Goal: Information Seeking & Learning: Learn about a topic

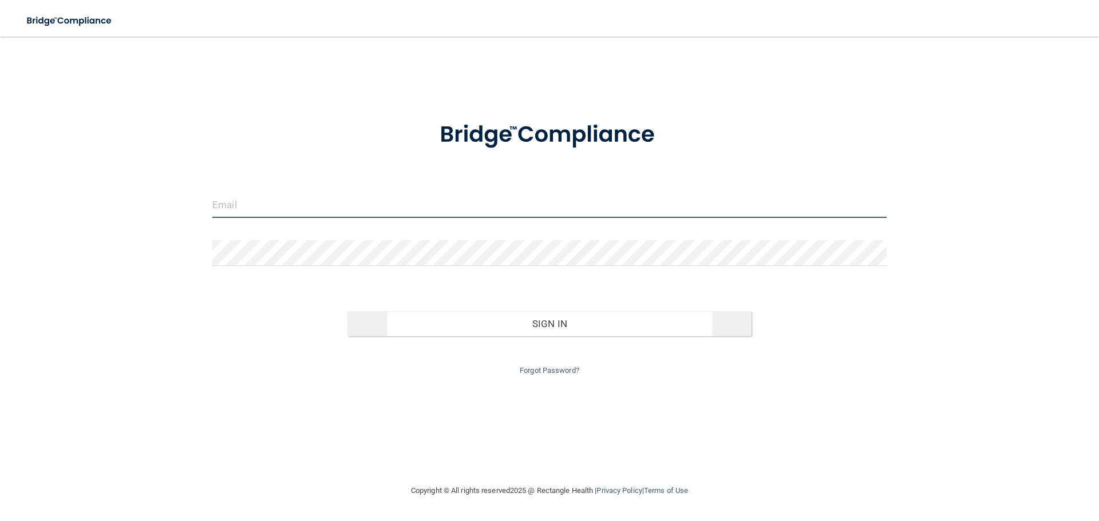
type input "[EMAIL_ADDRESS][DOMAIN_NAME]"
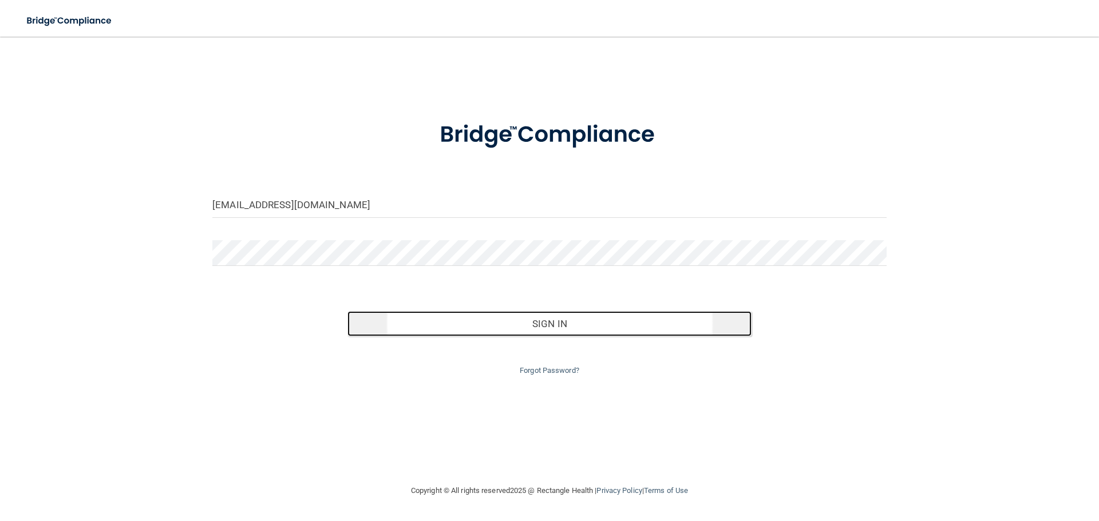
click at [545, 321] on button "Sign In" at bounding box center [549, 323] width 405 height 25
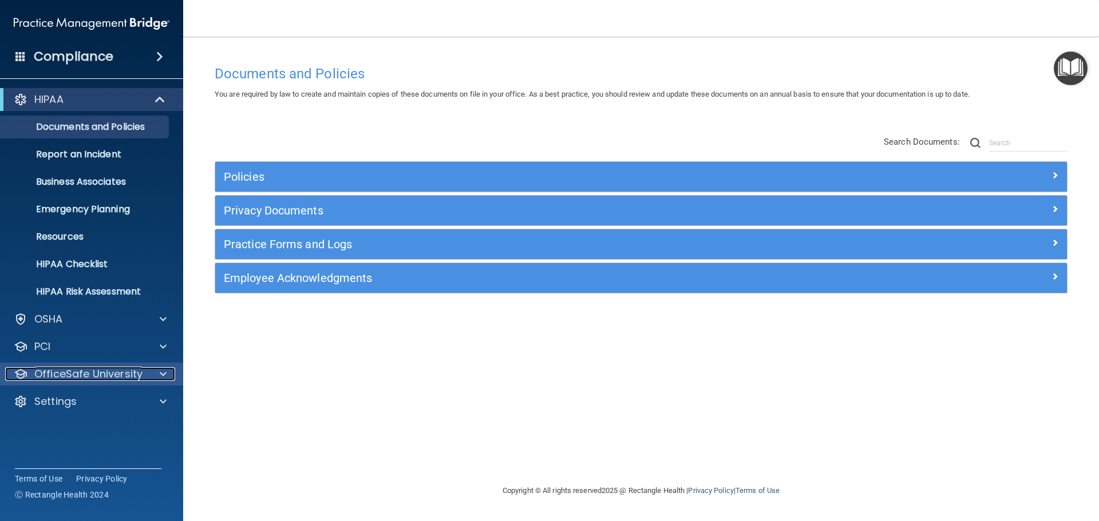
click at [117, 378] on p "OfficeSafe University" at bounding box center [88, 374] width 108 height 14
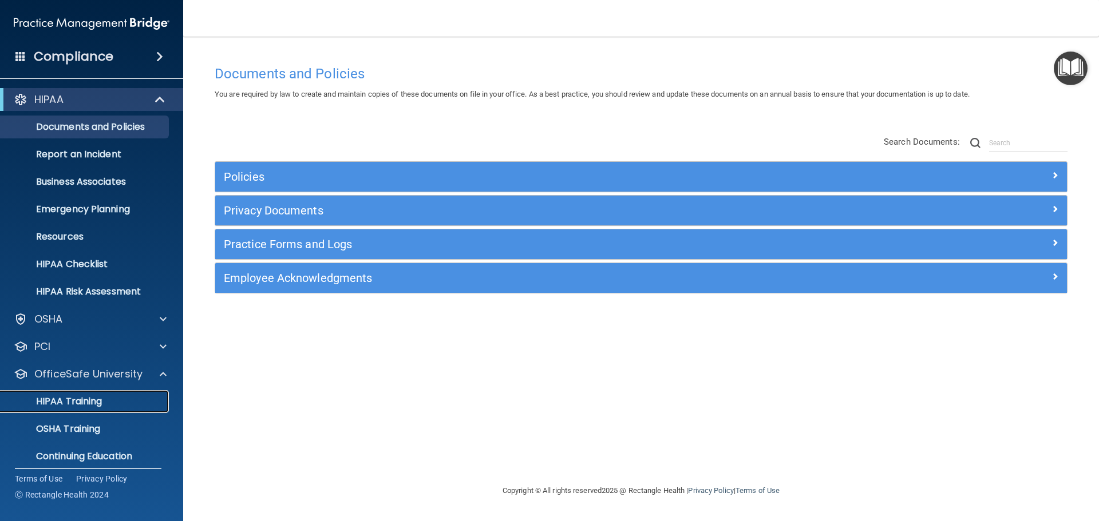
click at [113, 400] on div "HIPAA Training" at bounding box center [85, 401] width 156 height 11
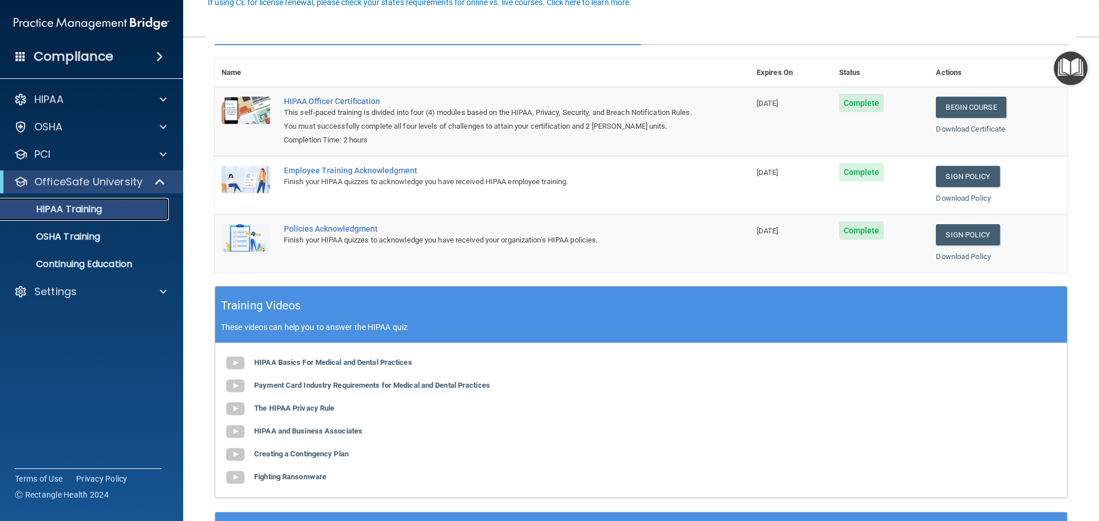
scroll to position [172, 0]
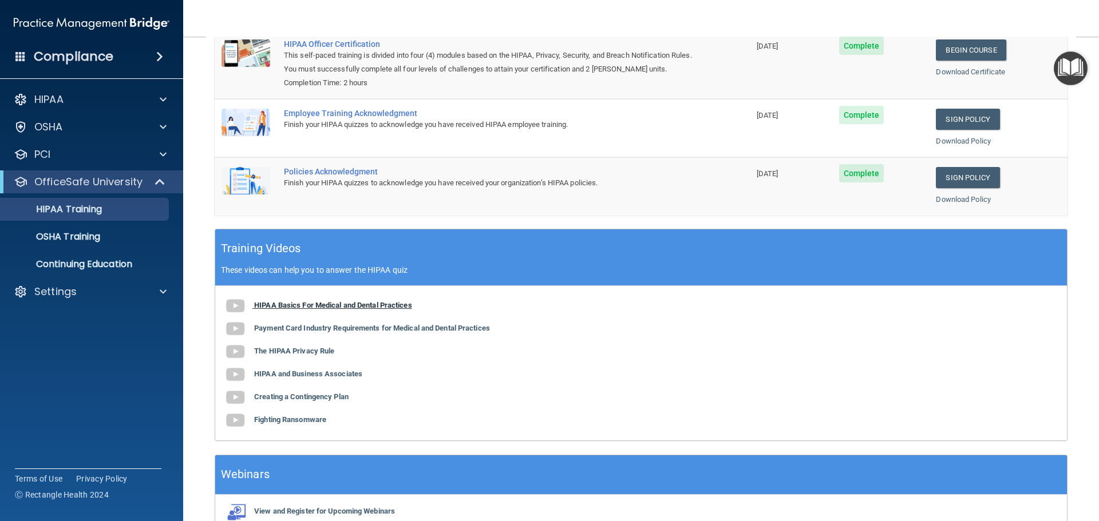
click at [336, 304] on b "HIPAA Basics For Medical and Dental Practices" at bounding box center [333, 305] width 158 height 9
click at [327, 350] on b "The HIPAA Privacy Rule" at bounding box center [294, 351] width 80 height 9
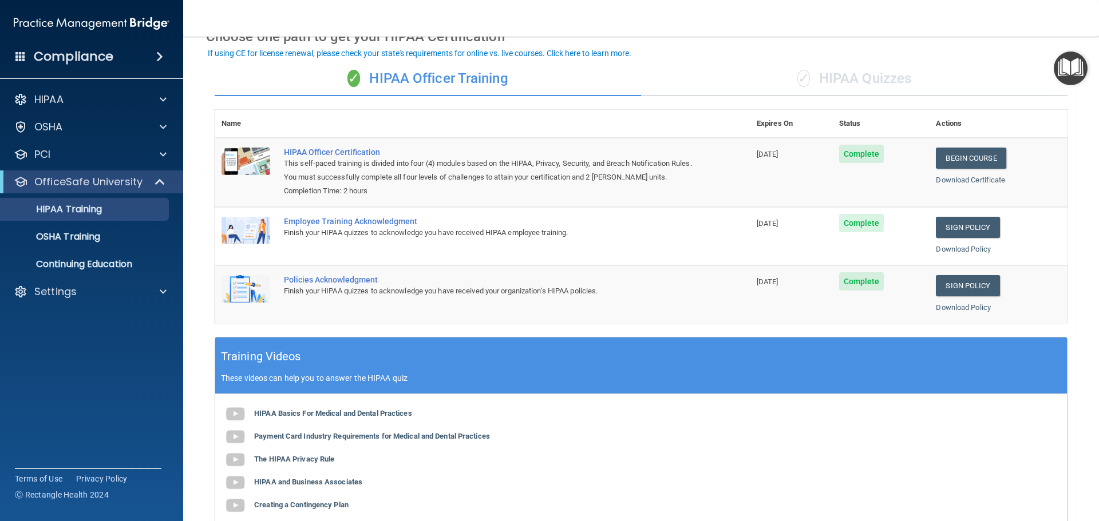
scroll to position [6, 0]
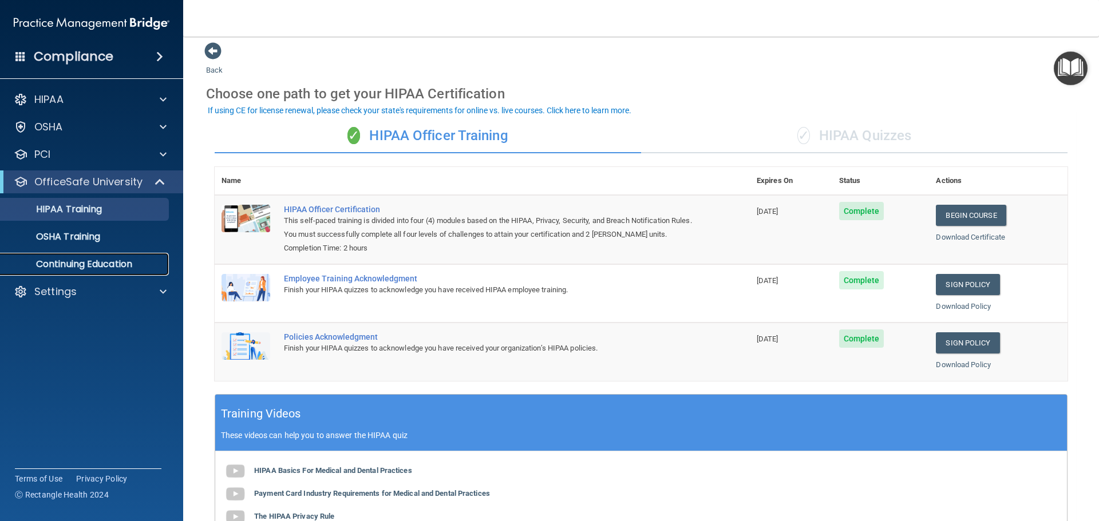
click at [146, 267] on p "Continuing Education" at bounding box center [85, 264] width 156 height 11
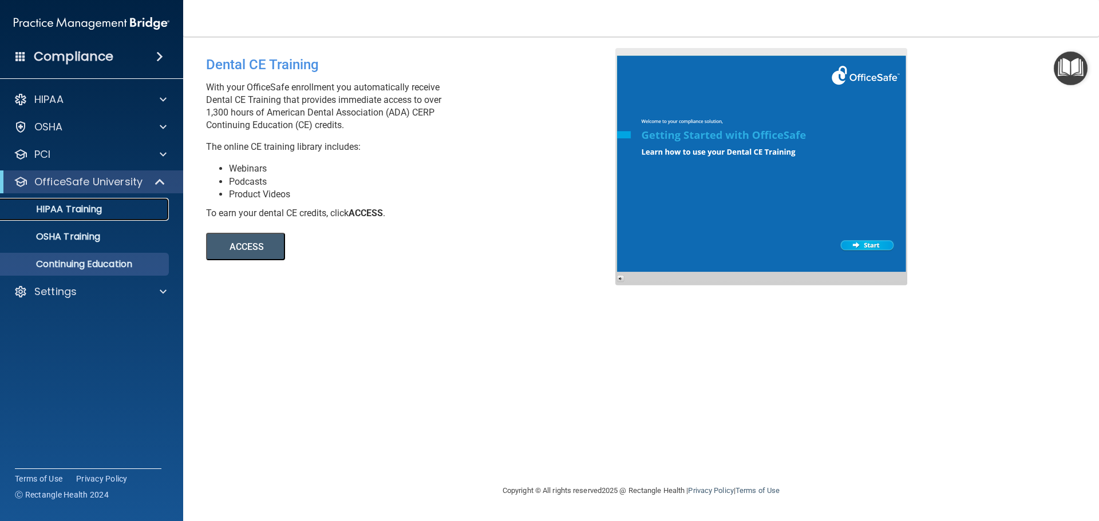
click at [90, 215] on p "HIPAA Training" at bounding box center [54, 209] width 94 height 11
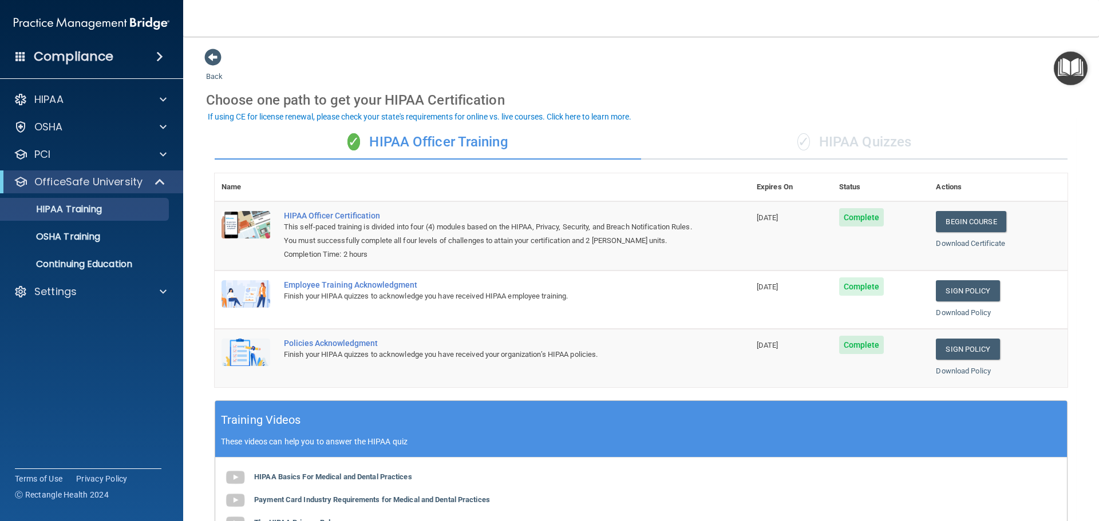
click at [795, 159] on div "✓ HIPAA Quizzes" at bounding box center [854, 142] width 426 height 34
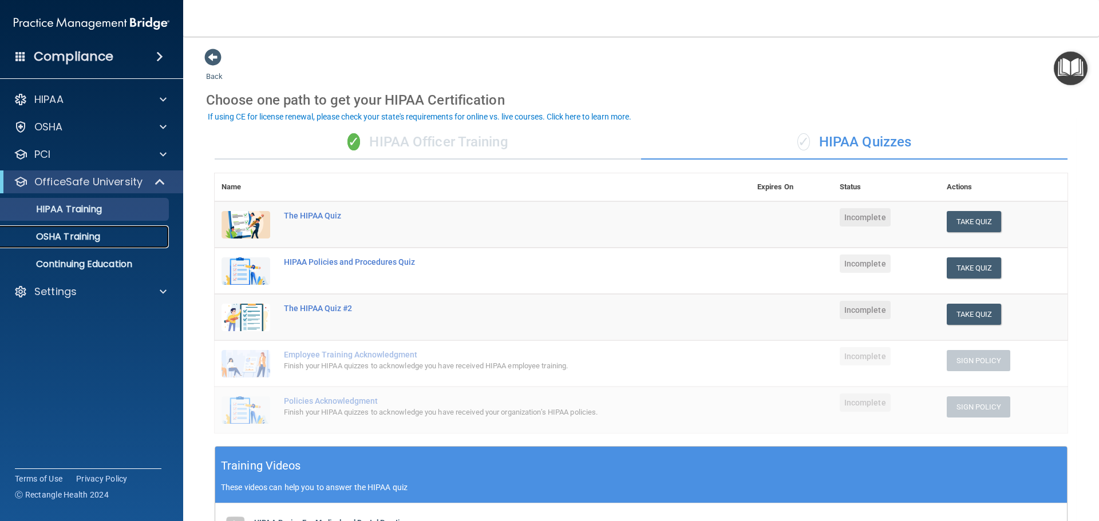
click at [99, 244] on link "OSHA Training" at bounding box center [79, 236] width 180 height 23
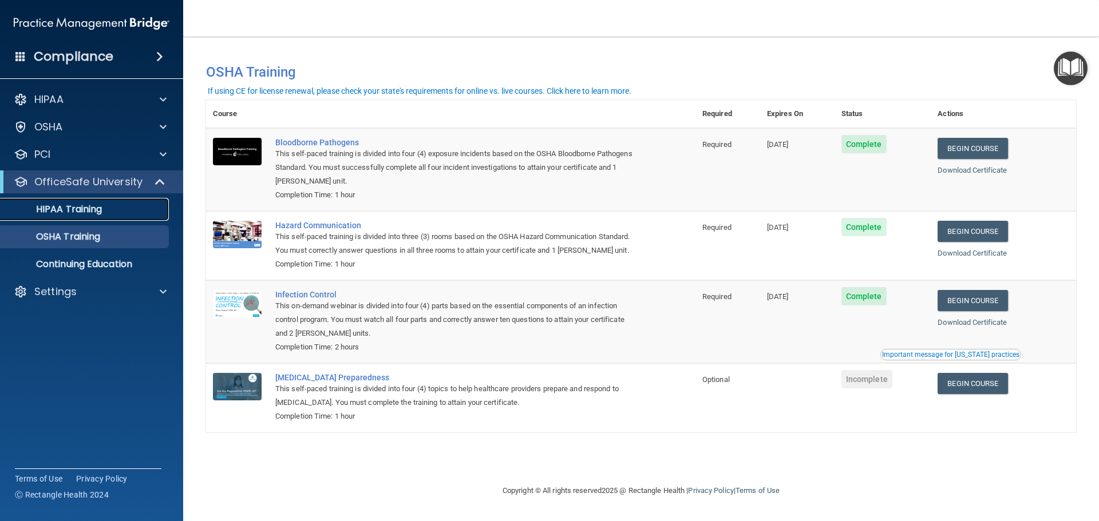
click at [113, 217] on link "HIPAA Training" at bounding box center [79, 209] width 180 height 23
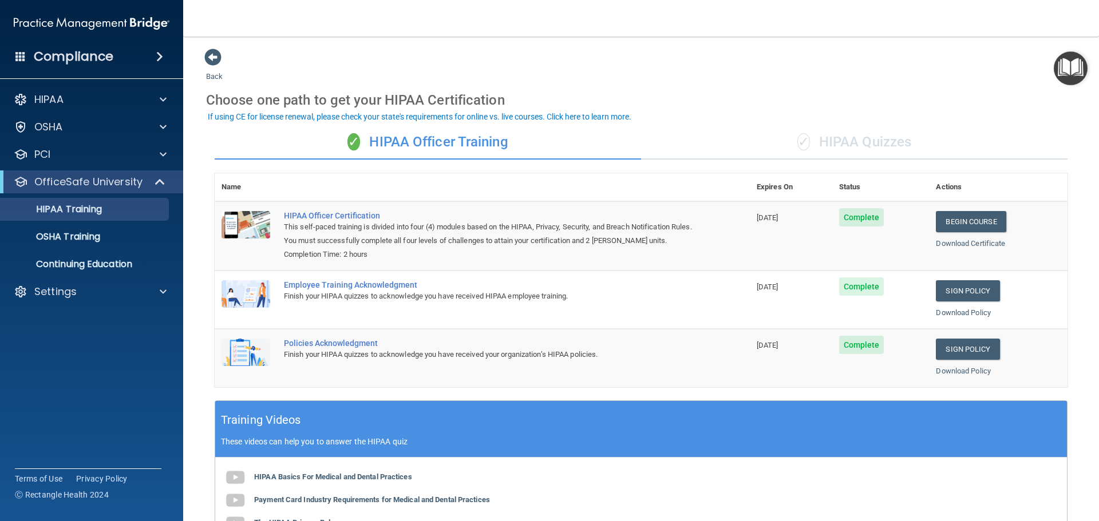
click at [829, 138] on div "✓ HIPAA Quizzes" at bounding box center [854, 142] width 426 height 34
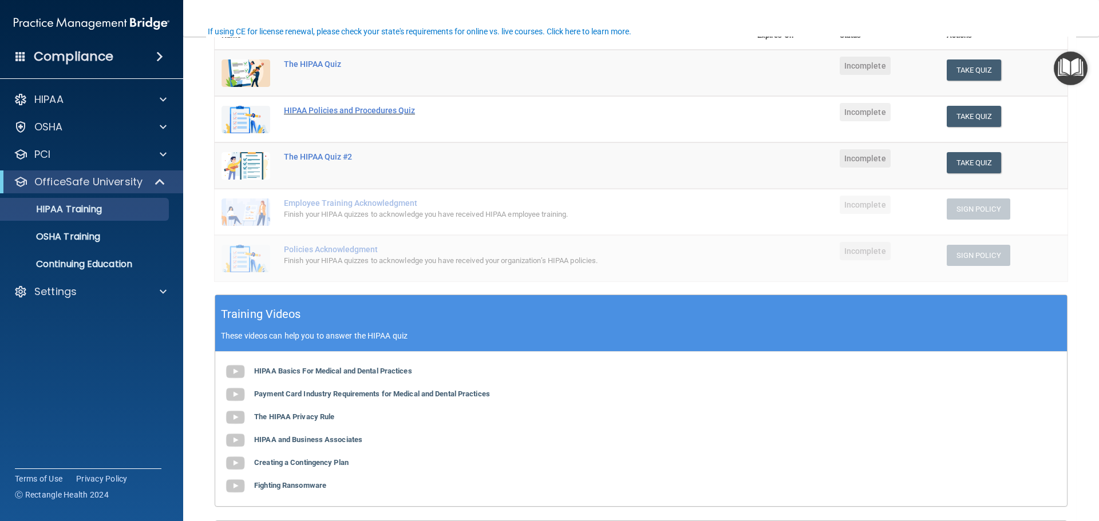
scroll to position [229, 0]
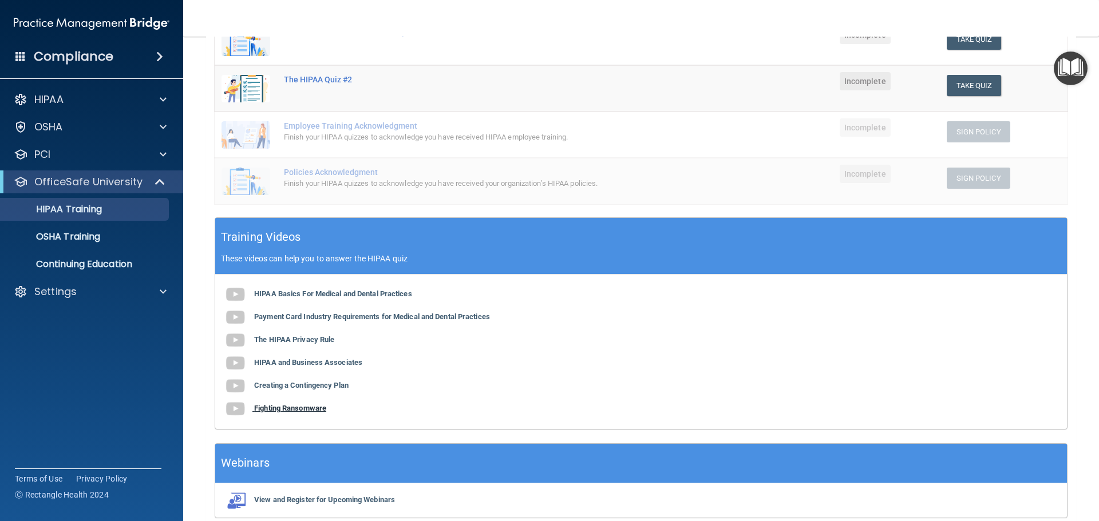
click at [299, 409] on b "Fighting Ransomware" at bounding box center [290, 408] width 72 height 9
click at [296, 361] on b "HIPAA and Business Associates" at bounding box center [308, 362] width 108 height 9
click at [321, 387] on b "Creating a Contingency Plan" at bounding box center [301, 385] width 94 height 9
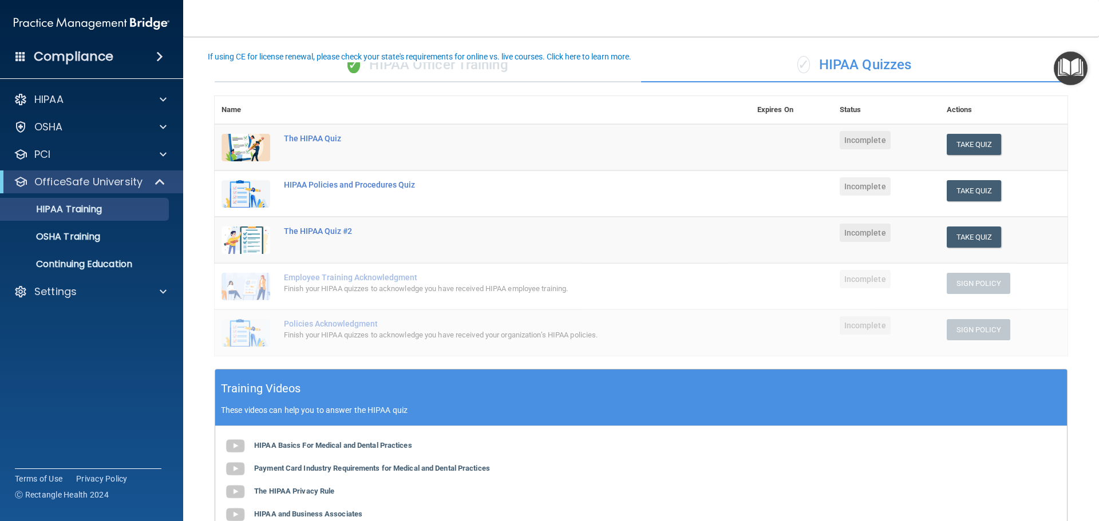
scroll to position [57, 0]
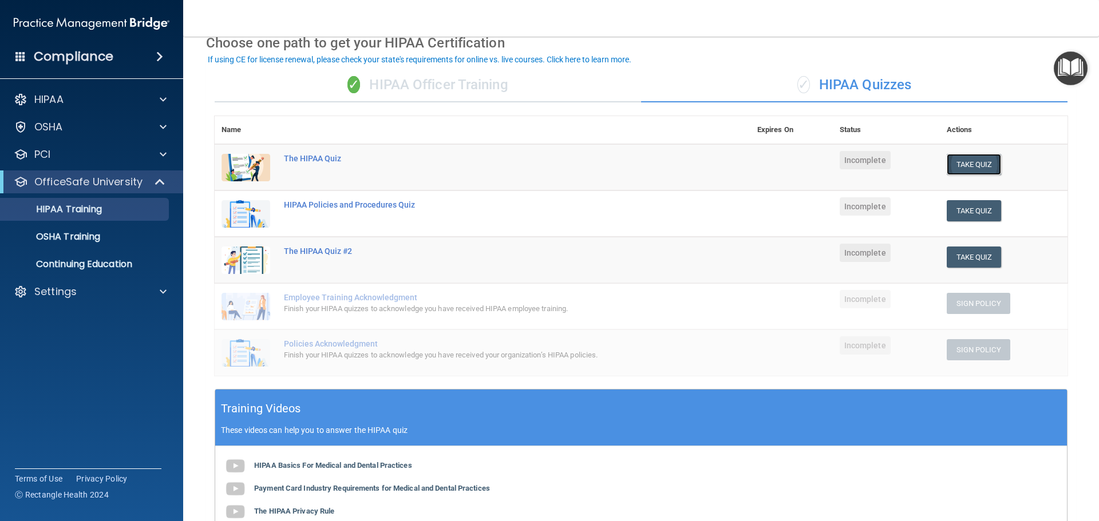
click at [952, 165] on button "Take Quiz" at bounding box center [973, 164] width 55 height 21
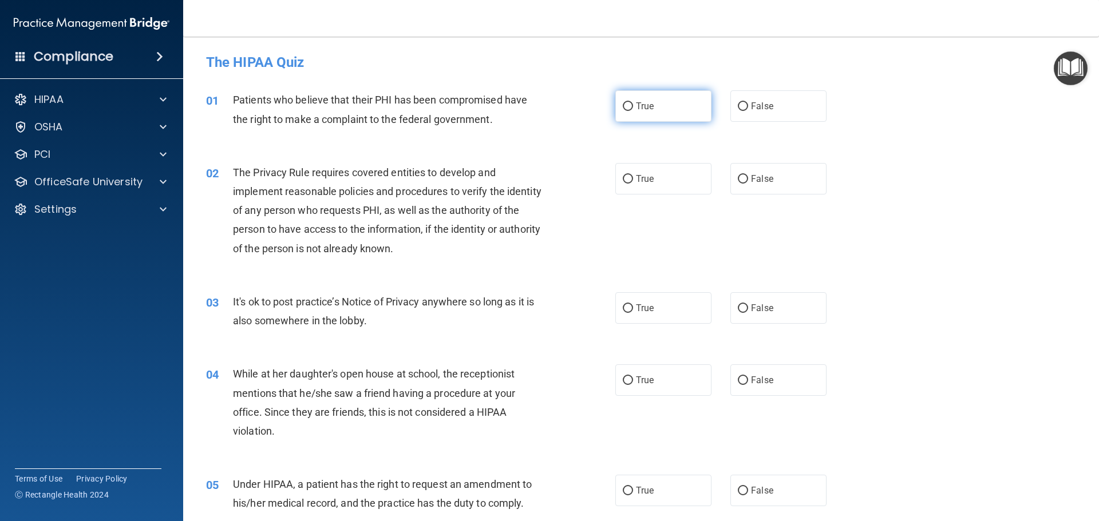
click at [627, 106] on input "True" at bounding box center [628, 106] width 10 height 9
radio input "true"
click at [636, 178] on span "True" at bounding box center [645, 178] width 18 height 11
click at [633, 178] on input "True" at bounding box center [628, 179] width 10 height 9
radio input "true"
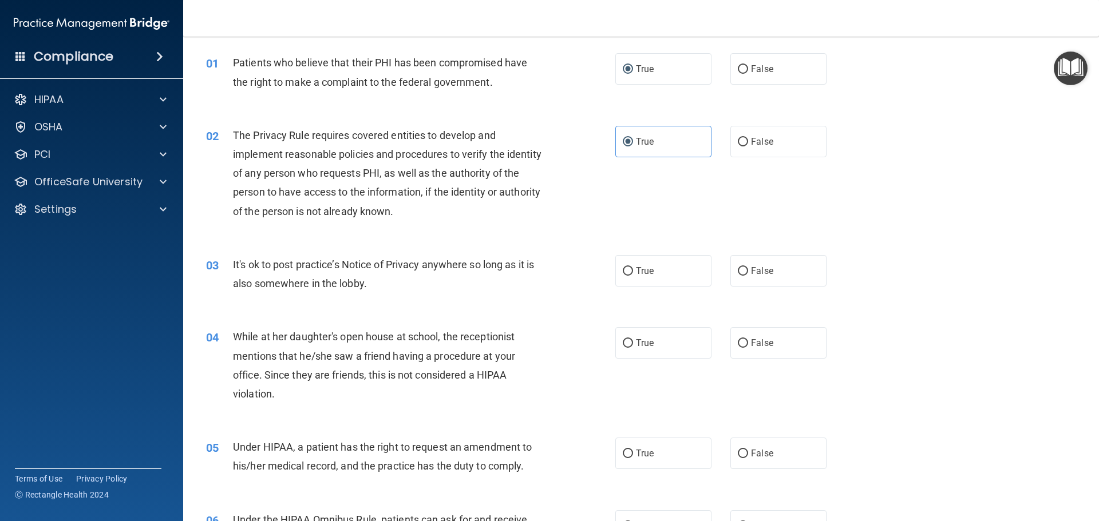
scroll to position [57, 0]
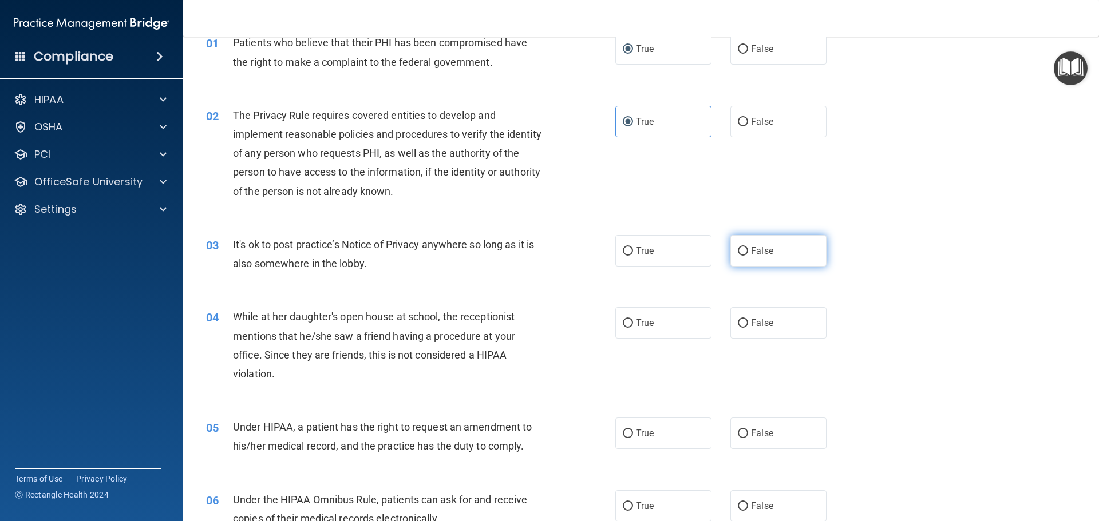
click at [738, 253] on input "False" at bounding box center [743, 251] width 10 height 9
radio input "true"
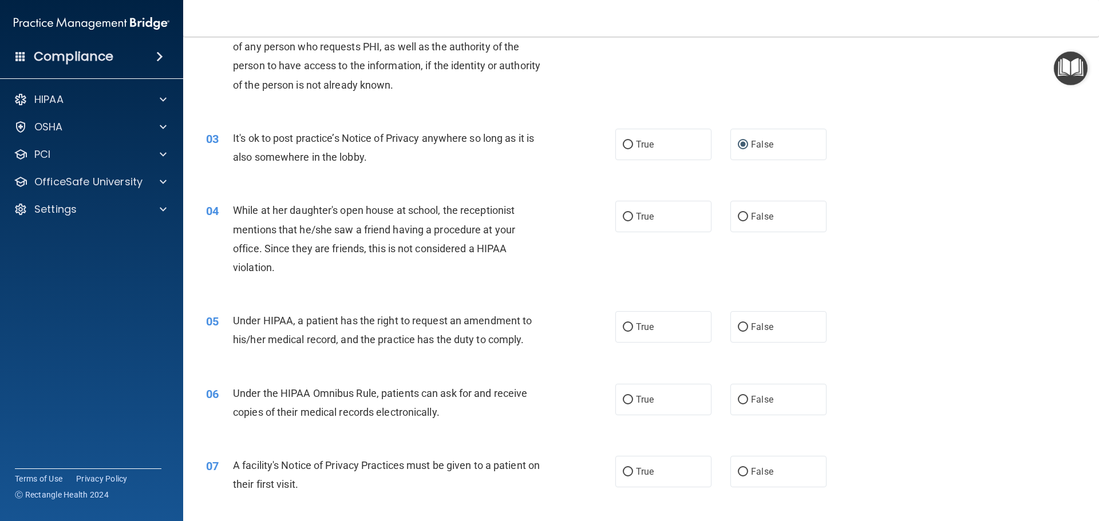
scroll to position [172, 0]
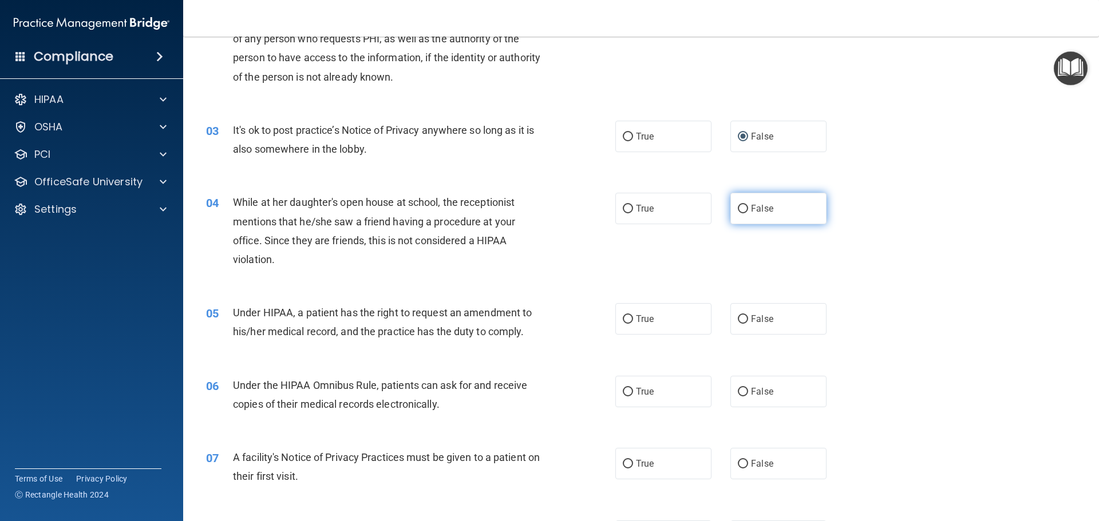
click at [736, 214] on label "False" at bounding box center [778, 208] width 96 height 31
click at [738, 213] on input "False" at bounding box center [743, 209] width 10 height 9
radio input "true"
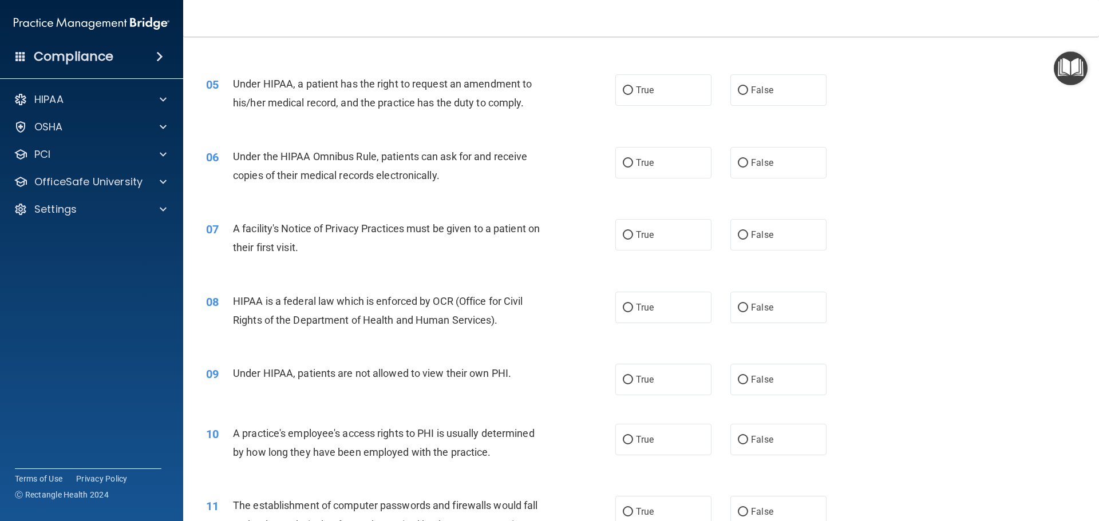
scroll to position [343, 0]
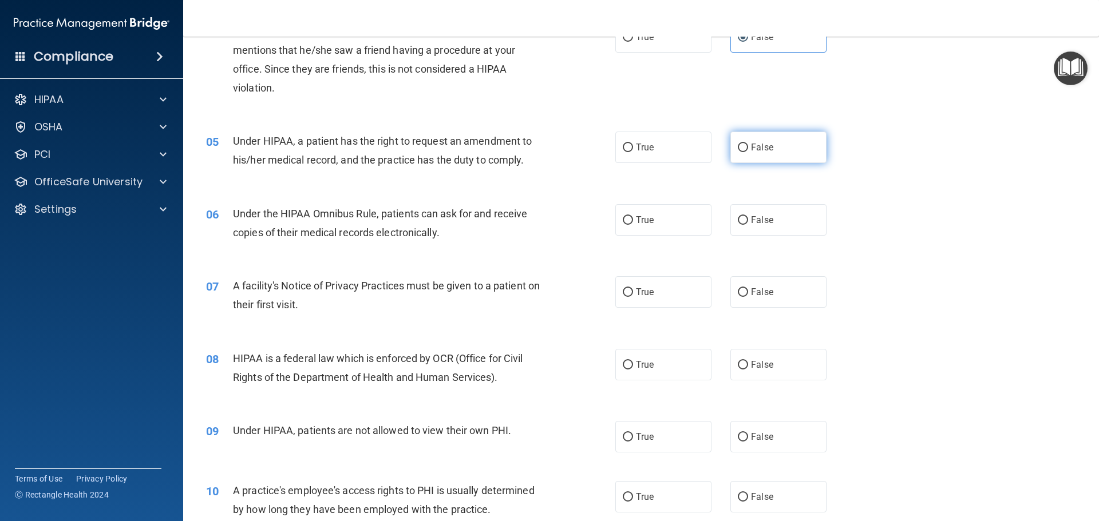
click at [751, 151] on span "False" at bounding box center [762, 147] width 22 height 11
click at [747, 151] on input "False" at bounding box center [743, 148] width 10 height 9
radio input "true"
click at [636, 221] on span "True" at bounding box center [645, 220] width 18 height 11
click at [632, 221] on input "True" at bounding box center [628, 220] width 10 height 9
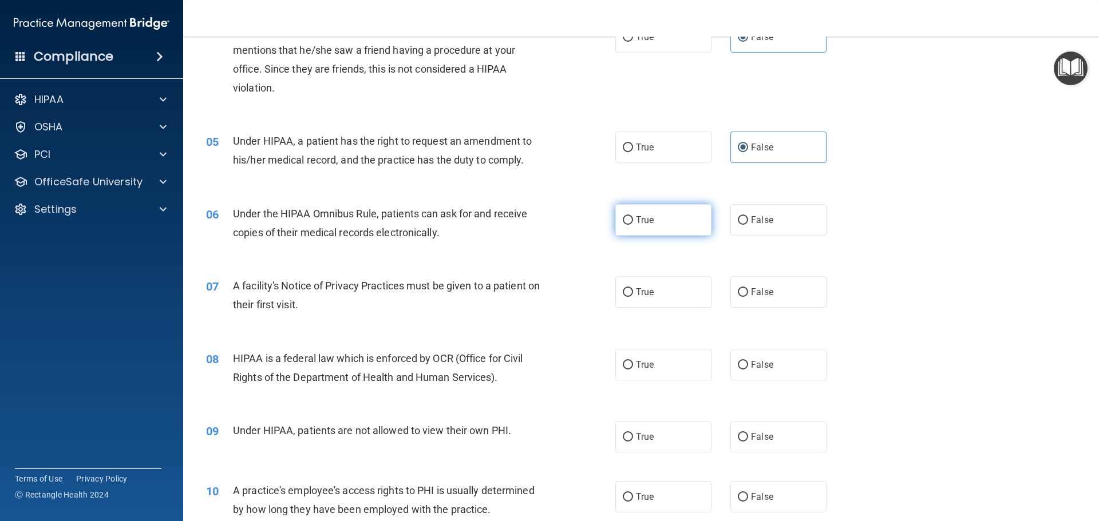
radio input "true"
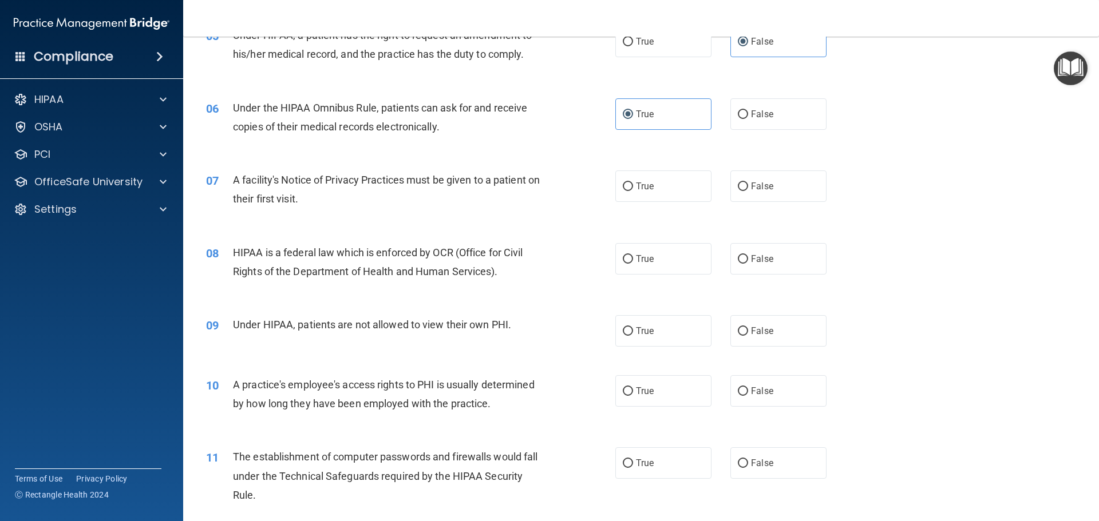
scroll to position [458, 0]
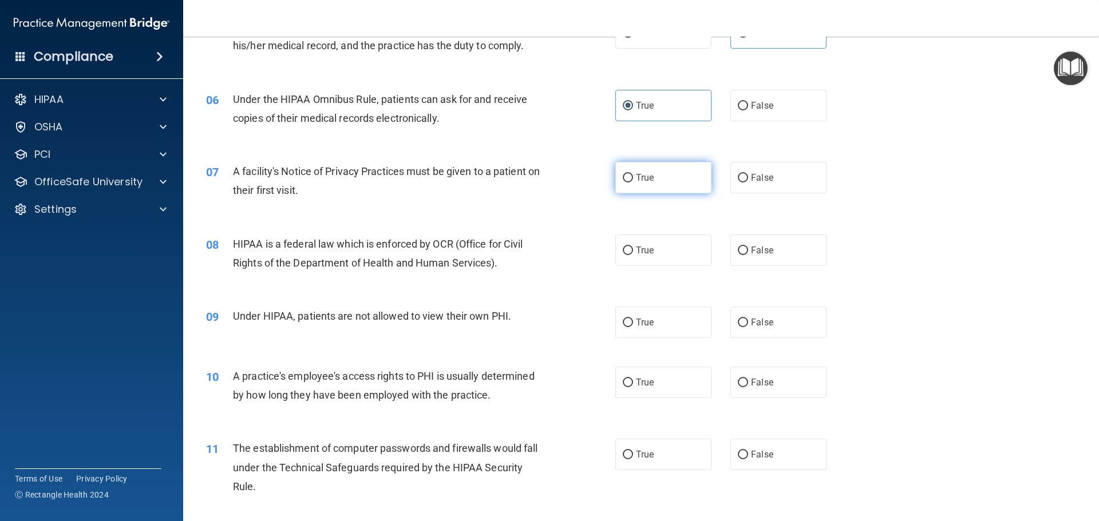
click at [627, 180] on input "True" at bounding box center [628, 178] width 10 height 9
radio input "true"
click at [631, 247] on label "True" at bounding box center [663, 250] width 96 height 31
click at [631, 247] on input "True" at bounding box center [628, 251] width 10 height 9
radio input "true"
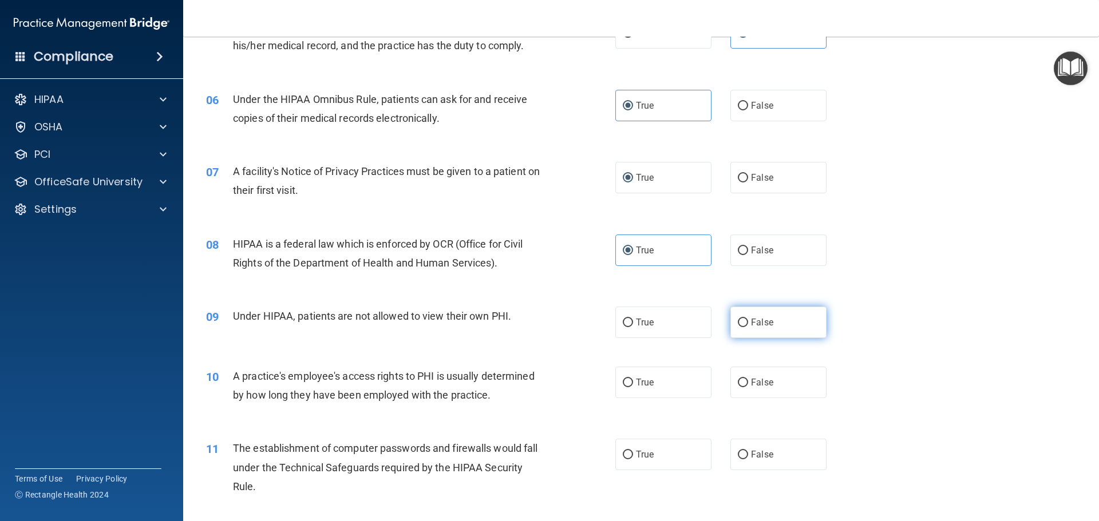
click at [730, 325] on label "False" at bounding box center [778, 322] width 96 height 31
click at [738, 325] on input "False" at bounding box center [743, 323] width 10 height 9
radio input "true"
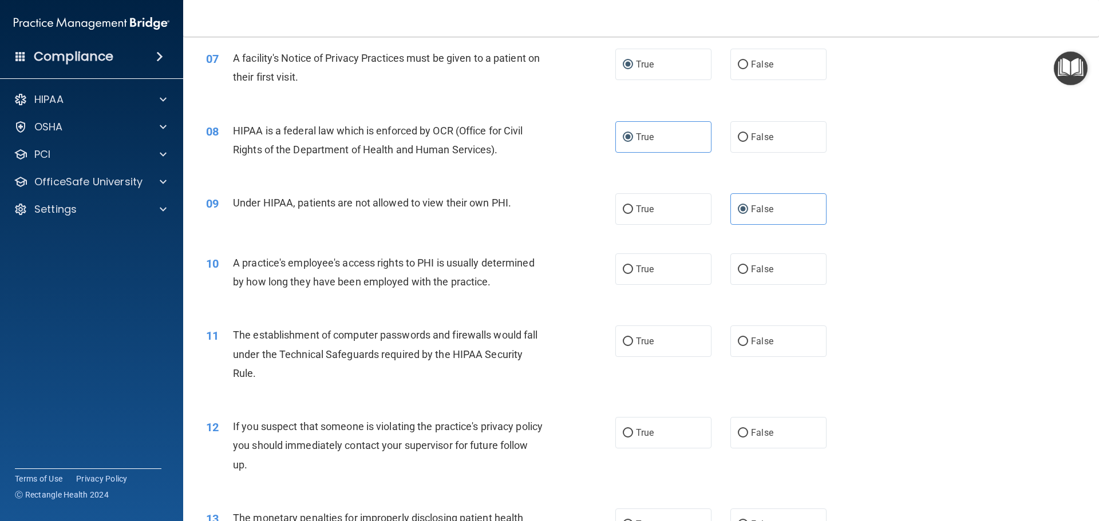
scroll to position [572, 0]
click at [738, 270] on input "False" at bounding box center [743, 268] width 10 height 9
radio input "true"
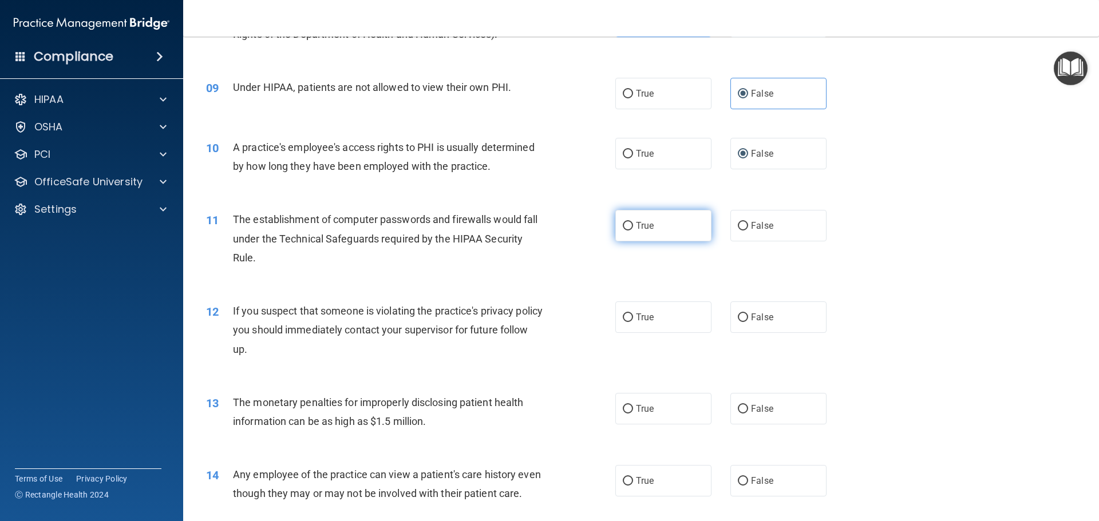
click at [635, 231] on label "True" at bounding box center [663, 225] width 96 height 31
click at [633, 231] on input "True" at bounding box center [628, 226] width 10 height 9
radio input "true"
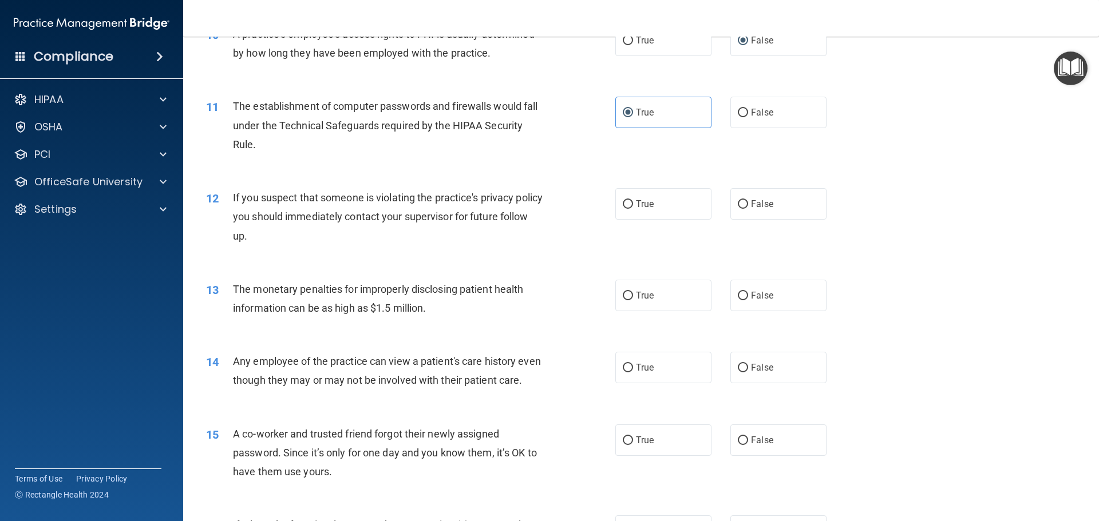
scroll to position [801, 0]
click at [638, 208] on label "True" at bounding box center [663, 202] width 96 height 31
click at [633, 208] on input "True" at bounding box center [628, 203] width 10 height 9
radio input "true"
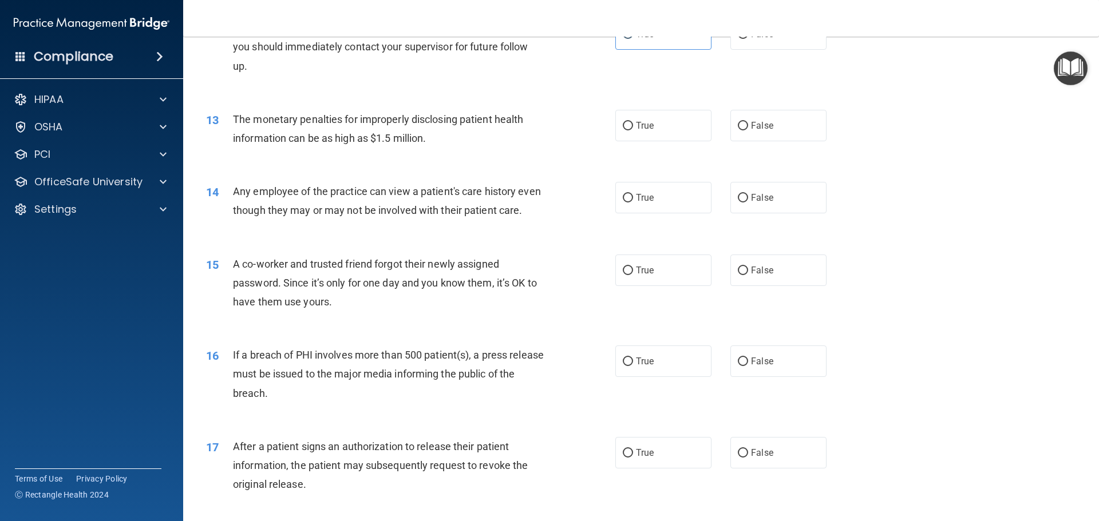
scroll to position [973, 0]
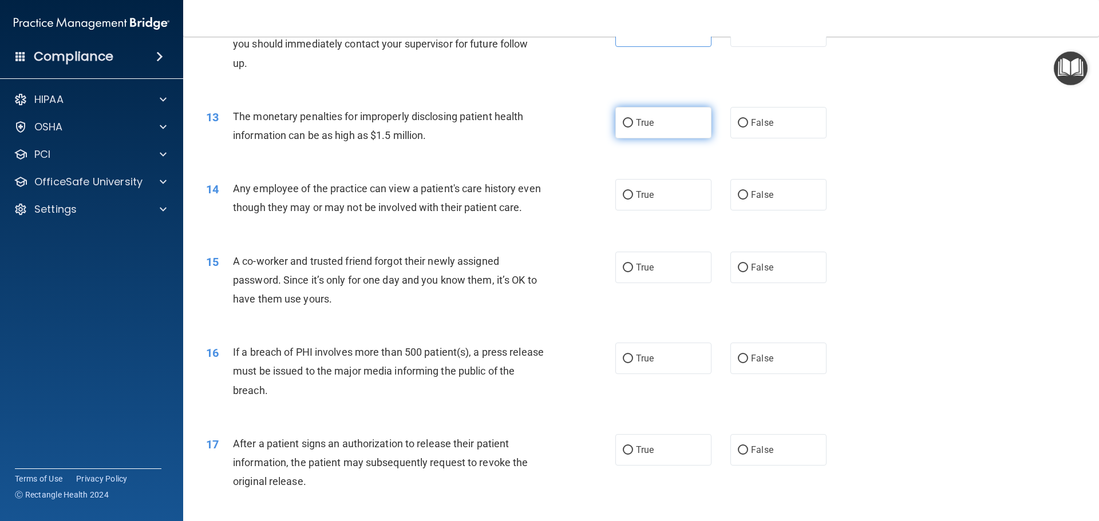
click at [666, 126] on label "True" at bounding box center [663, 122] width 96 height 31
click at [633, 126] on input "True" at bounding box center [628, 123] width 10 height 9
radio input "true"
click at [745, 196] on label "False" at bounding box center [778, 194] width 96 height 31
click at [745, 196] on input "False" at bounding box center [743, 195] width 10 height 9
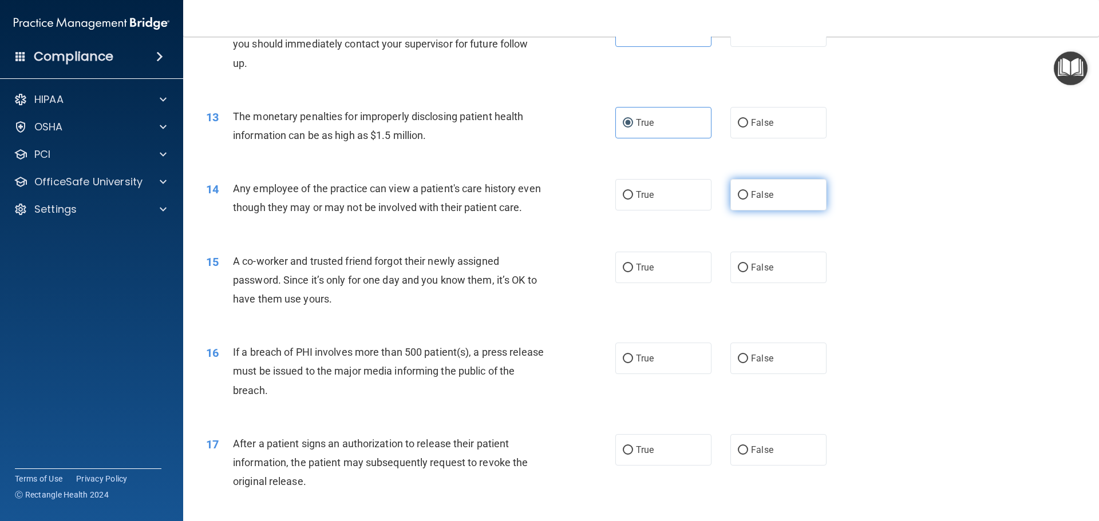
radio input "true"
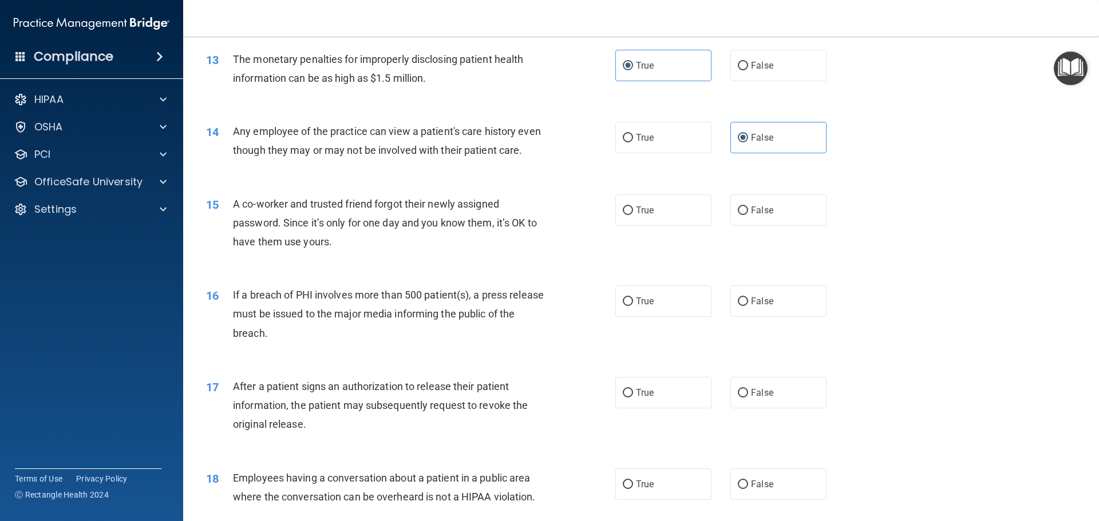
scroll to position [1087, 0]
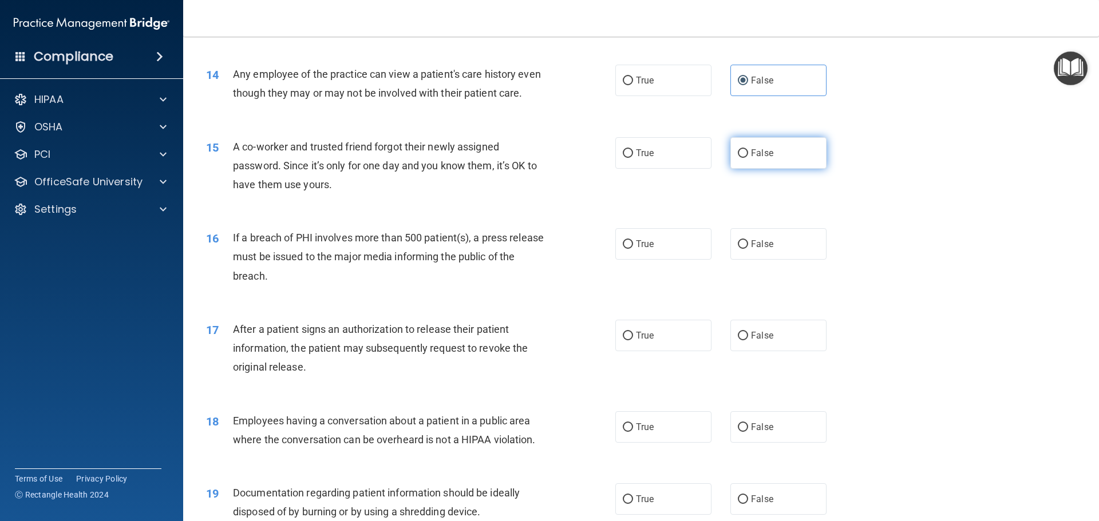
click at [736, 169] on label "False" at bounding box center [778, 152] width 96 height 31
click at [738, 158] on input "False" at bounding box center [743, 153] width 10 height 9
radio input "true"
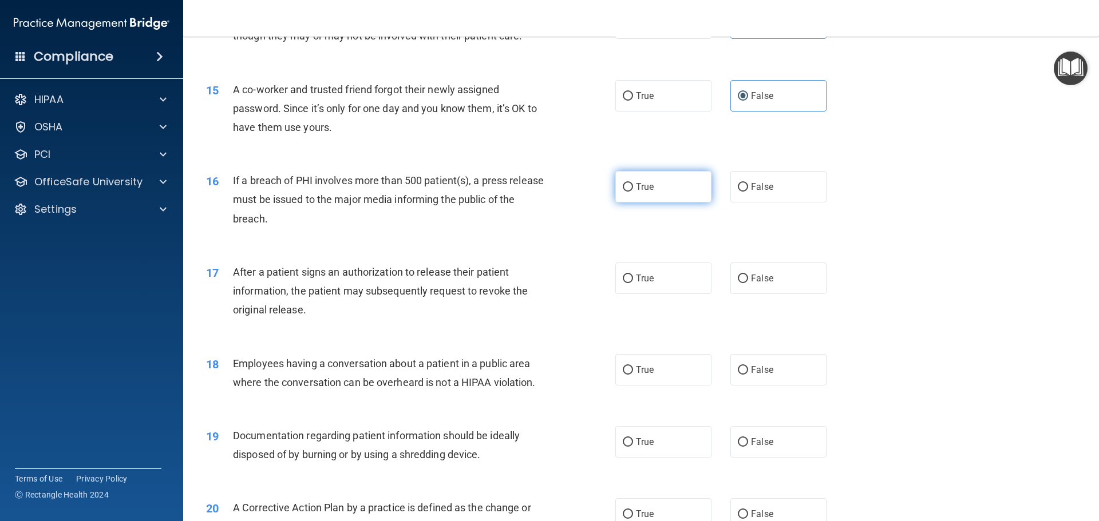
click at [656, 203] on label "True" at bounding box center [663, 186] width 96 height 31
click at [633, 192] on input "True" at bounding box center [628, 187] width 10 height 9
radio input "true"
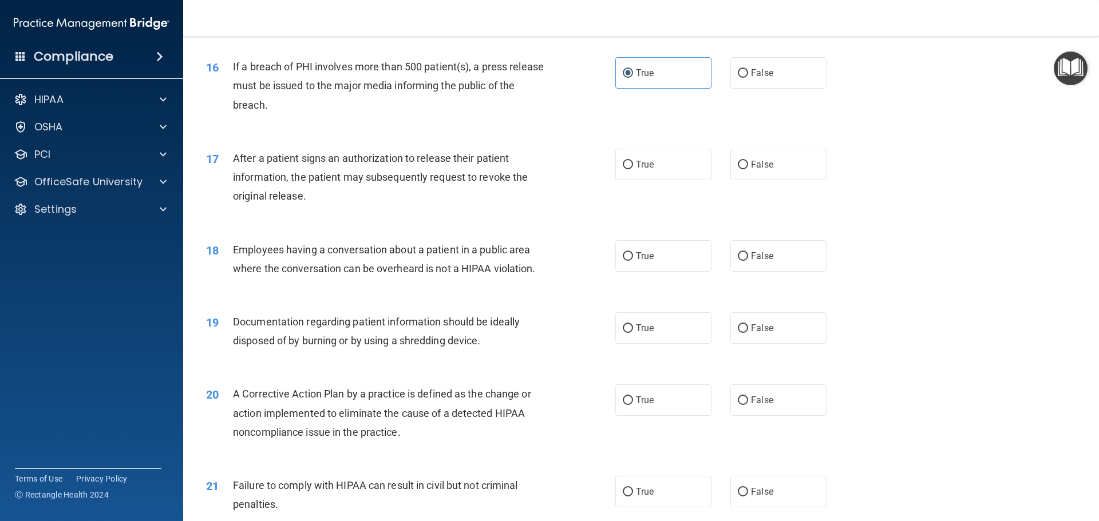
scroll to position [1259, 0]
click at [631, 180] on label "True" at bounding box center [663, 163] width 96 height 31
click at [631, 169] on input "True" at bounding box center [628, 164] width 10 height 9
radio input "true"
click at [751, 261] on span "False" at bounding box center [762, 255] width 22 height 11
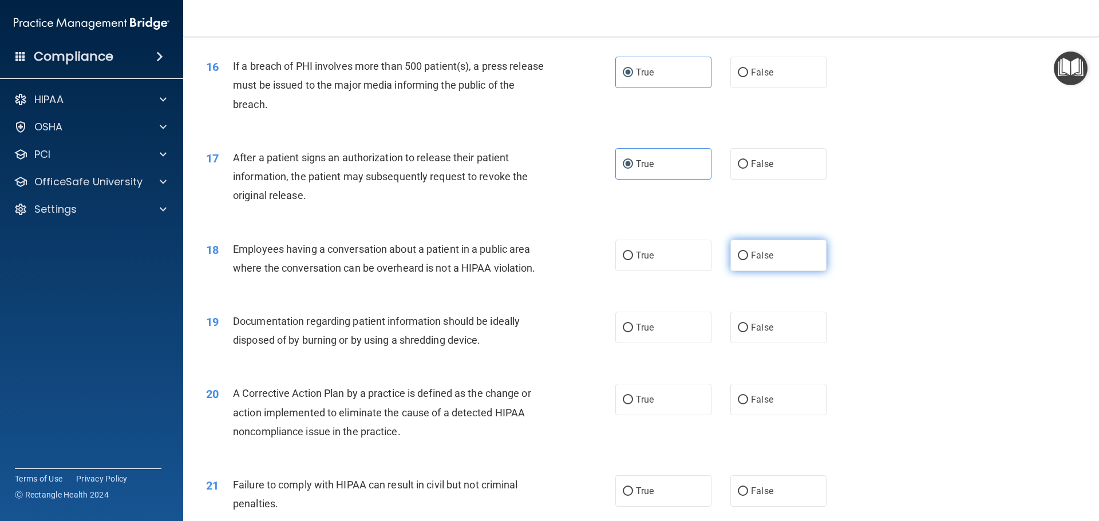
click at [748, 260] on input "False" at bounding box center [743, 256] width 10 height 9
radio input "true"
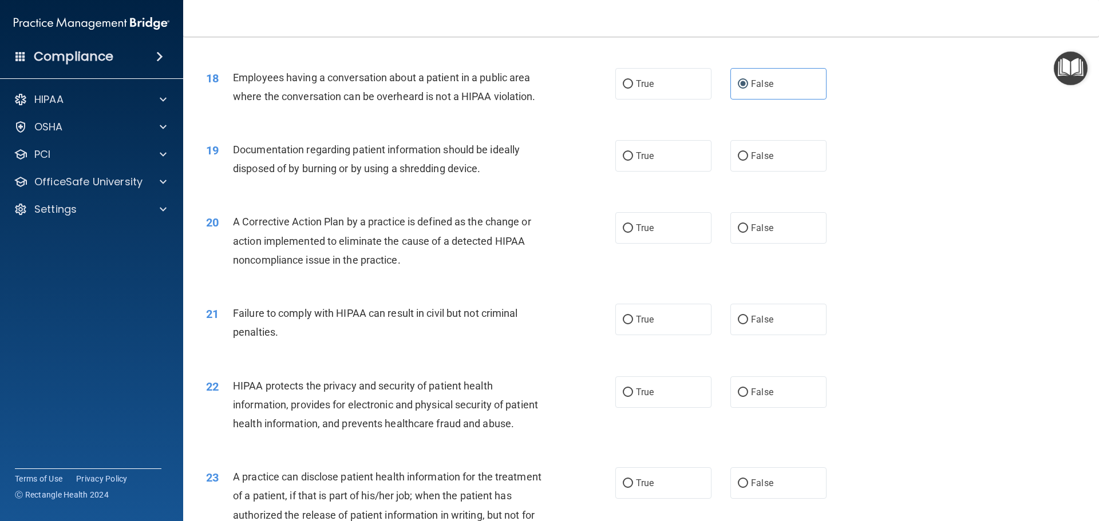
scroll to position [1488, 0]
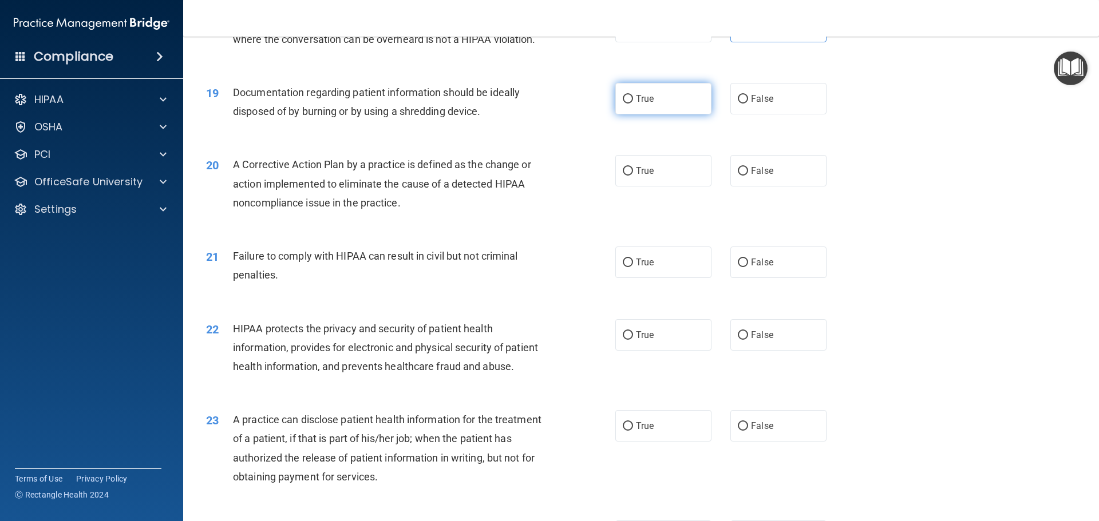
click at [640, 114] on label "True" at bounding box center [663, 98] width 96 height 31
click at [633, 104] on input "True" at bounding box center [628, 99] width 10 height 9
radio input "true"
click at [630, 186] on label "True" at bounding box center [663, 170] width 96 height 31
click at [630, 176] on input "True" at bounding box center [628, 171] width 10 height 9
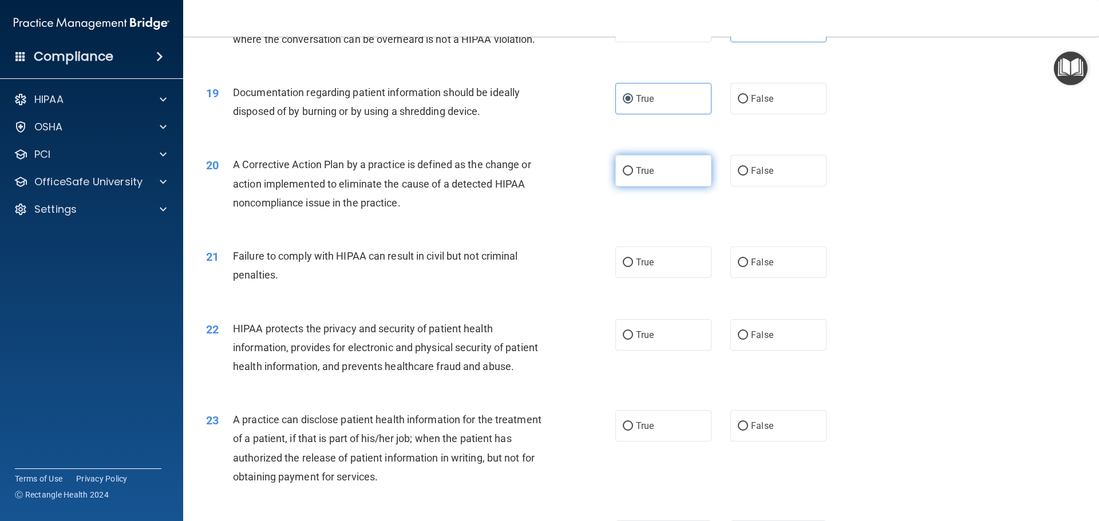
radio input "true"
click at [751, 278] on label "False" at bounding box center [778, 262] width 96 height 31
click at [748, 267] on input "False" at bounding box center [743, 263] width 10 height 9
radio input "true"
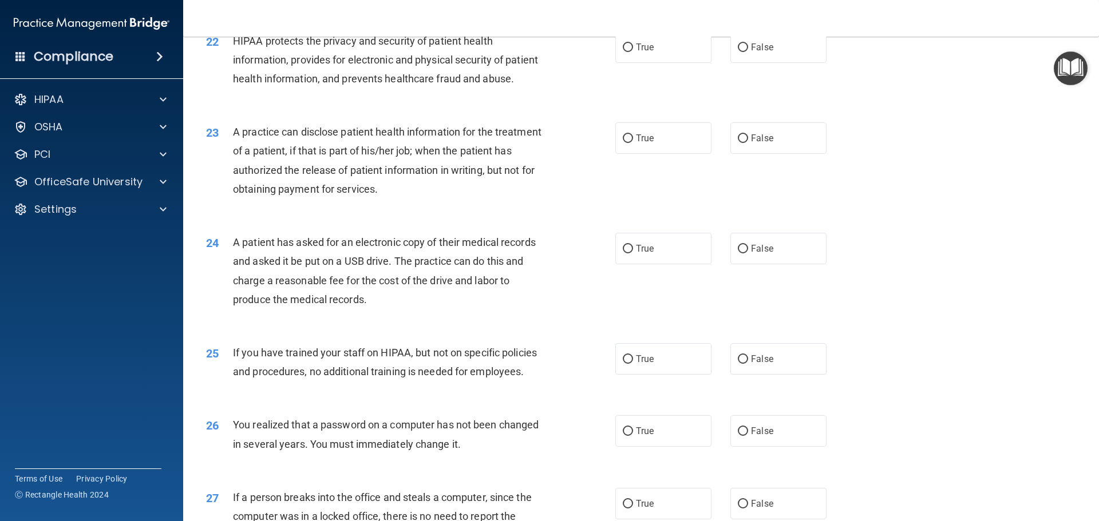
scroll to position [1787, 0]
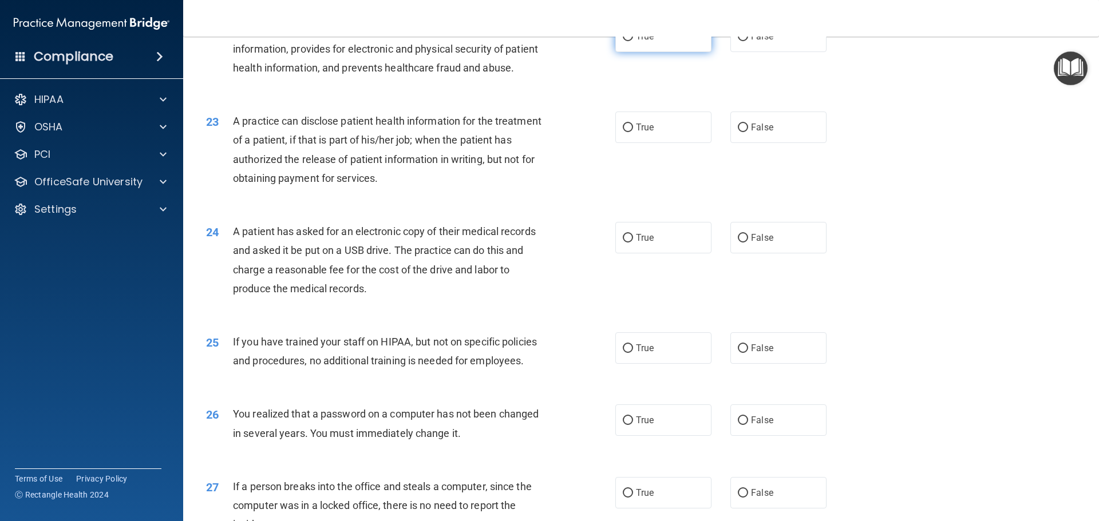
click at [649, 42] on span "True" at bounding box center [645, 36] width 18 height 11
click at [633, 41] on input "True" at bounding box center [628, 37] width 10 height 9
radio input "true"
click at [751, 133] on span "False" at bounding box center [762, 127] width 22 height 11
click at [747, 132] on input "False" at bounding box center [743, 128] width 10 height 9
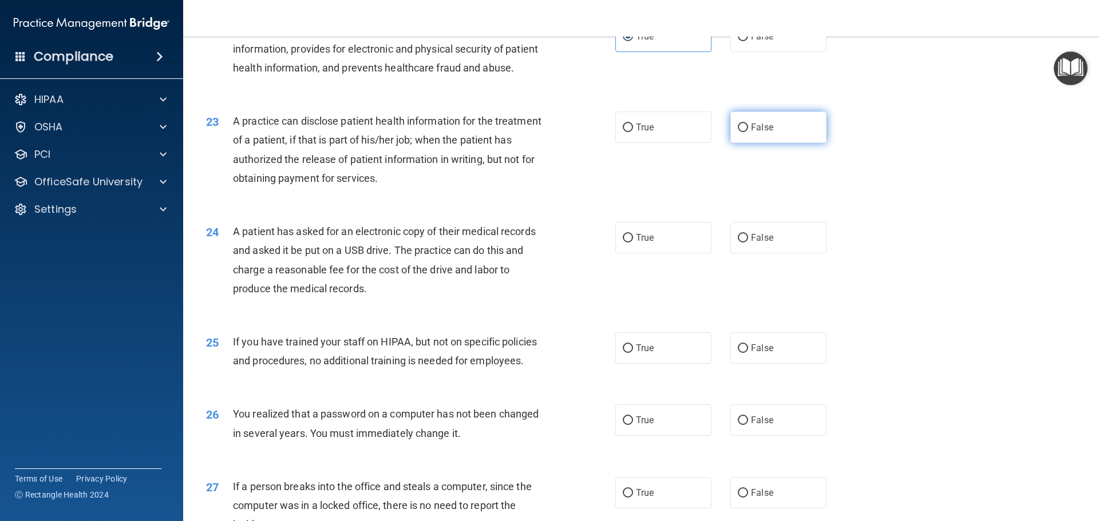
radio input "true"
click at [653, 253] on label "True" at bounding box center [663, 237] width 96 height 31
click at [633, 243] on input "True" at bounding box center [628, 238] width 10 height 9
radio input "true"
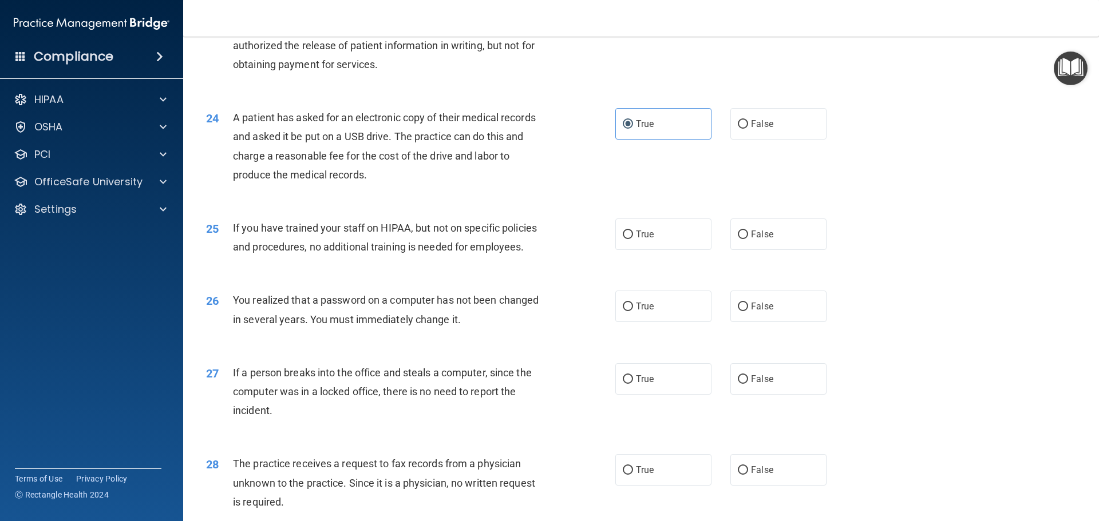
scroll to position [1901, 0]
click at [738, 239] on input "False" at bounding box center [743, 234] width 10 height 9
radio input "true"
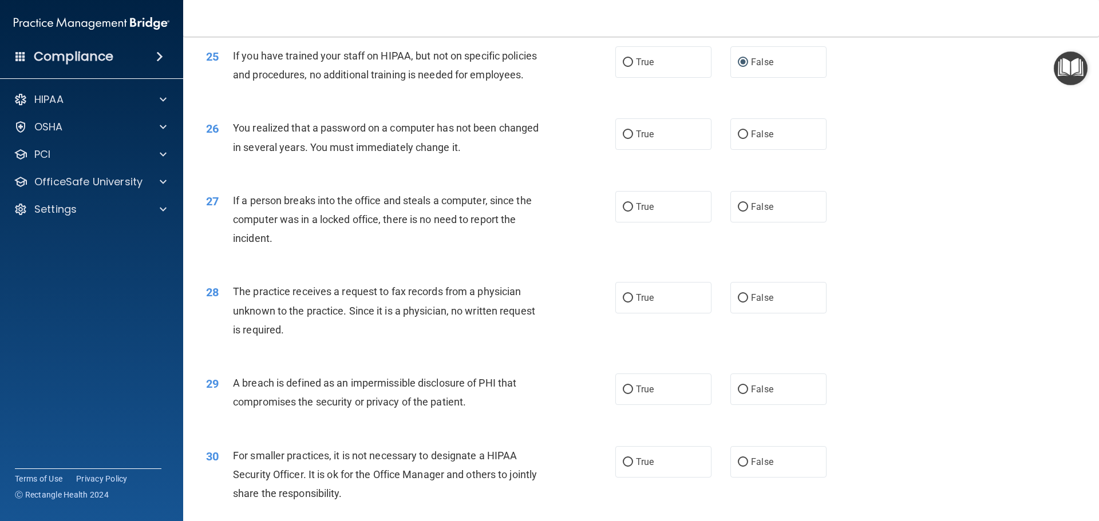
scroll to position [2130, 0]
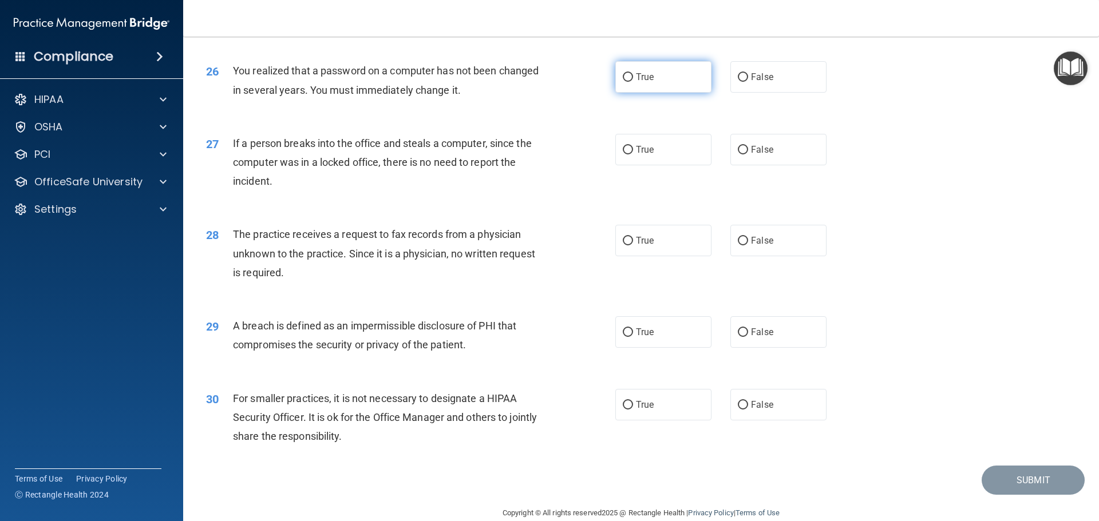
click at [653, 93] on label "True" at bounding box center [663, 76] width 96 height 31
click at [633, 82] on input "True" at bounding box center [628, 77] width 10 height 9
radio input "true"
click at [738, 155] on input "False" at bounding box center [743, 150] width 10 height 9
radio input "true"
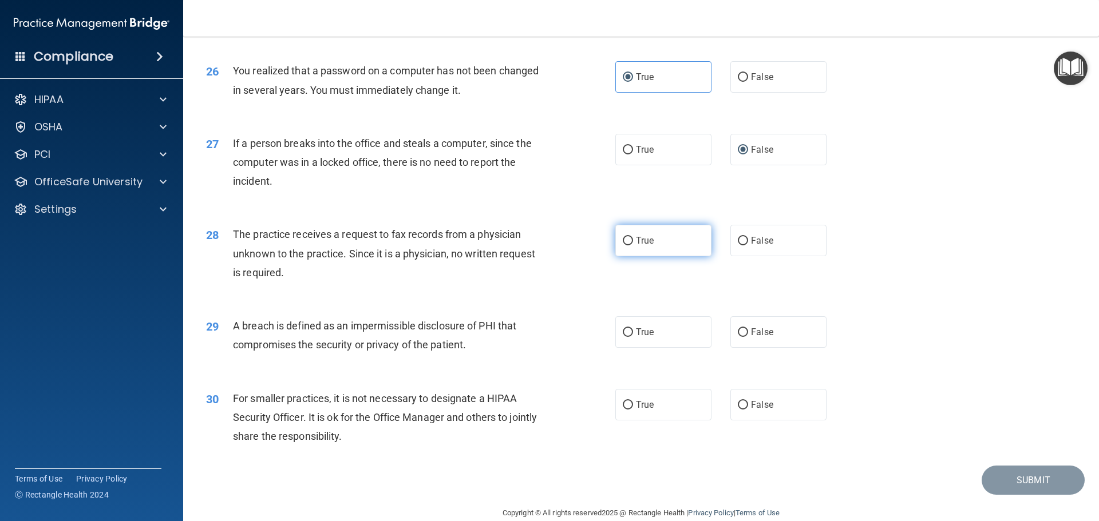
click at [654, 256] on label "True" at bounding box center [663, 240] width 96 height 31
click at [633, 245] on input "True" at bounding box center [628, 241] width 10 height 9
radio input "true"
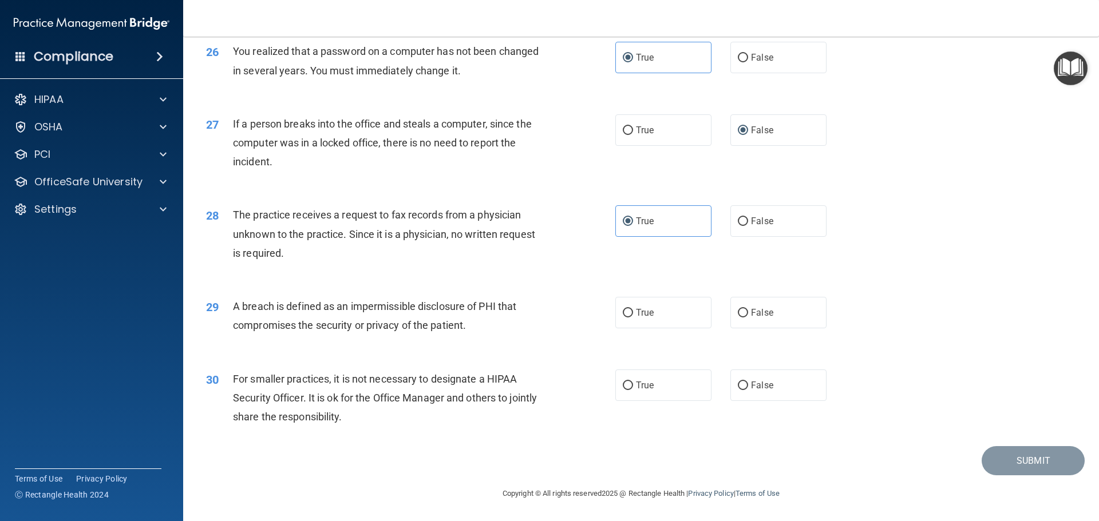
scroll to position [2187, 0]
click at [647, 311] on span "True" at bounding box center [645, 312] width 18 height 11
click at [633, 311] on input "True" at bounding box center [628, 313] width 10 height 9
radio input "true"
click at [759, 391] on label "False" at bounding box center [778, 385] width 96 height 31
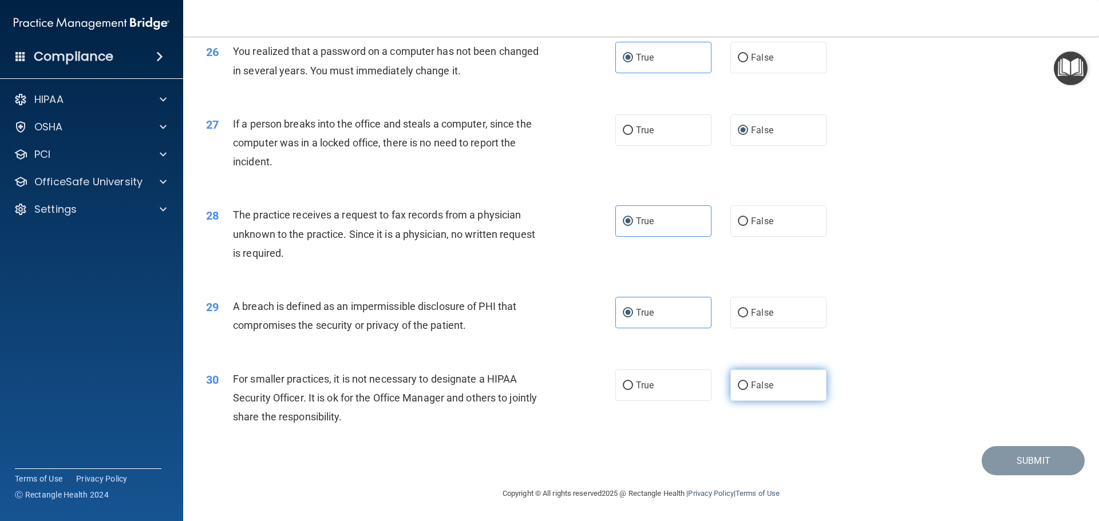
click at [748, 390] on input "False" at bounding box center [743, 386] width 10 height 9
radio input "true"
click at [1002, 456] on button "Submit" at bounding box center [1032, 460] width 103 height 29
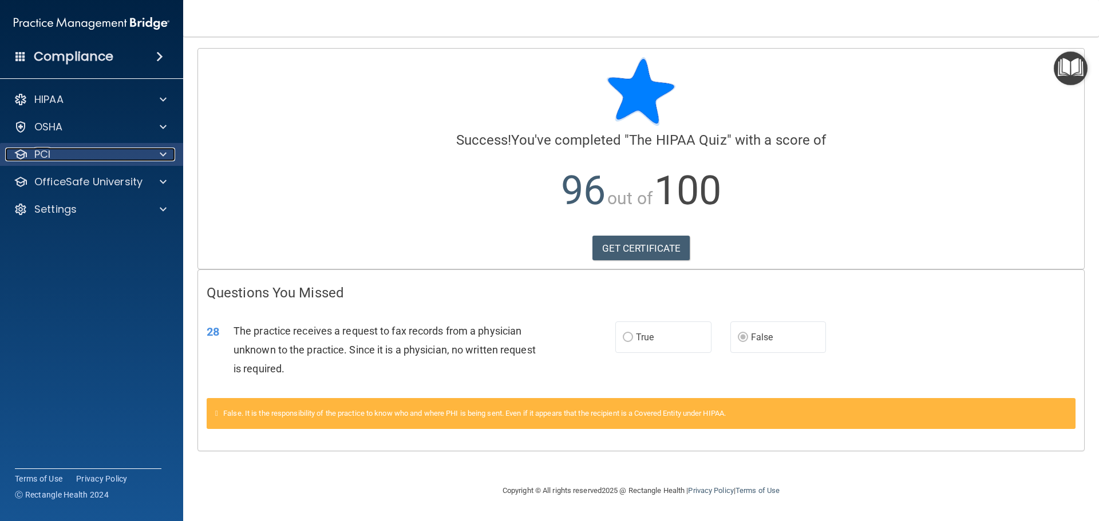
click at [103, 155] on div "PCI" at bounding box center [76, 155] width 142 height 14
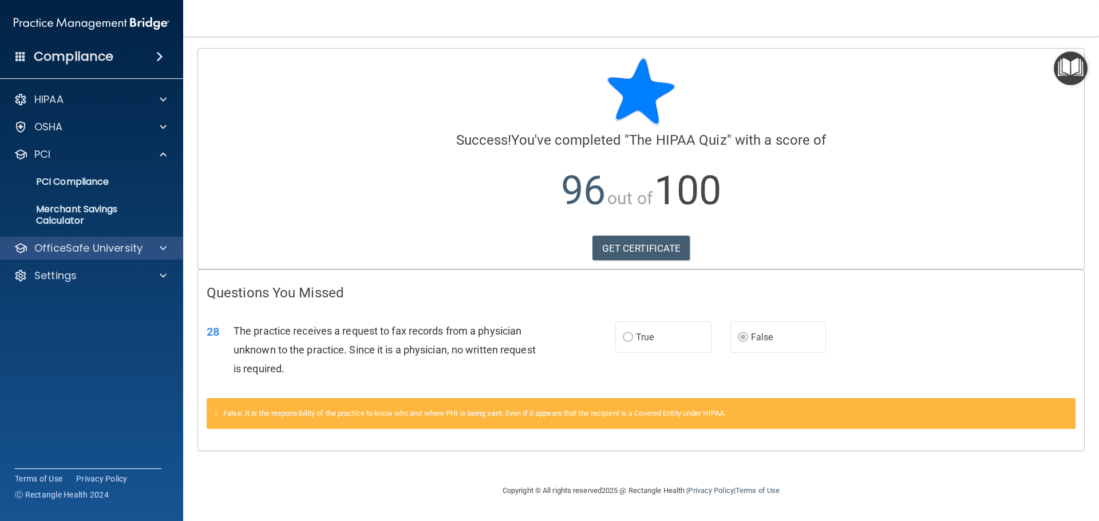
click at [122, 239] on div "OfficeSafe University" at bounding box center [92, 248] width 184 height 23
click at [120, 245] on p "OfficeSafe University" at bounding box center [88, 248] width 108 height 14
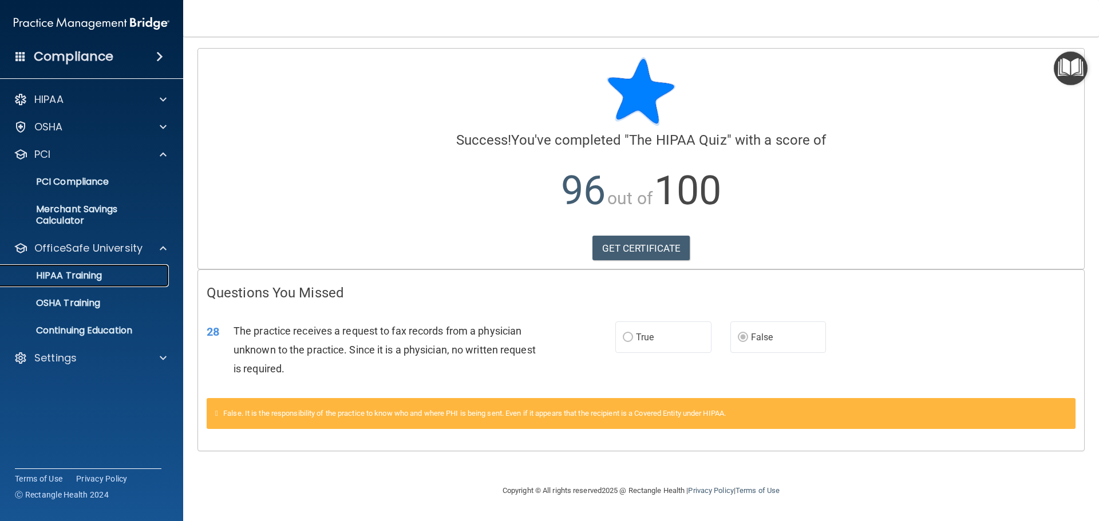
click at [120, 284] on link "HIPAA Training" at bounding box center [79, 275] width 180 height 23
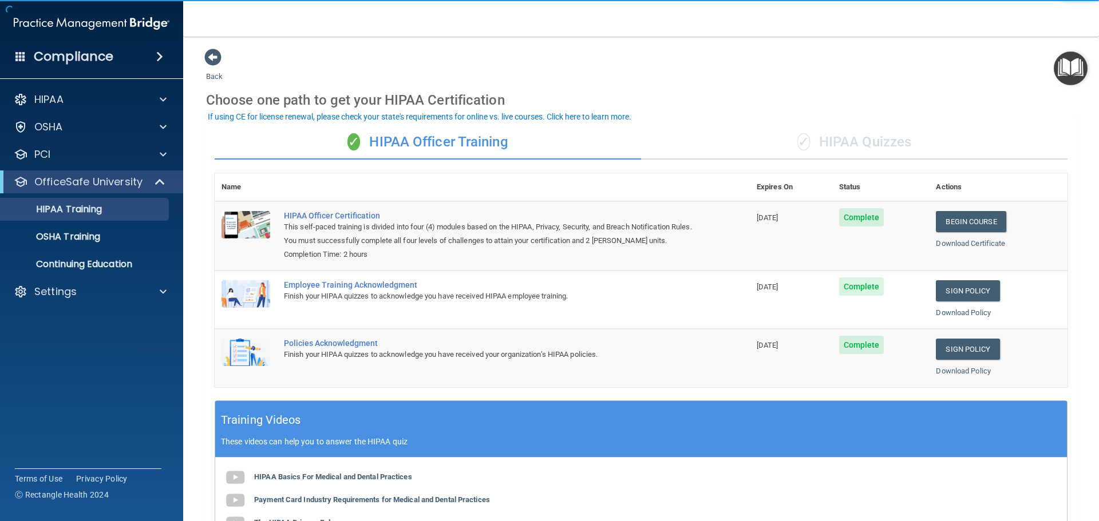
click at [836, 155] on div "✓ HIPAA Quizzes" at bounding box center [854, 142] width 426 height 34
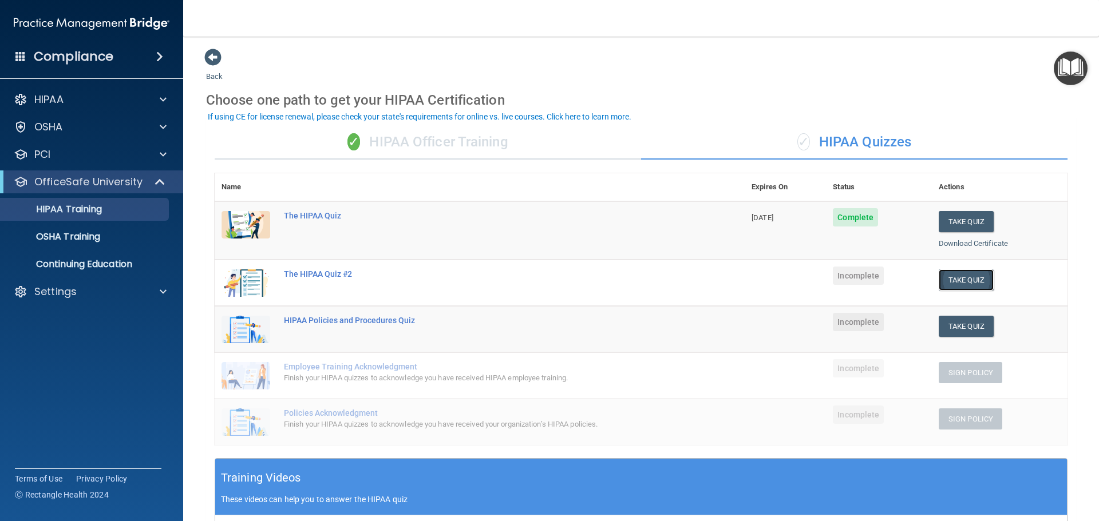
click at [971, 282] on button "Take Quiz" at bounding box center [965, 280] width 55 height 21
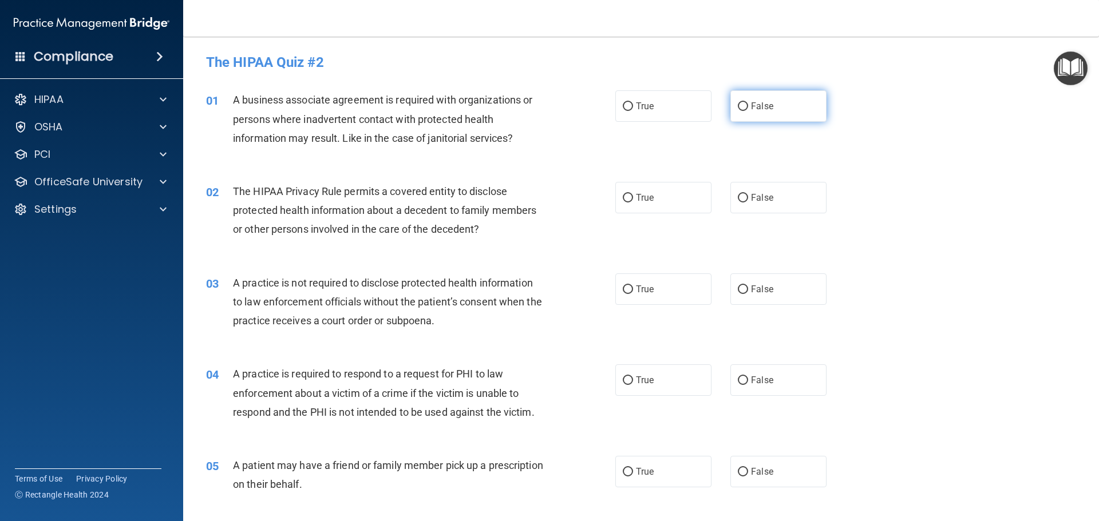
click at [738, 105] on input "False" at bounding box center [743, 106] width 10 height 9
radio input "true"
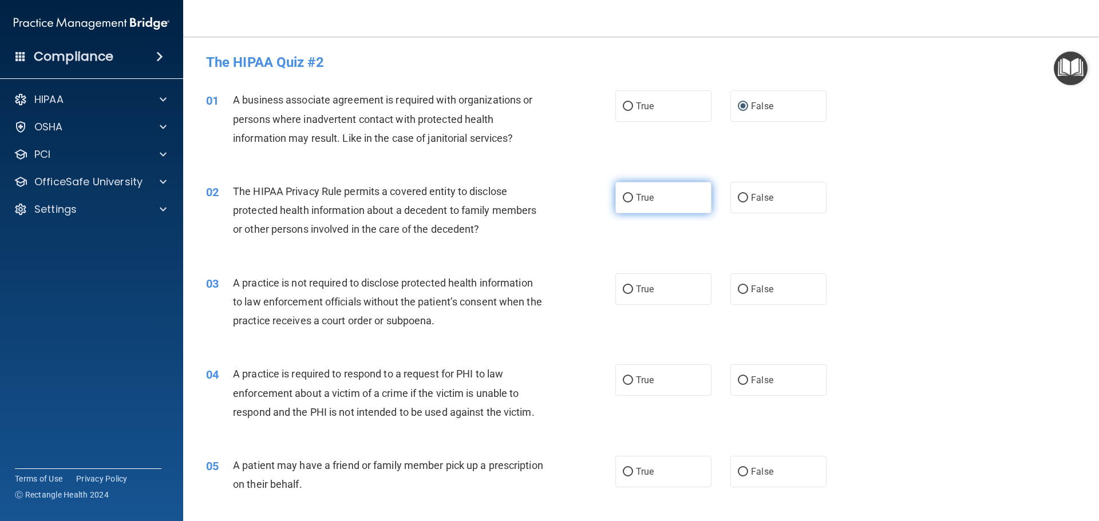
click at [624, 194] on input "True" at bounding box center [628, 198] width 10 height 9
radio input "true"
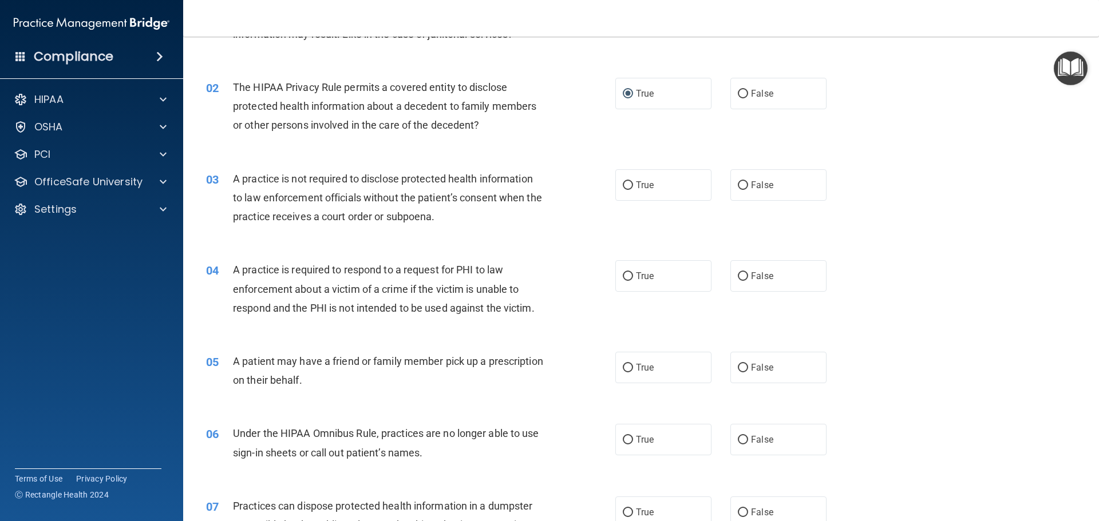
scroll to position [114, 0]
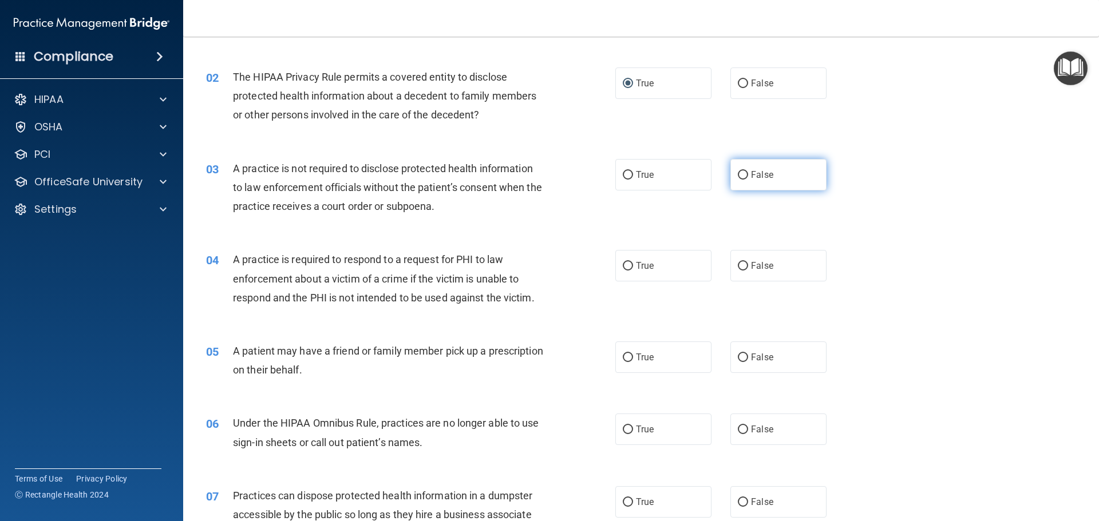
click at [730, 176] on label "False" at bounding box center [778, 174] width 96 height 31
click at [738, 176] on input "False" at bounding box center [743, 175] width 10 height 9
radio input "true"
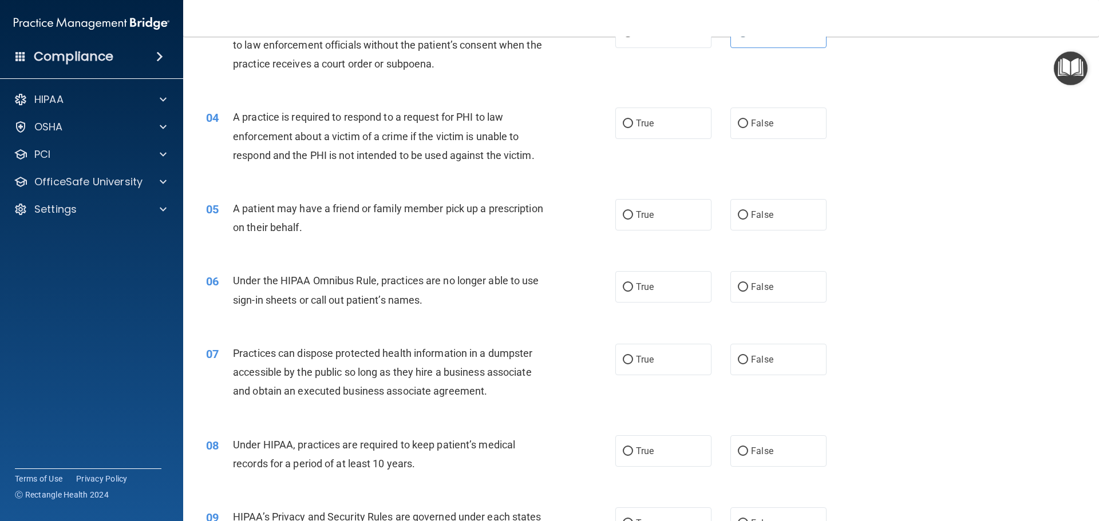
scroll to position [286, 0]
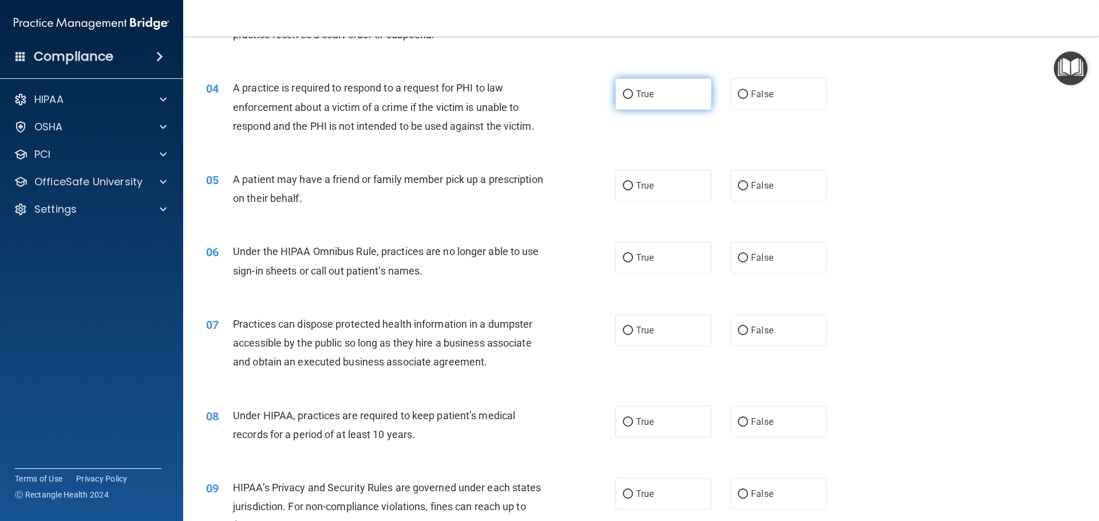
click at [623, 98] on input "True" at bounding box center [628, 94] width 10 height 9
radio input "true"
click at [636, 184] on span "True" at bounding box center [645, 185] width 18 height 11
click at [633, 184] on input "True" at bounding box center [628, 186] width 10 height 9
radio input "true"
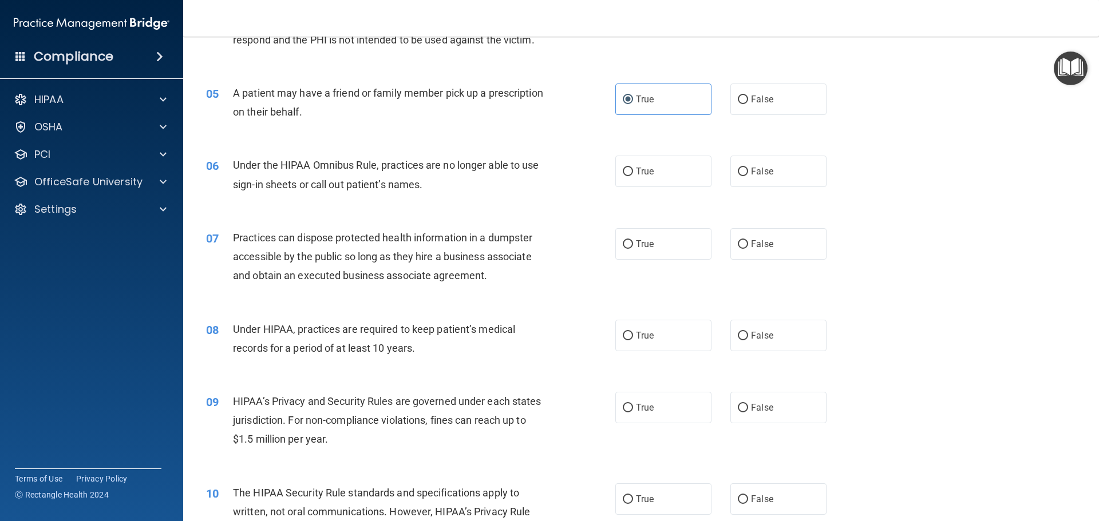
scroll to position [401, 0]
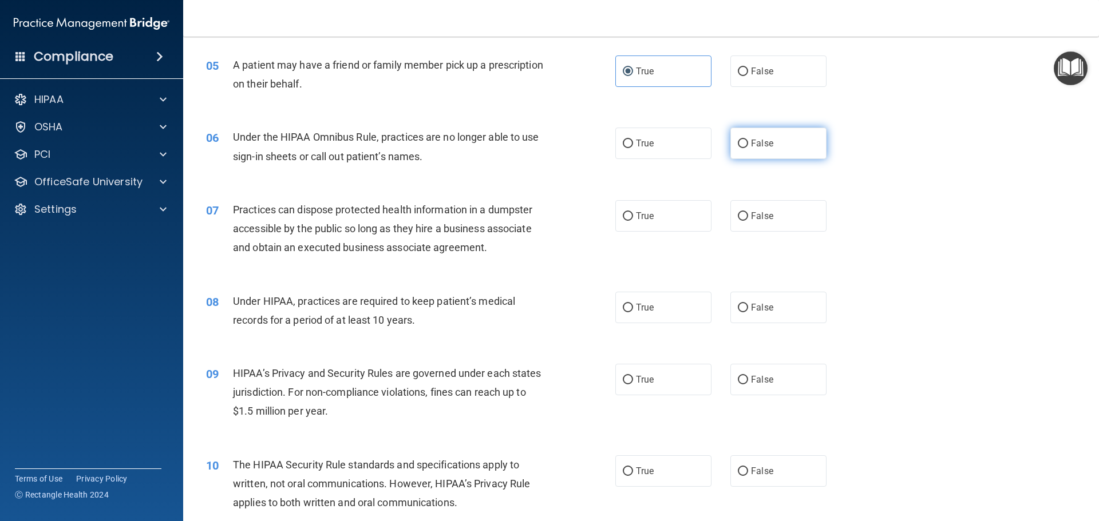
click at [738, 146] on input "False" at bounding box center [743, 144] width 10 height 9
radio input "true"
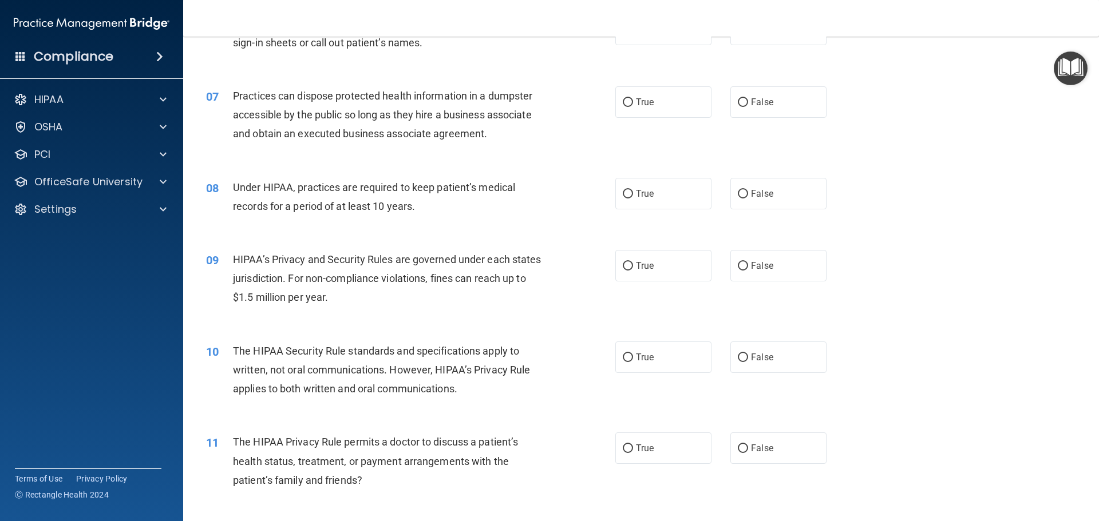
scroll to position [515, 0]
click at [738, 104] on input "False" at bounding box center [743, 102] width 10 height 9
radio input "true"
click at [624, 192] on input "True" at bounding box center [628, 193] width 10 height 9
radio input "true"
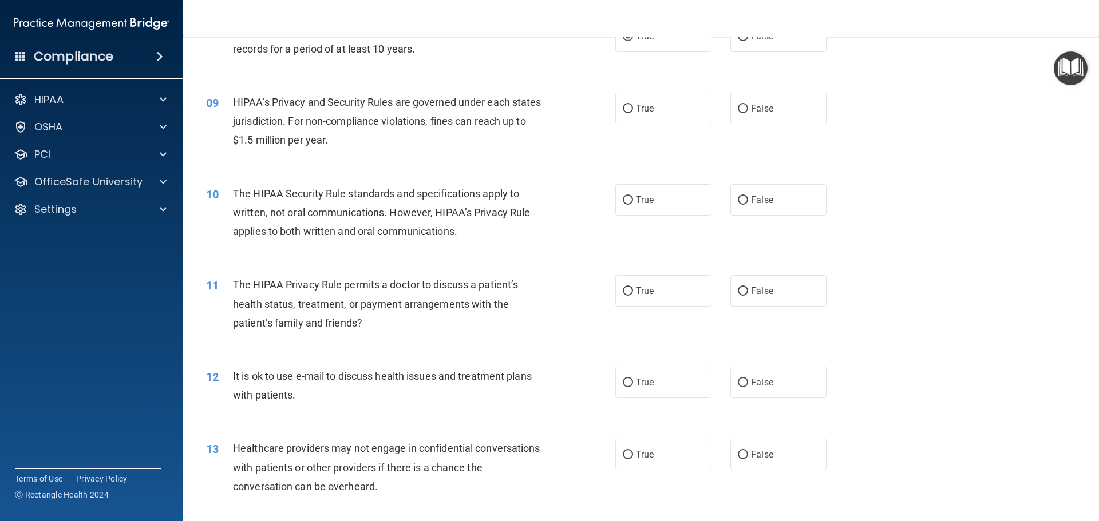
scroll to position [687, 0]
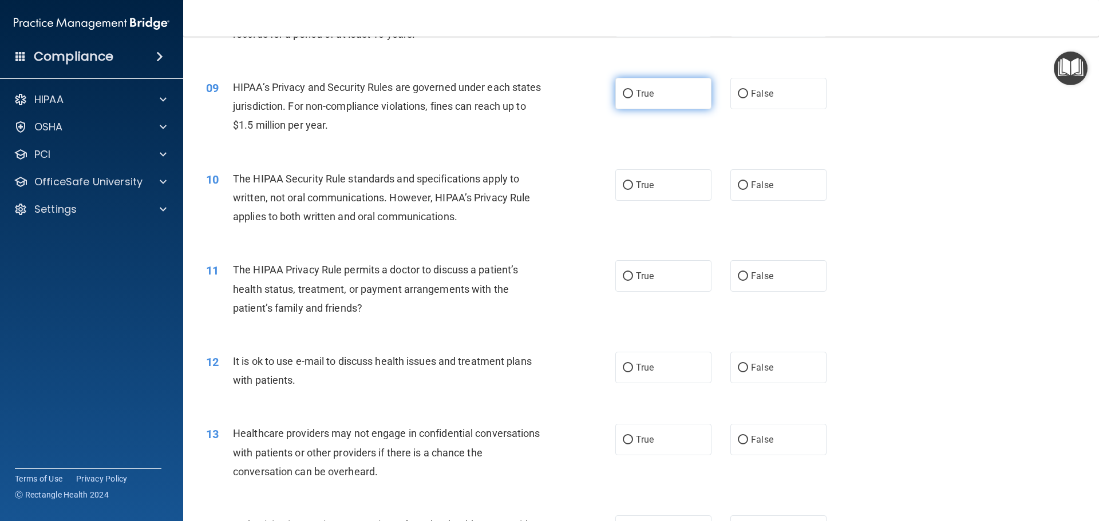
click at [651, 102] on label "True" at bounding box center [663, 93] width 96 height 31
click at [633, 98] on input "True" at bounding box center [628, 94] width 10 height 9
radio input "true"
click at [656, 191] on label "True" at bounding box center [663, 184] width 96 height 31
click at [633, 190] on input "True" at bounding box center [628, 185] width 10 height 9
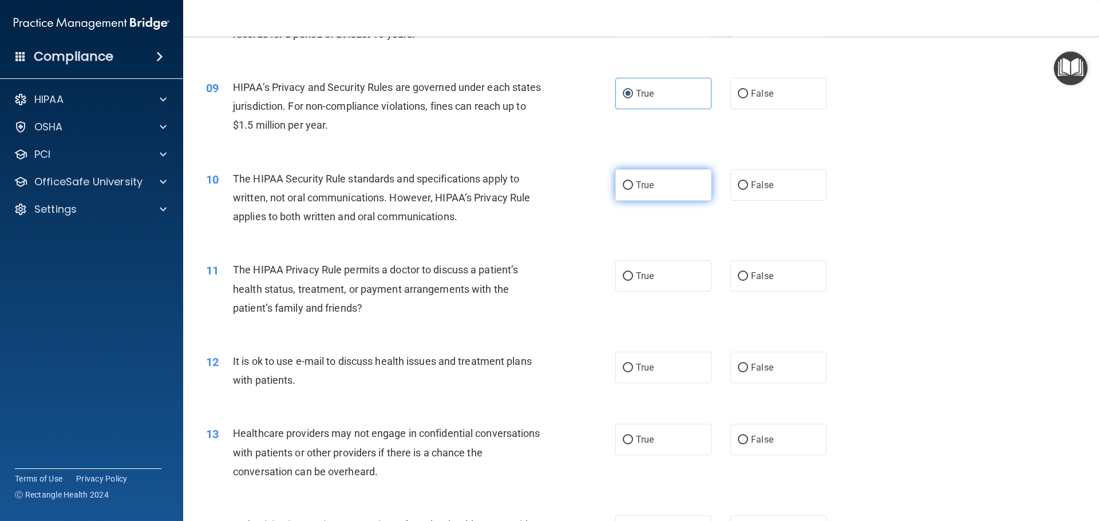
radio input "true"
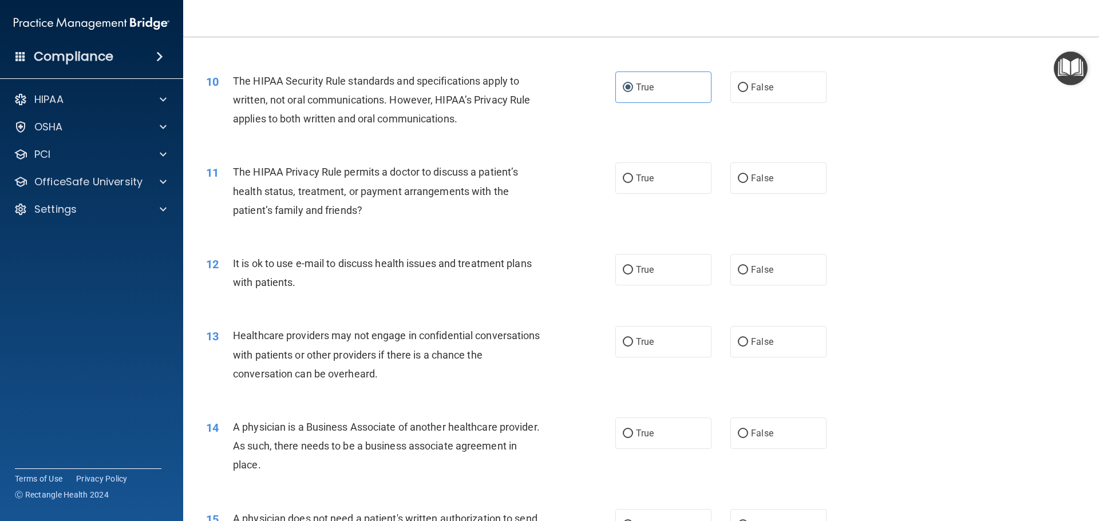
scroll to position [801, 0]
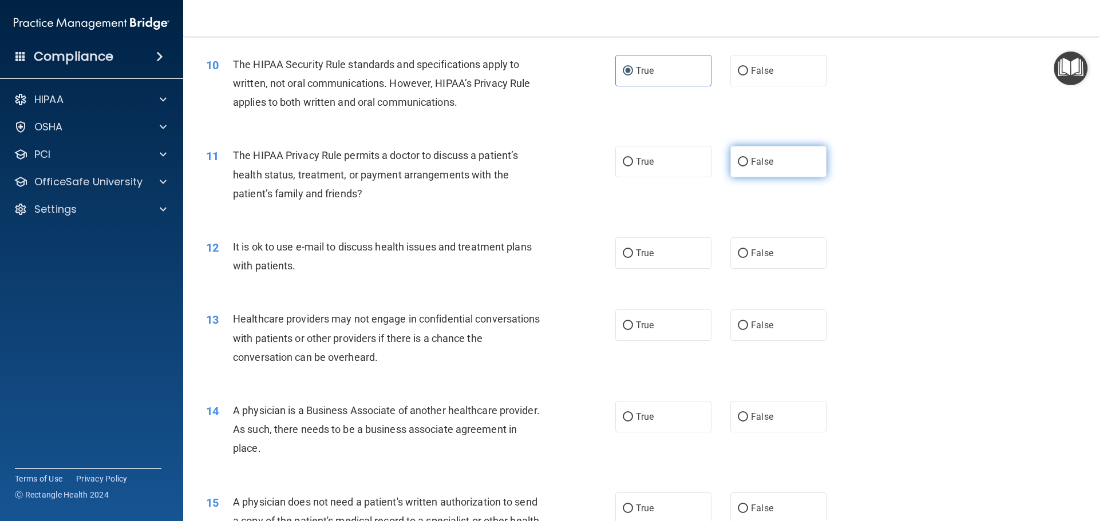
click at [755, 161] on span "False" at bounding box center [762, 161] width 22 height 11
click at [748, 161] on input "False" at bounding box center [743, 162] width 10 height 9
radio input "true"
click at [636, 246] on label "True" at bounding box center [663, 252] width 96 height 31
click at [633, 249] on input "True" at bounding box center [628, 253] width 10 height 9
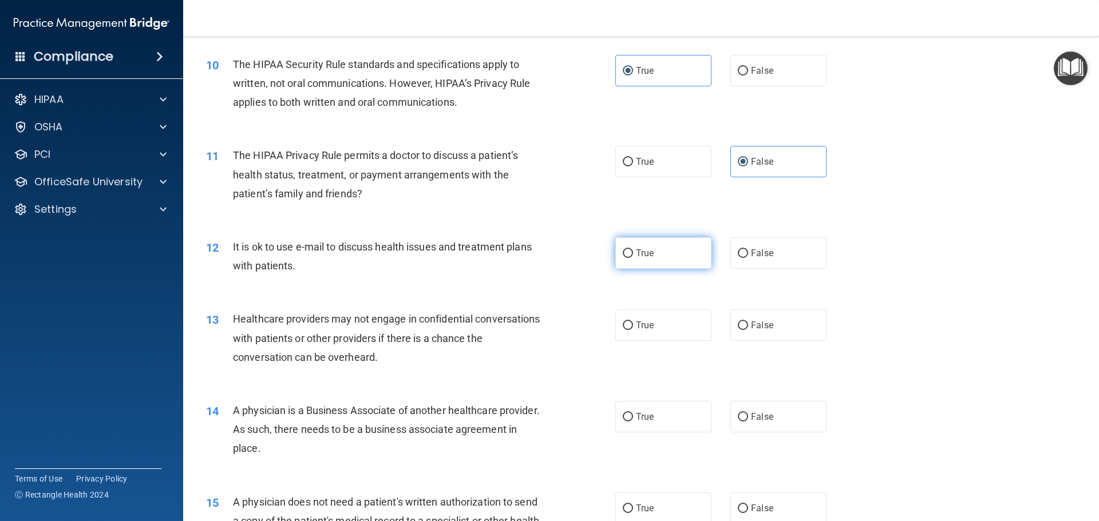
radio input "true"
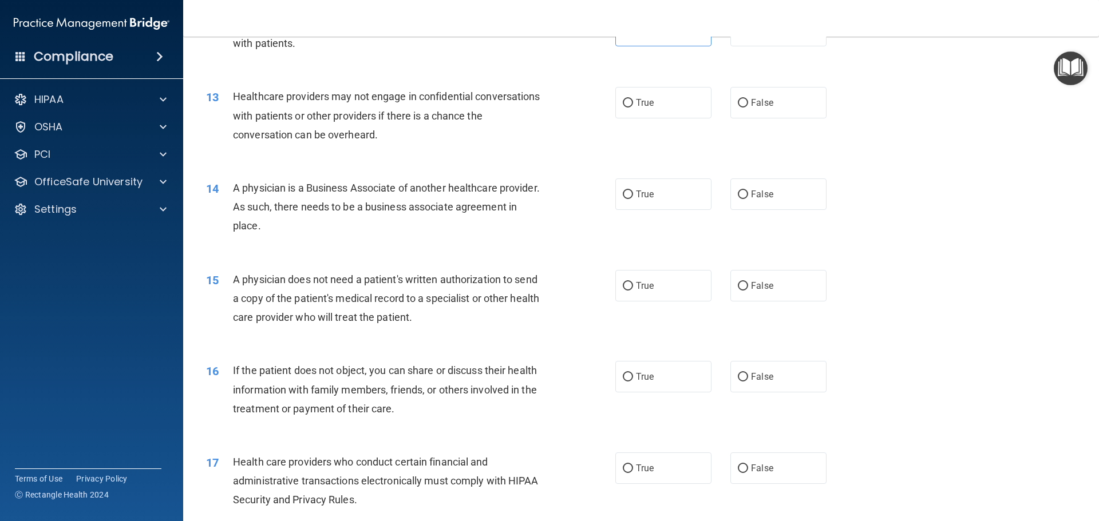
scroll to position [1030, 0]
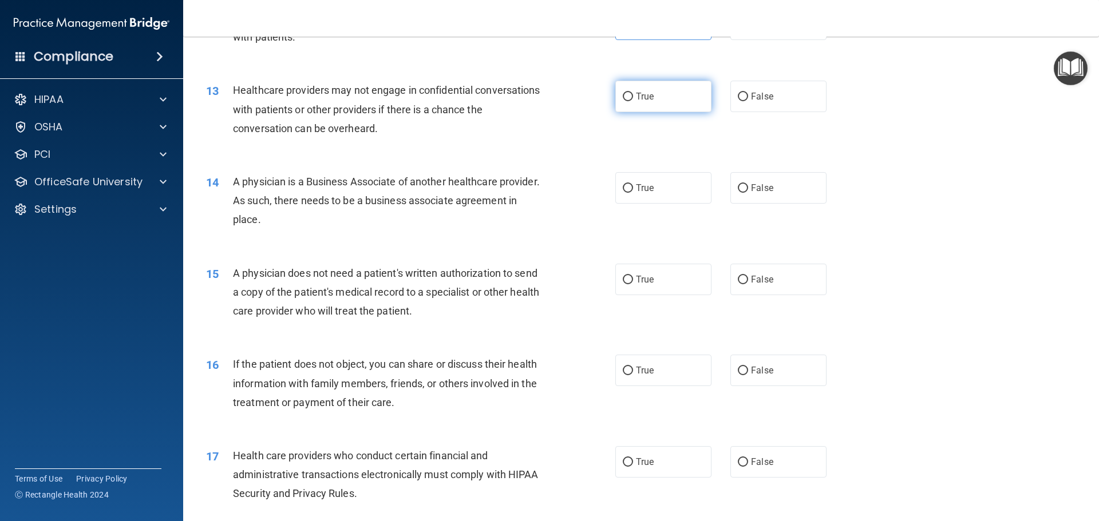
click at [636, 106] on label "True" at bounding box center [663, 96] width 96 height 31
click at [633, 101] on input "True" at bounding box center [628, 97] width 10 height 9
radio input "true"
click at [738, 187] on input "False" at bounding box center [743, 188] width 10 height 9
radio input "true"
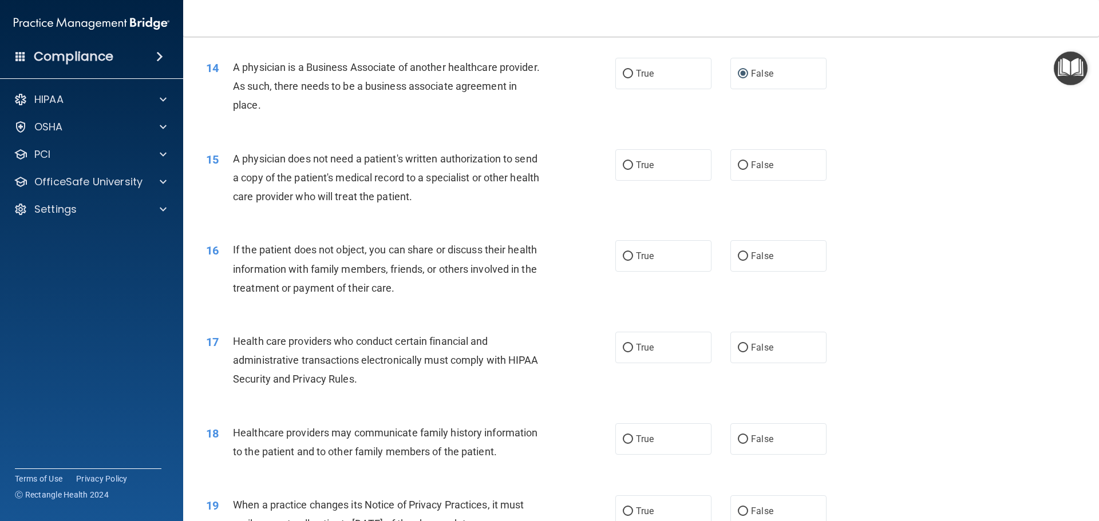
scroll to position [1202, 0]
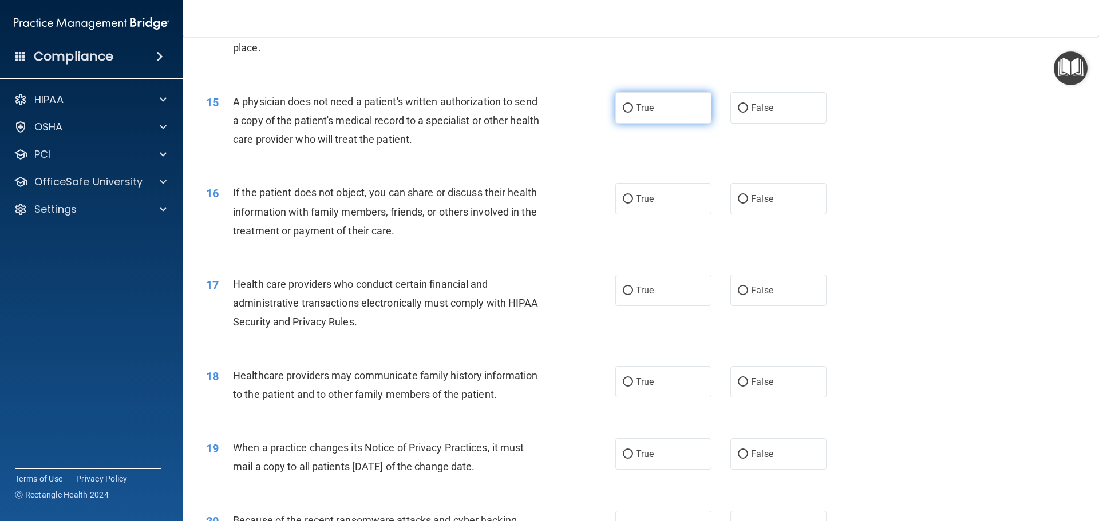
click at [647, 118] on label "True" at bounding box center [663, 107] width 96 height 31
click at [633, 113] on input "True" at bounding box center [628, 108] width 10 height 9
radio input "true"
click at [651, 196] on label "True" at bounding box center [663, 198] width 96 height 31
click at [633, 196] on input "True" at bounding box center [628, 199] width 10 height 9
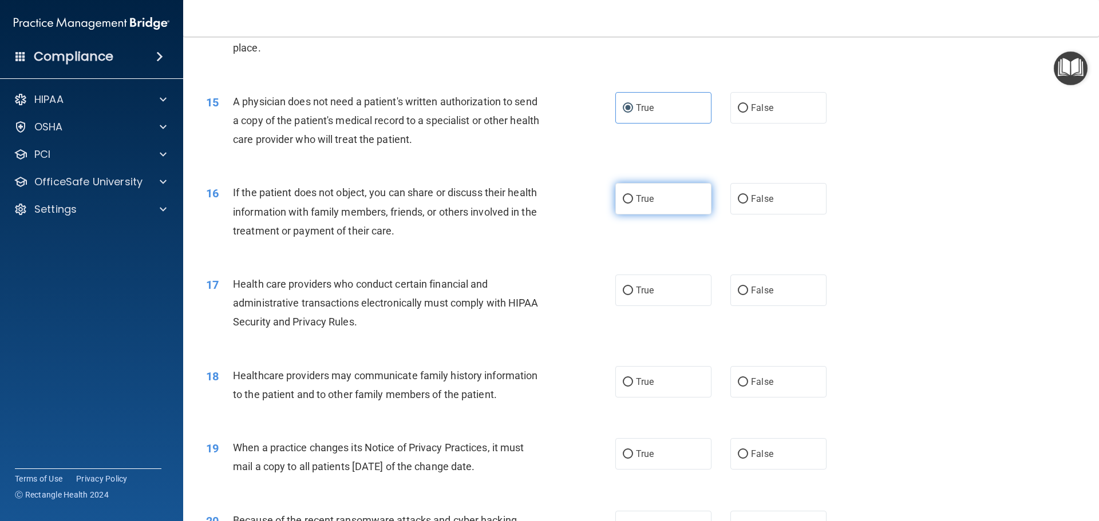
radio input "true"
click at [640, 286] on span "True" at bounding box center [645, 290] width 18 height 11
click at [633, 287] on input "True" at bounding box center [628, 291] width 10 height 9
radio input "true"
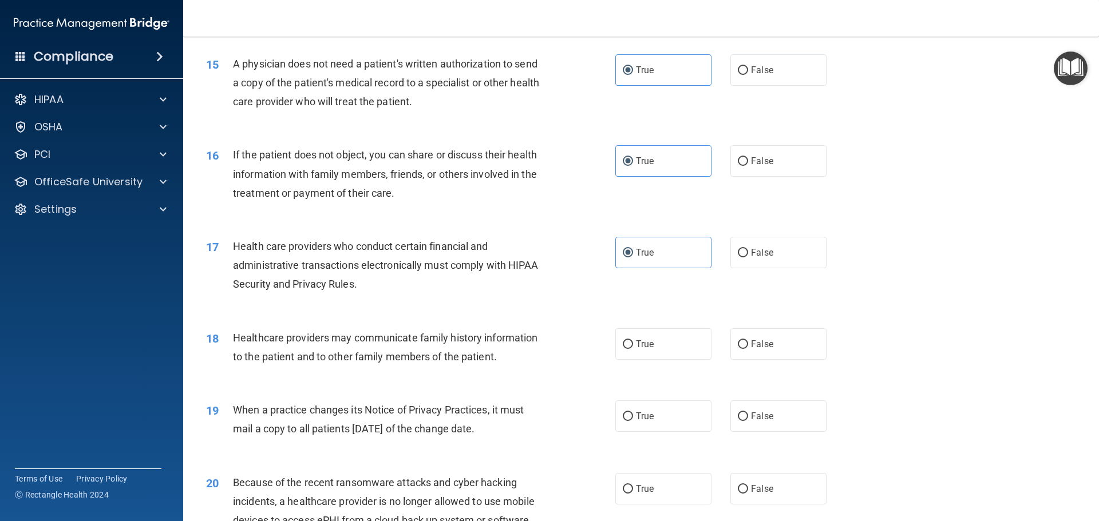
scroll to position [1431, 0]
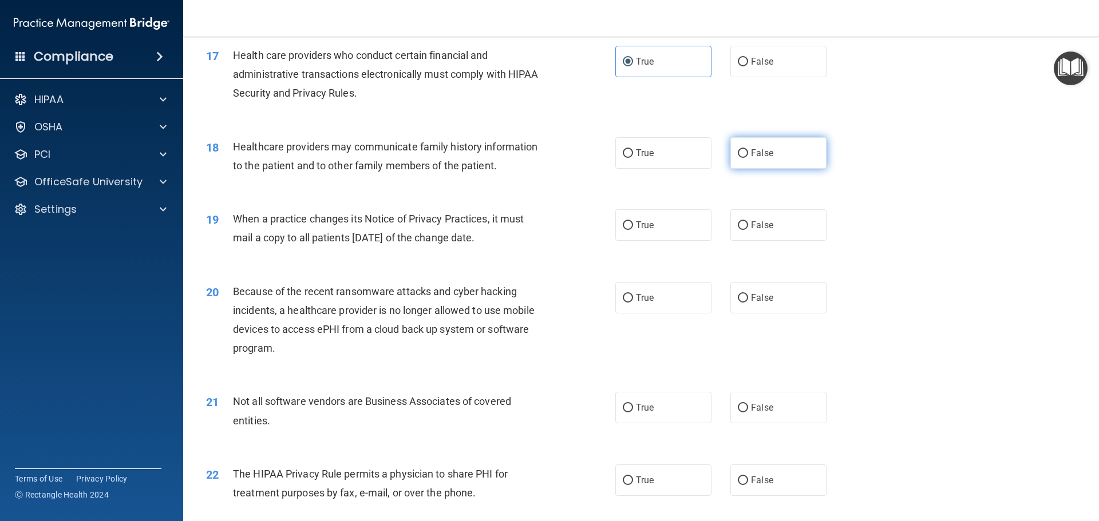
click at [759, 153] on span "False" at bounding box center [762, 153] width 22 height 11
click at [748, 153] on input "False" at bounding box center [743, 153] width 10 height 9
radio input "true"
click at [645, 228] on span "True" at bounding box center [645, 225] width 18 height 11
click at [633, 228] on input "True" at bounding box center [628, 225] width 10 height 9
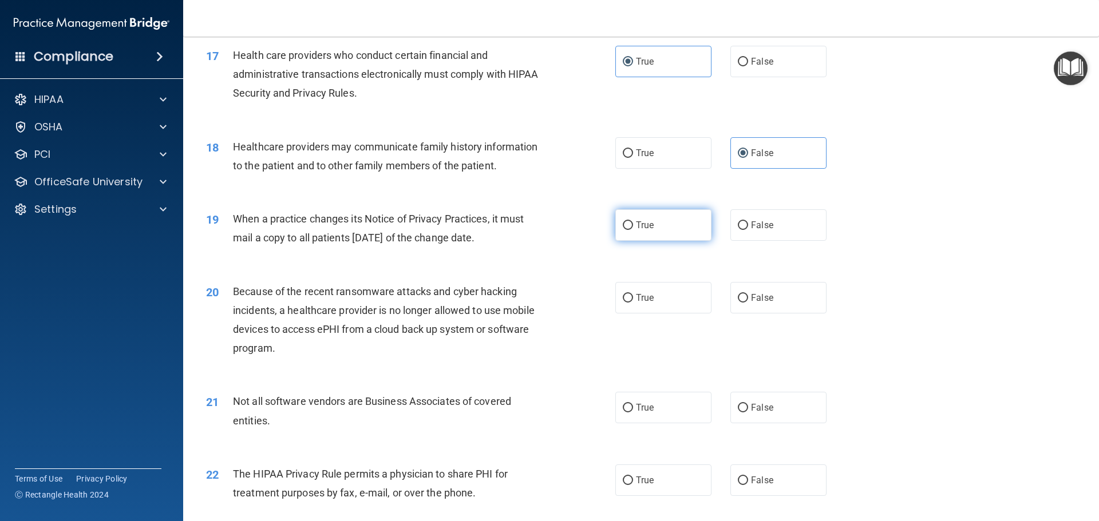
radio input "true"
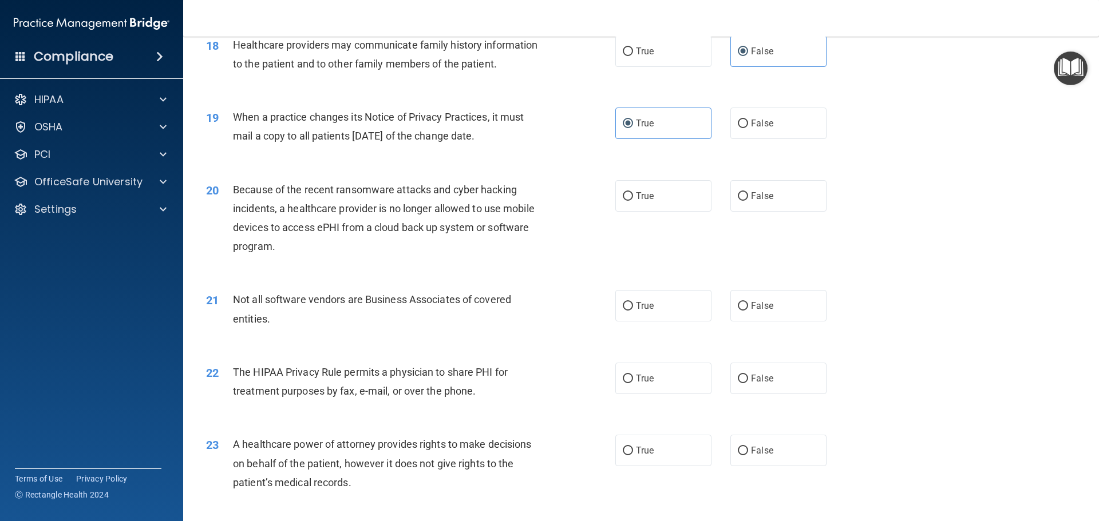
scroll to position [1545, 0]
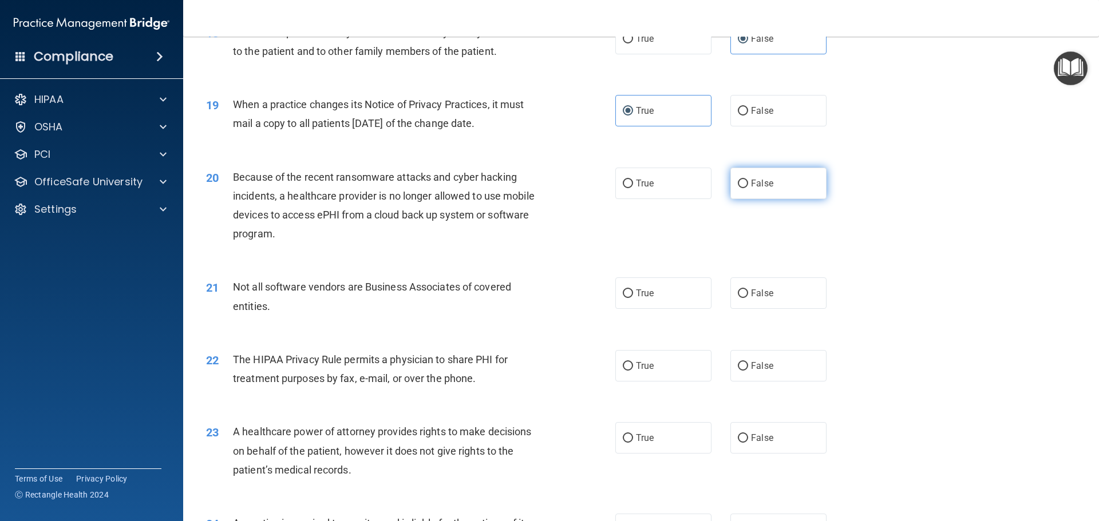
click at [751, 185] on span "False" at bounding box center [762, 183] width 22 height 11
click at [746, 185] on input "False" at bounding box center [743, 184] width 10 height 9
radio input "true"
click at [738, 296] on input "False" at bounding box center [743, 294] width 10 height 9
radio input "true"
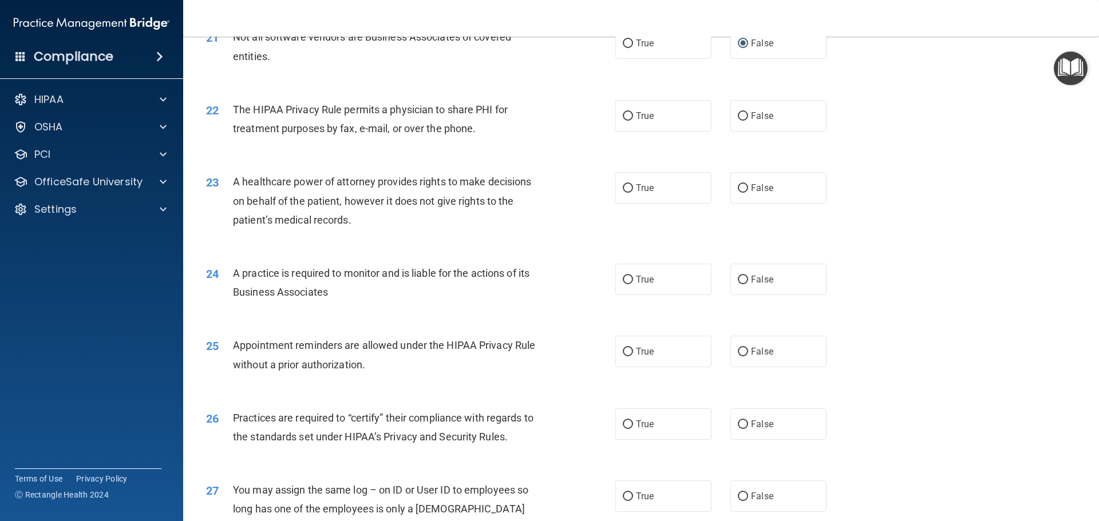
scroll to position [1831, 0]
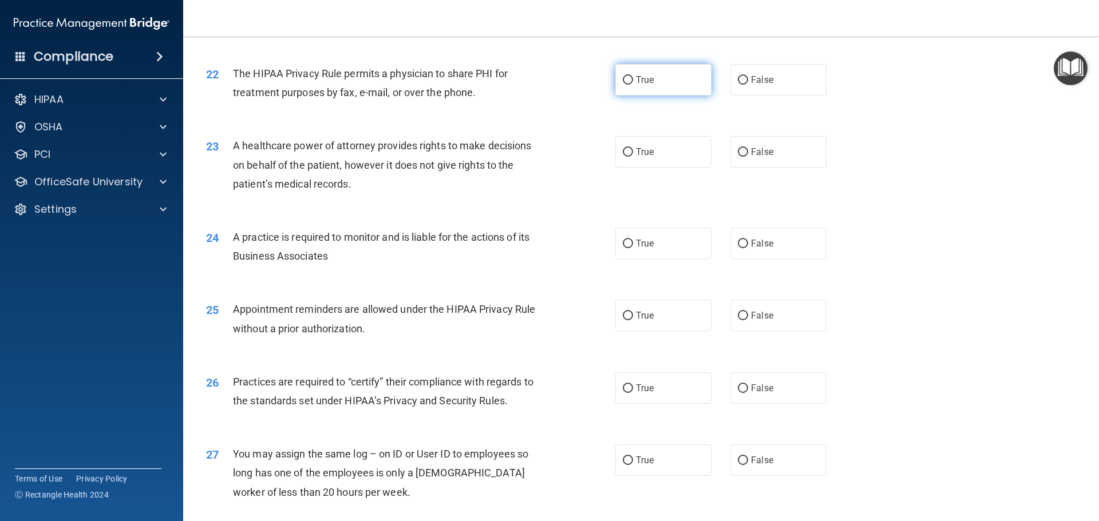
click at [662, 82] on label "True" at bounding box center [663, 79] width 96 height 31
click at [633, 82] on input "True" at bounding box center [628, 80] width 10 height 9
radio input "true"
click at [744, 153] on label "False" at bounding box center [778, 151] width 96 height 31
click at [744, 153] on input "False" at bounding box center [743, 152] width 10 height 9
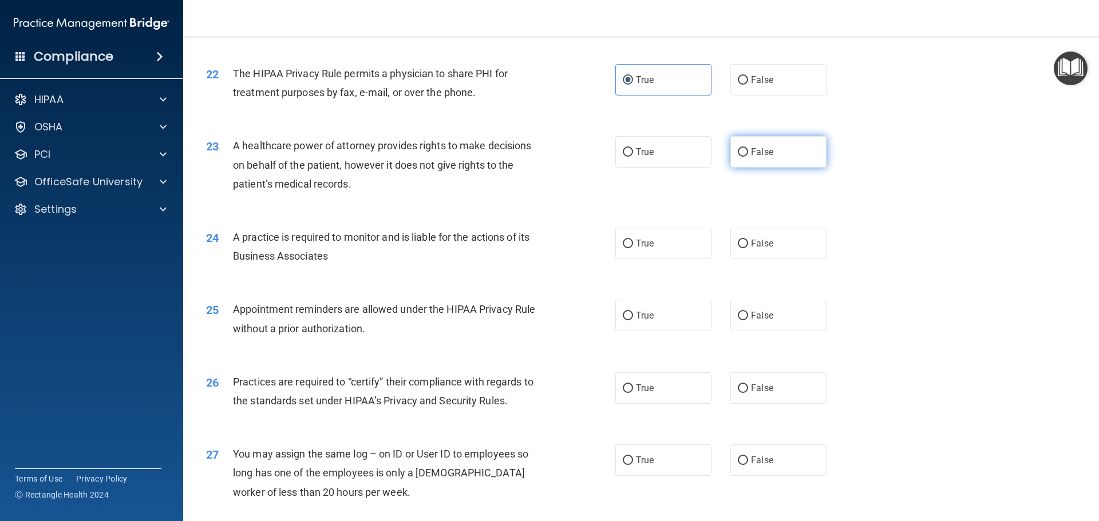
radio input "true"
click at [756, 240] on span "False" at bounding box center [762, 243] width 22 height 11
click at [748, 240] on input "False" at bounding box center [743, 244] width 10 height 9
radio input "true"
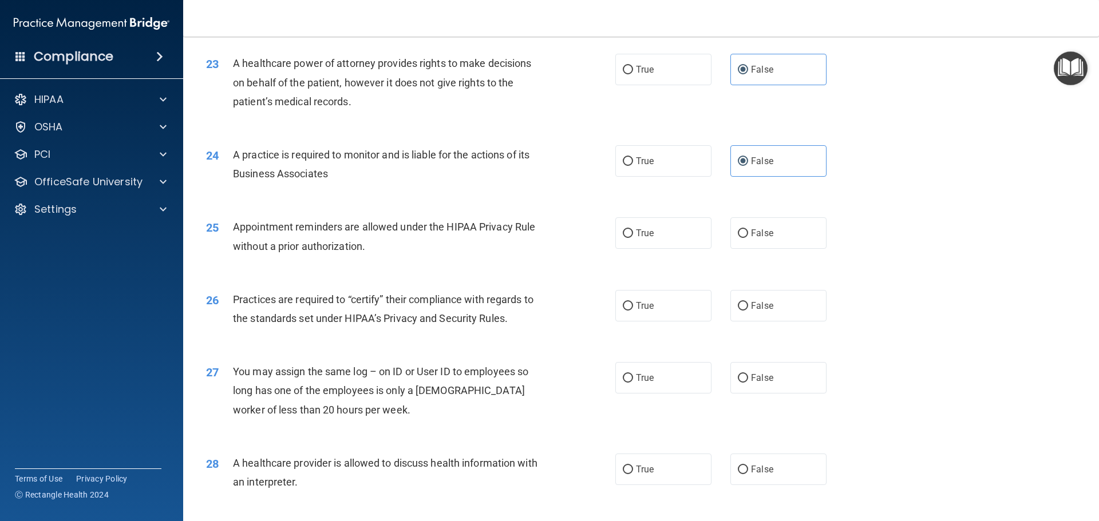
scroll to position [1946, 0]
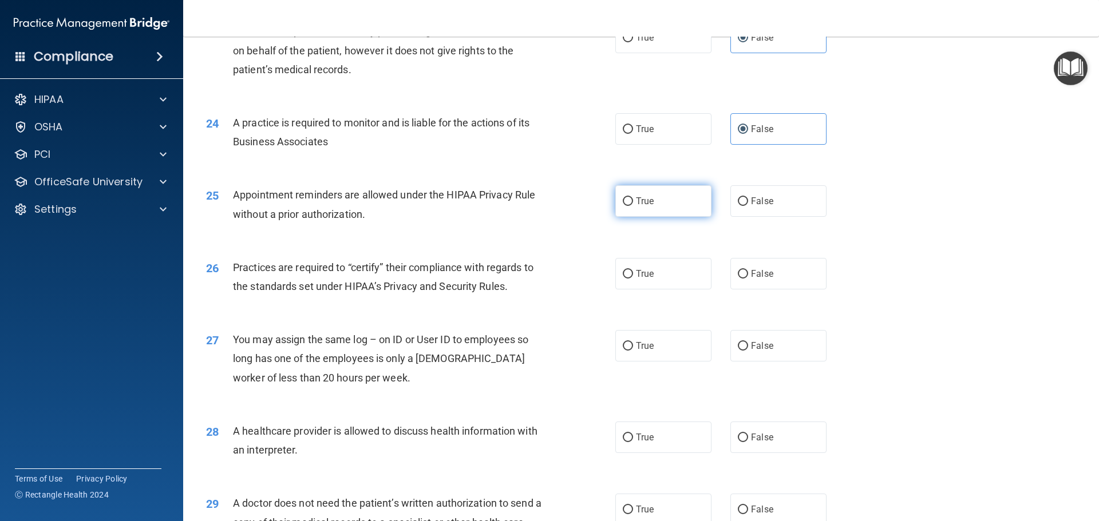
click at [663, 207] on label "True" at bounding box center [663, 200] width 96 height 31
click at [633, 206] on input "True" at bounding box center [628, 201] width 10 height 9
radio input "true"
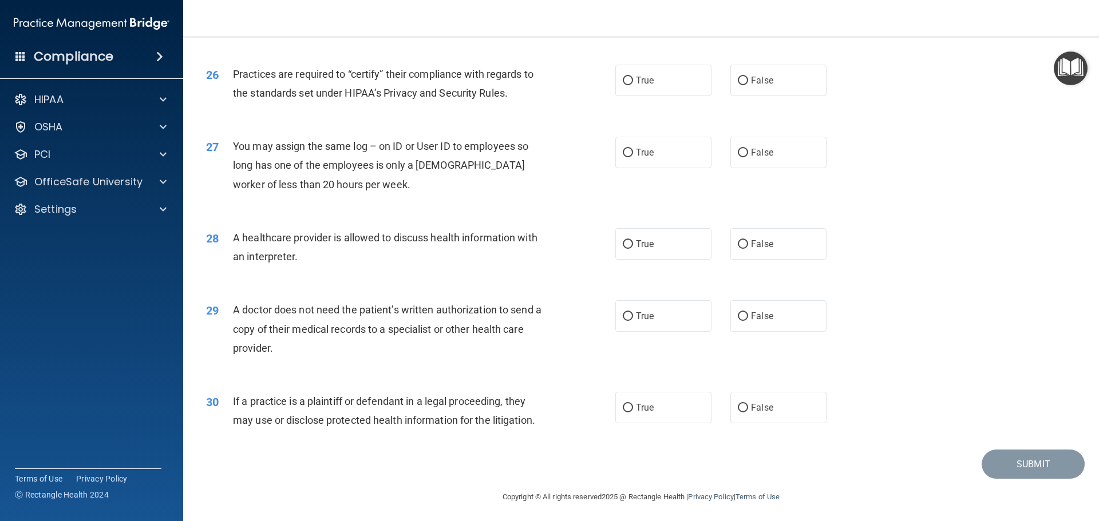
scroll to position [2142, 0]
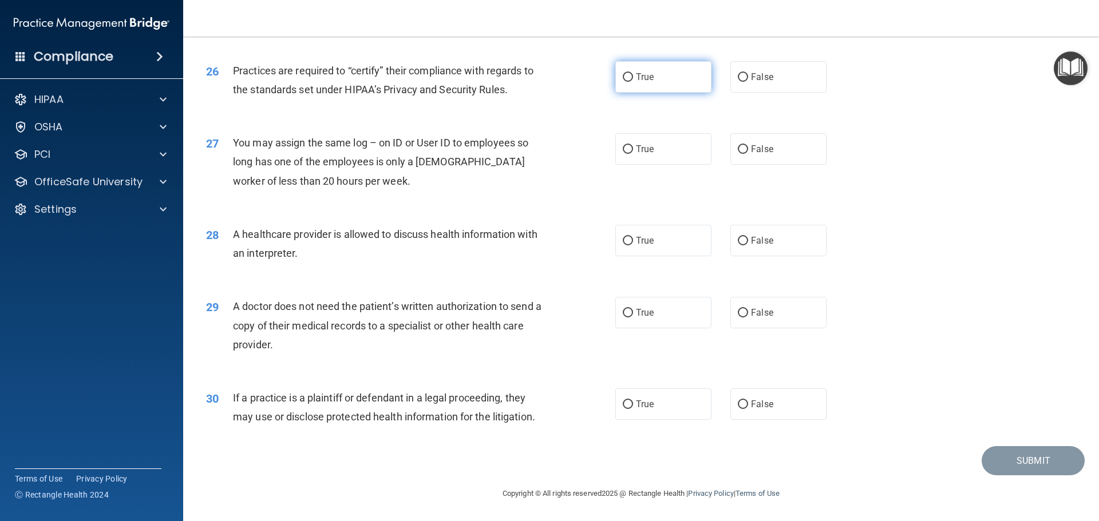
click at [646, 84] on label "True" at bounding box center [663, 76] width 96 height 31
click at [633, 82] on input "True" at bounding box center [628, 77] width 10 height 9
radio input "true"
click at [756, 150] on span "False" at bounding box center [762, 149] width 22 height 11
click at [748, 150] on input "False" at bounding box center [743, 149] width 10 height 9
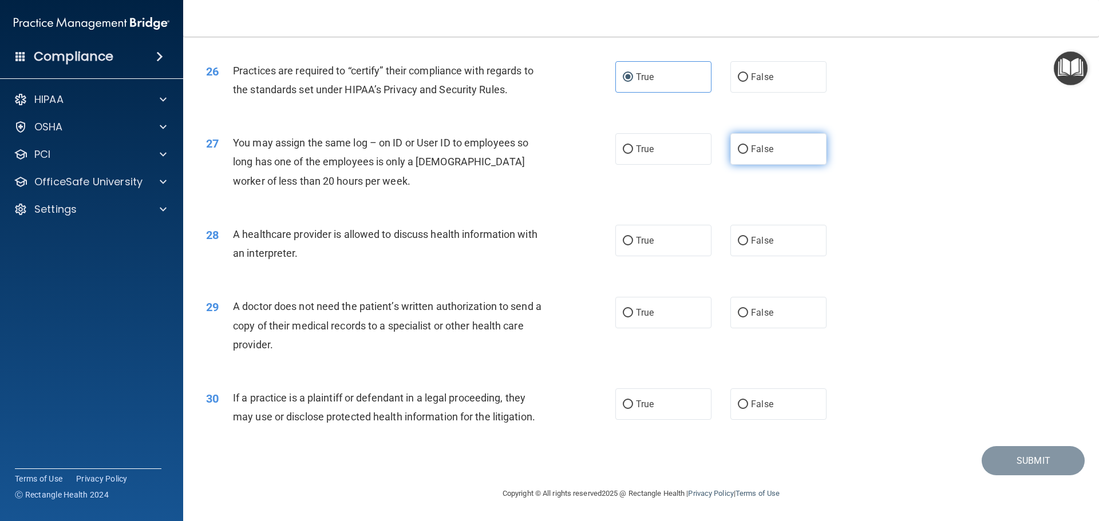
radio input "true"
click at [730, 247] on label "False" at bounding box center [778, 240] width 96 height 31
click at [738, 245] on input "False" at bounding box center [743, 241] width 10 height 9
radio input "true"
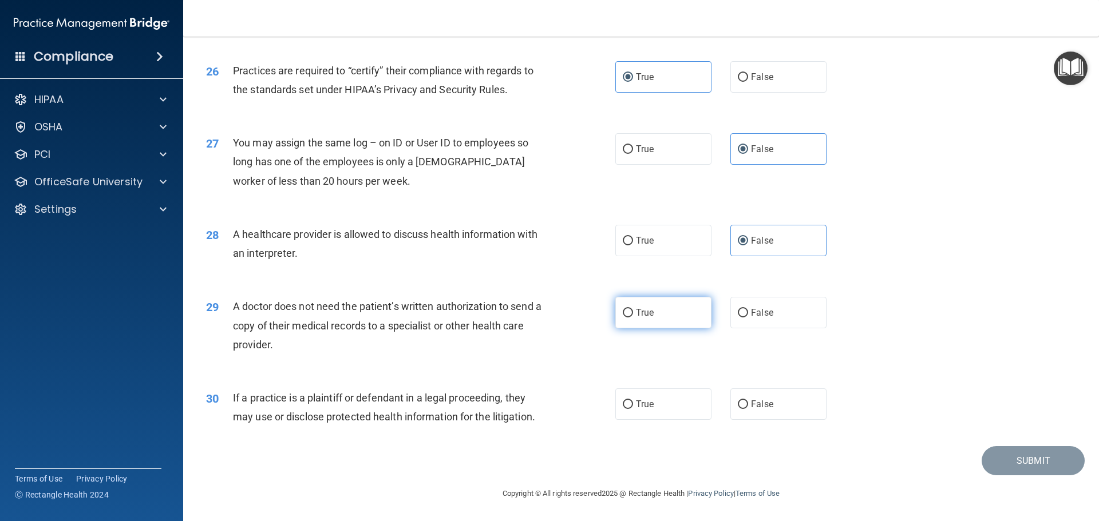
click at [656, 319] on label "True" at bounding box center [663, 312] width 96 height 31
click at [633, 318] on input "True" at bounding box center [628, 313] width 10 height 9
radio input "true"
click at [660, 407] on label "True" at bounding box center [663, 404] width 96 height 31
click at [633, 407] on input "True" at bounding box center [628, 405] width 10 height 9
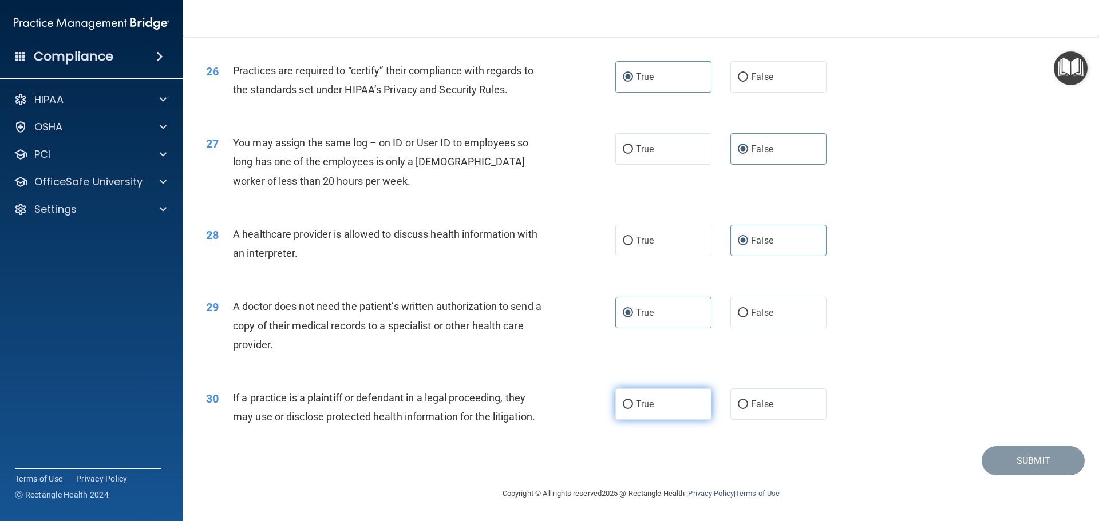
radio input "true"
click at [1012, 462] on button "Submit" at bounding box center [1032, 460] width 103 height 29
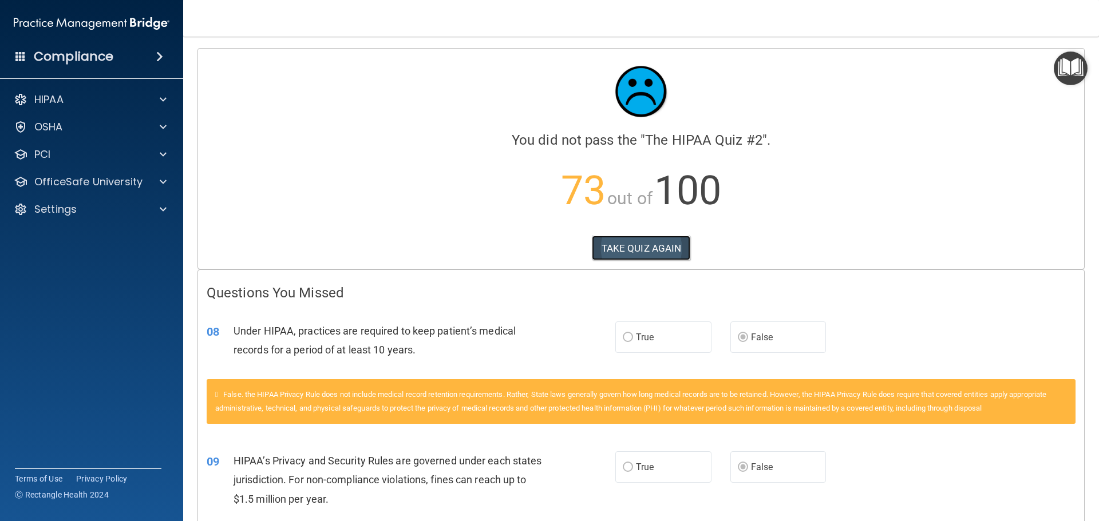
click at [633, 253] on button "TAKE QUIZ AGAIN" at bounding box center [641, 248] width 99 height 25
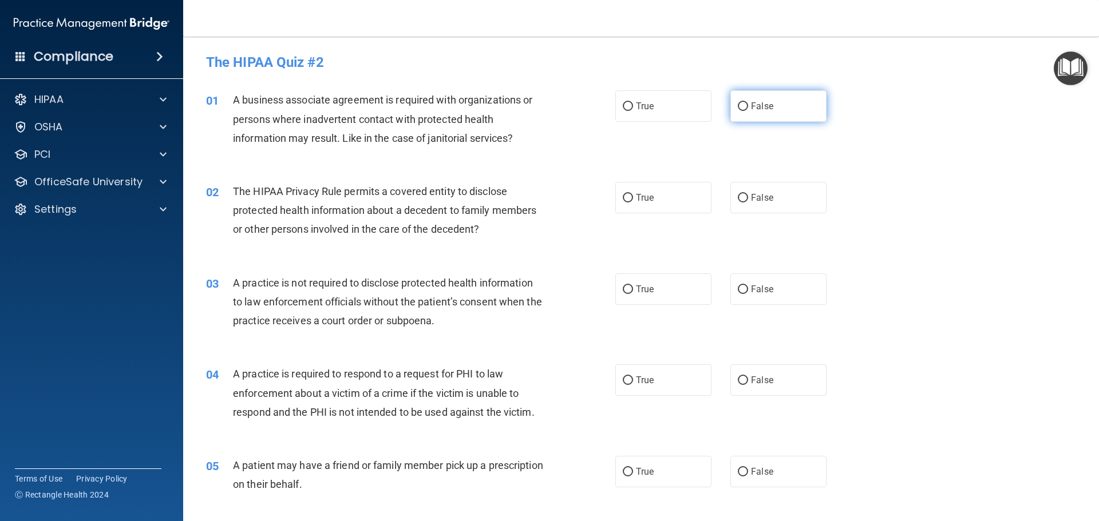
click at [742, 105] on input "False" at bounding box center [743, 106] width 10 height 9
radio input "true"
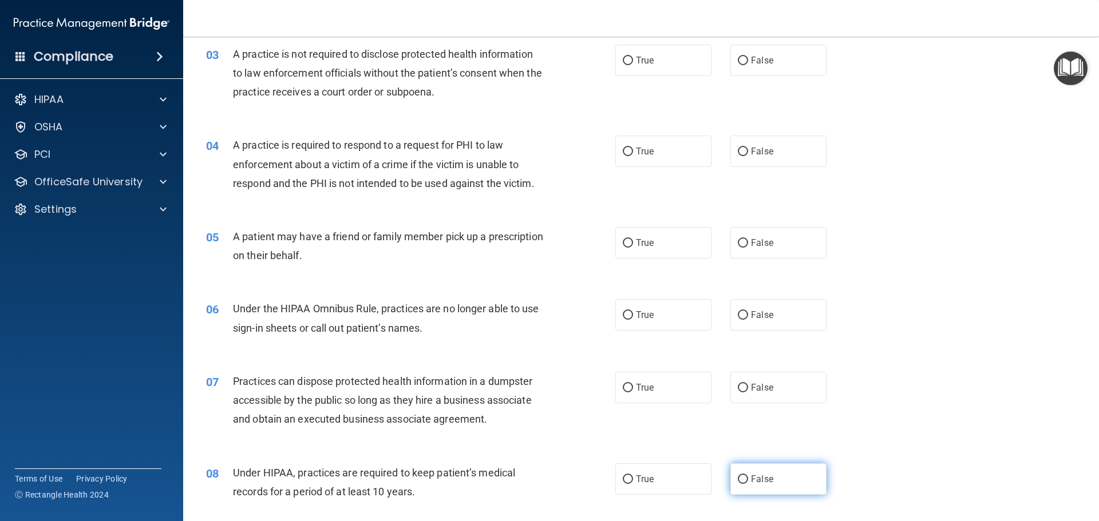
click at [742, 482] on input "False" at bounding box center [743, 480] width 10 height 9
radio input "true"
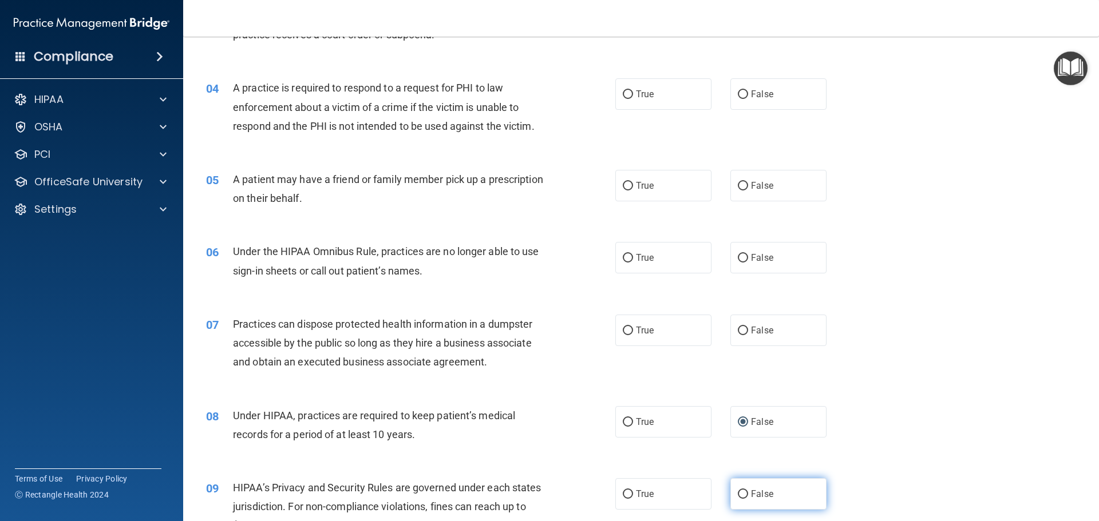
click at [743, 498] on label "False" at bounding box center [778, 493] width 96 height 31
click at [743, 498] on input "False" at bounding box center [743, 494] width 10 height 9
radio input "true"
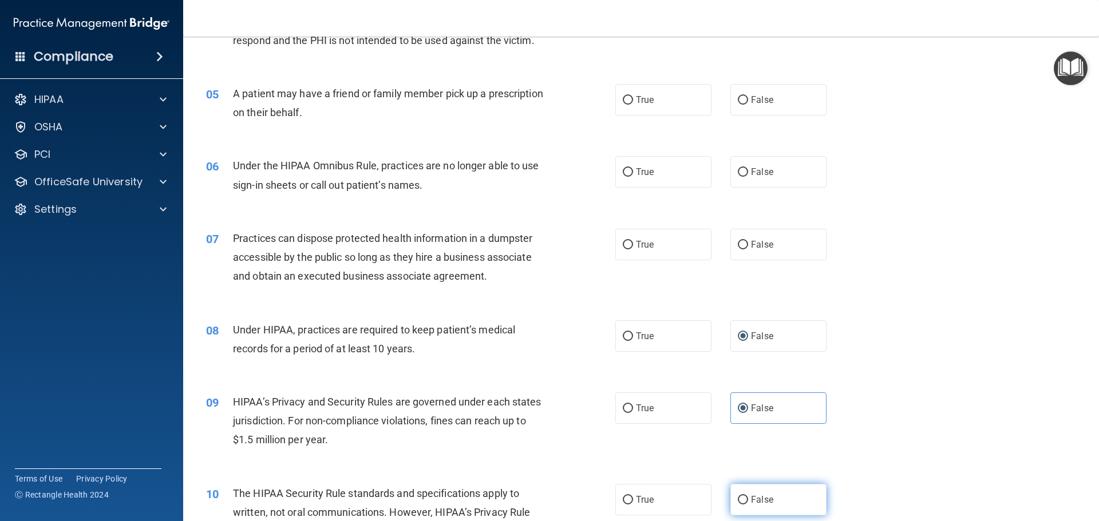
scroll to position [458, 0]
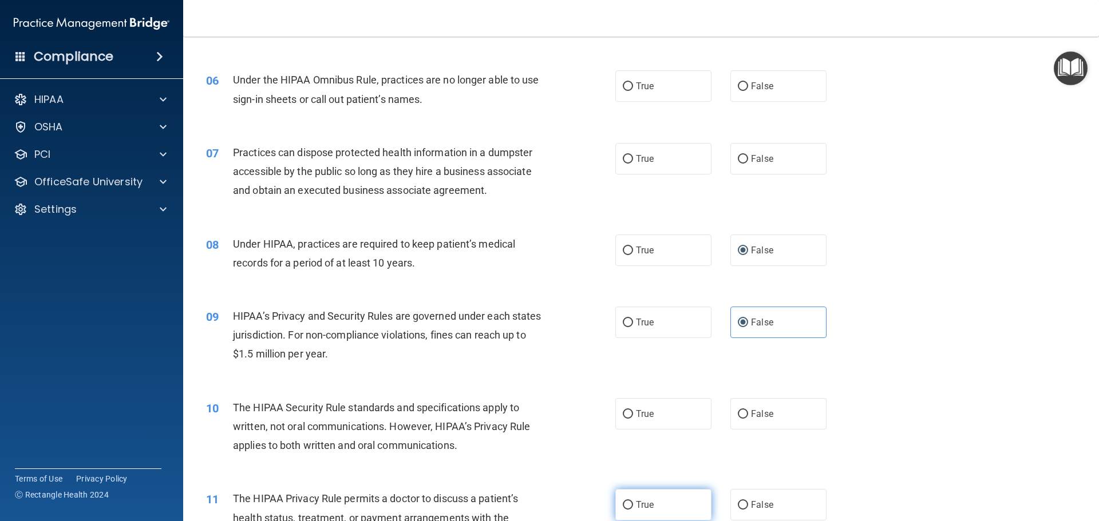
click at [632, 498] on label "True" at bounding box center [663, 504] width 96 height 31
click at [632, 501] on input "True" at bounding box center [628, 505] width 10 height 9
radio input "true"
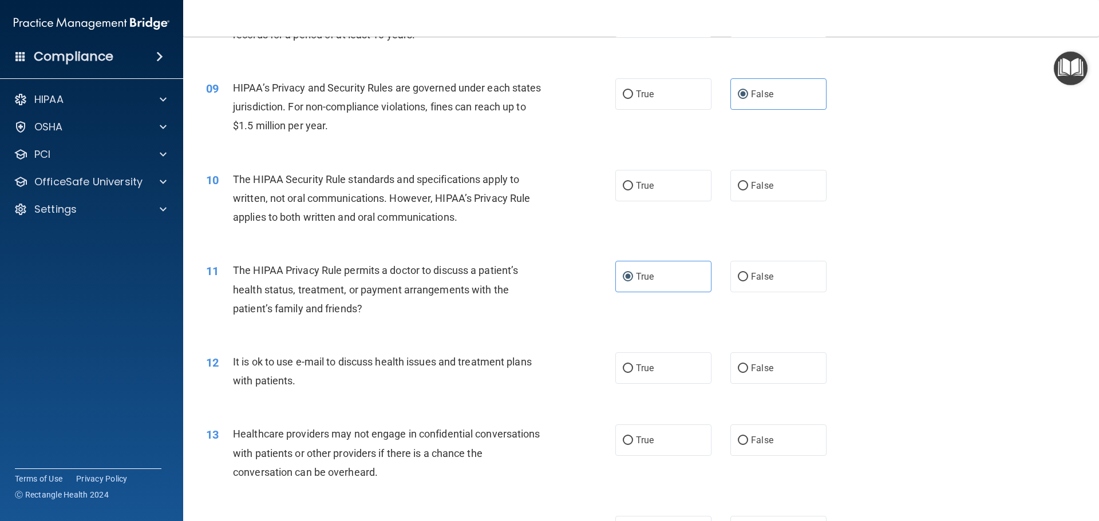
scroll to position [687, 0]
click at [770, 438] on label "False" at bounding box center [778, 439] width 96 height 31
click at [748, 438] on input "False" at bounding box center [743, 440] width 10 height 9
radio input "true"
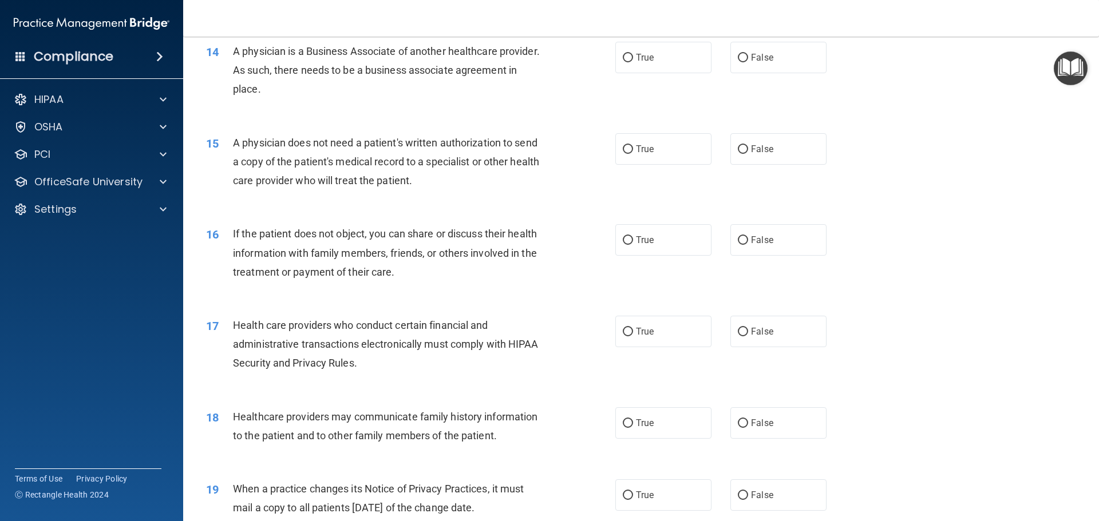
scroll to position [1202, 0]
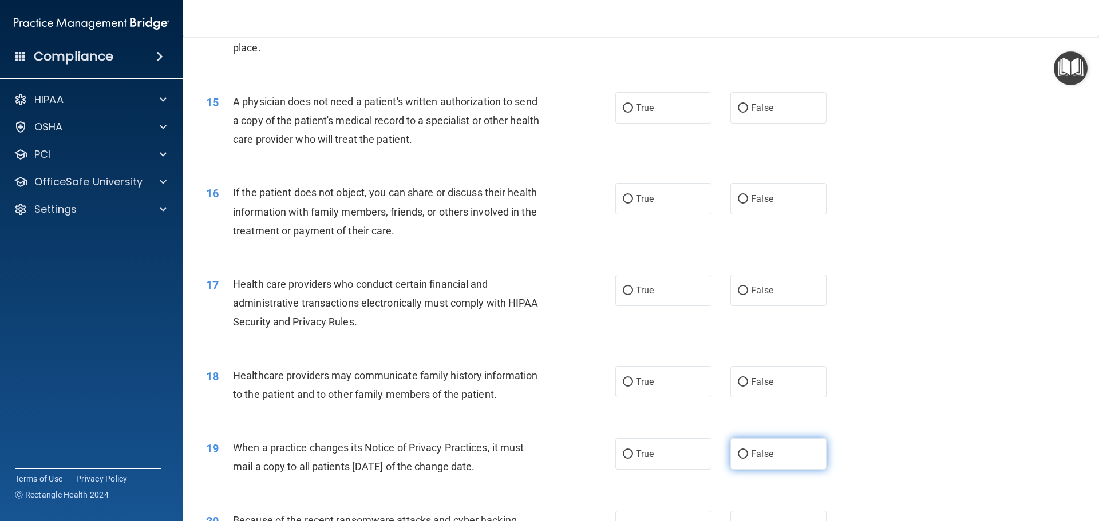
click at [748, 448] on label "False" at bounding box center [778, 453] width 96 height 31
click at [748, 450] on input "False" at bounding box center [743, 454] width 10 height 9
radio input "true"
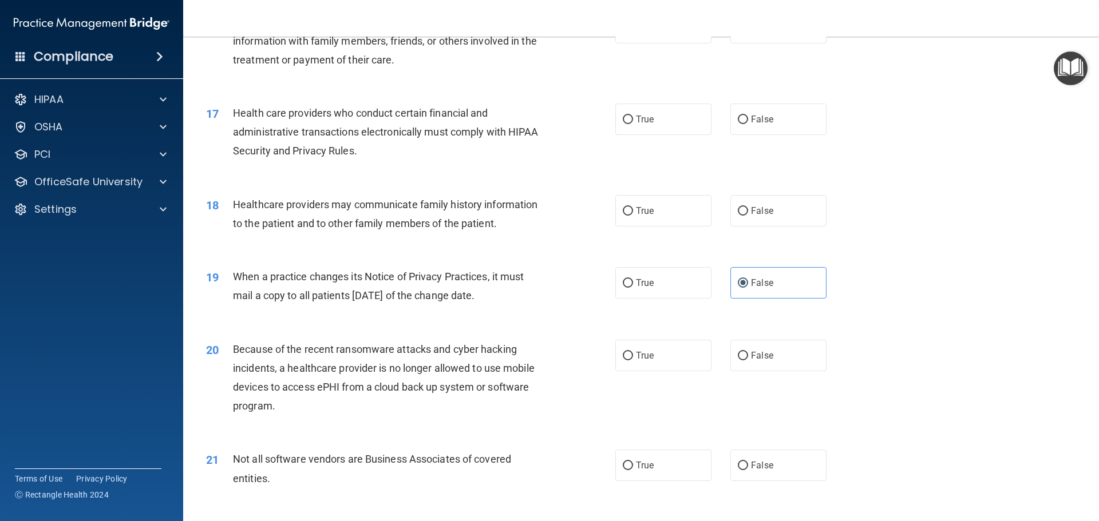
scroll to position [1373, 0]
click at [628, 465] on input "True" at bounding box center [628, 465] width 10 height 9
radio input "true"
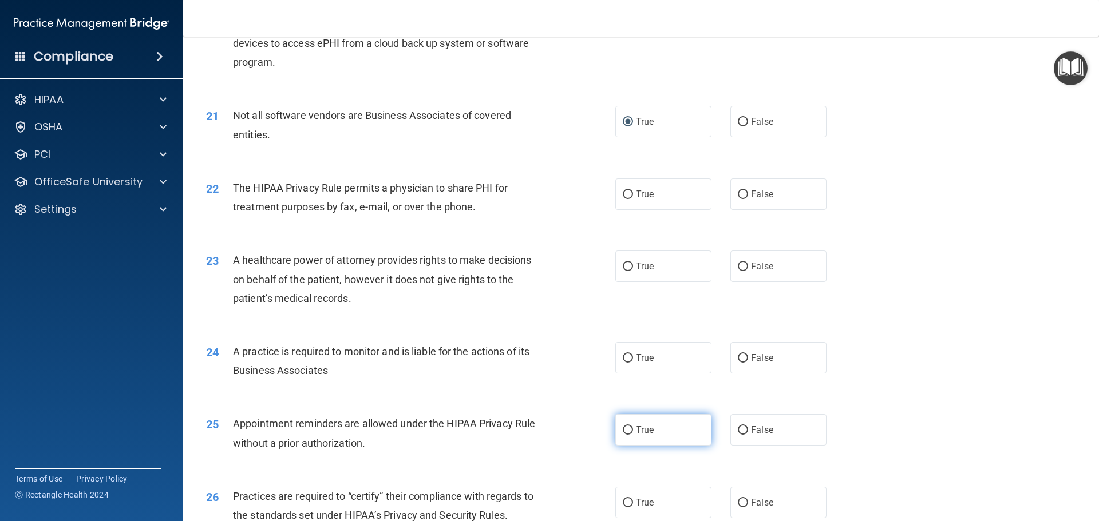
scroll to position [1774, 0]
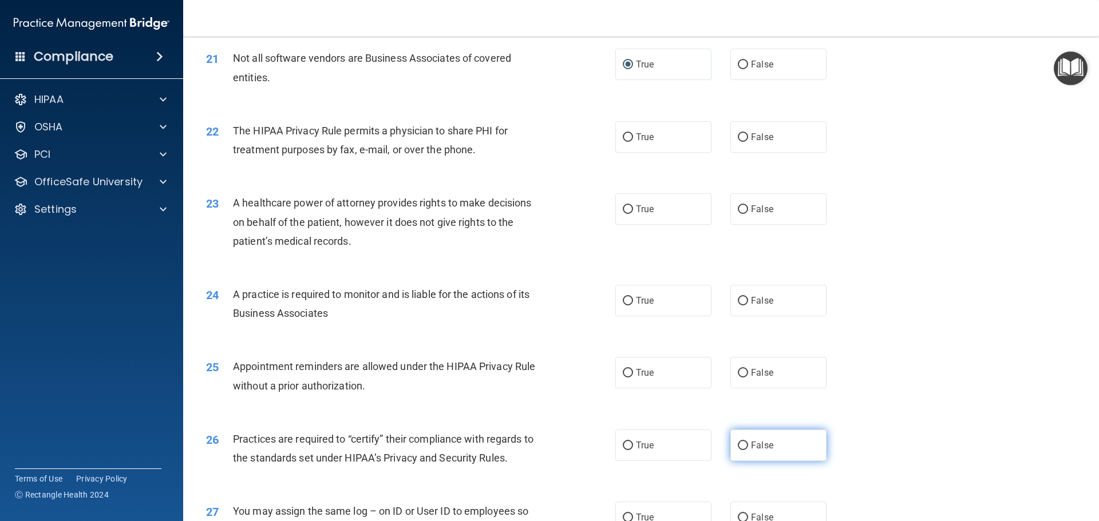
click at [738, 438] on label "False" at bounding box center [778, 445] width 96 height 31
click at [738, 442] on input "False" at bounding box center [743, 446] width 10 height 9
radio input "true"
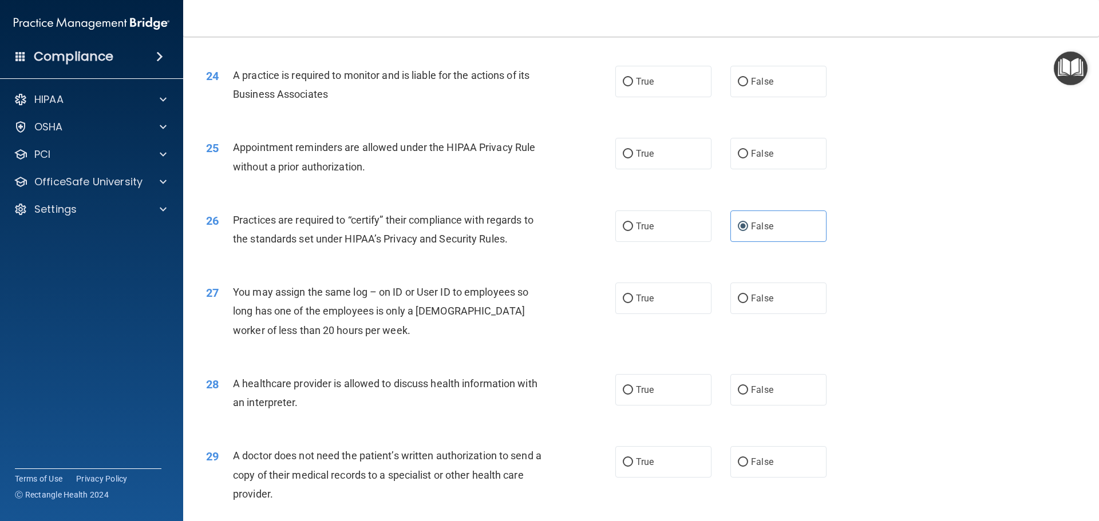
scroll to position [2003, 0]
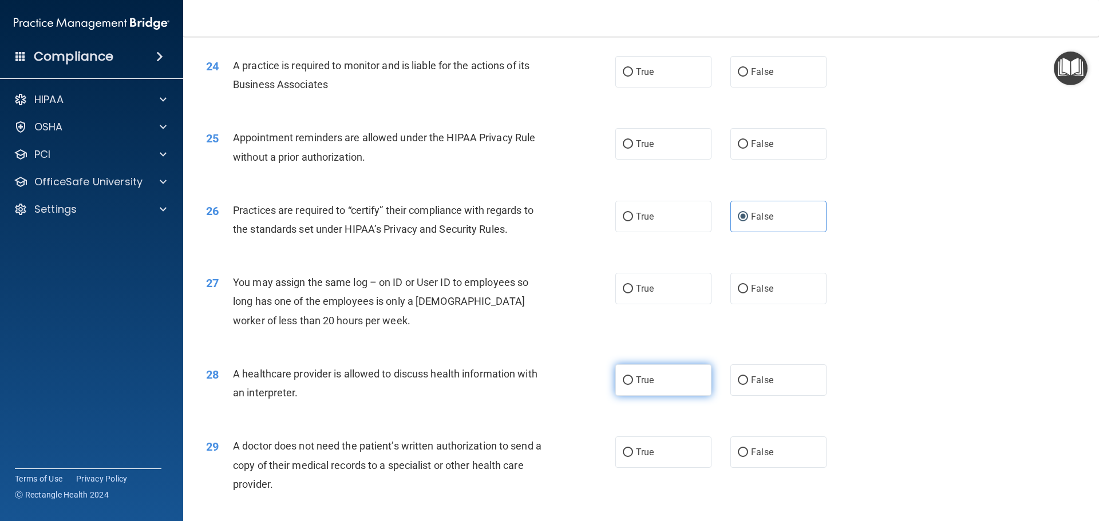
click at [629, 385] on label "True" at bounding box center [663, 380] width 96 height 31
click at [629, 385] on input "True" at bounding box center [628, 381] width 10 height 9
radio input "true"
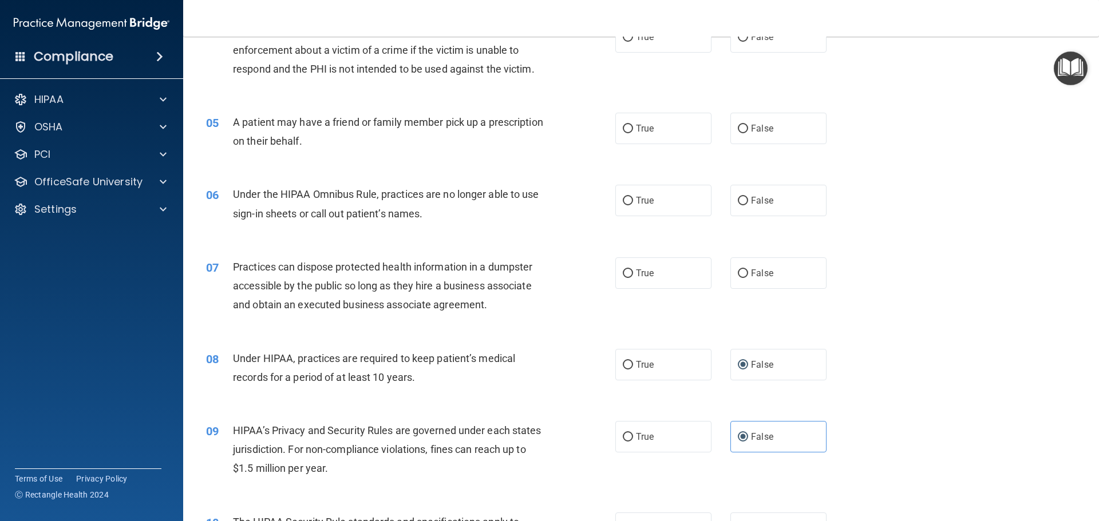
scroll to position [0, 0]
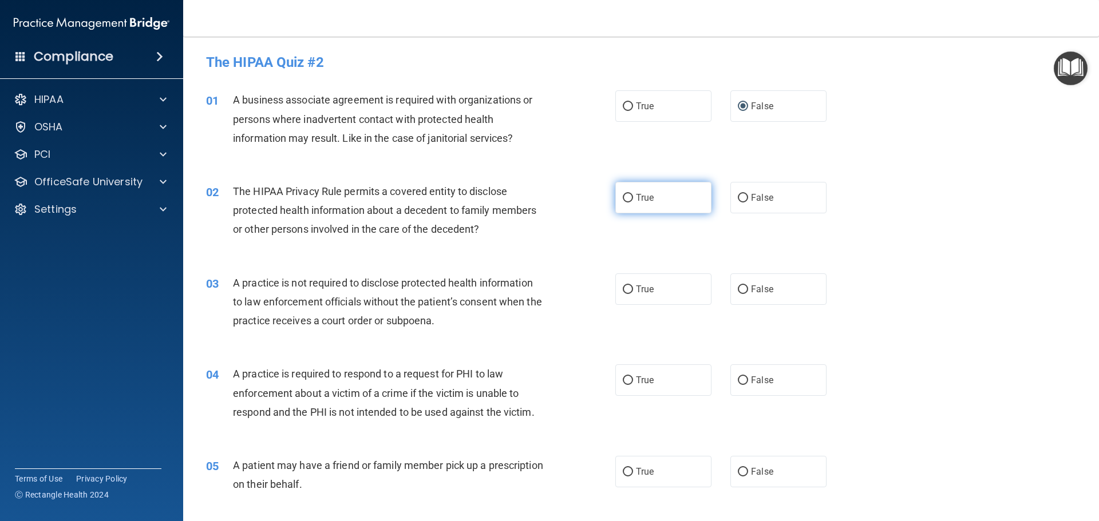
click at [641, 201] on span "True" at bounding box center [645, 197] width 18 height 11
click at [633, 201] on input "True" at bounding box center [628, 198] width 10 height 9
radio input "true"
click at [742, 287] on input "False" at bounding box center [743, 290] width 10 height 9
radio input "true"
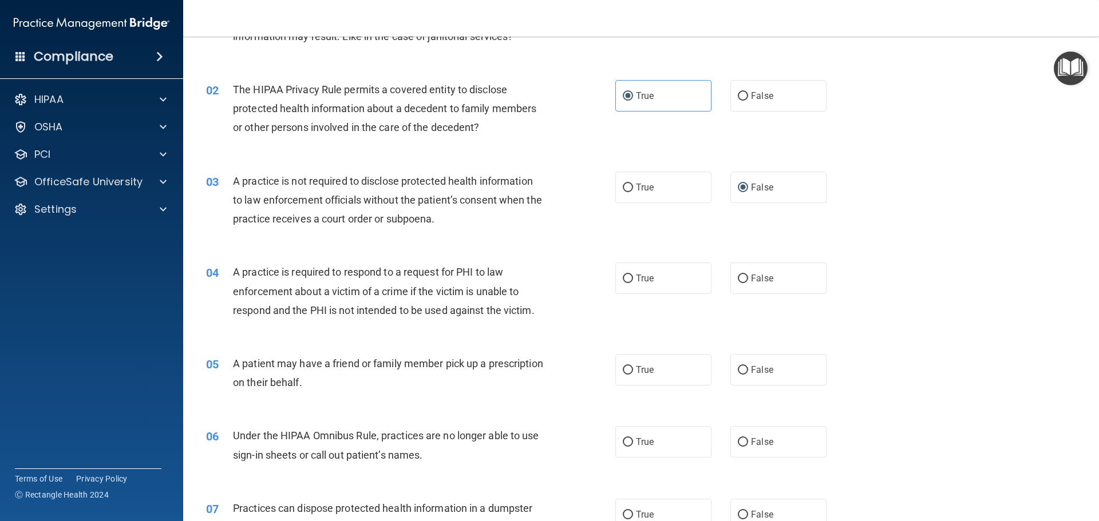
scroll to position [114, 0]
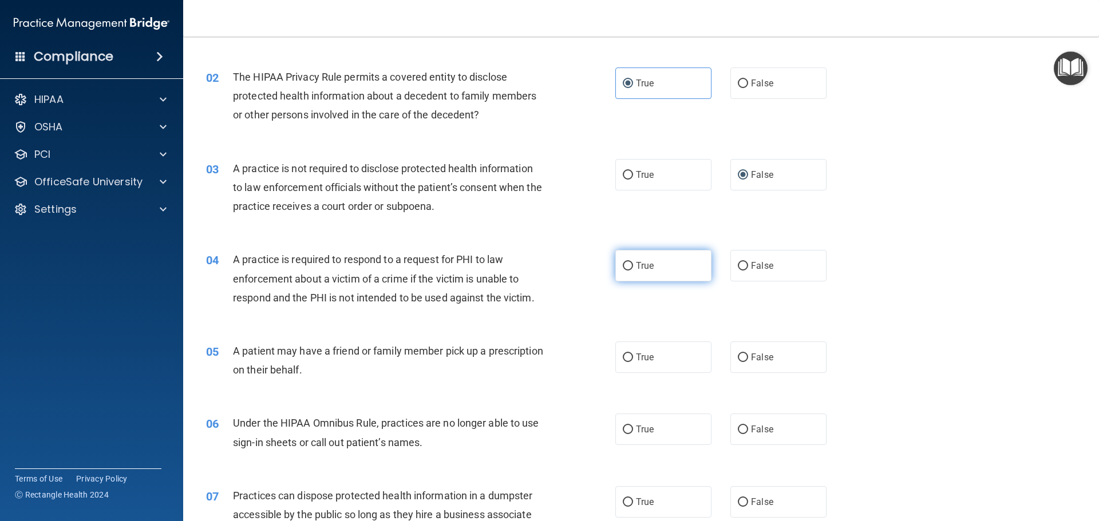
click at [643, 264] on span "True" at bounding box center [645, 265] width 18 height 11
click at [633, 264] on input "True" at bounding box center [628, 266] width 10 height 9
radio input "true"
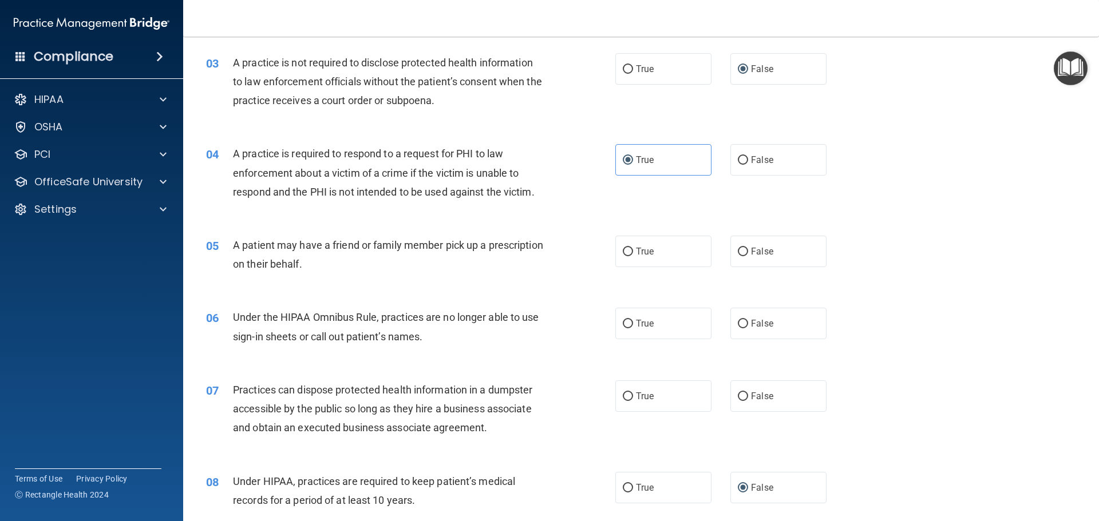
scroll to position [229, 0]
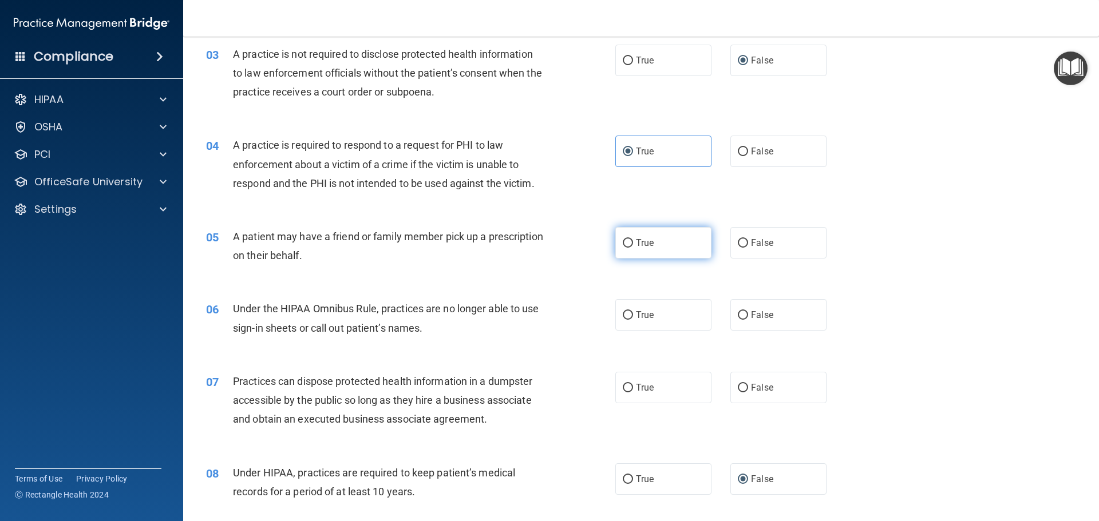
click at [636, 247] on span "True" at bounding box center [645, 242] width 18 height 11
click at [632, 247] on input "True" at bounding box center [628, 243] width 10 height 9
radio input "true"
click at [752, 313] on span "False" at bounding box center [762, 315] width 22 height 11
click at [748, 313] on input "False" at bounding box center [743, 315] width 10 height 9
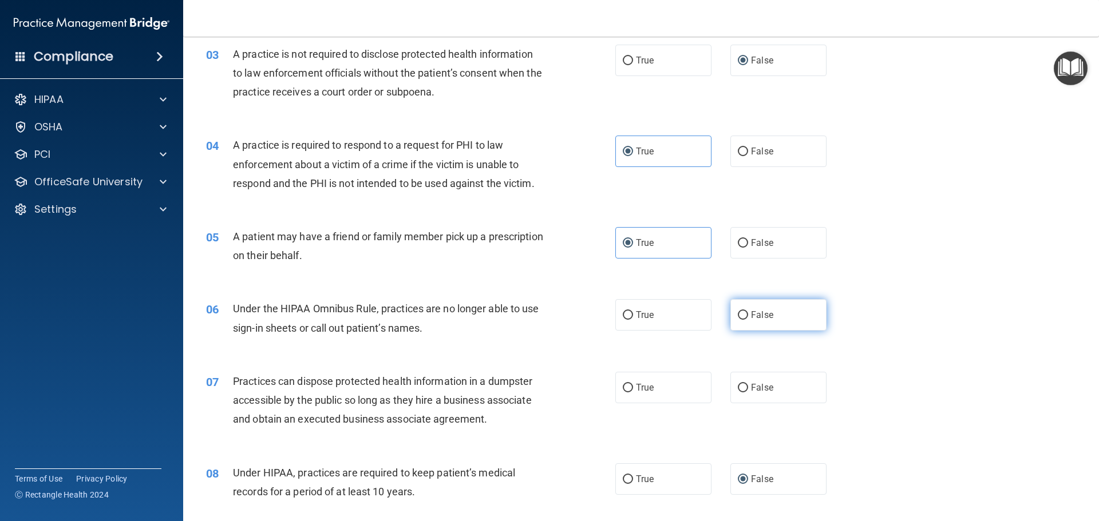
radio input "true"
click at [766, 397] on label "False" at bounding box center [778, 387] width 96 height 31
click at [748, 393] on input "False" at bounding box center [743, 388] width 10 height 9
radio input "true"
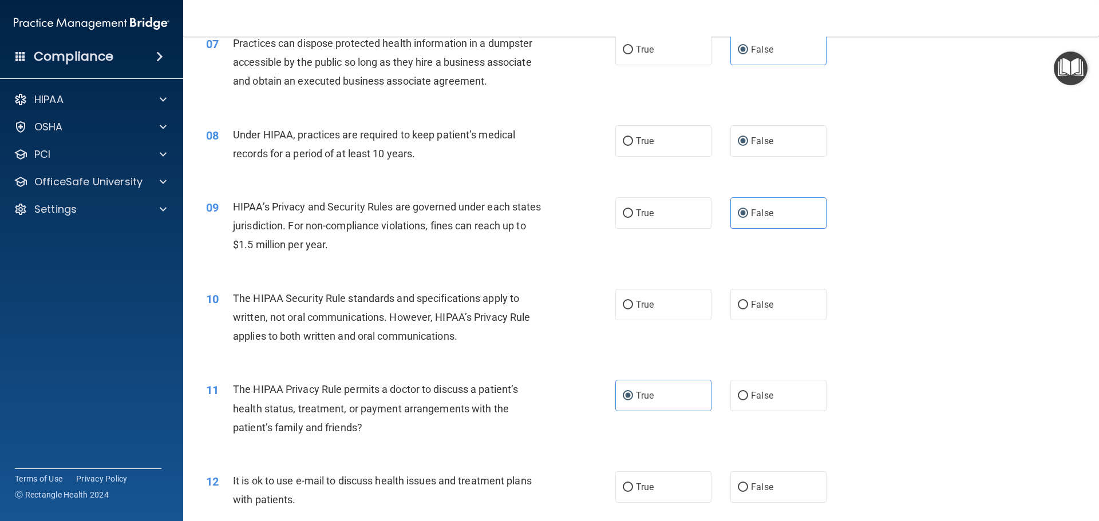
scroll to position [572, 0]
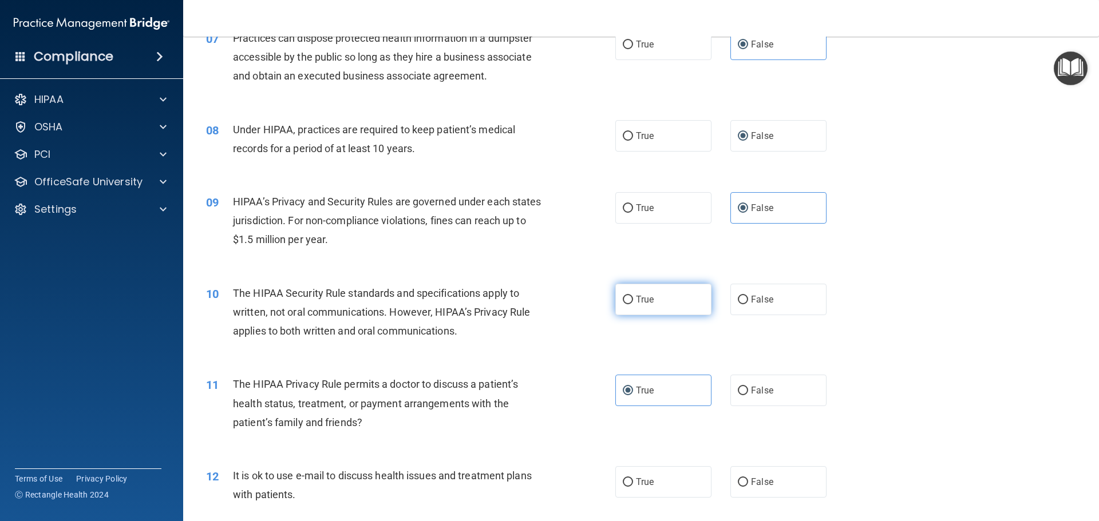
click at [633, 306] on label "True" at bounding box center [663, 299] width 96 height 31
click at [633, 304] on input "True" at bounding box center [628, 300] width 10 height 9
radio input "true"
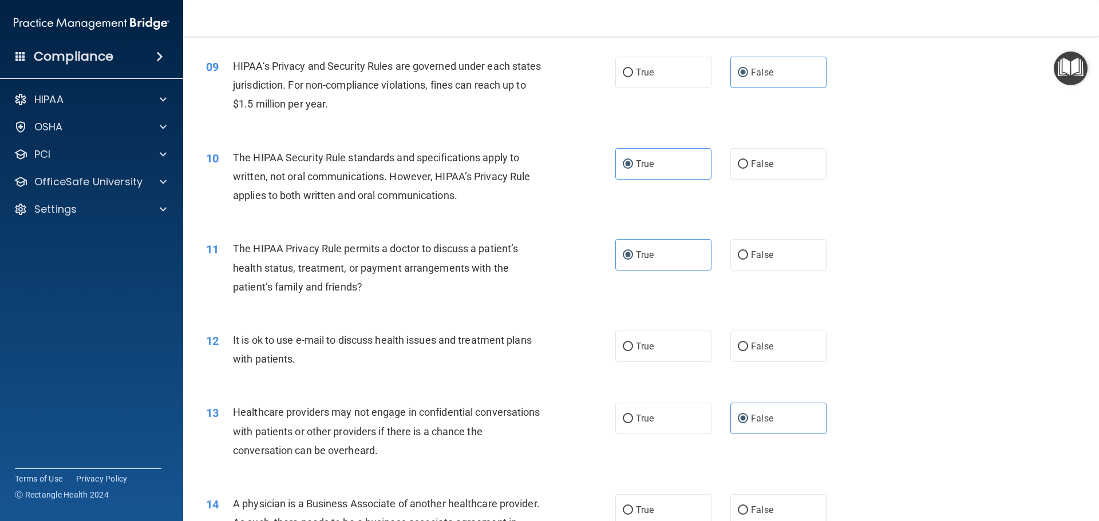
scroll to position [744, 0]
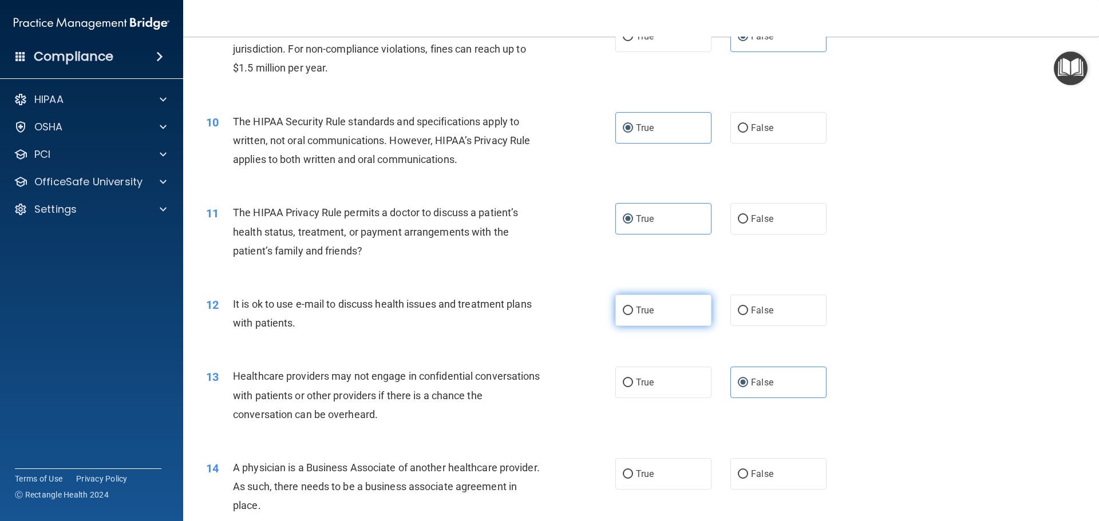
click at [635, 316] on label "True" at bounding box center [663, 310] width 96 height 31
click at [633, 315] on input "True" at bounding box center [628, 311] width 10 height 9
radio input "true"
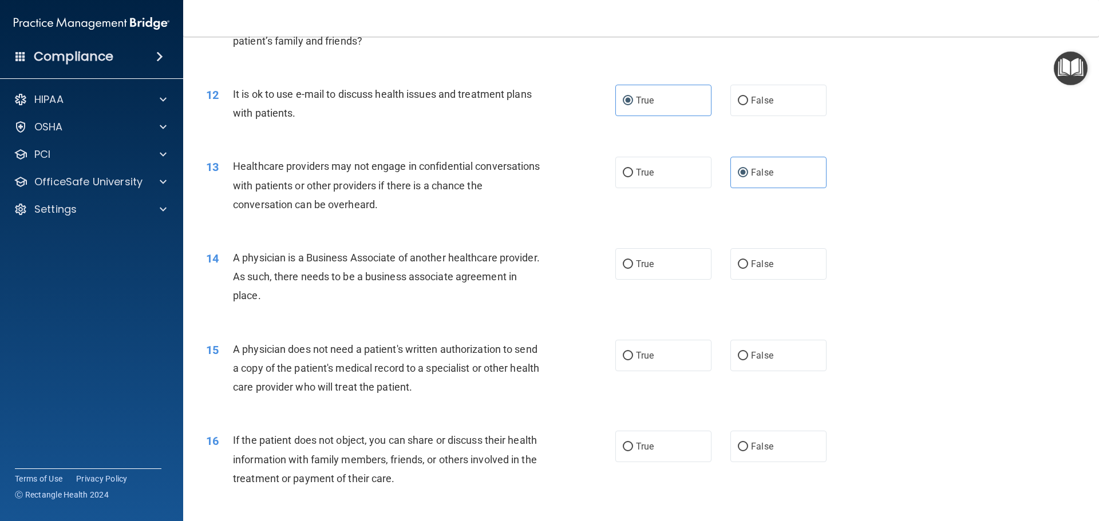
scroll to position [973, 0]
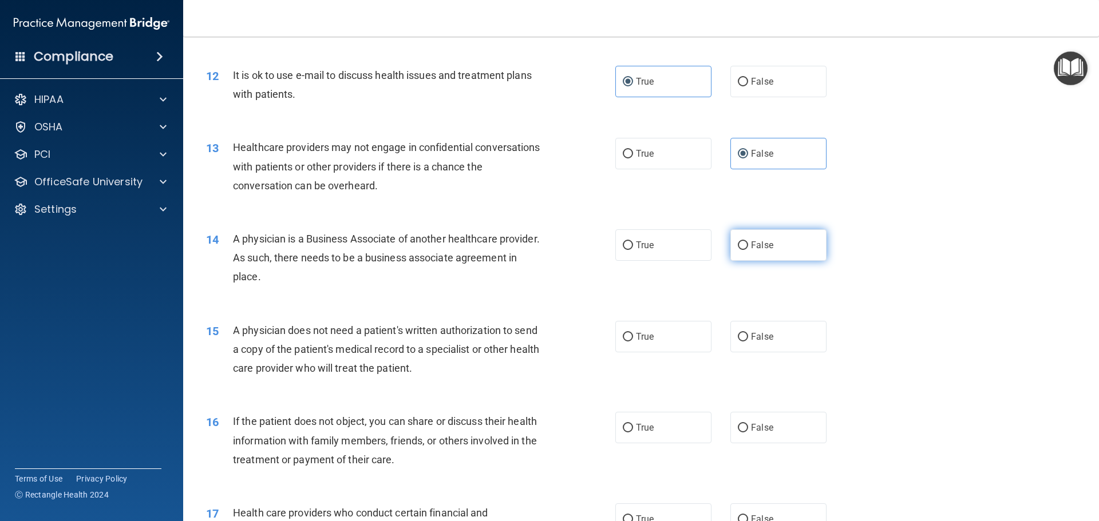
click at [751, 247] on span "False" at bounding box center [762, 245] width 22 height 11
click at [746, 247] on input "False" at bounding box center [743, 245] width 10 height 9
radio input "true"
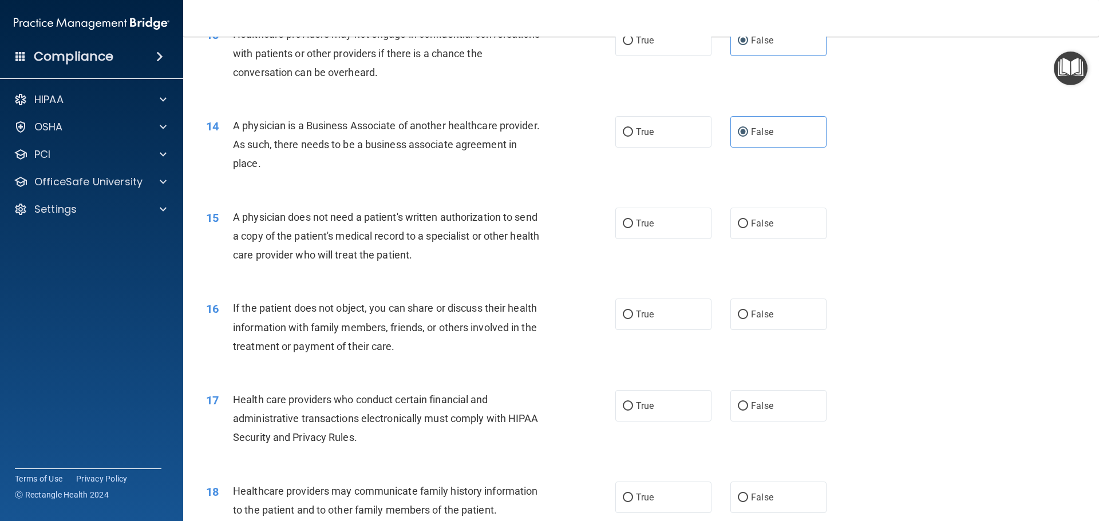
scroll to position [1087, 0]
click at [635, 228] on label "True" at bounding box center [663, 222] width 96 height 31
click at [633, 227] on input "True" at bounding box center [628, 223] width 10 height 9
radio input "true"
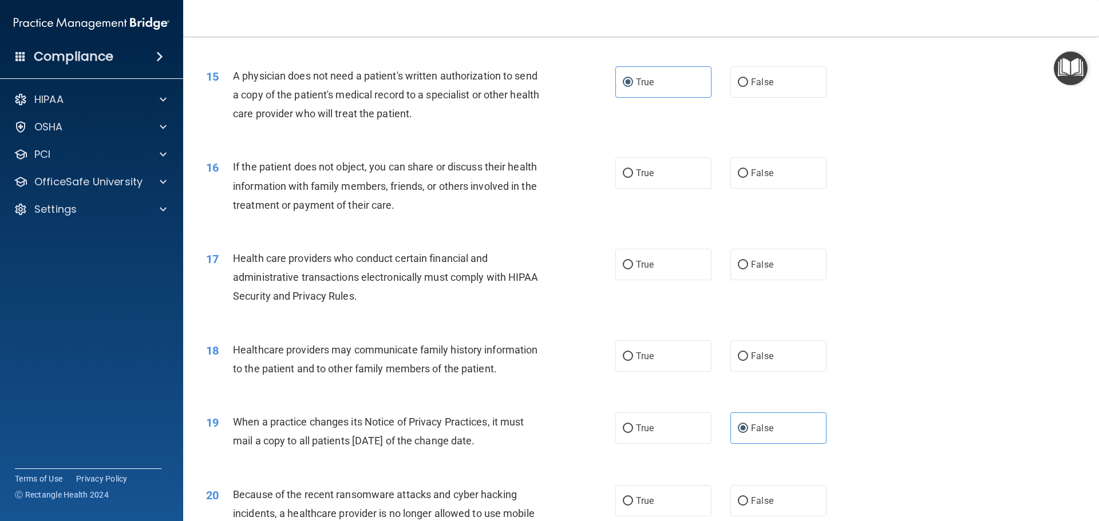
scroll to position [1259, 0]
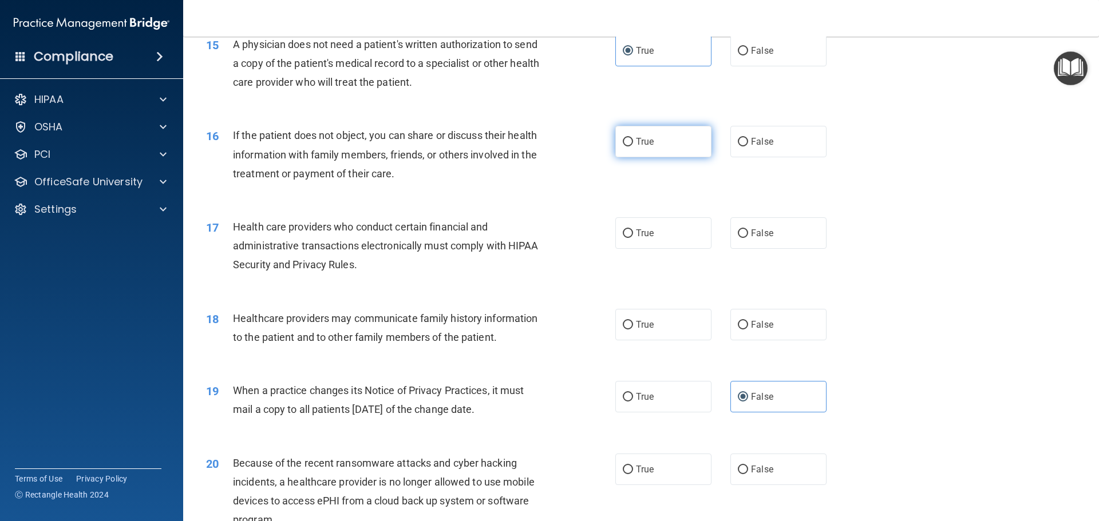
click at [616, 148] on label "True" at bounding box center [663, 141] width 96 height 31
click at [623, 146] on input "True" at bounding box center [628, 142] width 10 height 9
radio input "true"
click at [651, 237] on label "True" at bounding box center [663, 232] width 96 height 31
click at [633, 237] on input "True" at bounding box center [628, 233] width 10 height 9
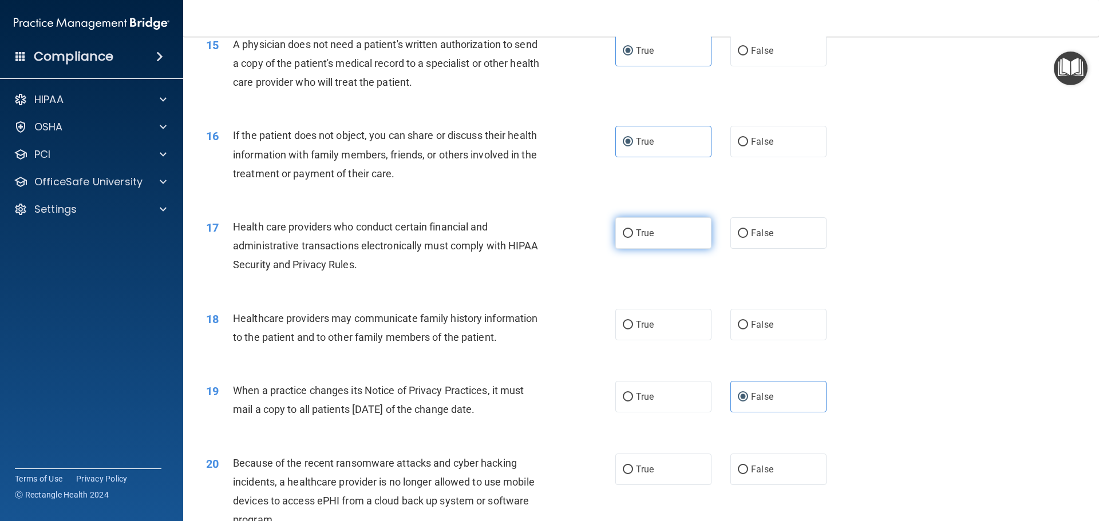
radio input "true"
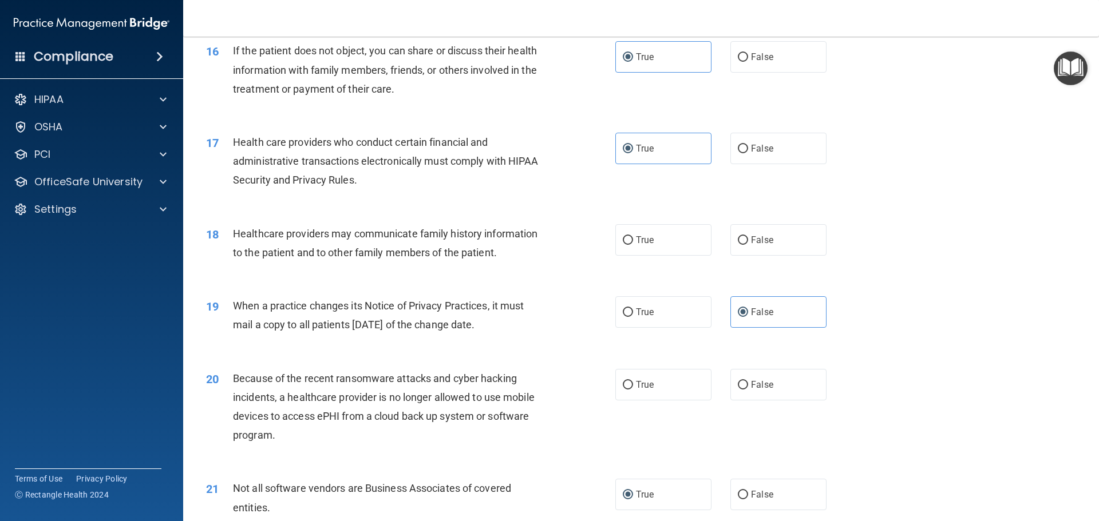
scroll to position [1373, 0]
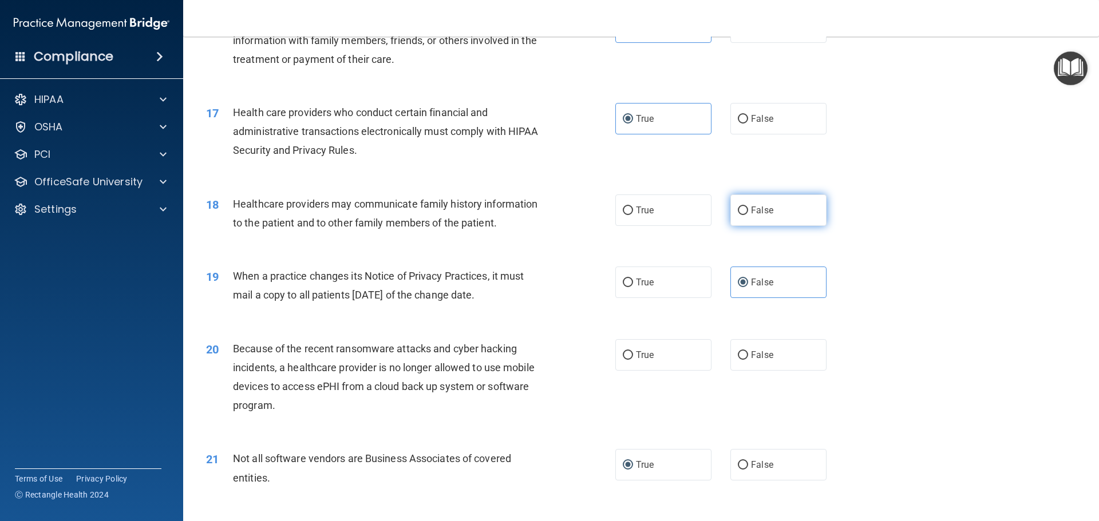
click at [739, 211] on input "False" at bounding box center [743, 211] width 10 height 9
radio input "true"
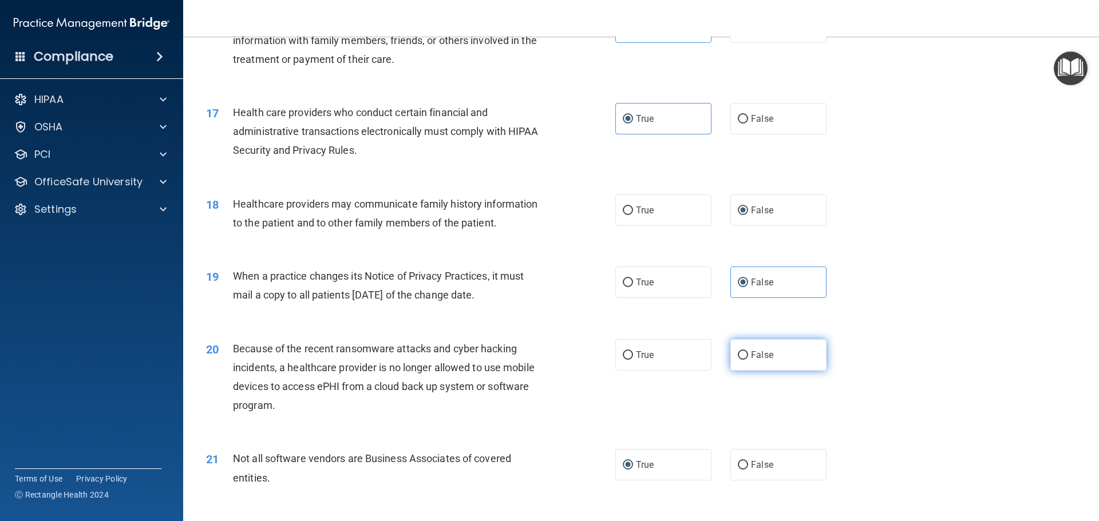
click at [739, 359] on input "False" at bounding box center [743, 355] width 10 height 9
radio input "true"
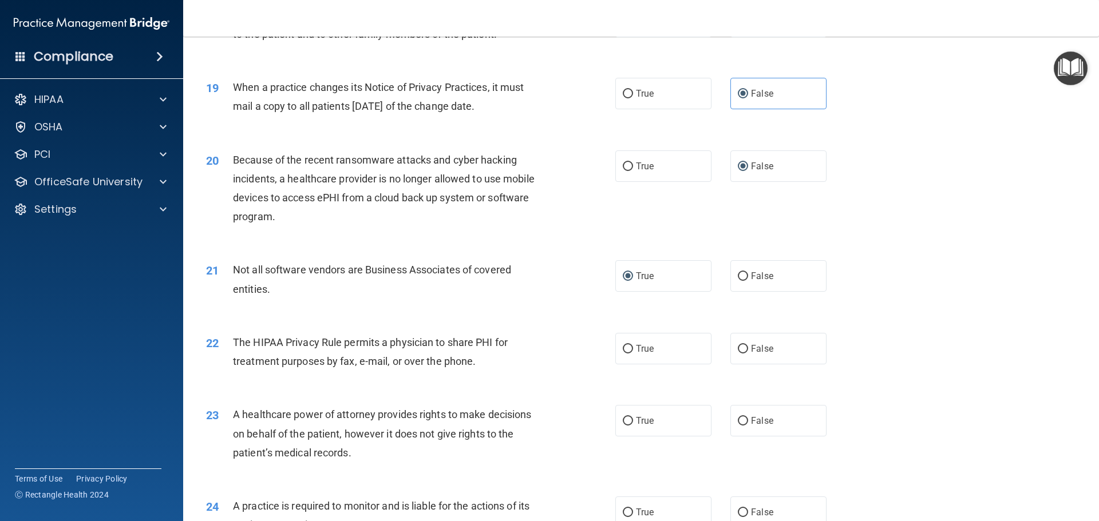
scroll to position [1602, 0]
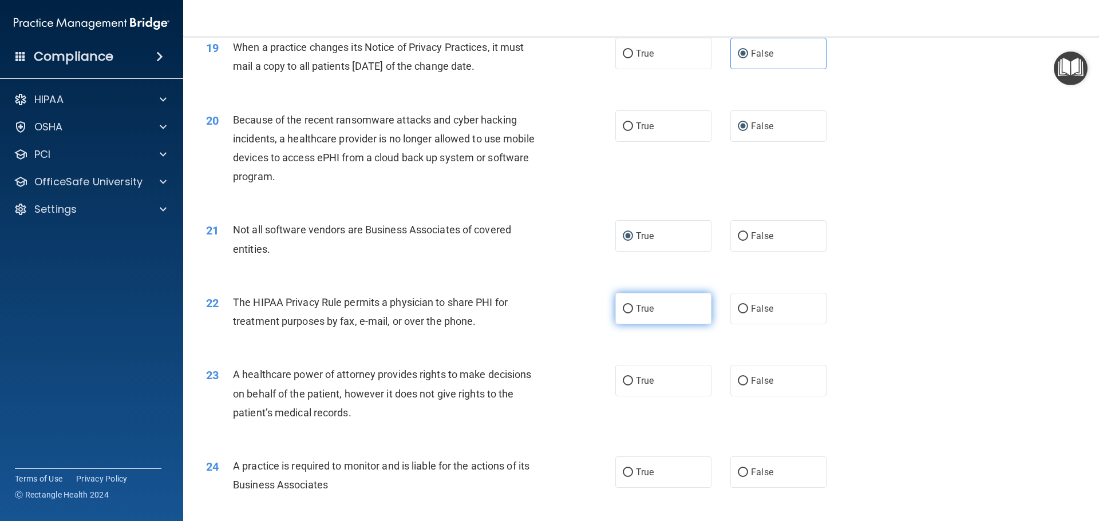
click at [631, 313] on label "True" at bounding box center [663, 308] width 96 height 31
click at [631, 313] on input "True" at bounding box center [628, 309] width 10 height 9
radio input "true"
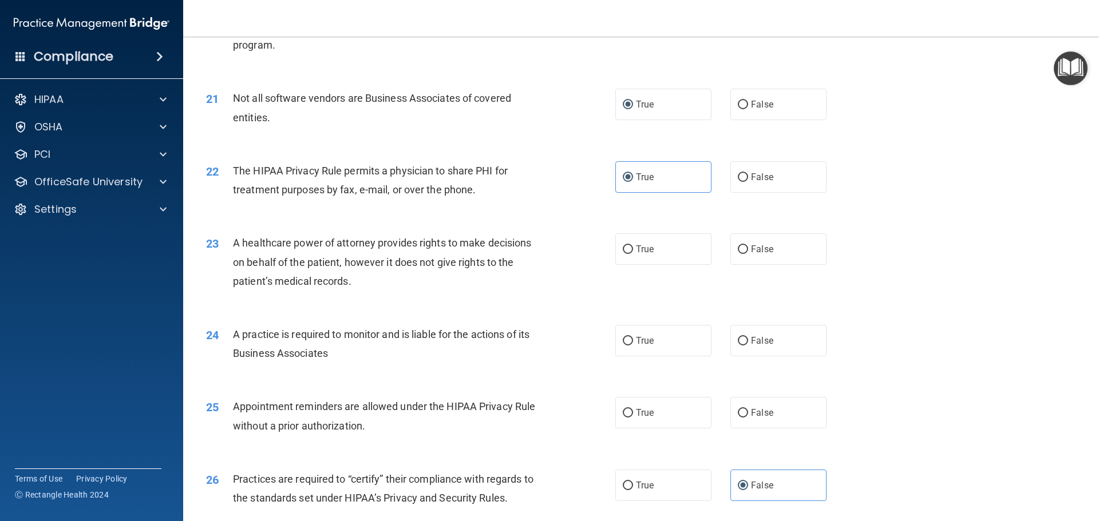
scroll to position [1774, 0]
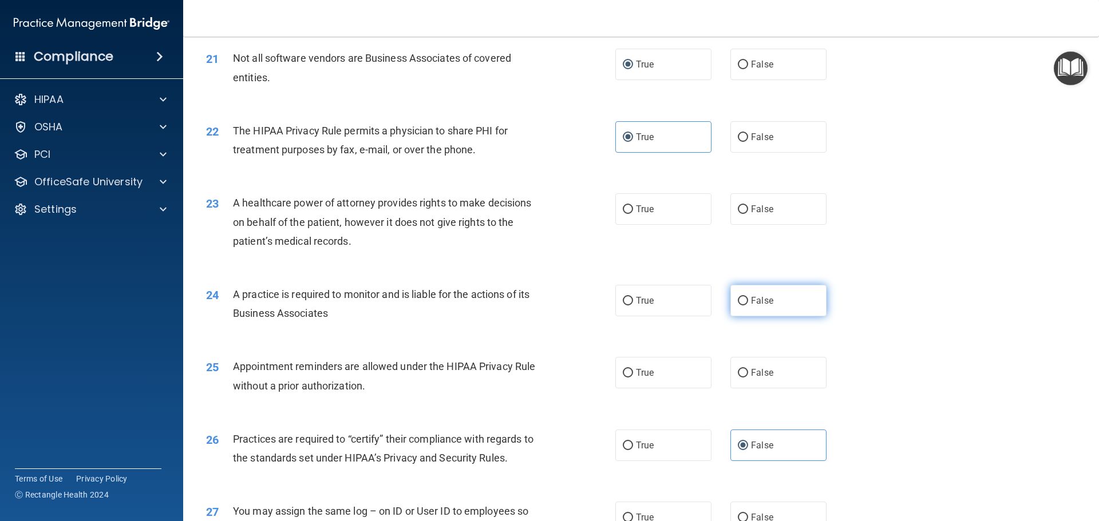
click at [735, 293] on label "False" at bounding box center [778, 300] width 96 height 31
click at [738, 297] on input "False" at bounding box center [743, 301] width 10 height 9
radio input "true"
click at [673, 218] on label "True" at bounding box center [663, 208] width 96 height 31
click at [633, 214] on input "True" at bounding box center [628, 209] width 10 height 9
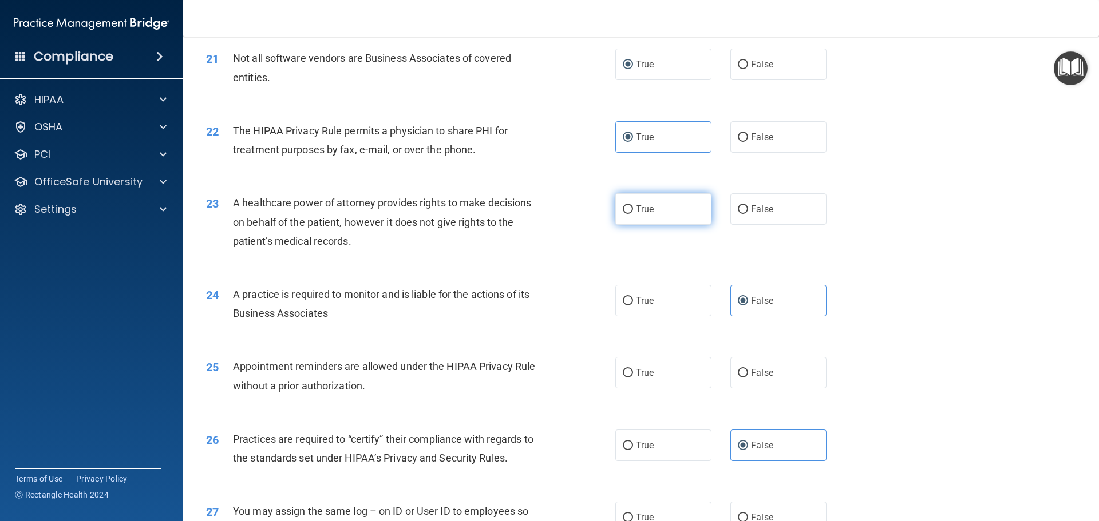
radio input "true"
click at [636, 373] on span "True" at bounding box center [645, 372] width 18 height 11
click at [633, 373] on input "True" at bounding box center [628, 373] width 10 height 9
radio input "true"
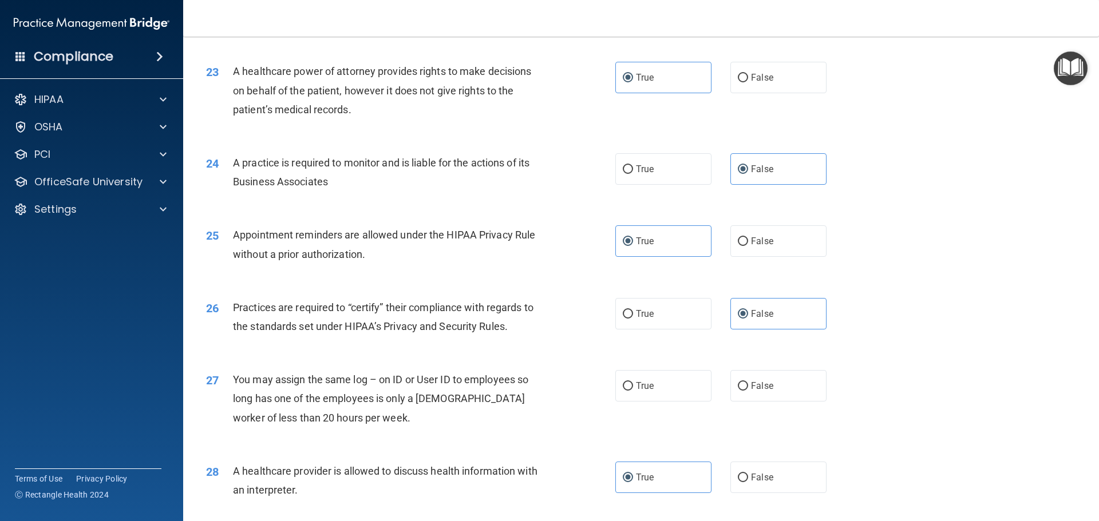
scroll to position [1946, 0]
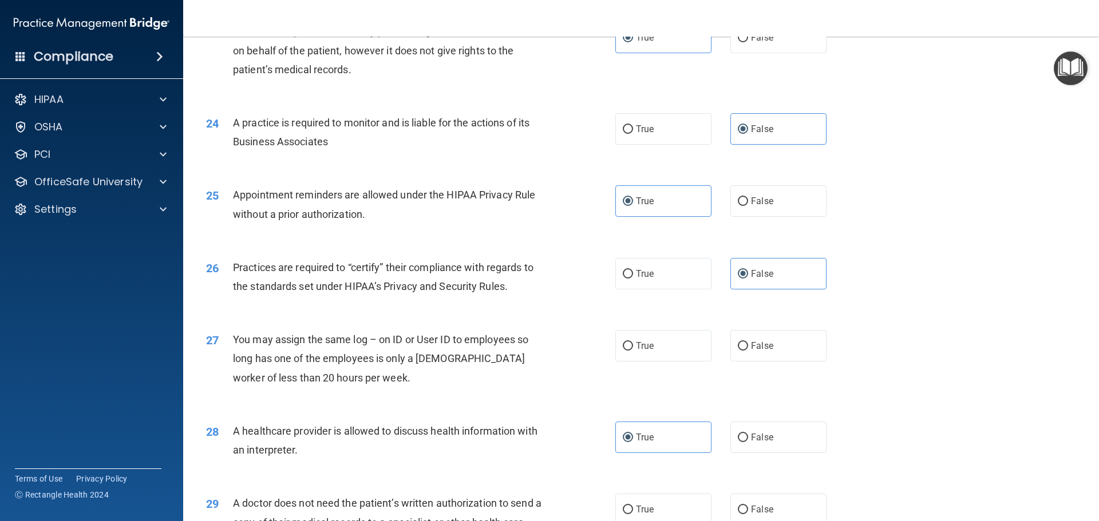
click at [721, 350] on div "True False" at bounding box center [730, 345] width 231 height 31
click at [731, 348] on label "False" at bounding box center [778, 345] width 96 height 31
click at [738, 348] on input "False" at bounding box center [743, 346] width 10 height 9
radio input "true"
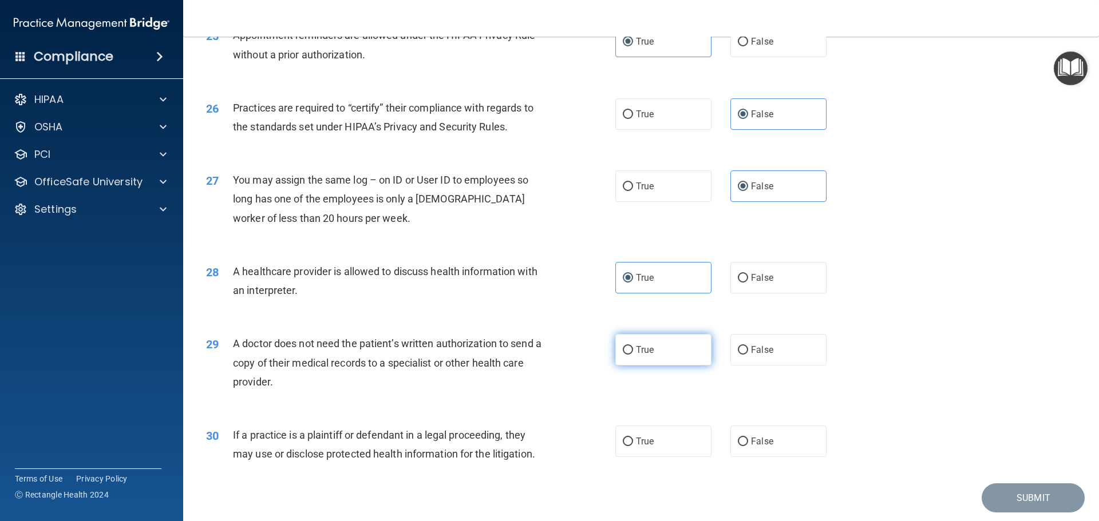
scroll to position [2117, 0]
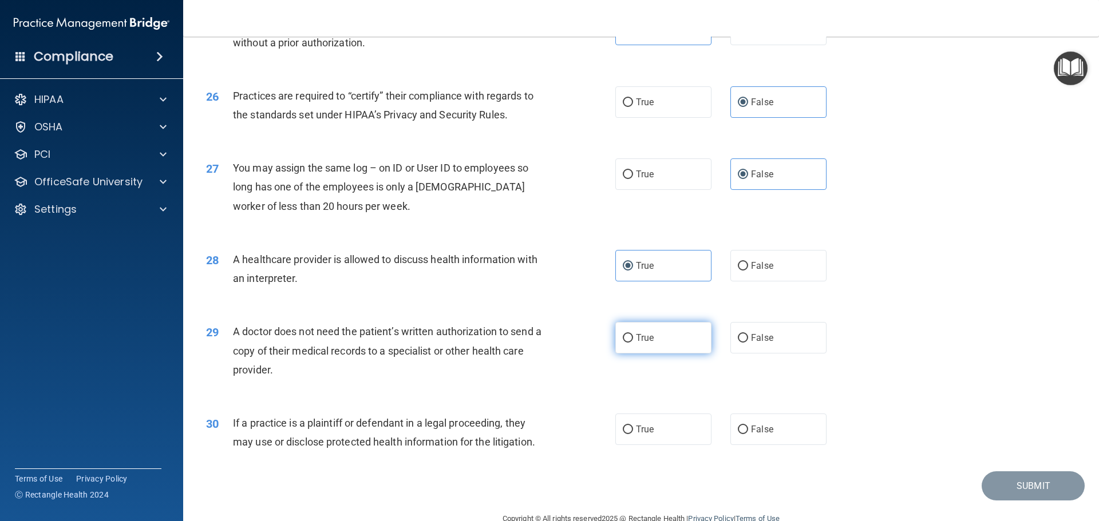
click at [658, 338] on label "True" at bounding box center [663, 337] width 96 height 31
click at [633, 338] on input "True" at bounding box center [628, 338] width 10 height 9
radio input "true"
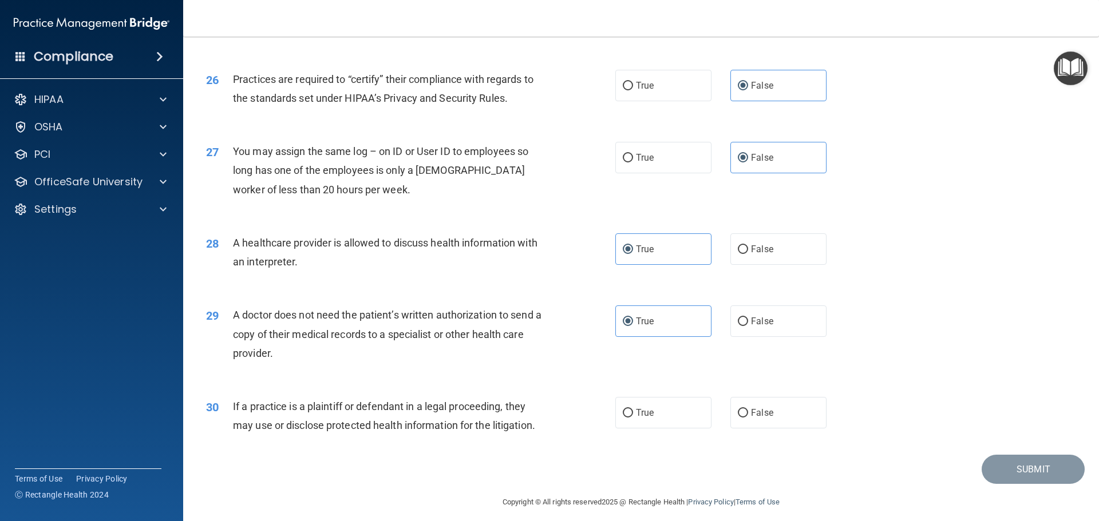
scroll to position [2142, 0]
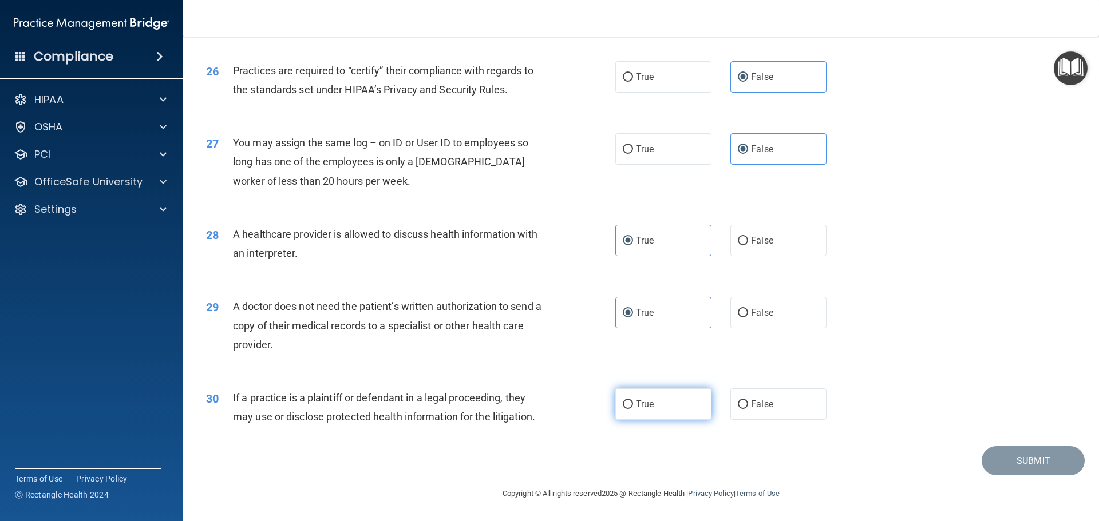
click at [637, 396] on label "True" at bounding box center [663, 404] width 96 height 31
click at [633, 401] on input "True" at bounding box center [628, 405] width 10 height 9
radio input "true"
click at [1000, 458] on button "Submit" at bounding box center [1032, 460] width 103 height 29
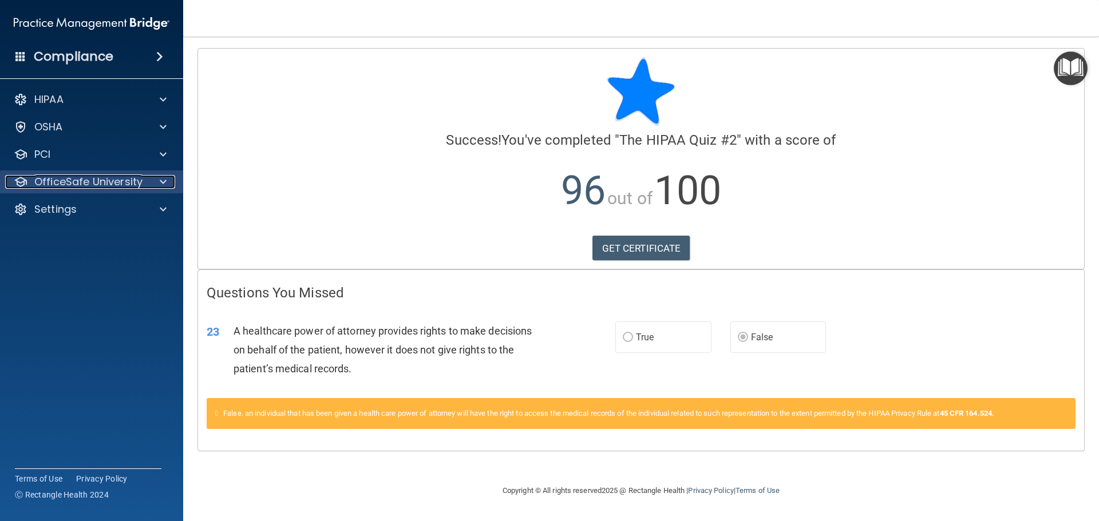
click at [121, 181] on p "OfficeSafe University" at bounding box center [88, 182] width 108 height 14
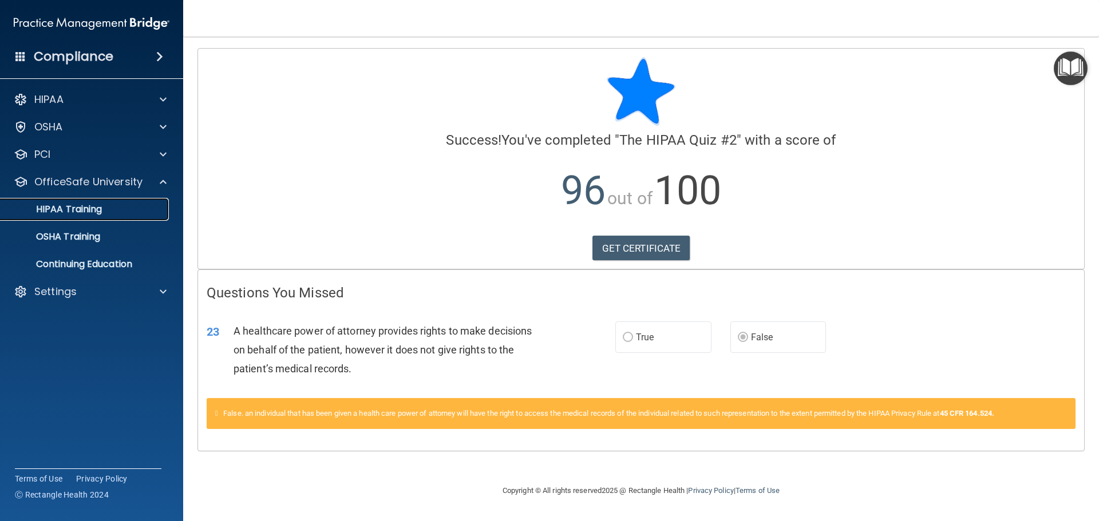
click at [116, 207] on div "HIPAA Training" at bounding box center [85, 209] width 156 height 11
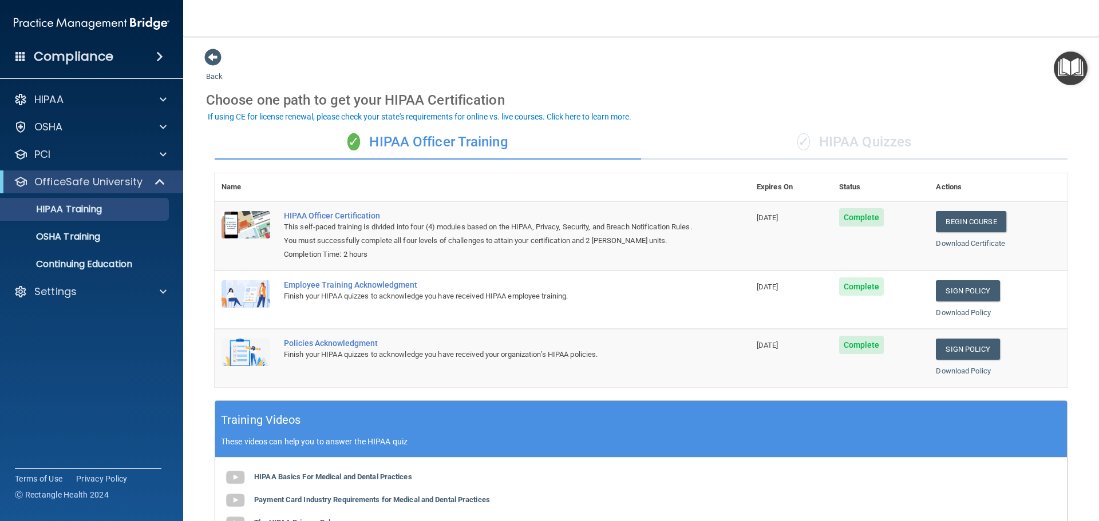
click at [865, 135] on div "✓ HIPAA Quizzes" at bounding box center [854, 142] width 426 height 34
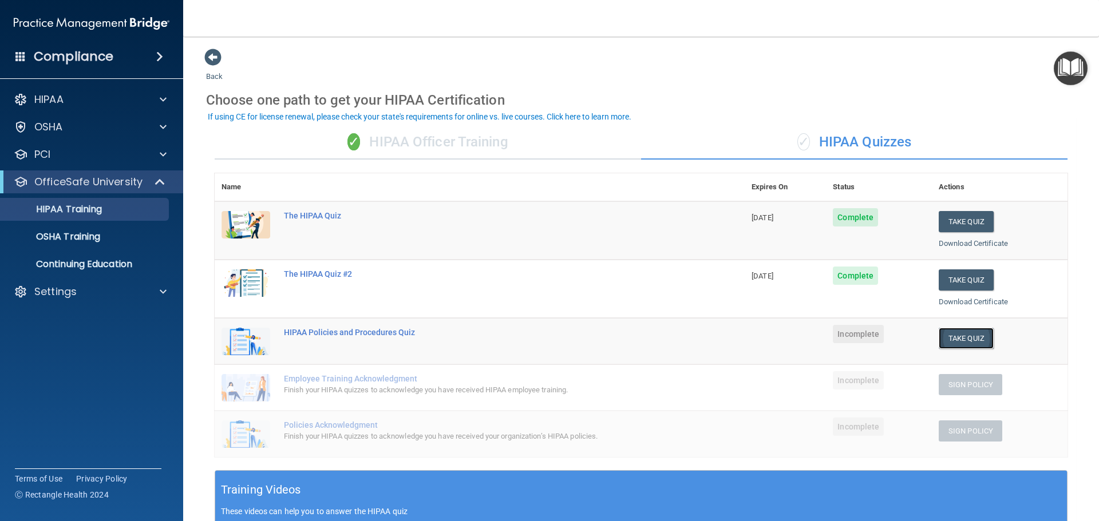
click at [973, 337] on button "Take Quiz" at bounding box center [965, 338] width 55 height 21
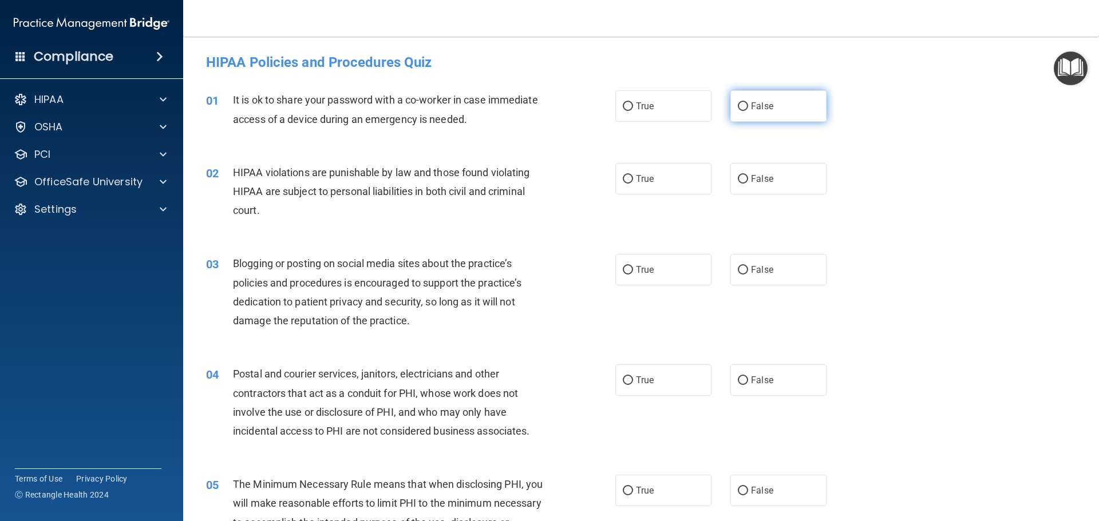
click at [740, 109] on input "False" at bounding box center [743, 106] width 10 height 9
radio input "true"
click at [641, 180] on span "True" at bounding box center [645, 178] width 18 height 11
click at [633, 180] on input "True" at bounding box center [628, 179] width 10 height 9
radio input "true"
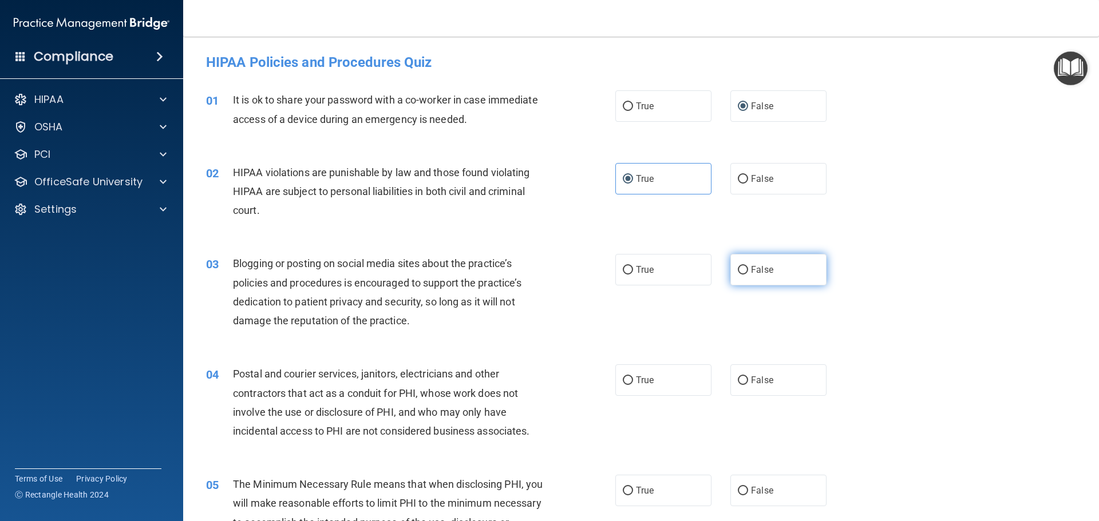
click at [752, 274] on span "False" at bounding box center [762, 269] width 22 height 11
click at [748, 274] on input "False" at bounding box center [743, 270] width 10 height 9
radio input "true"
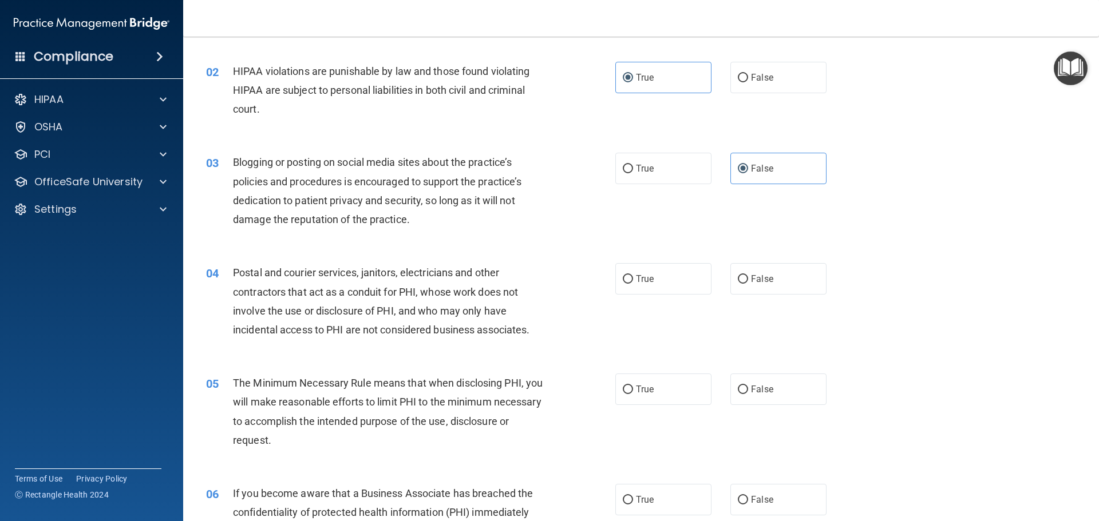
scroll to position [114, 0]
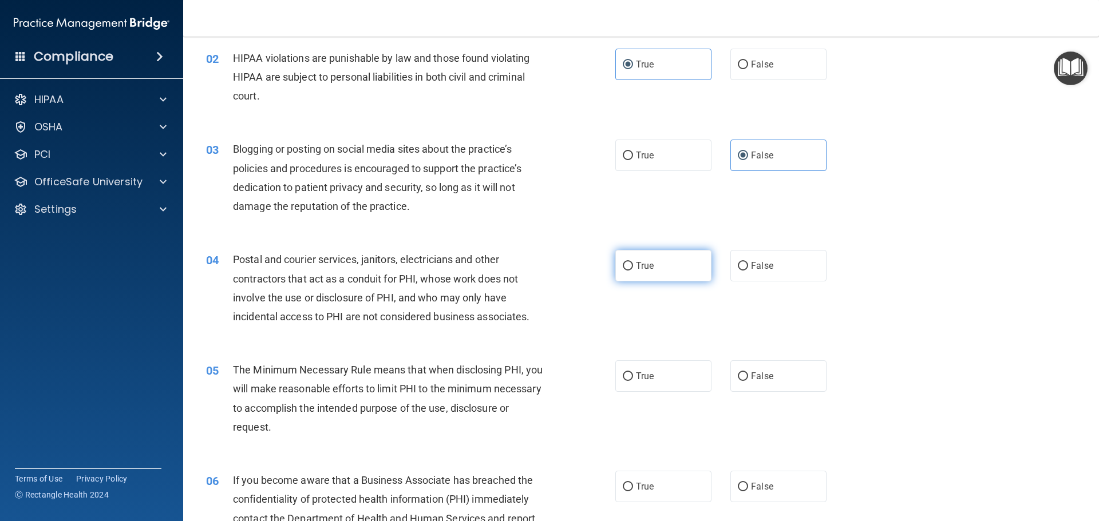
click at [636, 271] on span "True" at bounding box center [645, 265] width 18 height 11
click at [633, 271] on input "True" at bounding box center [628, 266] width 10 height 9
radio input "true"
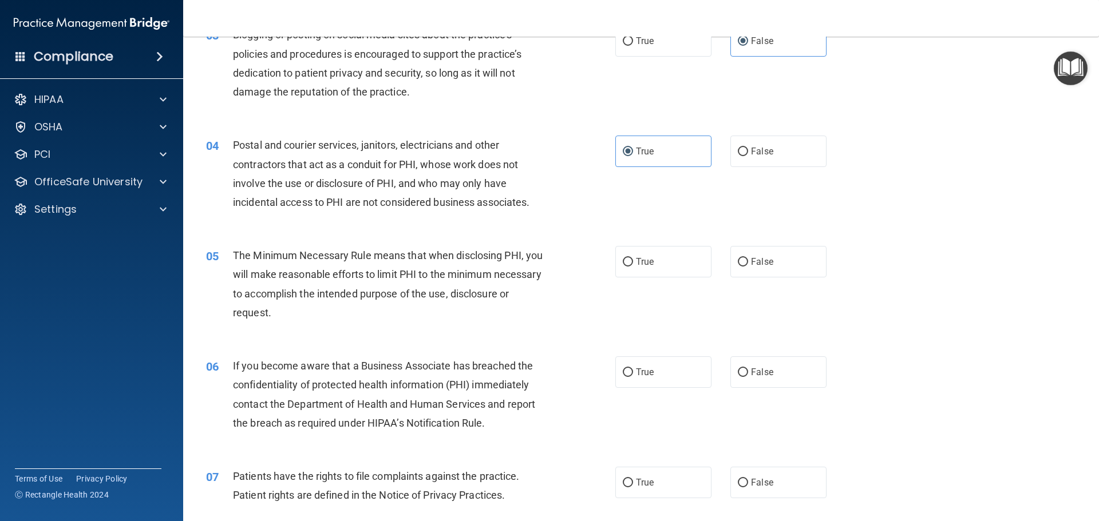
scroll to position [286, 0]
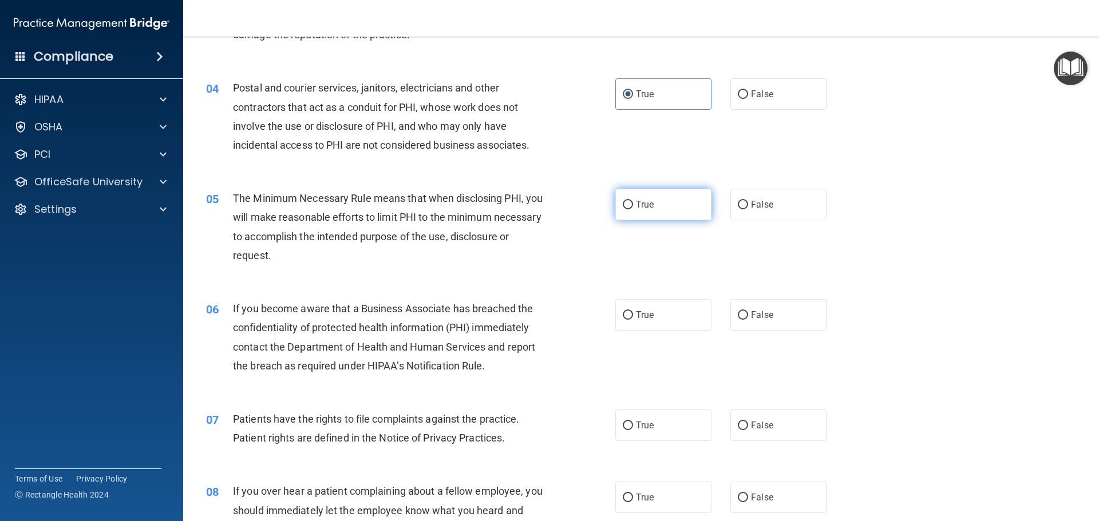
click at [635, 212] on label "True" at bounding box center [663, 204] width 96 height 31
click at [633, 209] on input "True" at bounding box center [628, 205] width 10 height 9
radio input "true"
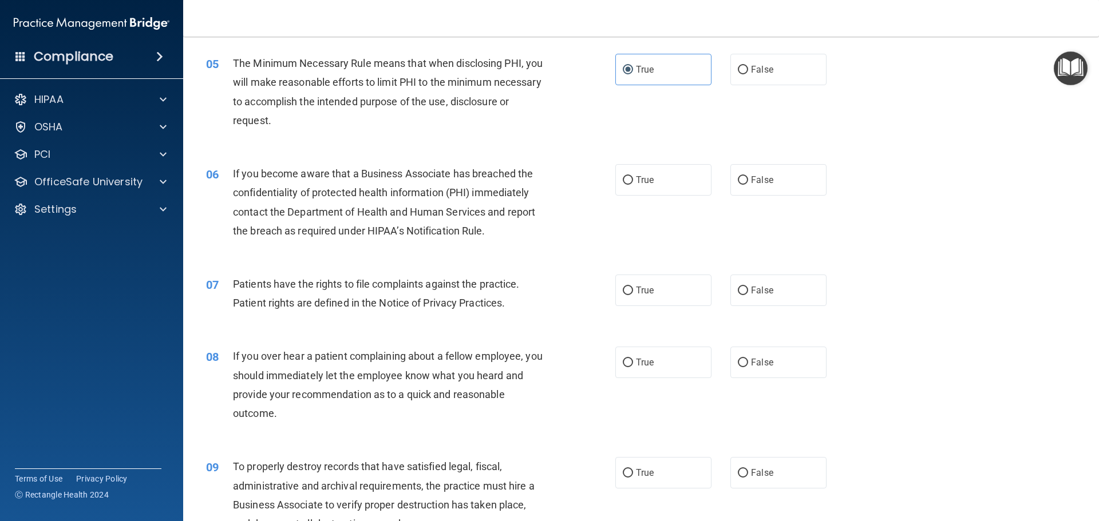
scroll to position [458, 0]
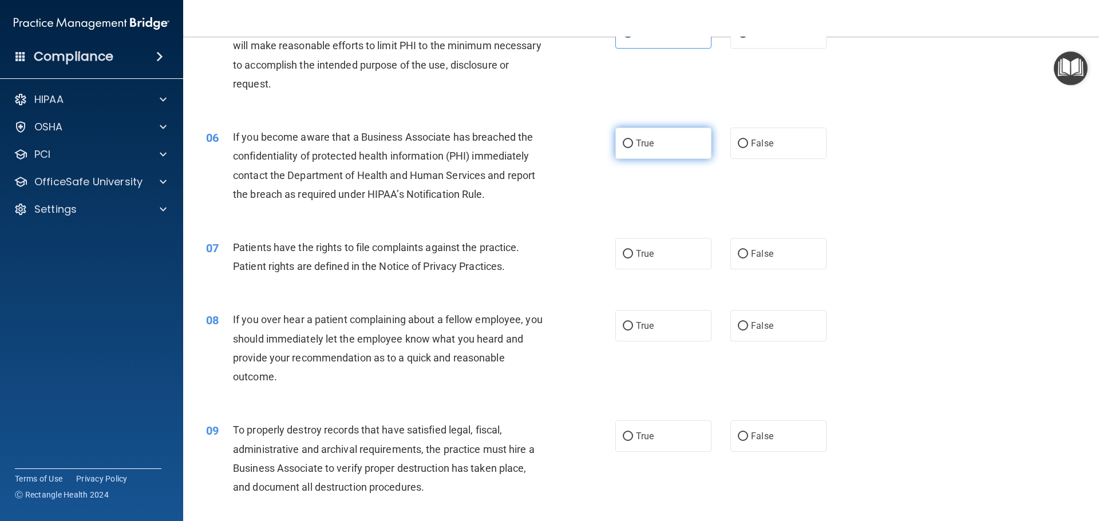
click at [636, 146] on span "True" at bounding box center [645, 143] width 18 height 11
click at [633, 146] on input "True" at bounding box center [628, 144] width 10 height 9
radio input "true"
click at [636, 251] on span "True" at bounding box center [645, 253] width 18 height 11
click at [633, 251] on input "True" at bounding box center [628, 254] width 10 height 9
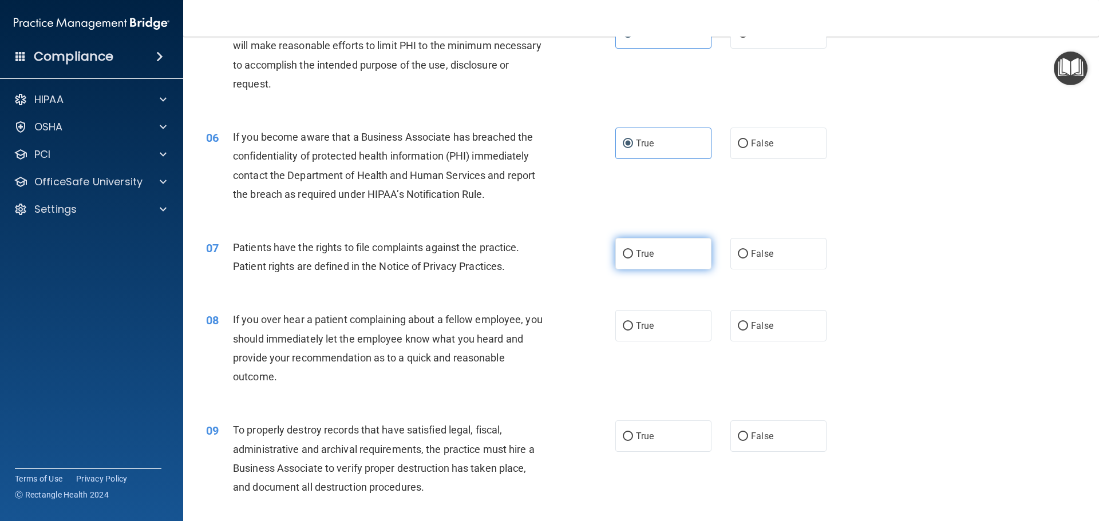
radio input "true"
click at [640, 330] on span "True" at bounding box center [645, 325] width 18 height 11
click at [633, 330] on input "True" at bounding box center [628, 326] width 10 height 9
radio input "true"
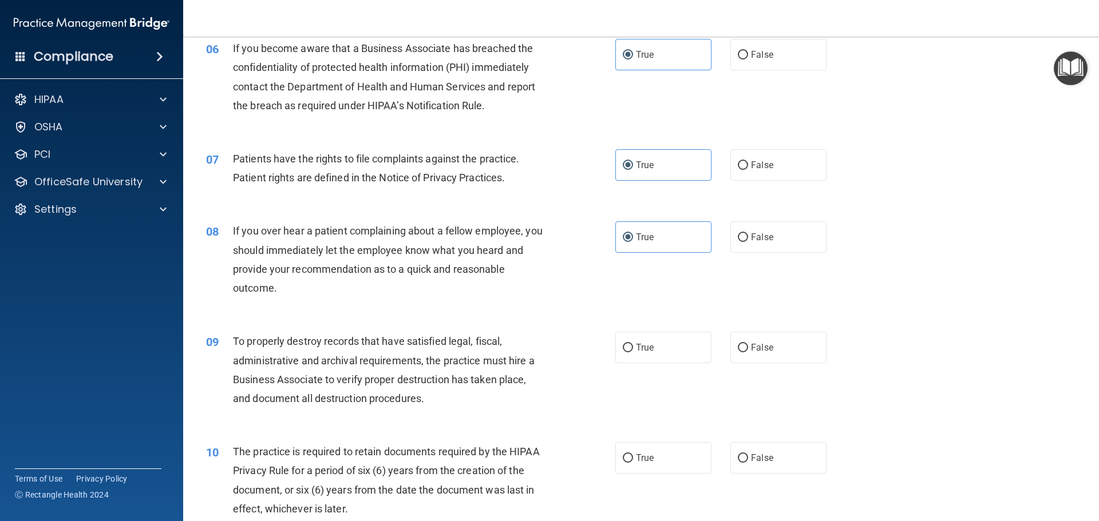
scroll to position [572, 0]
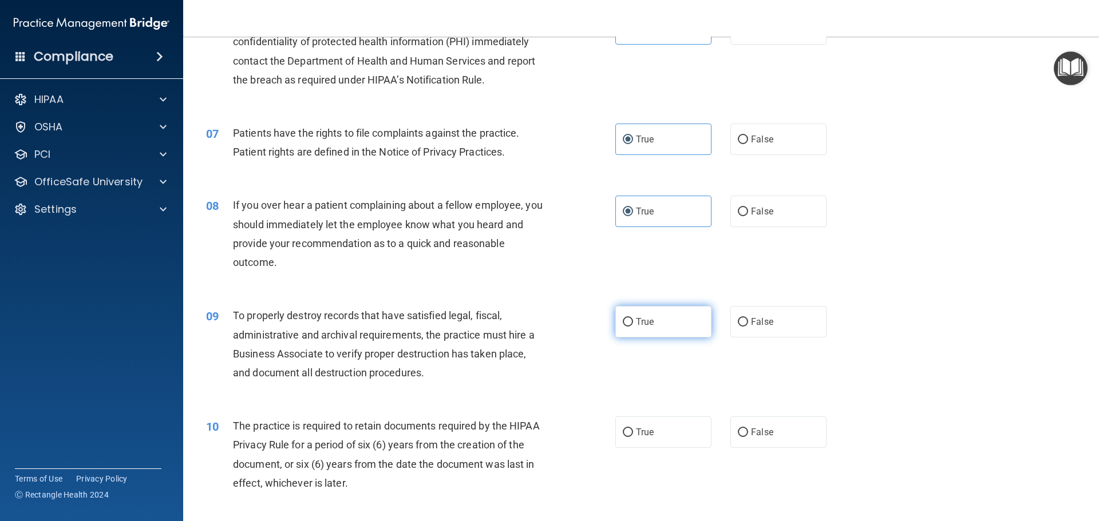
click at [639, 321] on span "True" at bounding box center [645, 321] width 18 height 11
click at [633, 321] on input "True" at bounding box center [628, 322] width 10 height 9
radio input "true"
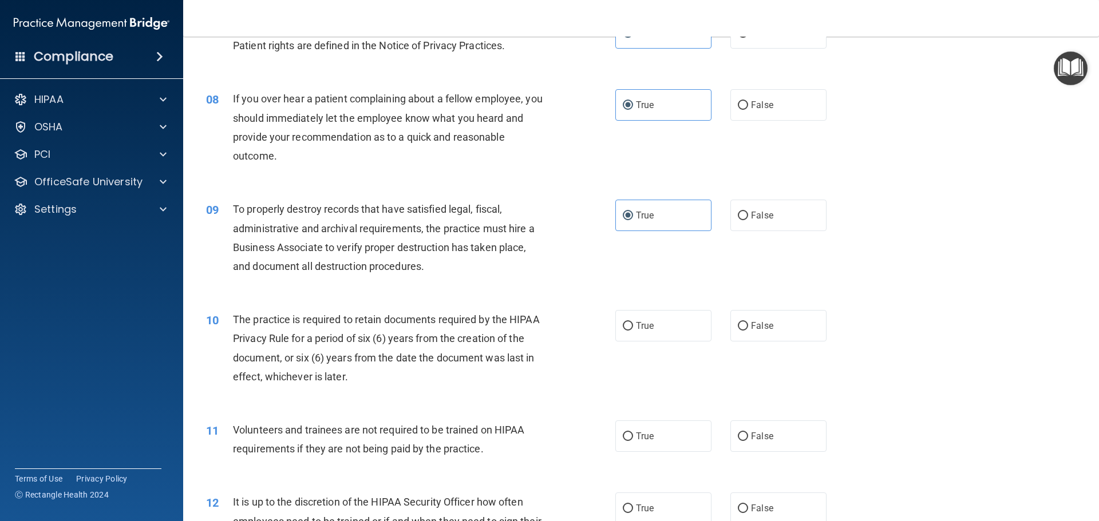
scroll to position [687, 0]
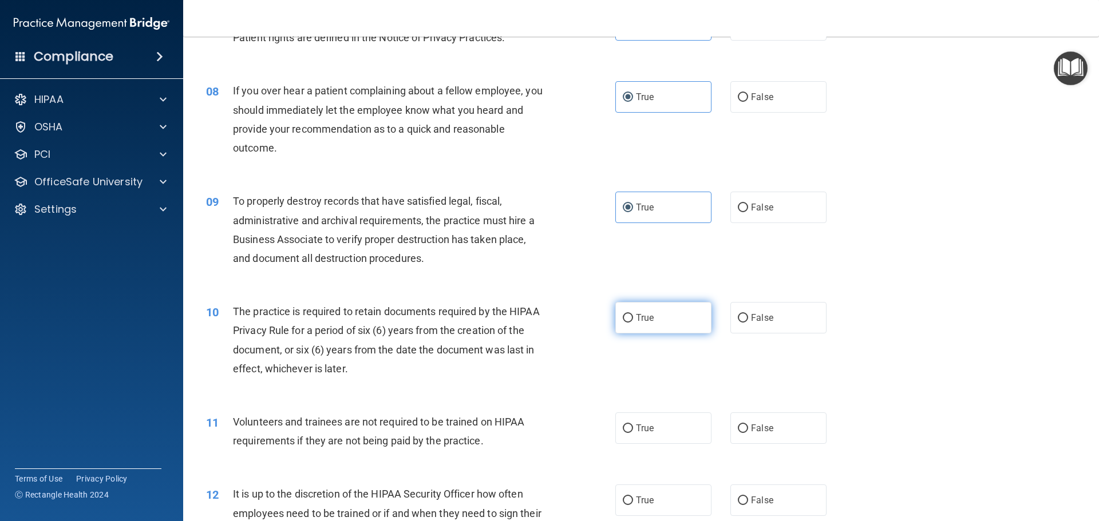
click at [655, 319] on label "True" at bounding box center [663, 317] width 96 height 31
click at [633, 319] on input "True" at bounding box center [628, 318] width 10 height 9
radio input "true"
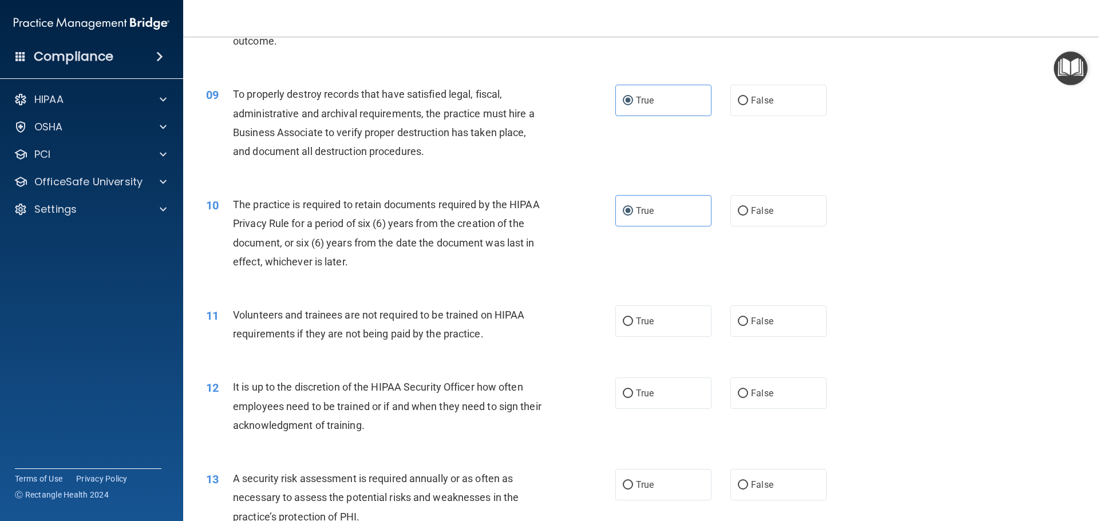
scroll to position [801, 0]
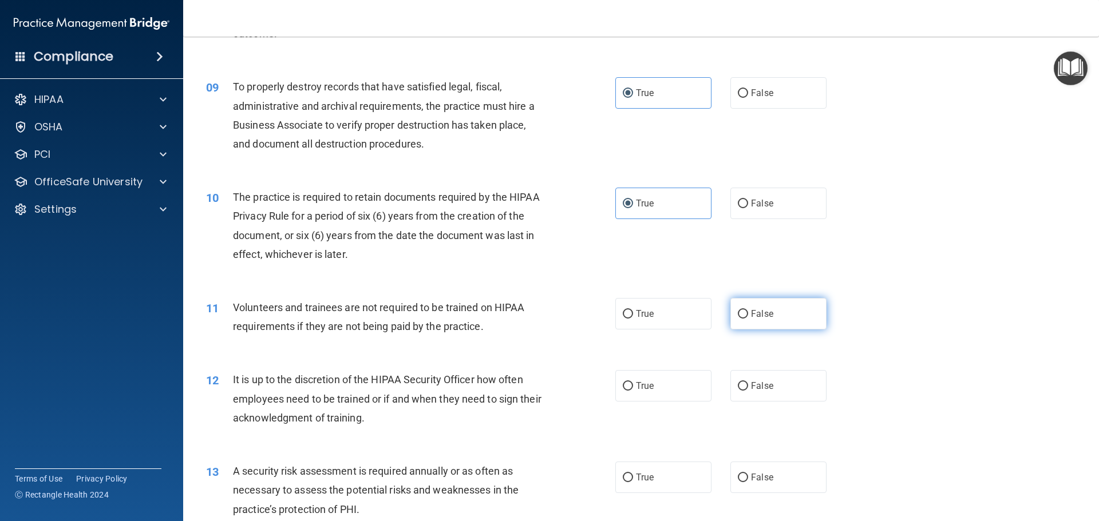
click at [732, 308] on label "False" at bounding box center [778, 313] width 96 height 31
click at [738, 310] on input "False" at bounding box center [743, 314] width 10 height 9
radio input "true"
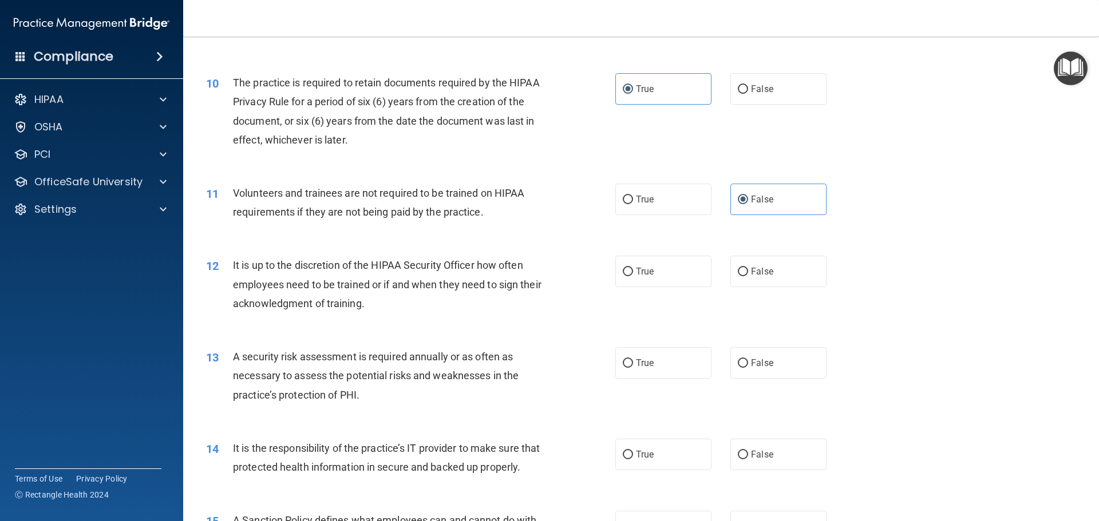
scroll to position [973, 0]
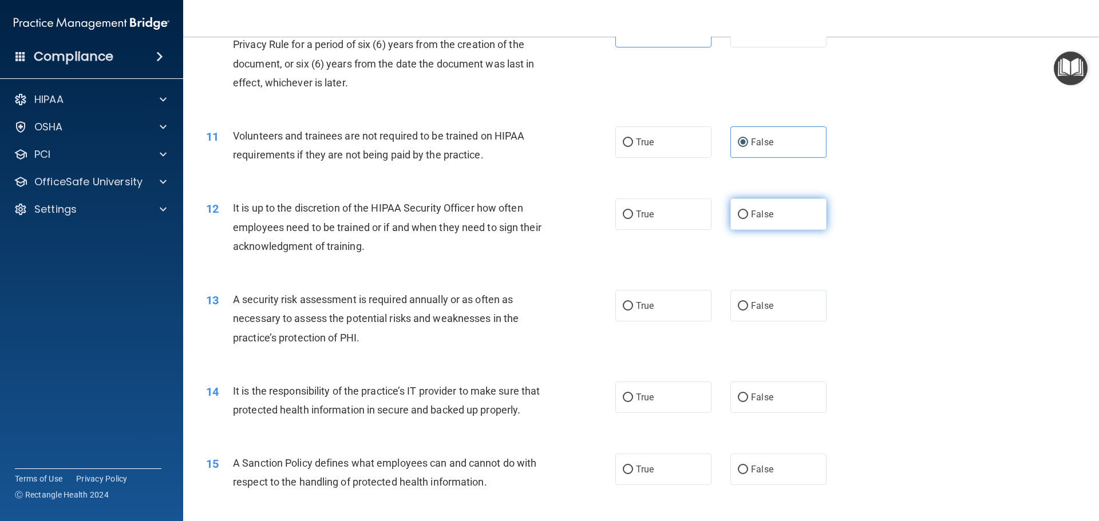
click at [746, 223] on label "False" at bounding box center [778, 214] width 96 height 31
click at [746, 219] on input "False" at bounding box center [743, 215] width 10 height 9
radio input "true"
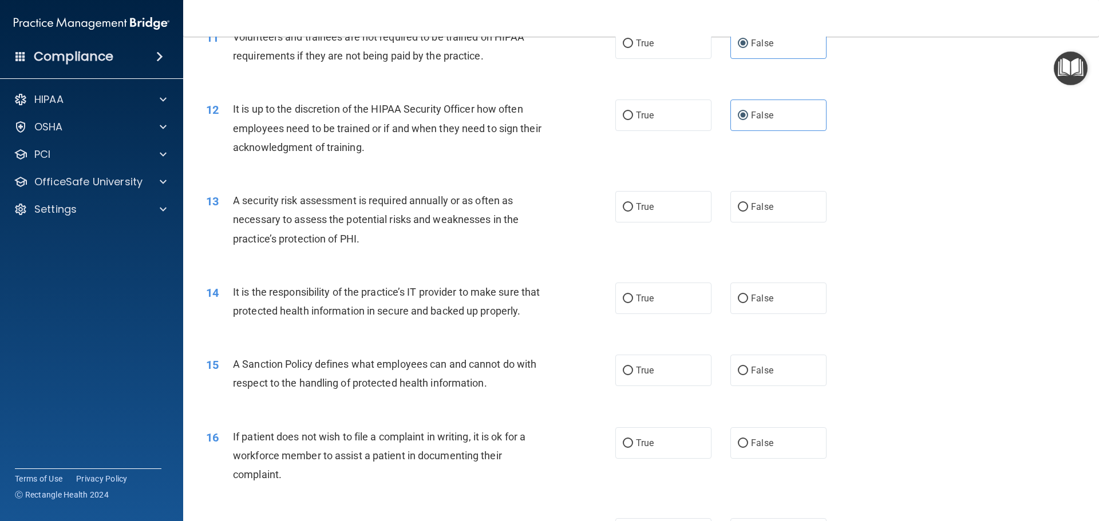
scroll to position [1087, 0]
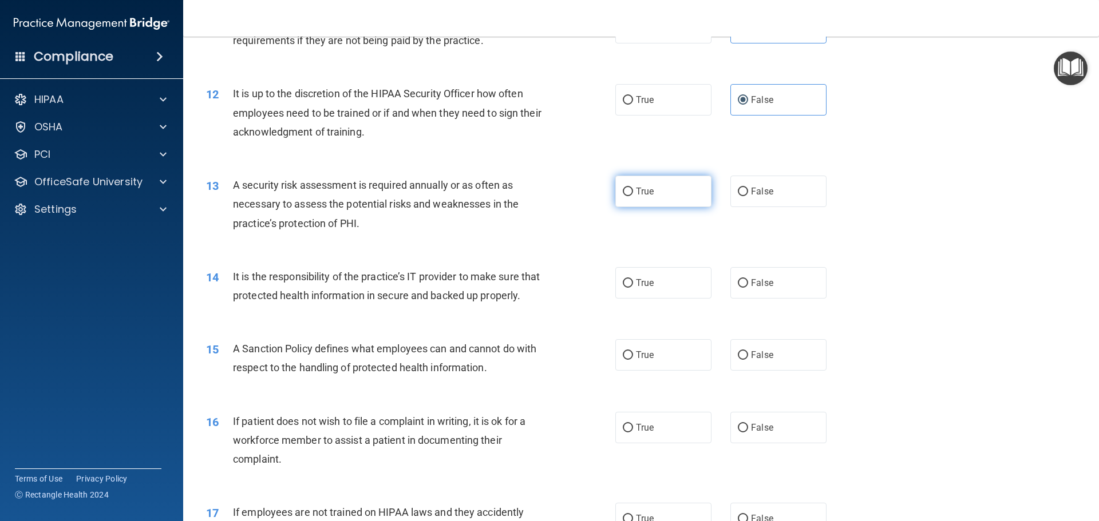
click at [665, 199] on label "True" at bounding box center [663, 191] width 96 height 31
click at [633, 196] on input "True" at bounding box center [628, 192] width 10 height 9
radio input "true"
click at [751, 280] on span "False" at bounding box center [762, 283] width 22 height 11
click at [748, 280] on input "False" at bounding box center [743, 283] width 10 height 9
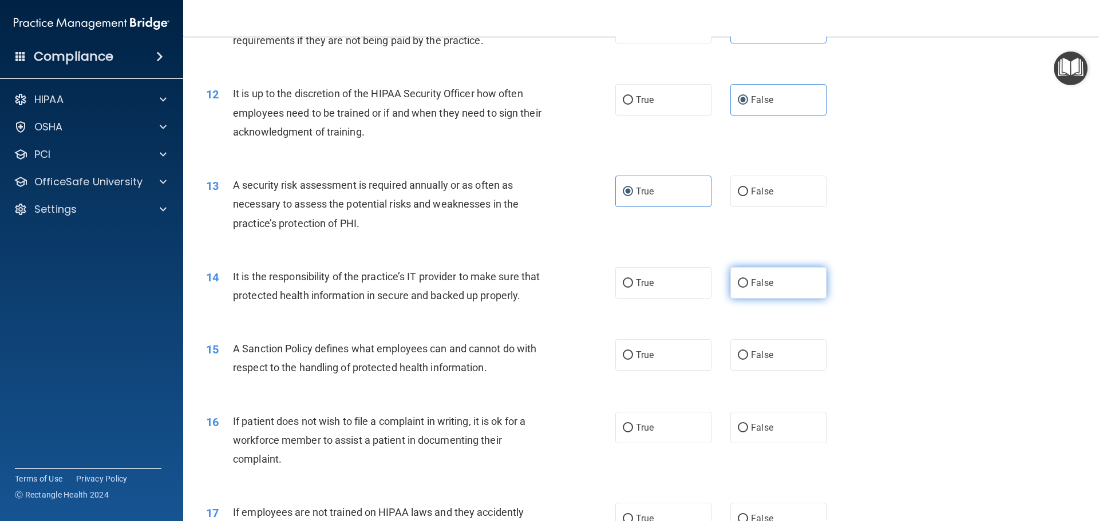
radio input "true"
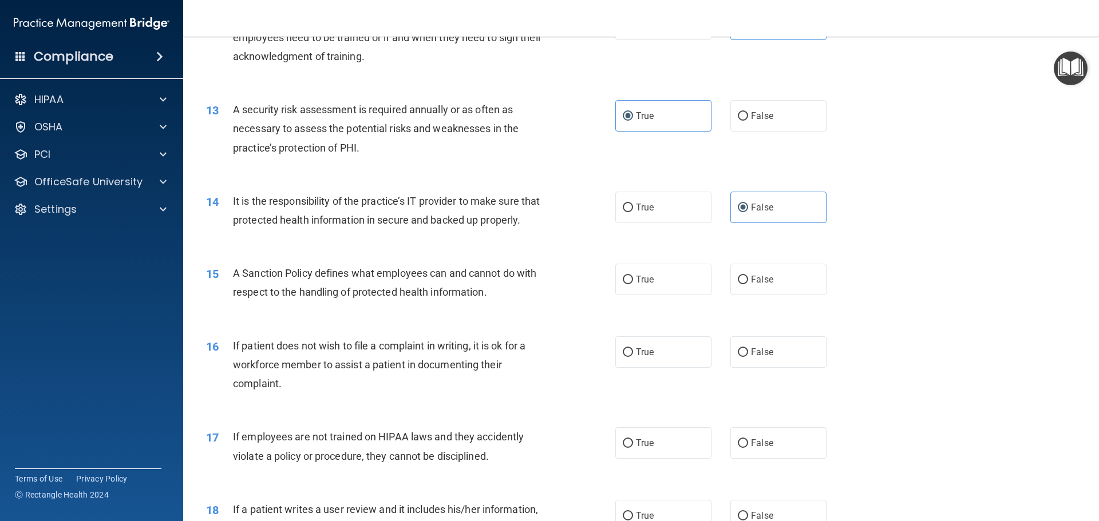
scroll to position [1202, 0]
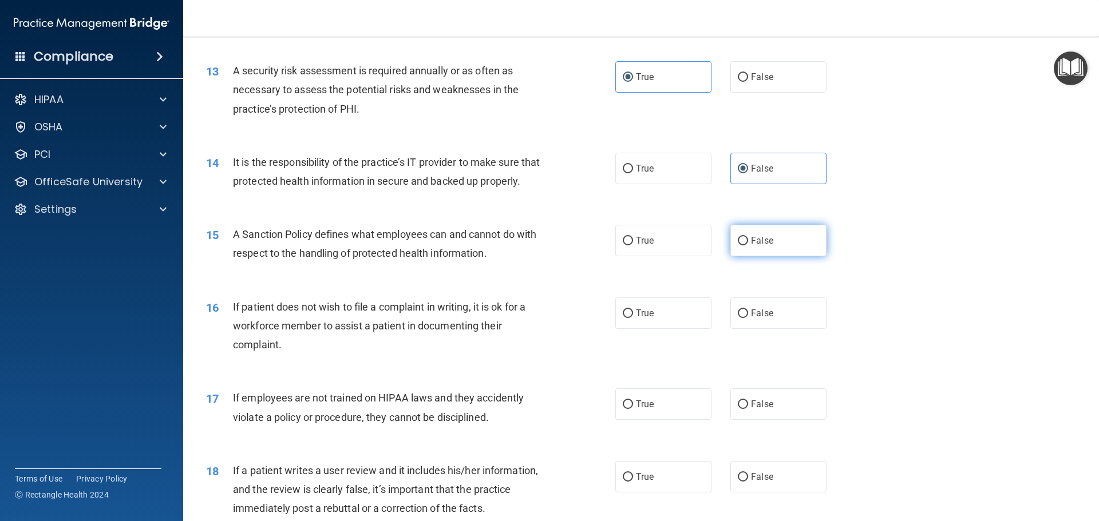
click at [744, 256] on label "False" at bounding box center [778, 240] width 96 height 31
click at [744, 245] on input "False" at bounding box center [743, 241] width 10 height 9
radio input "true"
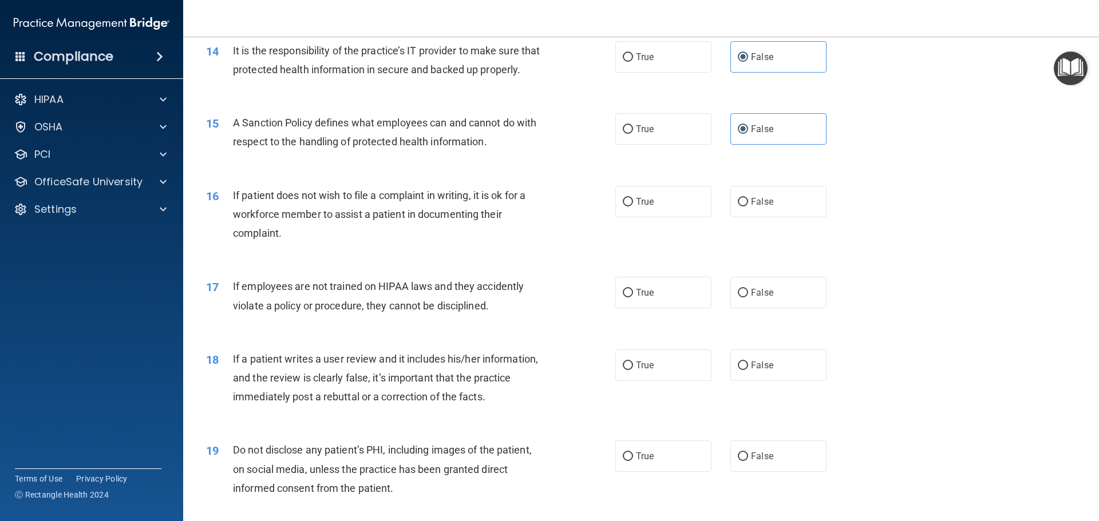
scroll to position [1316, 0]
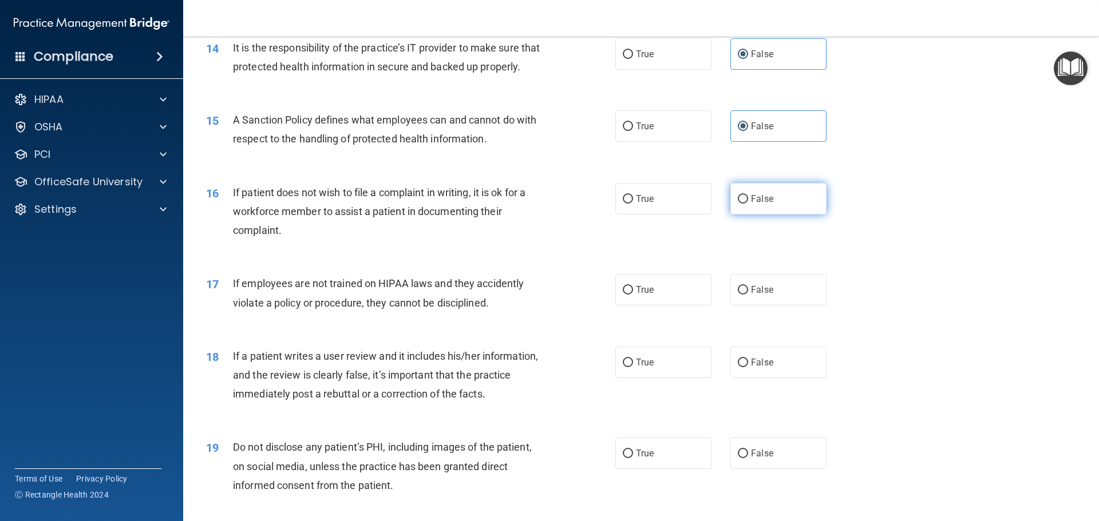
click at [739, 215] on label "False" at bounding box center [778, 198] width 96 height 31
click at [739, 204] on input "False" at bounding box center [743, 199] width 10 height 9
radio input "true"
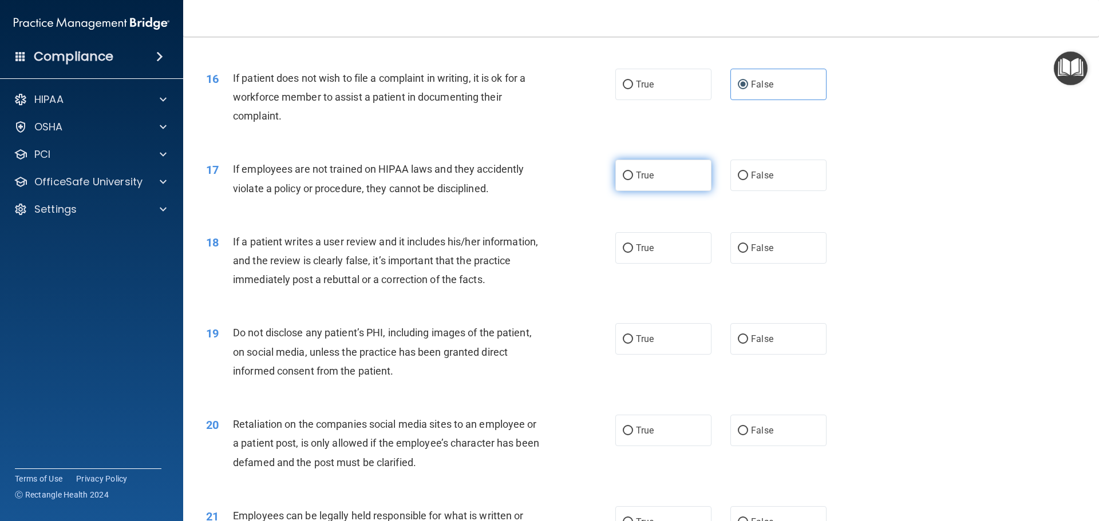
click at [669, 191] on label "True" at bounding box center [663, 175] width 96 height 31
click at [633, 180] on input "True" at bounding box center [628, 176] width 10 height 9
radio input "true"
click at [730, 264] on label "False" at bounding box center [778, 247] width 96 height 31
click at [738, 253] on input "False" at bounding box center [743, 248] width 10 height 9
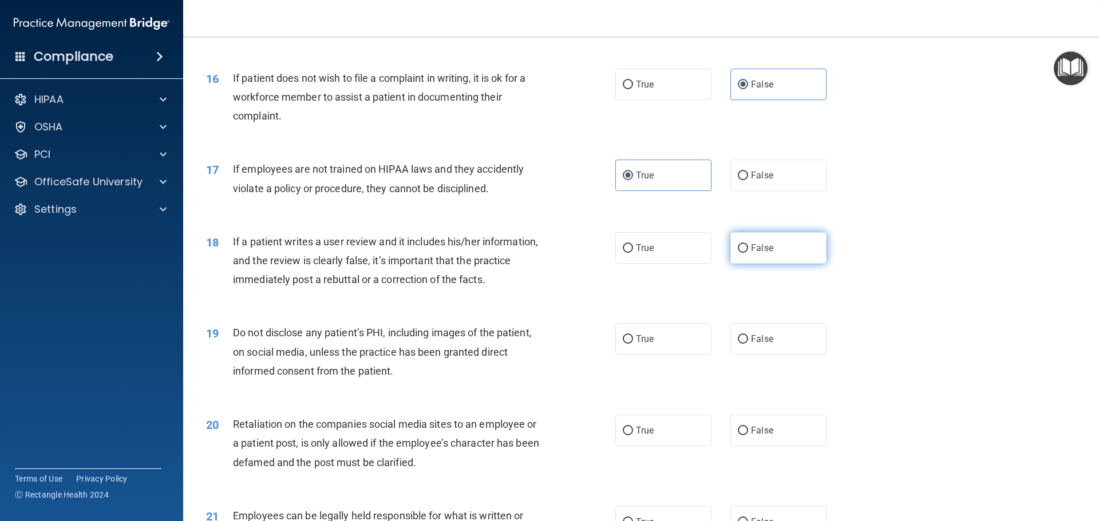
radio input "true"
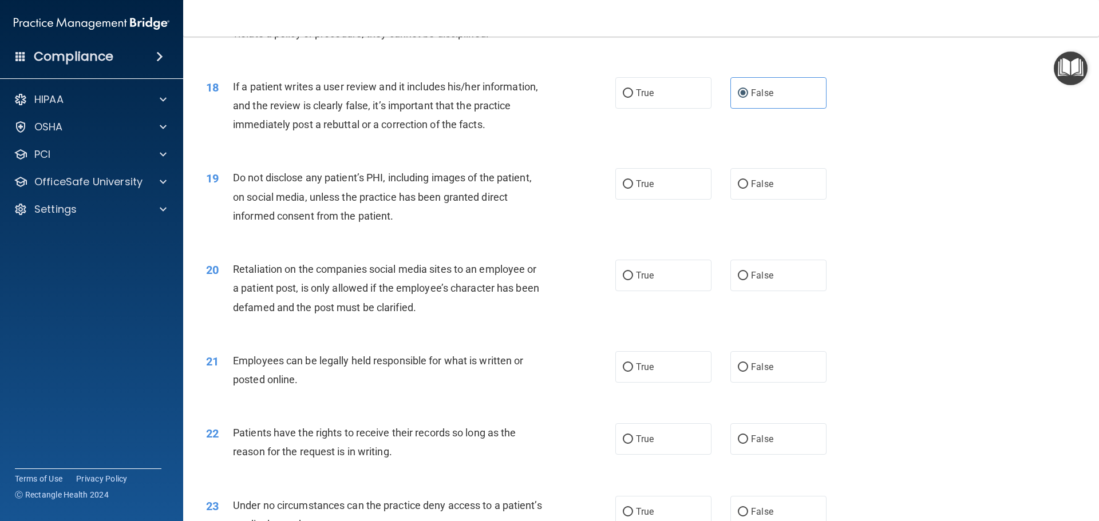
scroll to position [1602, 0]
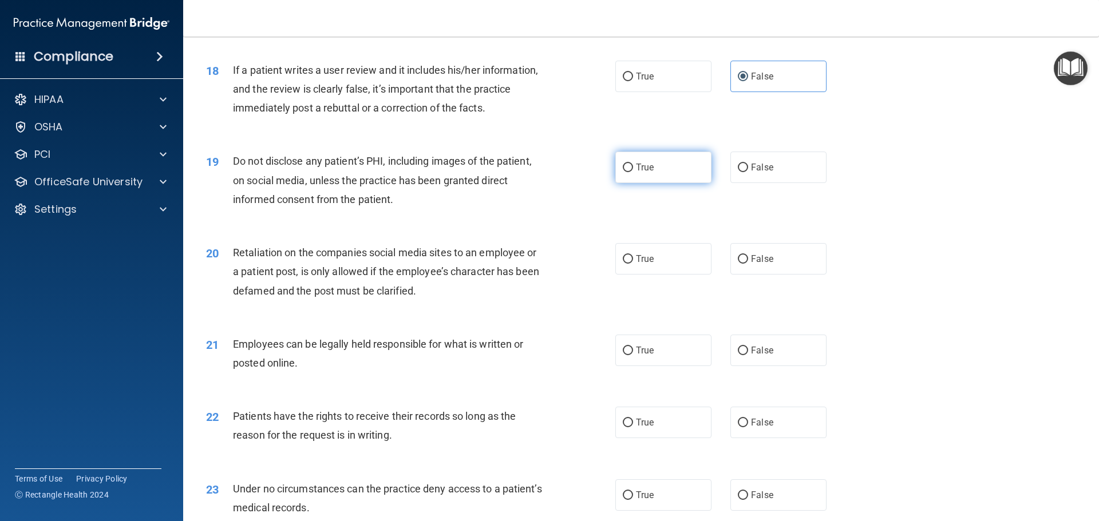
click at [640, 183] on label "True" at bounding box center [663, 167] width 96 height 31
click at [633, 172] on input "True" at bounding box center [628, 168] width 10 height 9
radio input "true"
click at [775, 275] on label "False" at bounding box center [778, 258] width 96 height 31
click at [748, 264] on input "False" at bounding box center [743, 259] width 10 height 9
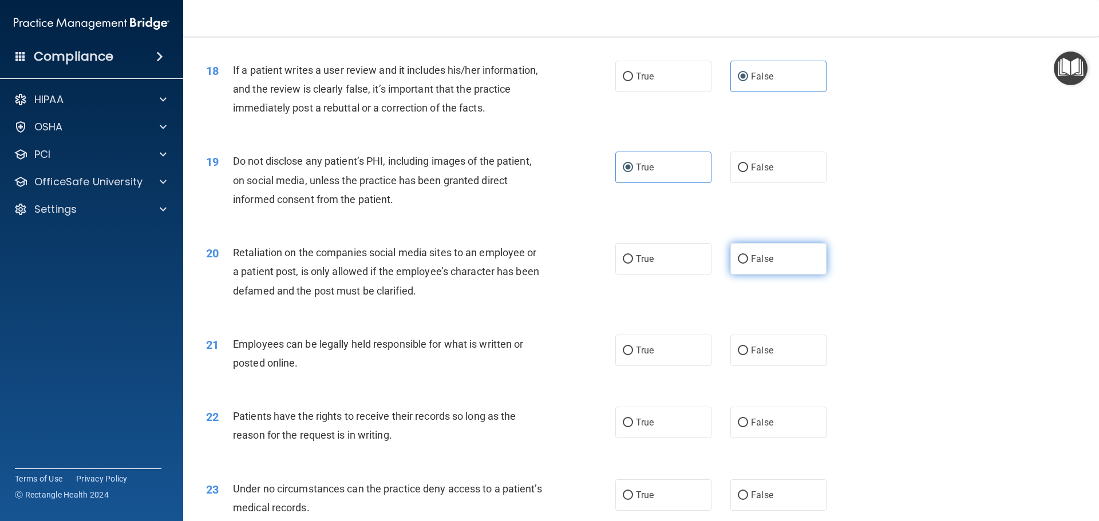
radio input "true"
click at [661, 366] on label "True" at bounding box center [663, 350] width 96 height 31
click at [633, 355] on input "True" at bounding box center [628, 351] width 10 height 9
radio input "true"
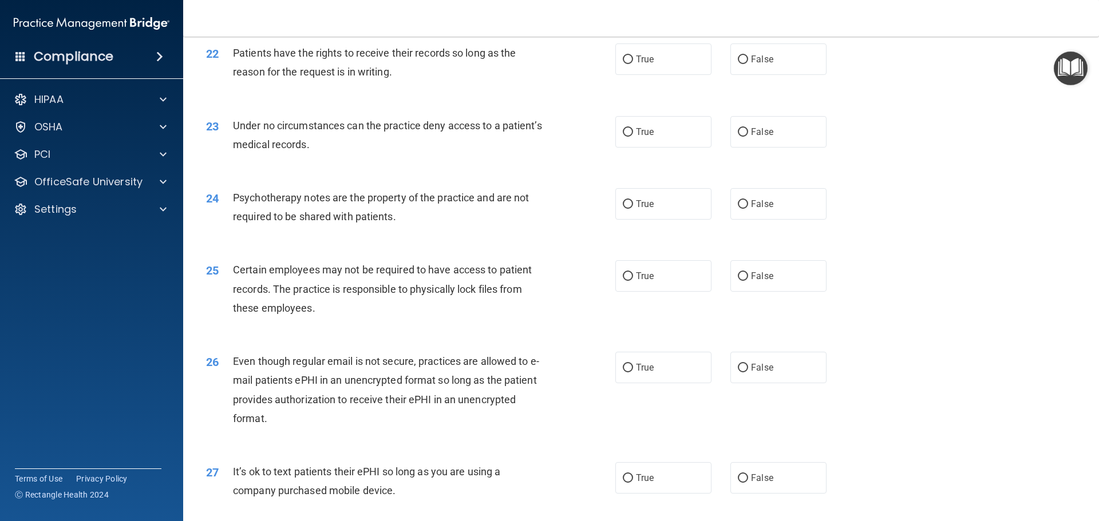
scroll to position [1946, 0]
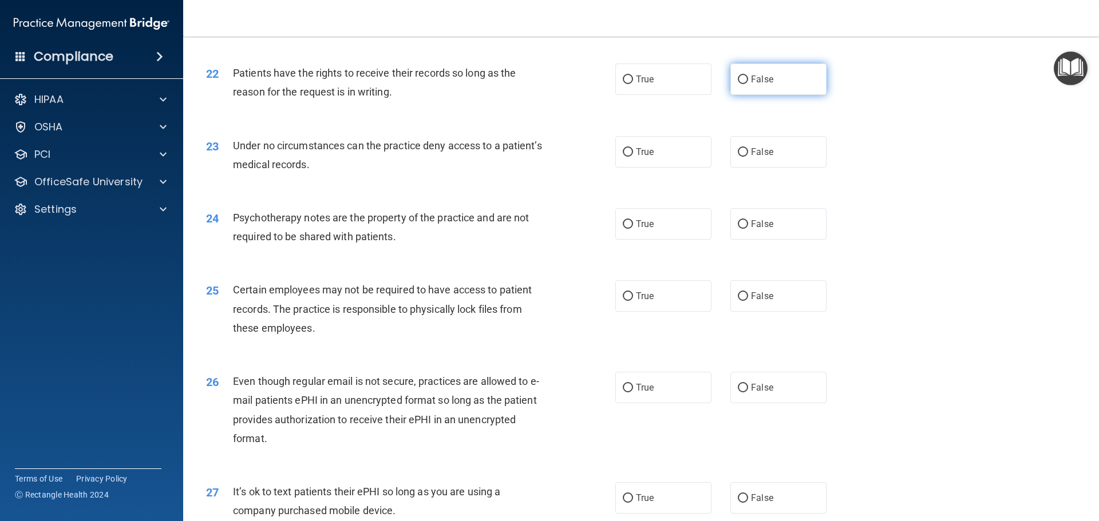
click at [785, 95] on label "False" at bounding box center [778, 79] width 96 height 31
click at [748, 84] on input "False" at bounding box center [743, 80] width 10 height 9
radio input "true"
click at [656, 168] on label "True" at bounding box center [663, 151] width 96 height 31
click at [633, 157] on input "True" at bounding box center [628, 152] width 10 height 9
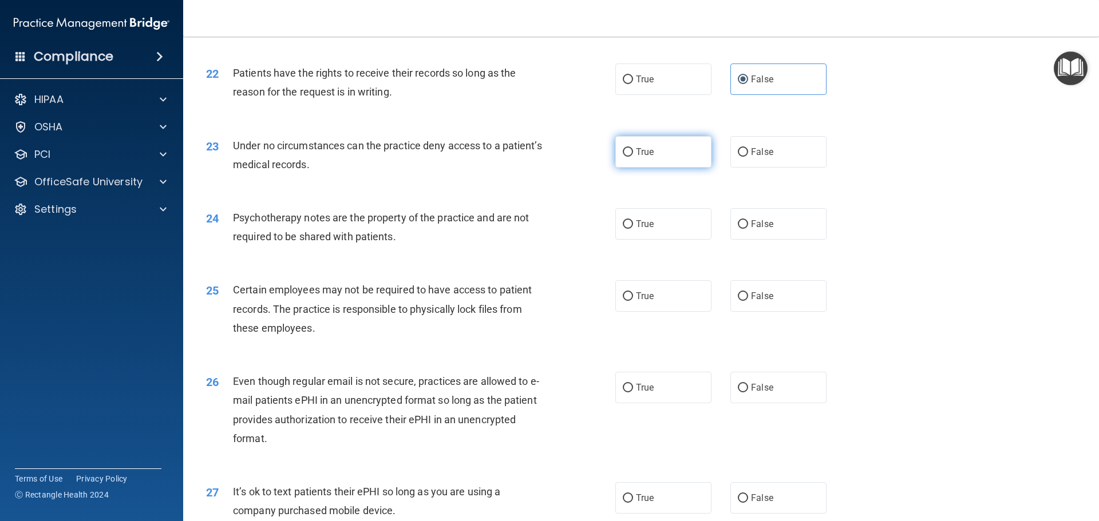
radio input "true"
click at [743, 240] on label "False" at bounding box center [778, 223] width 96 height 31
click at [743, 229] on input "False" at bounding box center [743, 224] width 10 height 9
radio input "true"
click at [738, 301] on input "False" at bounding box center [743, 296] width 10 height 9
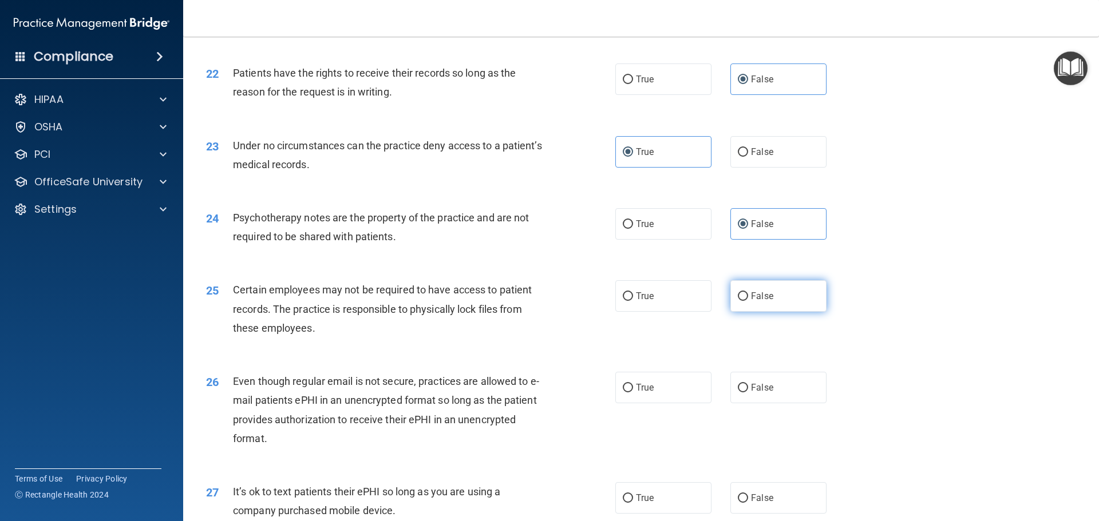
radio input "true"
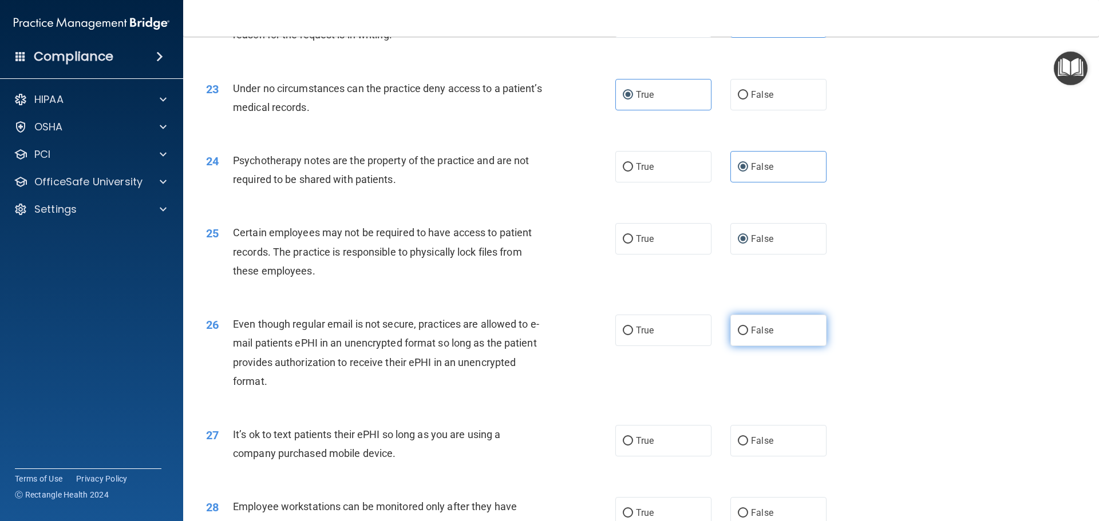
click at [739, 335] on input "False" at bounding box center [743, 331] width 10 height 9
radio input "true"
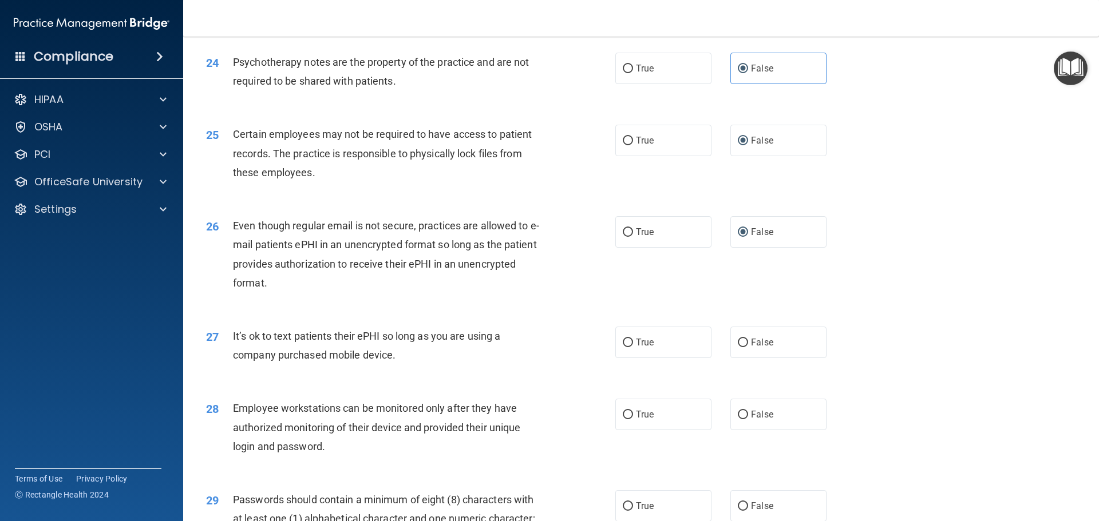
scroll to position [2117, 0]
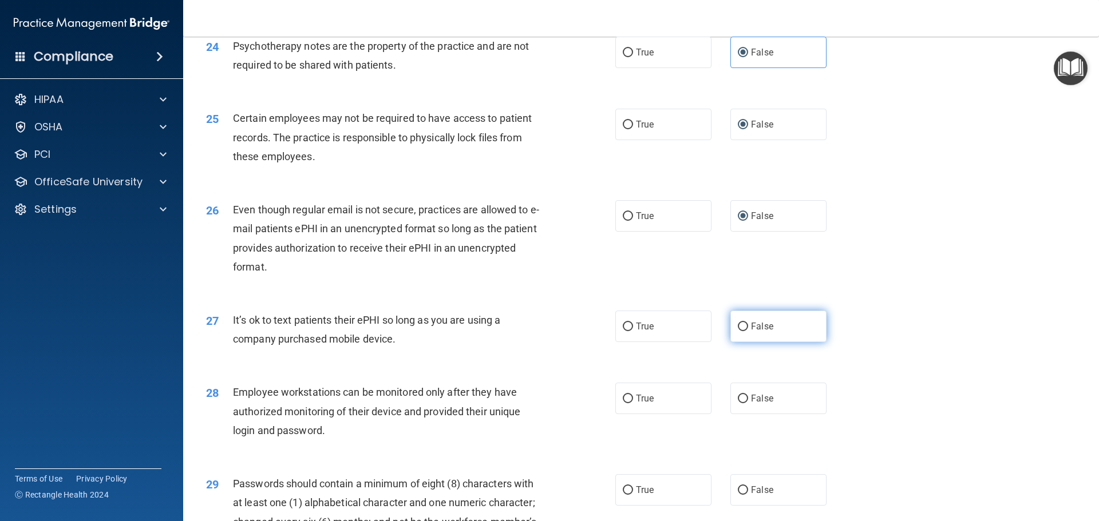
click at [751, 332] on span "False" at bounding box center [762, 326] width 22 height 11
click at [747, 331] on input "False" at bounding box center [743, 327] width 10 height 9
radio input "true"
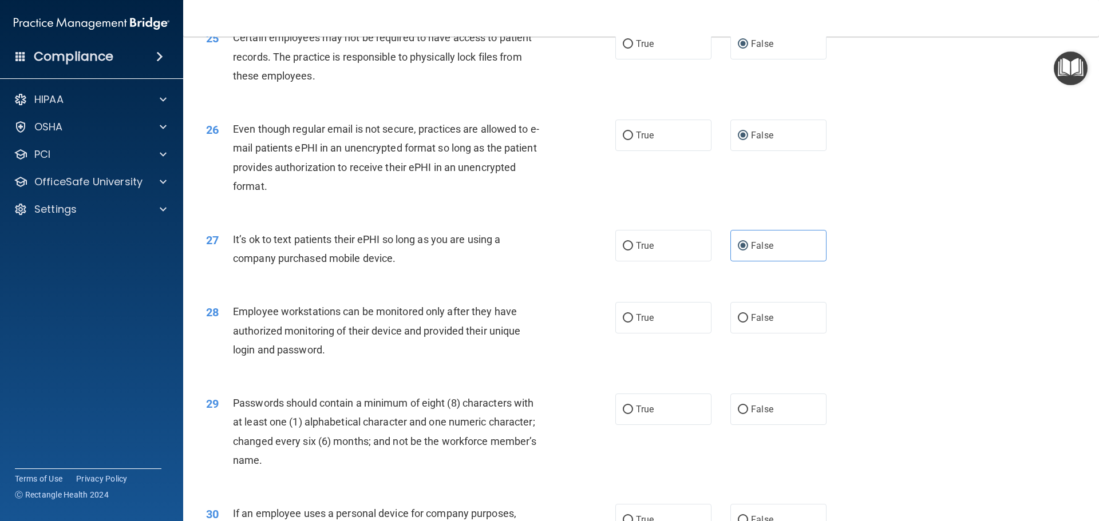
scroll to position [2232, 0]
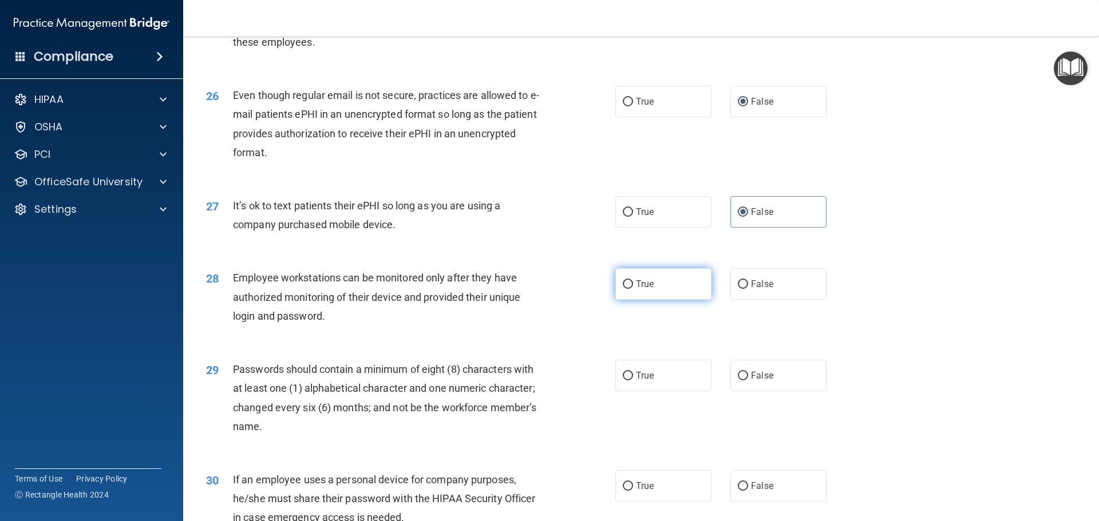
click at [676, 292] on label "True" at bounding box center [663, 283] width 96 height 31
click at [633, 289] on input "True" at bounding box center [628, 284] width 10 height 9
radio input "true"
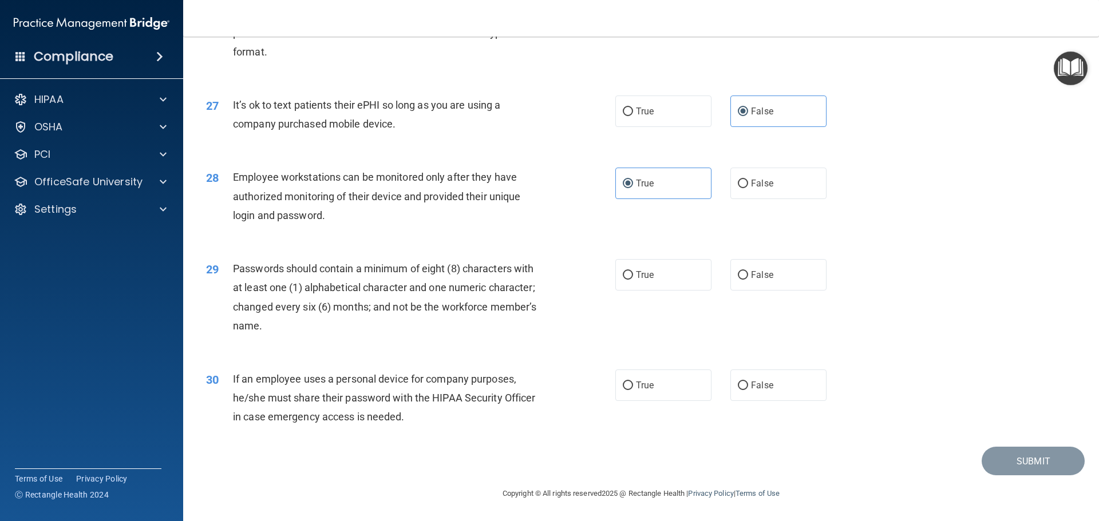
scroll to position [2346, 0]
click at [663, 285] on label "True" at bounding box center [663, 274] width 96 height 31
click at [633, 280] on input "True" at bounding box center [628, 275] width 10 height 9
radio input "true"
click at [651, 394] on label "True" at bounding box center [663, 385] width 96 height 31
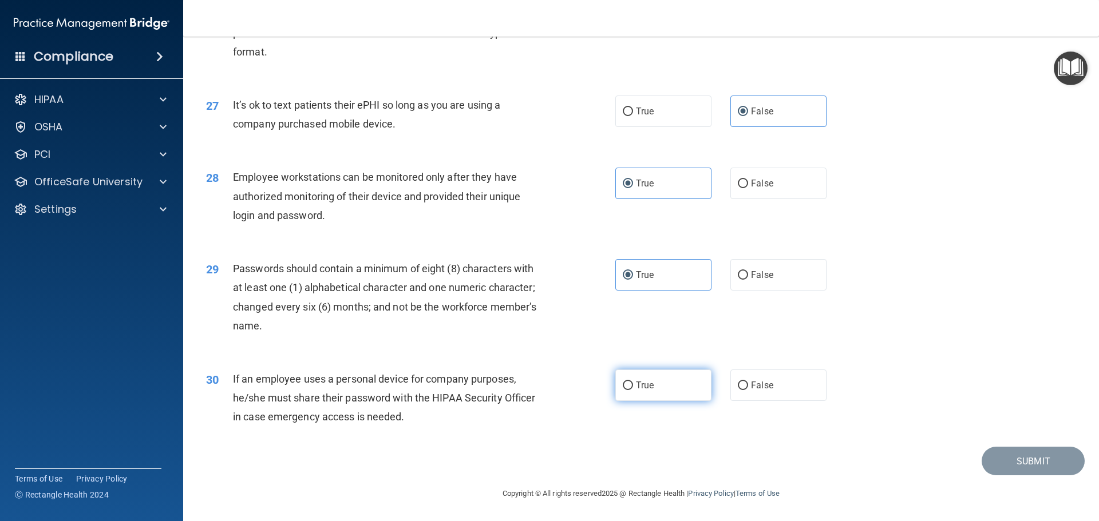
click at [633, 390] on input "True" at bounding box center [628, 386] width 10 height 9
radio input "true"
click at [1007, 470] on button "Submit" at bounding box center [1032, 461] width 103 height 29
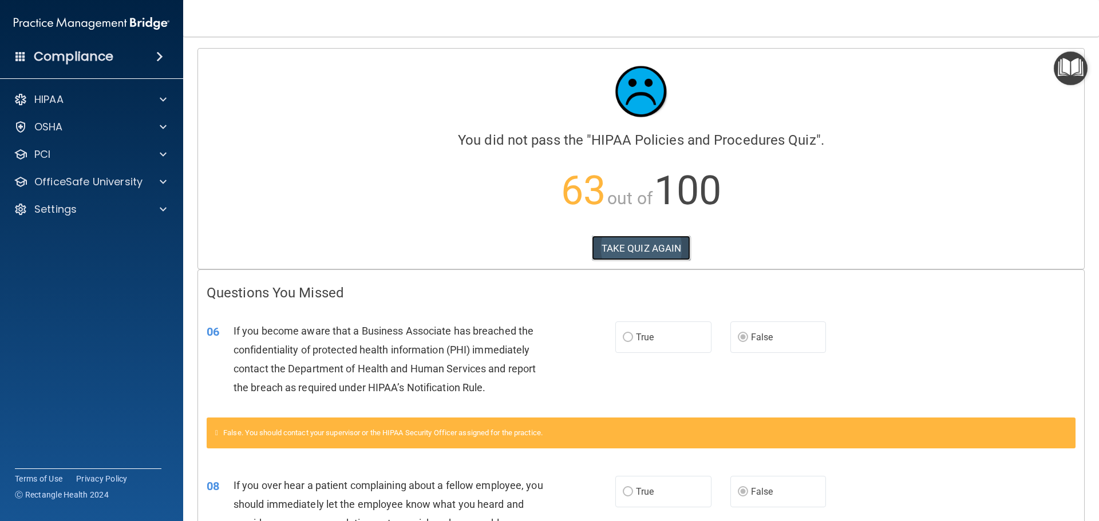
click at [629, 259] on button "TAKE QUIZ AGAIN" at bounding box center [641, 248] width 99 height 25
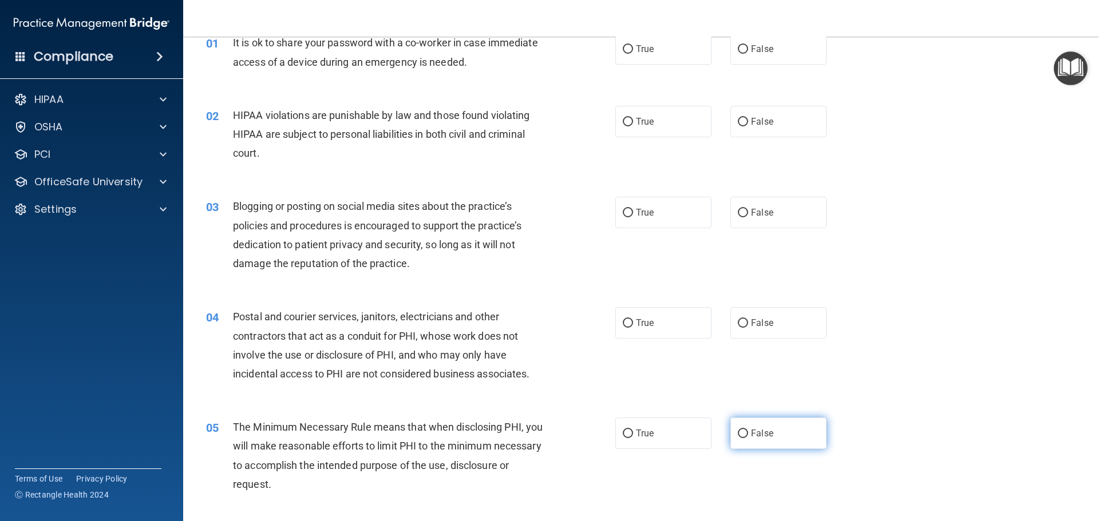
scroll to position [229, 0]
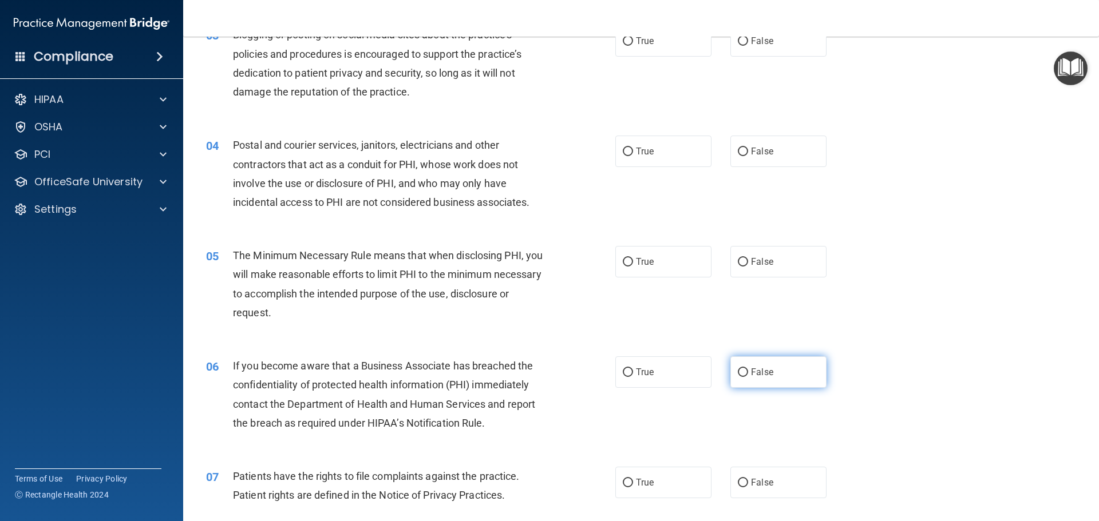
click at [740, 377] on input "False" at bounding box center [743, 373] width 10 height 9
radio input "true"
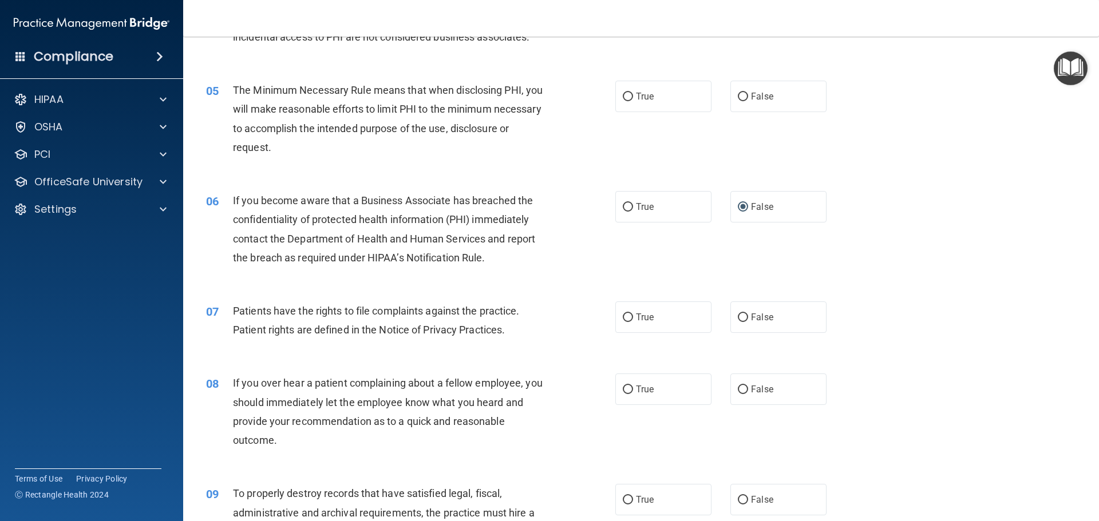
scroll to position [401, 0]
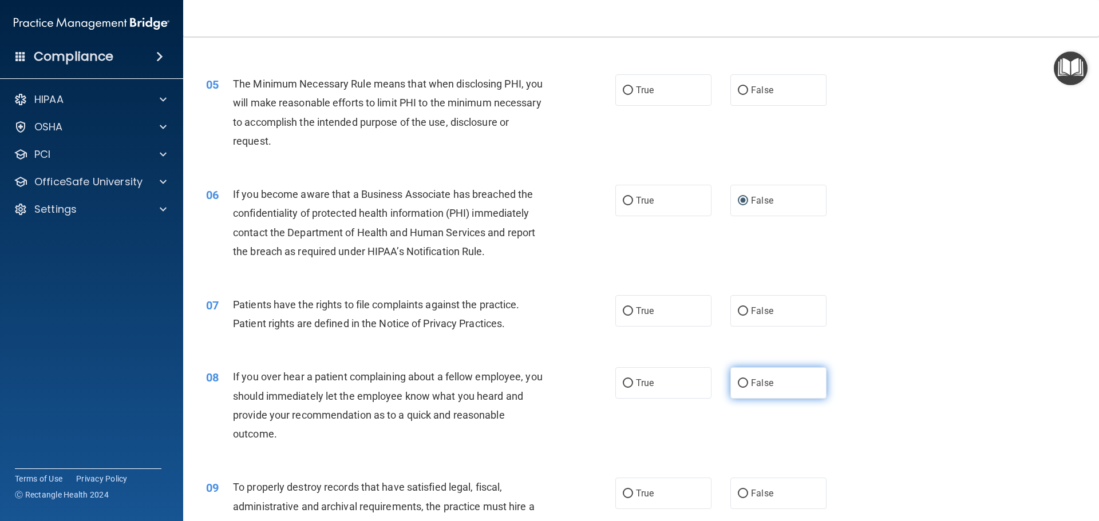
click at [738, 384] on input "False" at bounding box center [743, 383] width 10 height 9
radio input "true"
click at [751, 497] on span "False" at bounding box center [762, 493] width 22 height 11
click at [748, 497] on input "False" at bounding box center [743, 494] width 10 height 9
radio input "true"
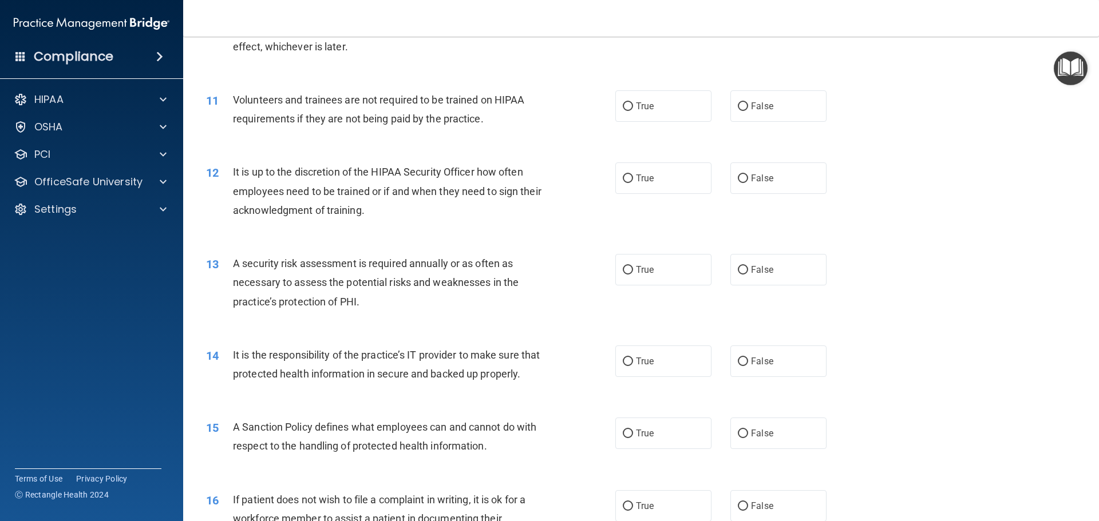
scroll to position [1087, 0]
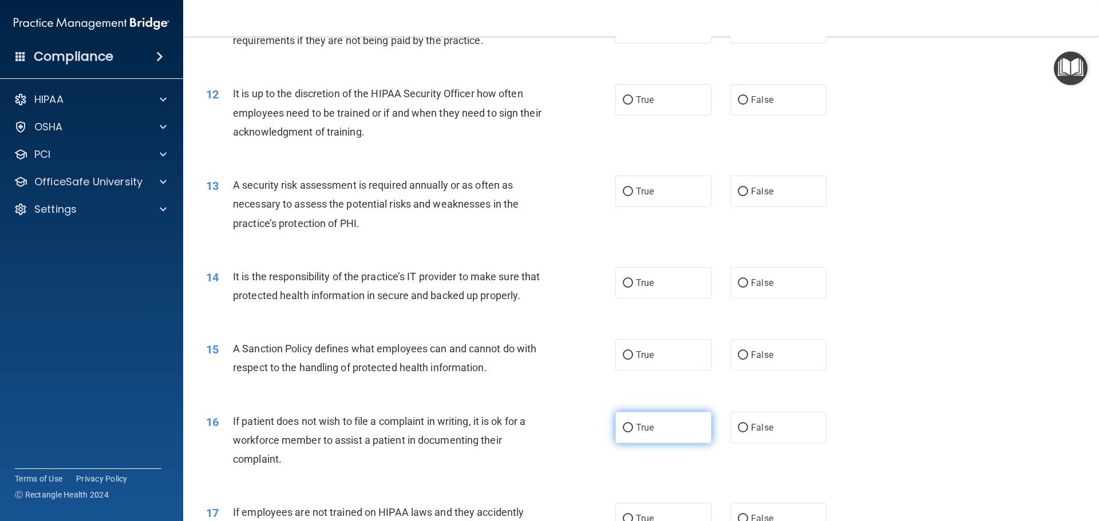
click at [663, 443] on label "True" at bounding box center [663, 427] width 96 height 31
click at [633, 433] on input "True" at bounding box center [628, 428] width 10 height 9
radio input "true"
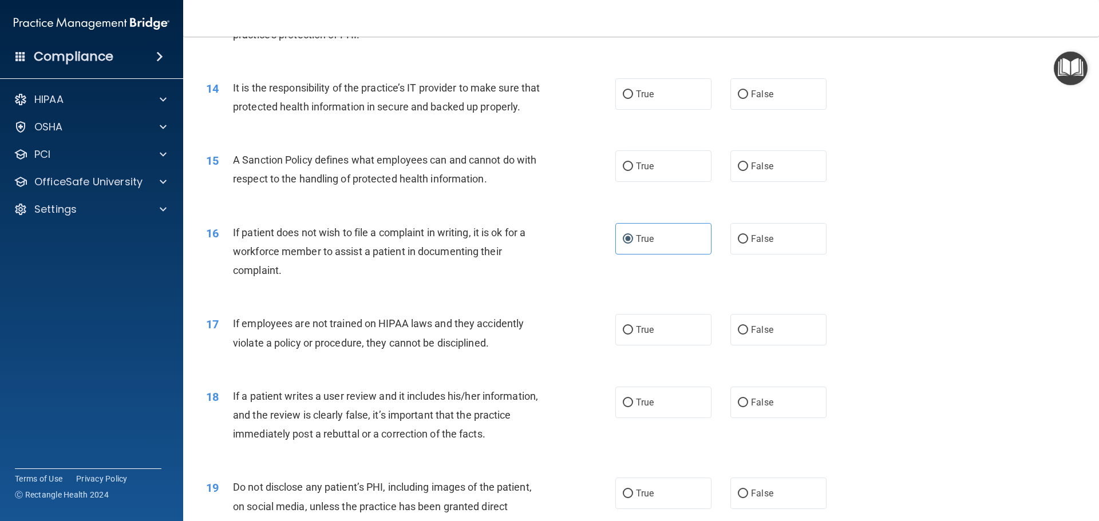
scroll to position [1316, 0]
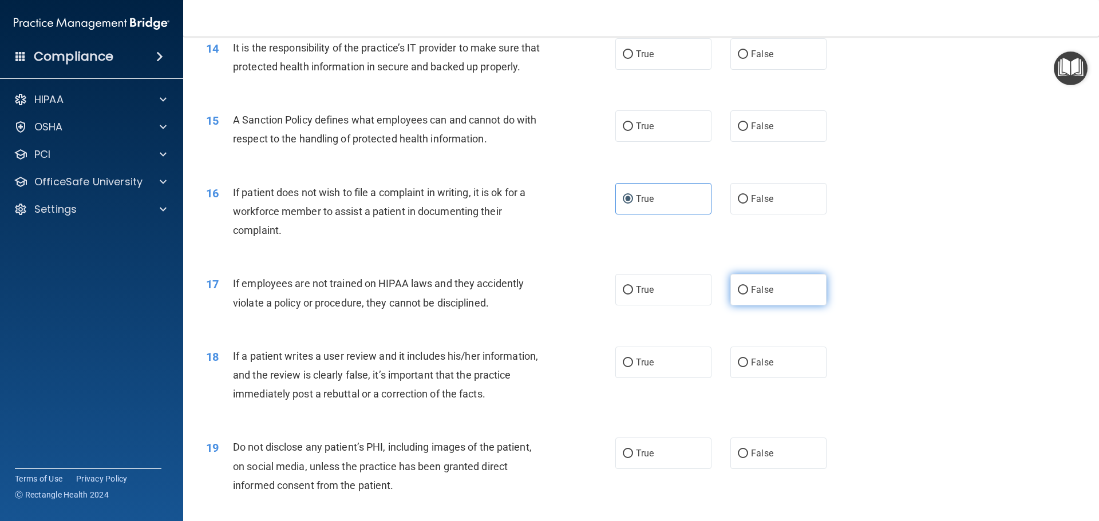
click at [742, 295] on input "False" at bounding box center [743, 290] width 10 height 9
radio input "true"
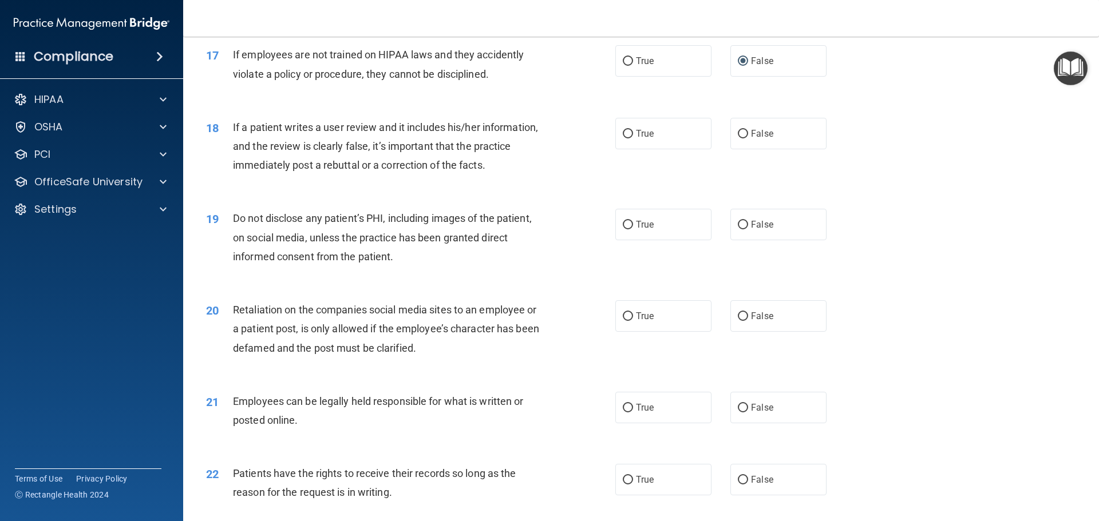
scroll to position [1659, 0]
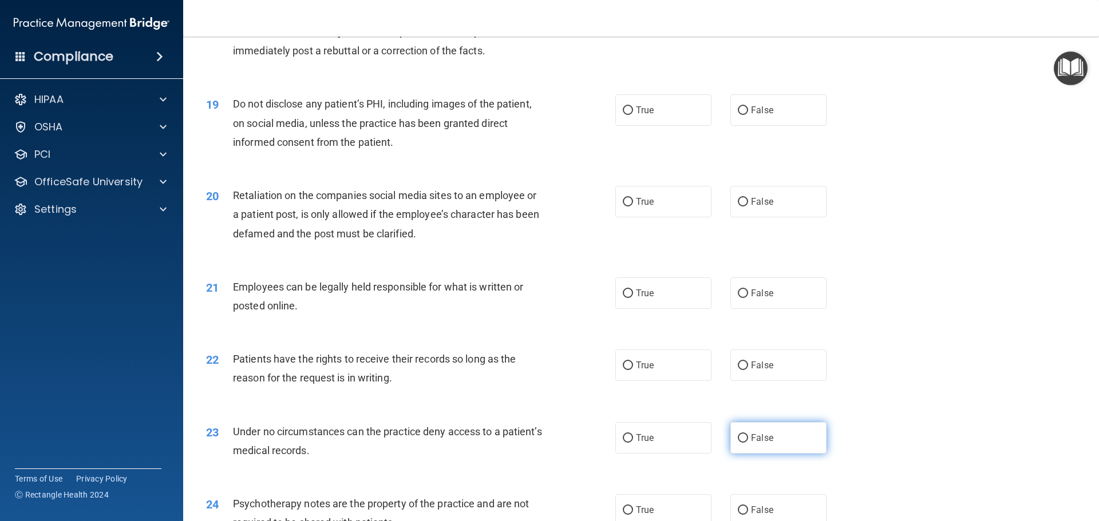
click at [755, 443] on span "False" at bounding box center [762, 438] width 22 height 11
click at [748, 443] on input "False" at bounding box center [743, 438] width 10 height 9
radio input "true"
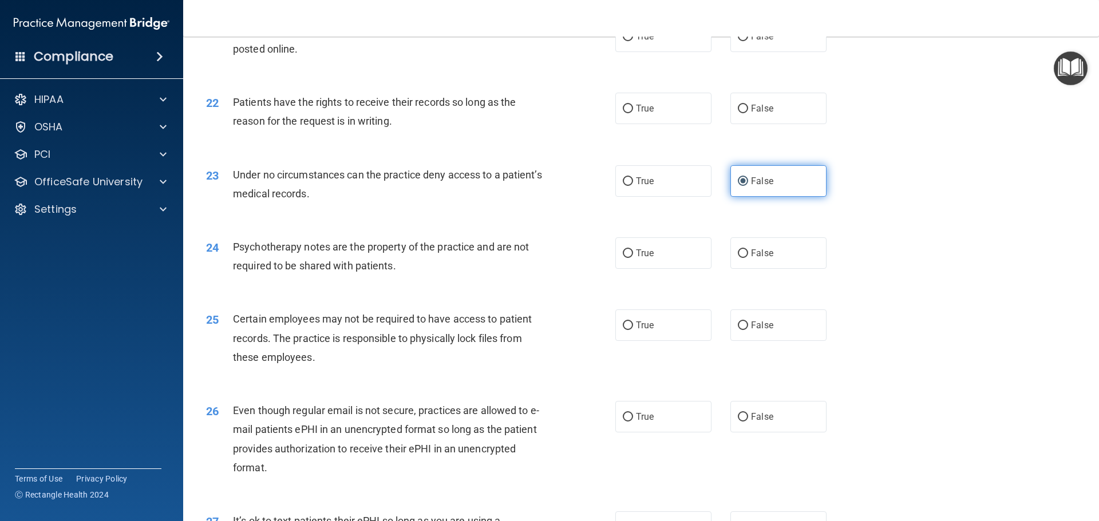
scroll to position [1946, 0]
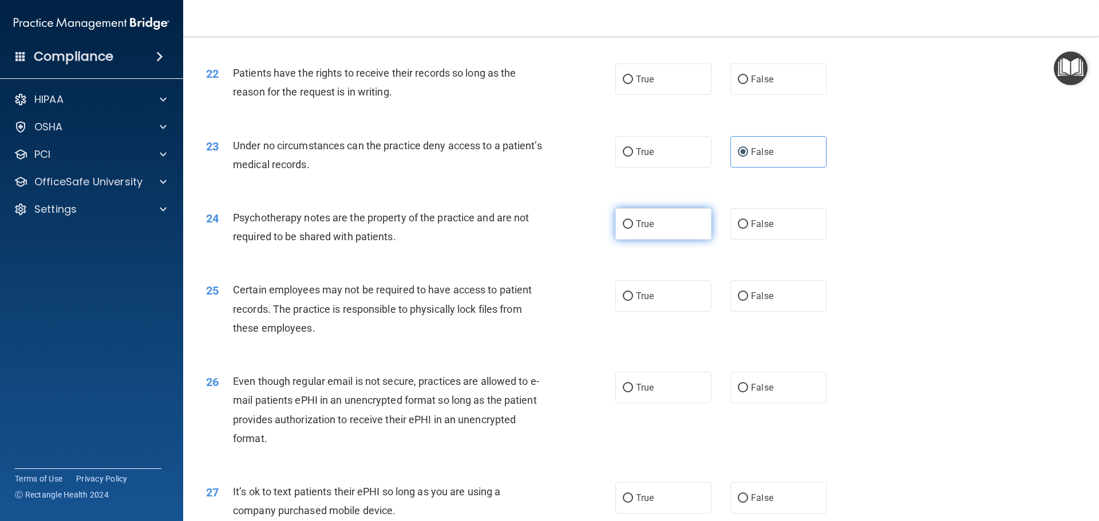
click at [642, 229] on span "True" at bounding box center [645, 224] width 18 height 11
click at [633, 229] on input "True" at bounding box center [628, 224] width 10 height 9
radio input "true"
click at [637, 302] on span "True" at bounding box center [645, 296] width 18 height 11
click at [633, 301] on input "True" at bounding box center [628, 296] width 10 height 9
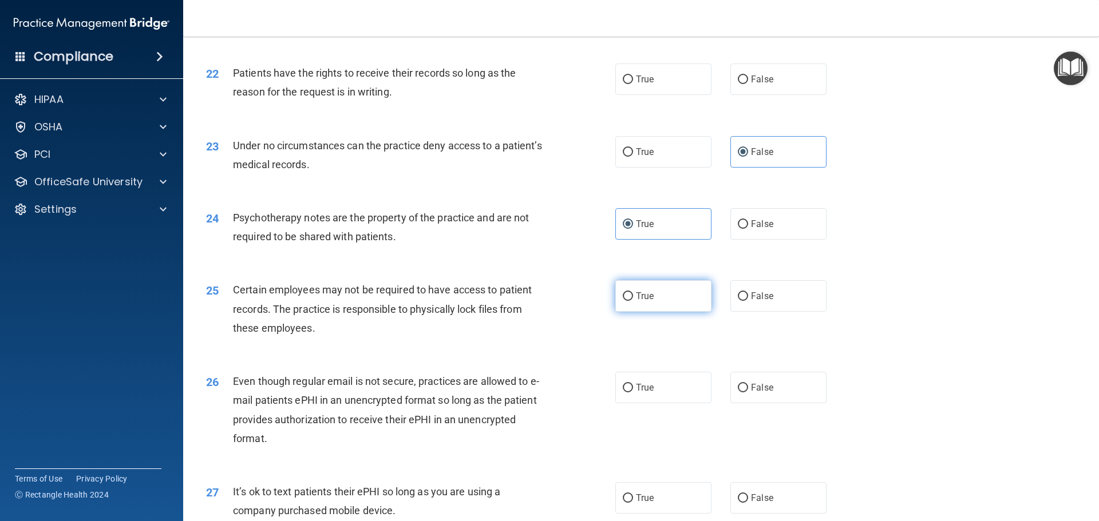
radio input "true"
click at [649, 393] on span "True" at bounding box center [645, 387] width 18 height 11
click at [633, 393] on input "True" at bounding box center [628, 388] width 10 height 9
radio input "true"
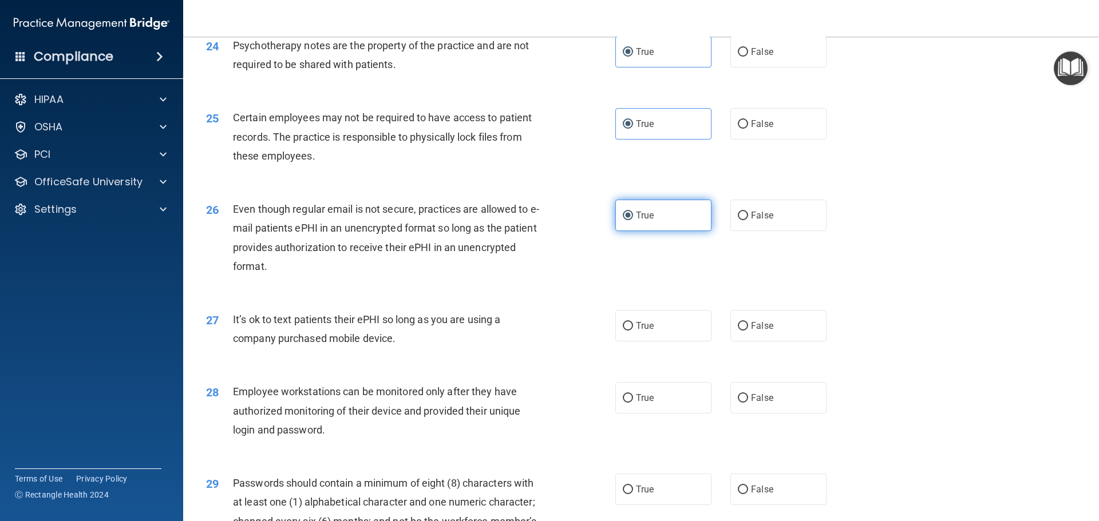
scroll to position [2174, 0]
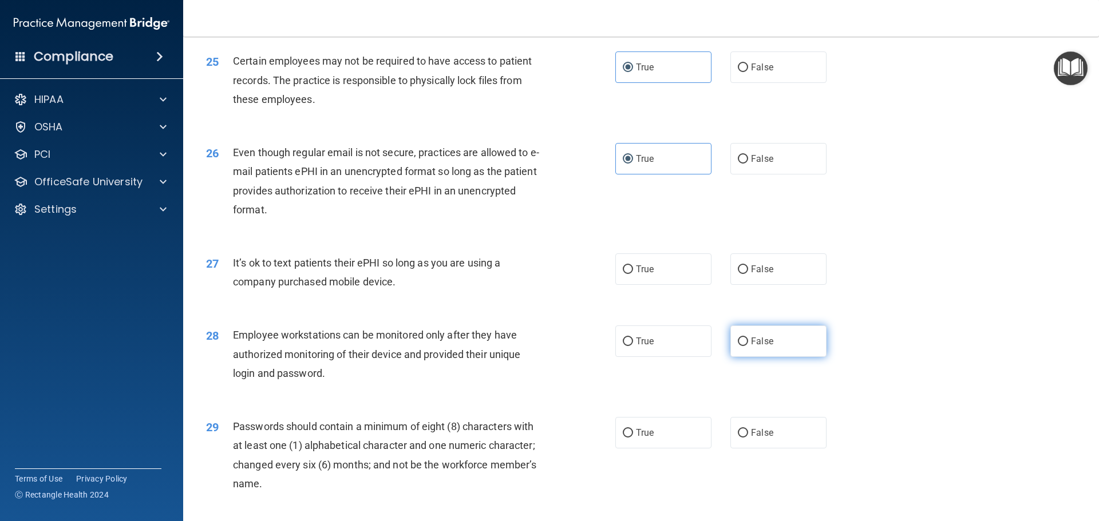
click at [751, 347] on span "False" at bounding box center [762, 341] width 22 height 11
click at [748, 346] on input "False" at bounding box center [743, 342] width 10 height 9
radio input "true"
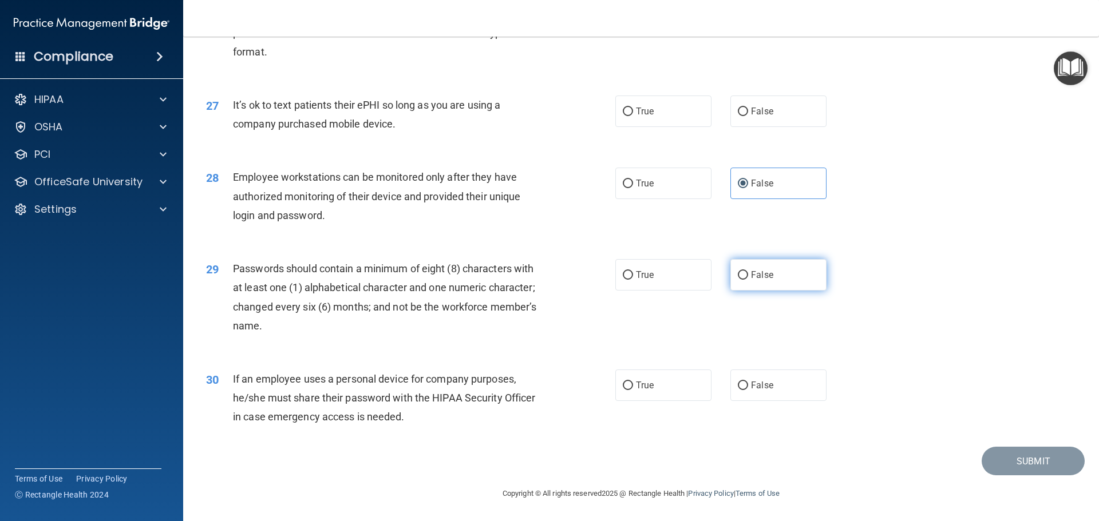
scroll to position [2351, 0]
click at [748, 393] on label "False" at bounding box center [778, 385] width 96 height 31
click at [748, 390] on input "False" at bounding box center [743, 386] width 10 height 9
radio input "true"
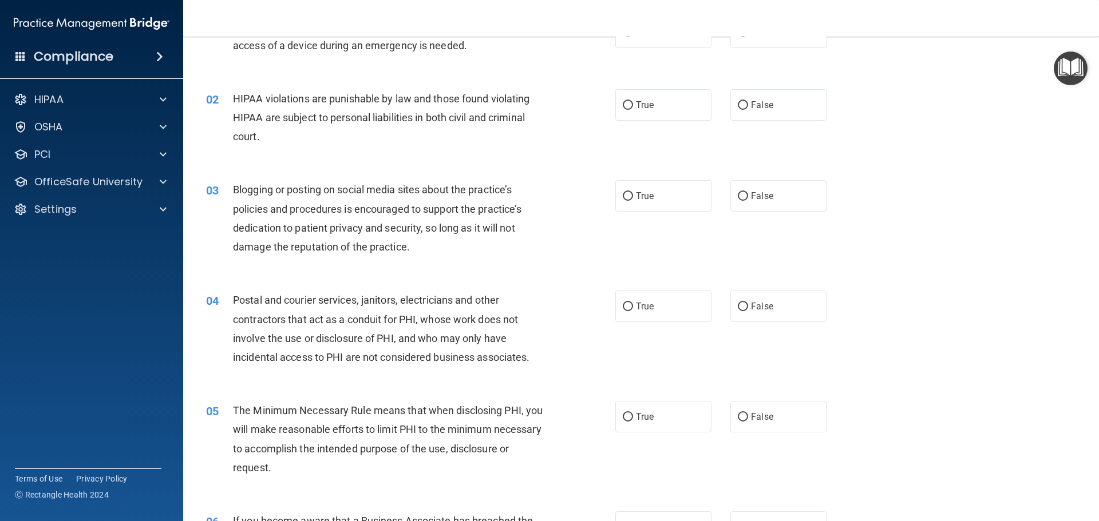
scroll to position [0, 0]
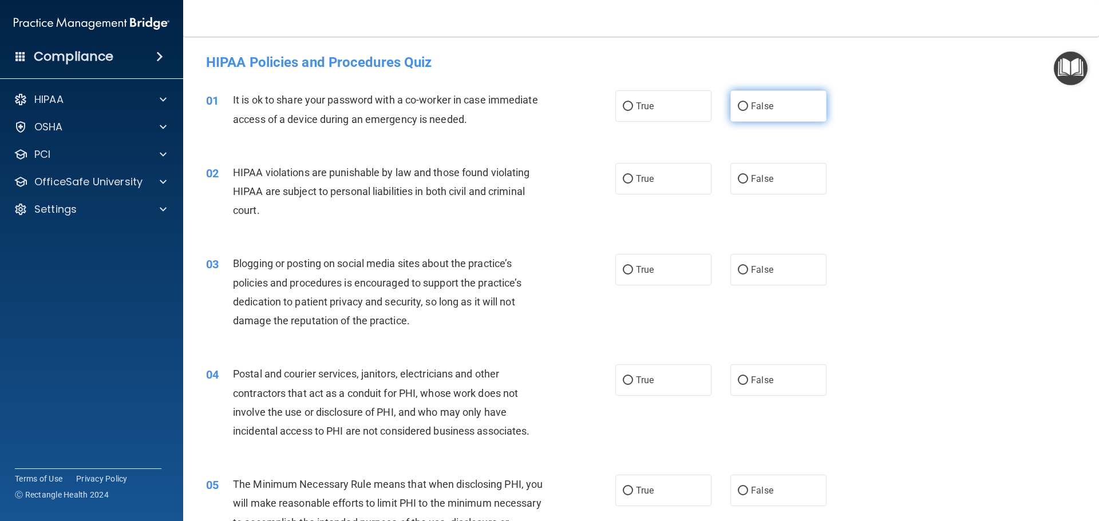
click at [750, 112] on label "False" at bounding box center [778, 105] width 96 height 31
click at [748, 111] on input "False" at bounding box center [743, 106] width 10 height 9
radio input "true"
click at [637, 184] on span "True" at bounding box center [645, 178] width 18 height 11
click at [633, 184] on input "True" at bounding box center [628, 179] width 10 height 9
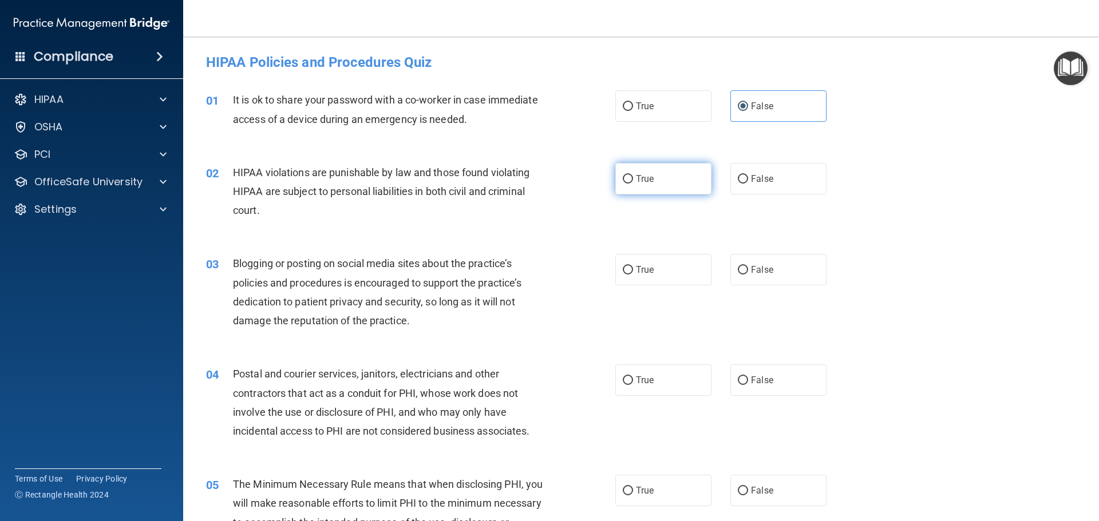
radio input "true"
click at [715, 263] on div "True False" at bounding box center [730, 269] width 231 height 31
click at [723, 265] on div "True False" at bounding box center [730, 269] width 231 height 31
click at [732, 266] on label "False" at bounding box center [778, 269] width 96 height 31
click at [738, 266] on input "False" at bounding box center [743, 270] width 10 height 9
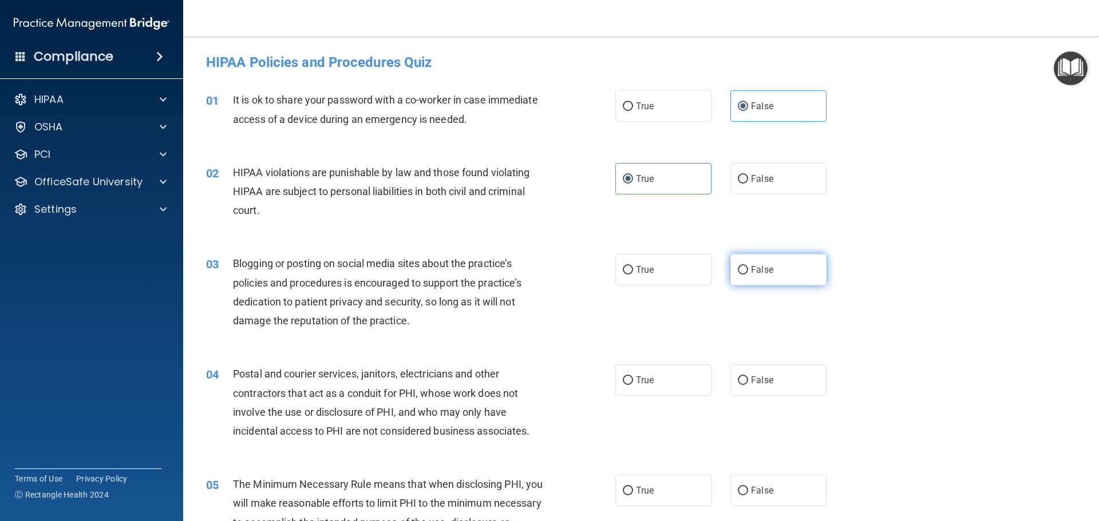
radio input "true"
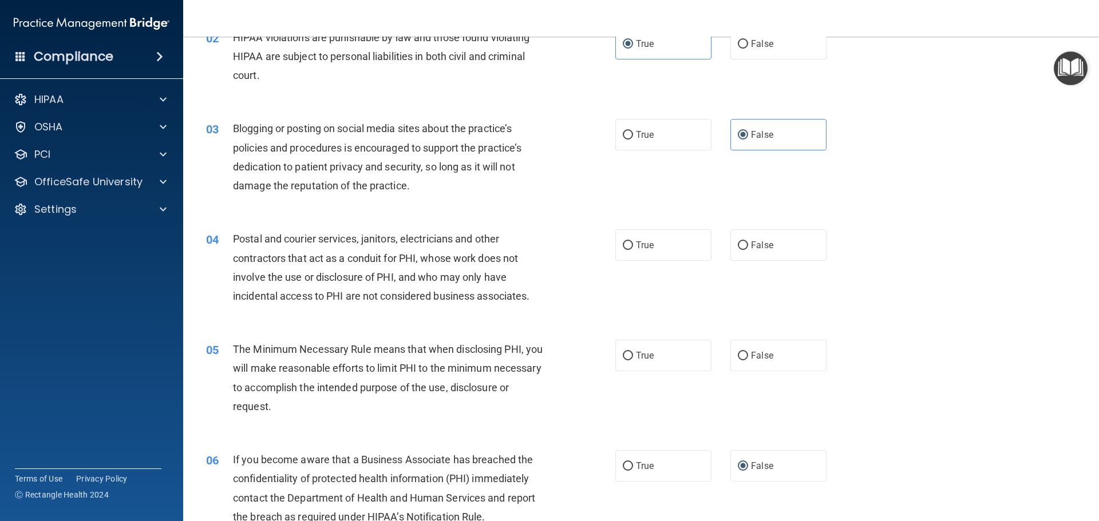
scroll to position [172, 0]
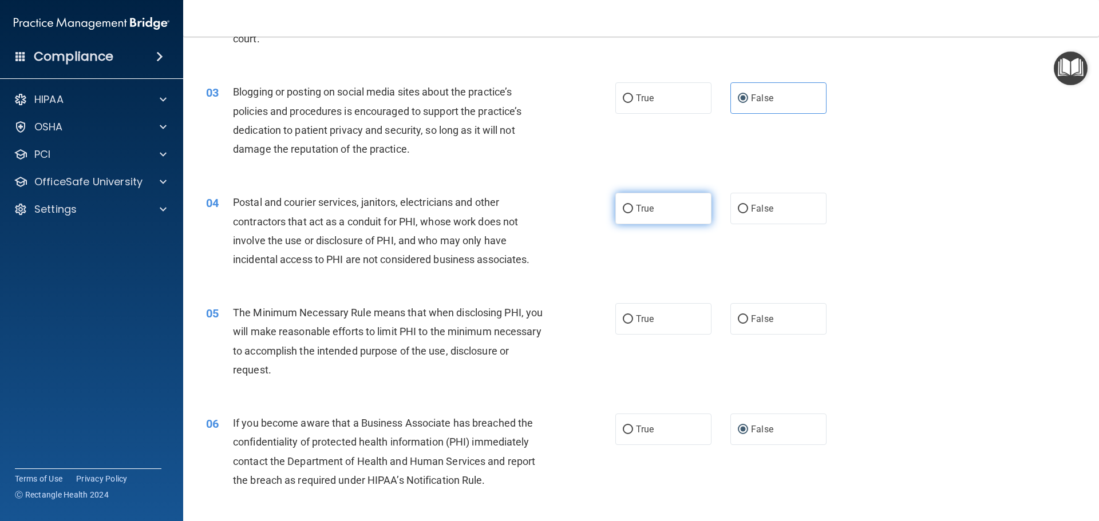
click at [649, 217] on label "True" at bounding box center [663, 208] width 96 height 31
click at [633, 213] on input "True" at bounding box center [628, 209] width 10 height 9
radio input "true"
click at [656, 322] on label "True" at bounding box center [663, 318] width 96 height 31
click at [633, 322] on input "True" at bounding box center [628, 319] width 10 height 9
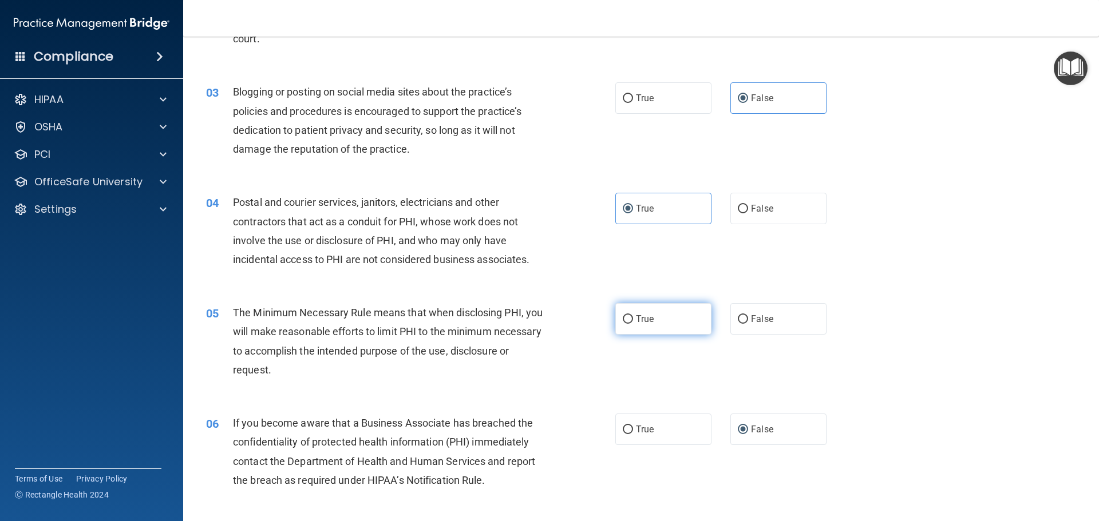
radio input "true"
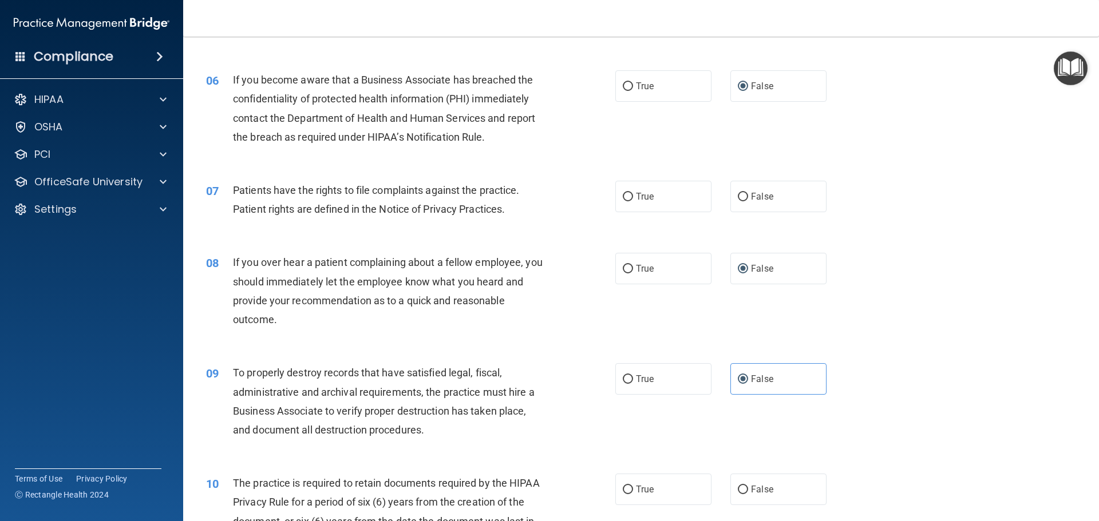
scroll to position [401, 0]
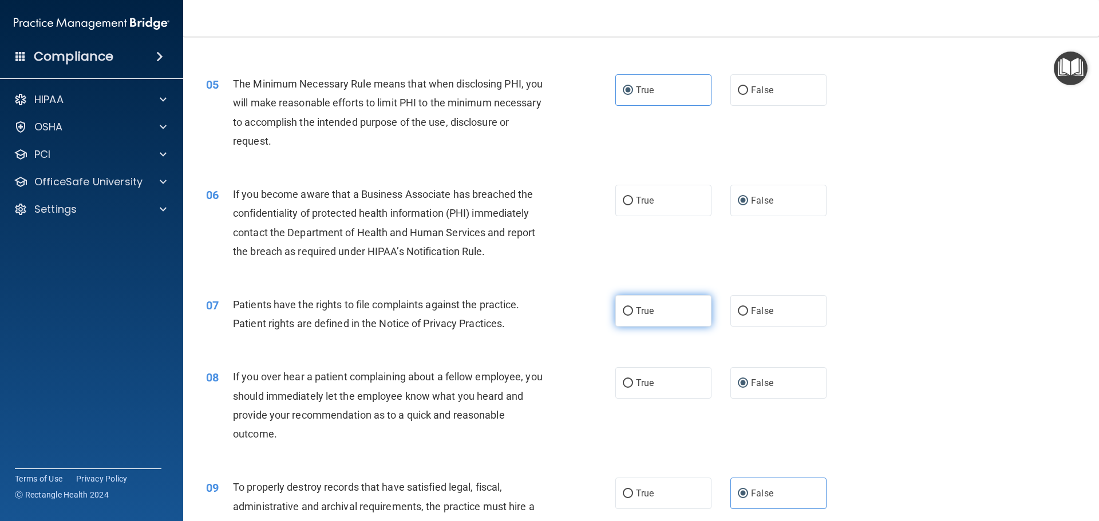
click at [647, 307] on span "True" at bounding box center [645, 311] width 18 height 11
click at [633, 307] on input "True" at bounding box center [628, 311] width 10 height 9
radio input "true"
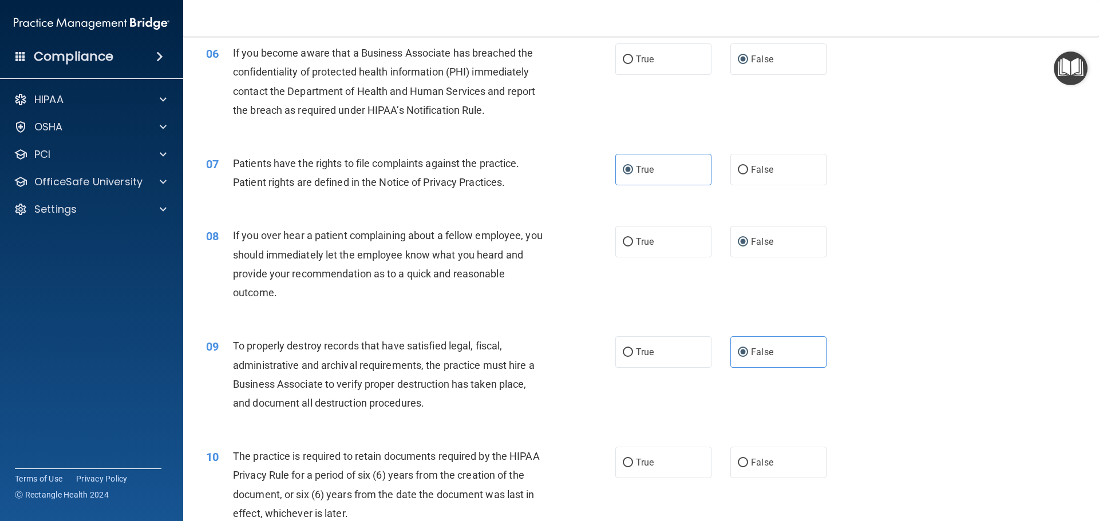
scroll to position [572, 0]
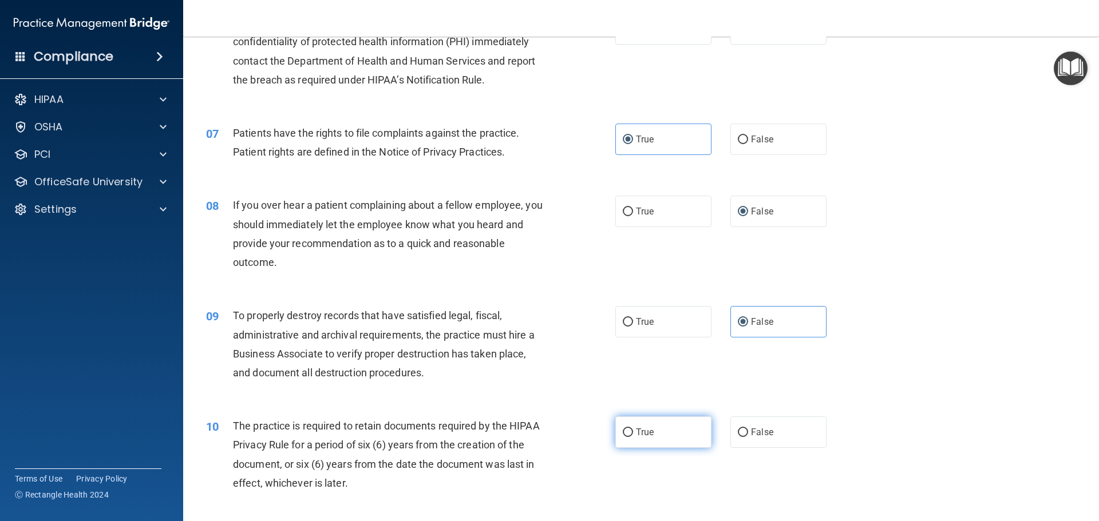
click at [645, 425] on label "True" at bounding box center [663, 432] width 96 height 31
click at [633, 429] on input "True" at bounding box center [628, 433] width 10 height 9
radio input "true"
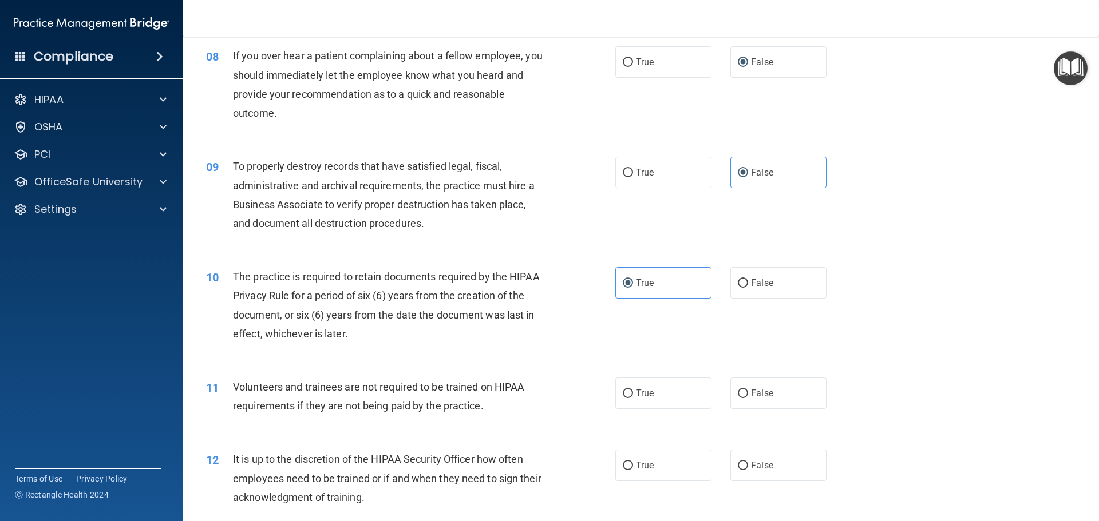
scroll to position [801, 0]
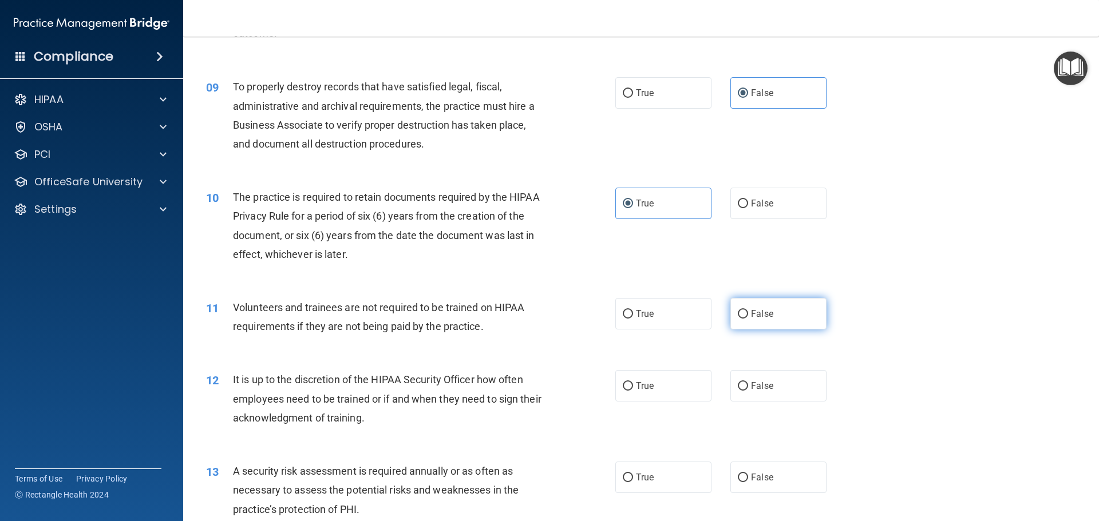
click at [754, 322] on label "False" at bounding box center [778, 313] width 96 height 31
click at [748, 319] on input "False" at bounding box center [743, 314] width 10 height 9
radio input "true"
click at [756, 390] on span "False" at bounding box center [762, 386] width 22 height 11
click at [748, 390] on input "False" at bounding box center [743, 386] width 10 height 9
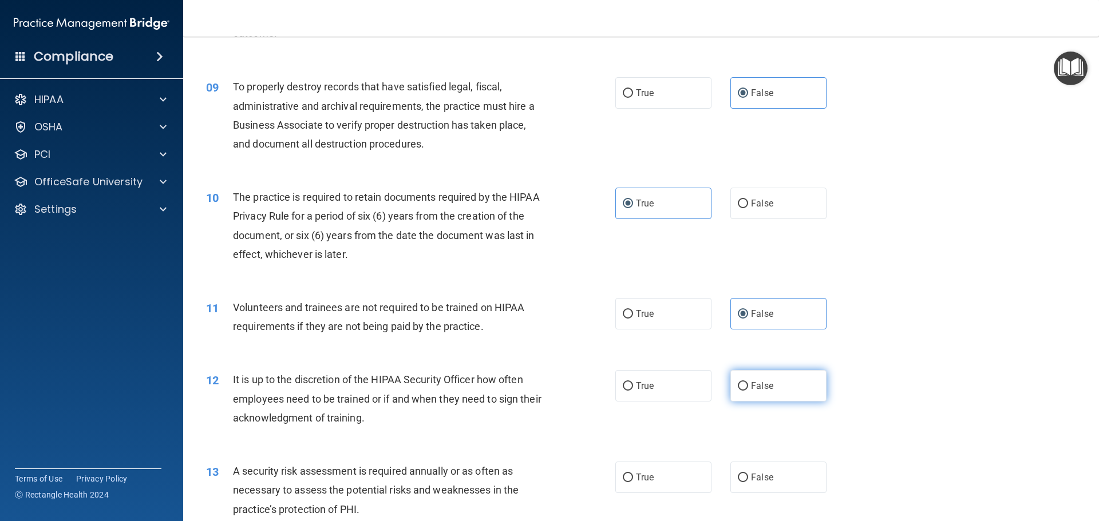
radio input "true"
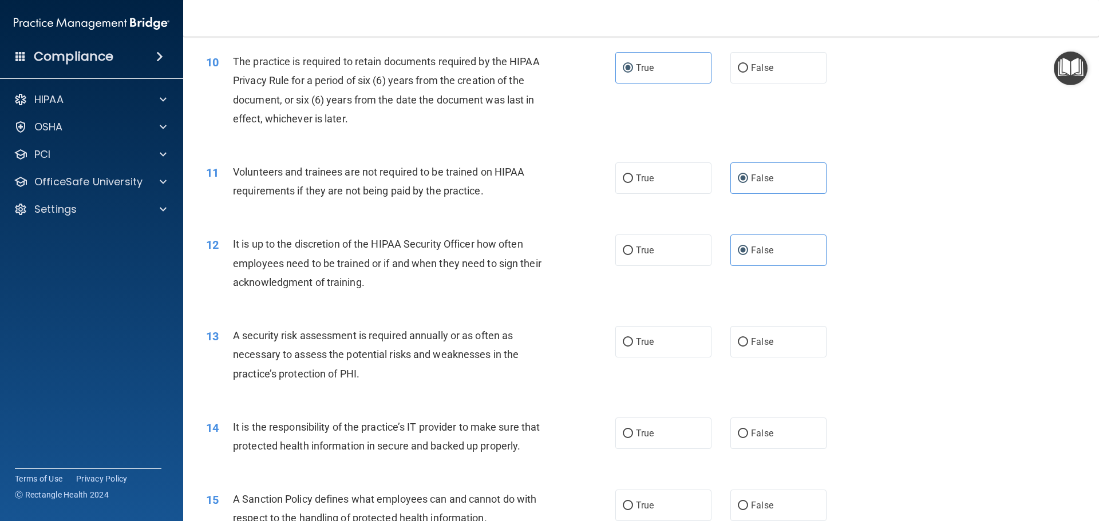
scroll to position [973, 0]
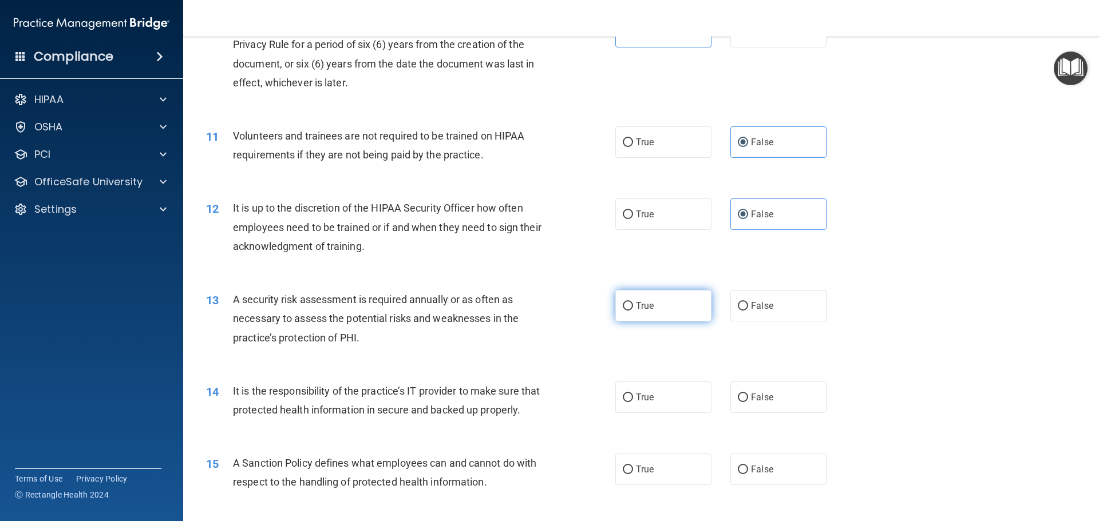
click at [647, 303] on span "True" at bounding box center [645, 305] width 18 height 11
click at [633, 303] on input "True" at bounding box center [628, 306] width 10 height 9
radio input "true"
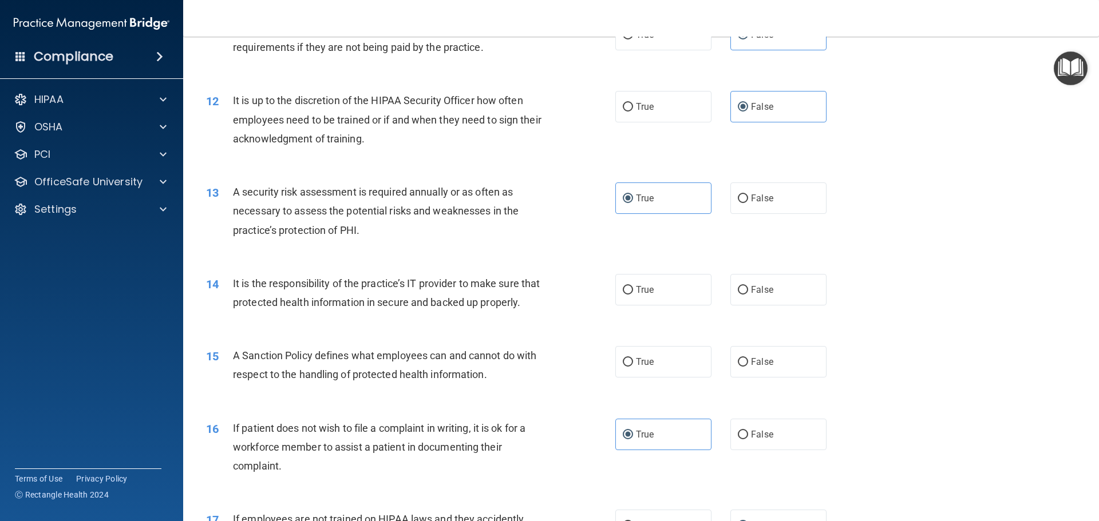
scroll to position [1087, 0]
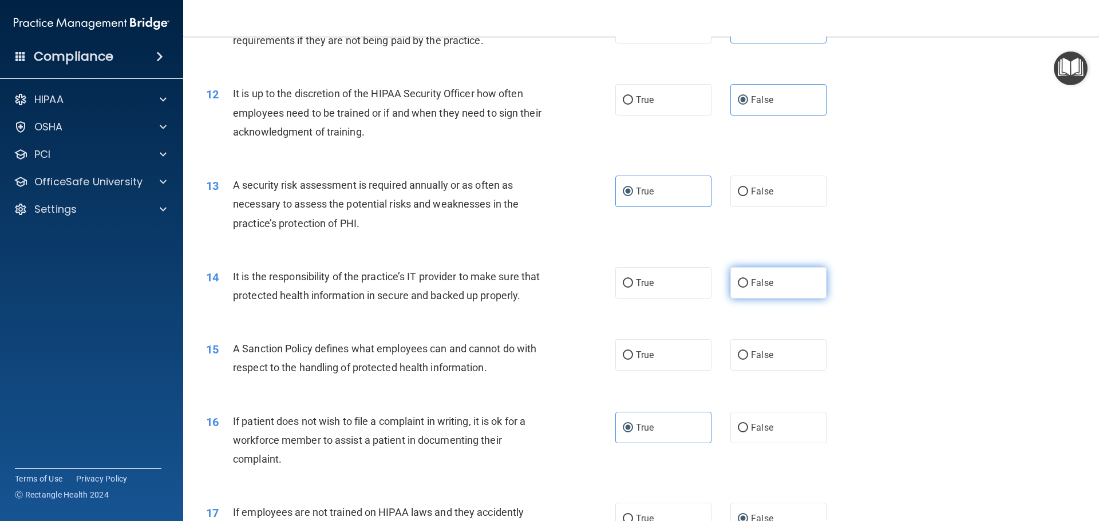
click at [739, 284] on input "False" at bounding box center [743, 283] width 10 height 9
radio input "true"
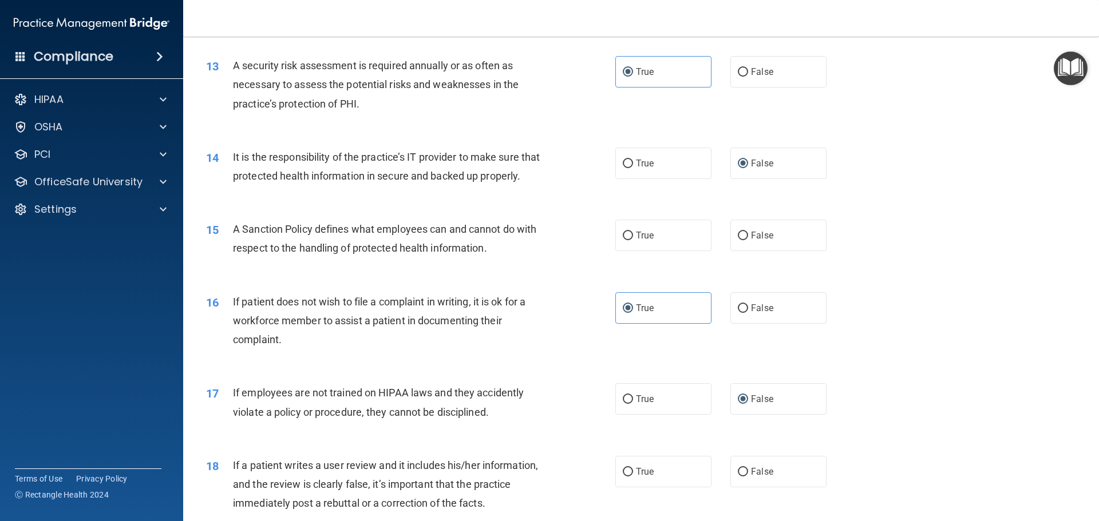
scroll to position [1259, 0]
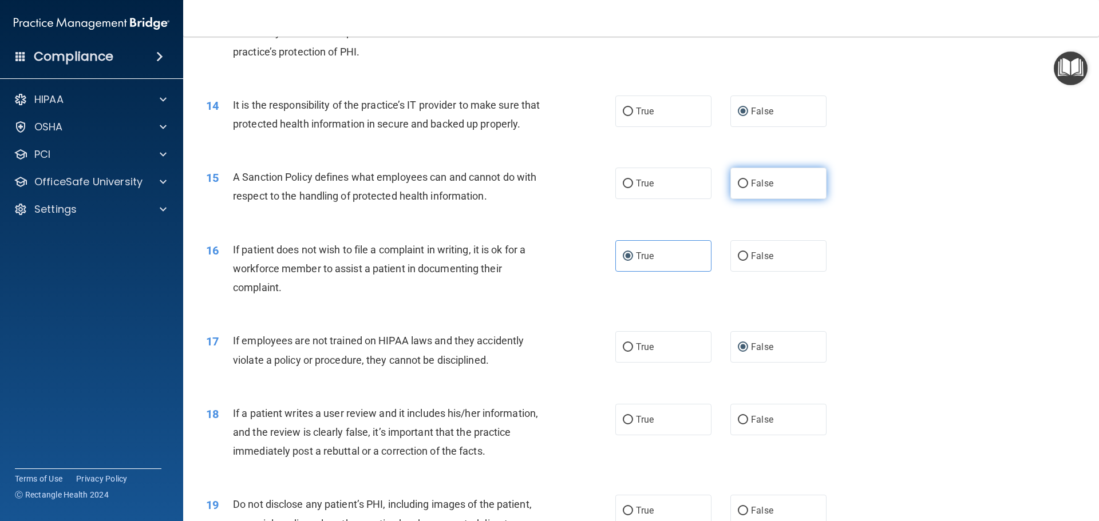
click at [740, 199] on label "False" at bounding box center [778, 183] width 96 height 31
click at [740, 188] on input "False" at bounding box center [743, 184] width 10 height 9
radio input "true"
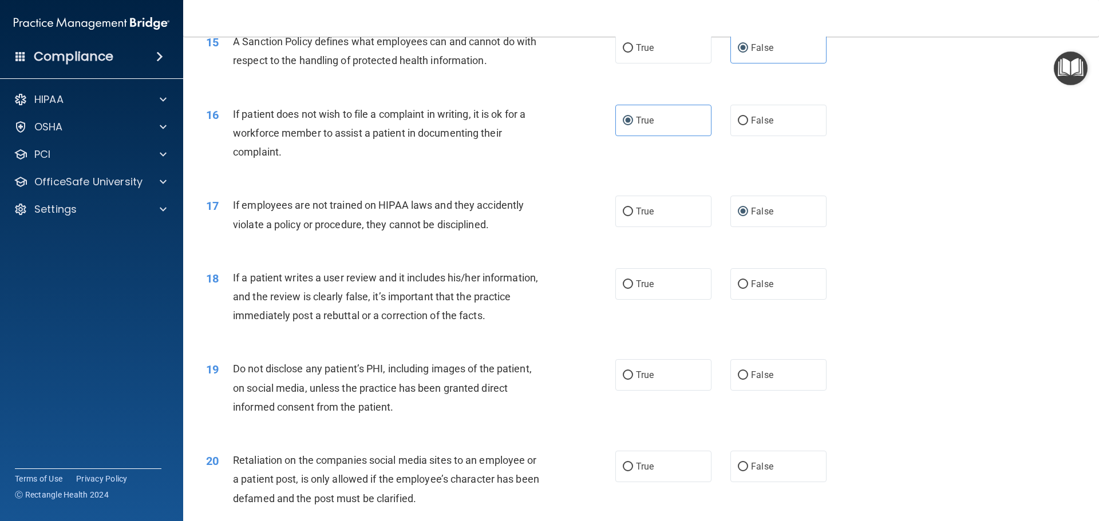
scroll to position [1431, 0]
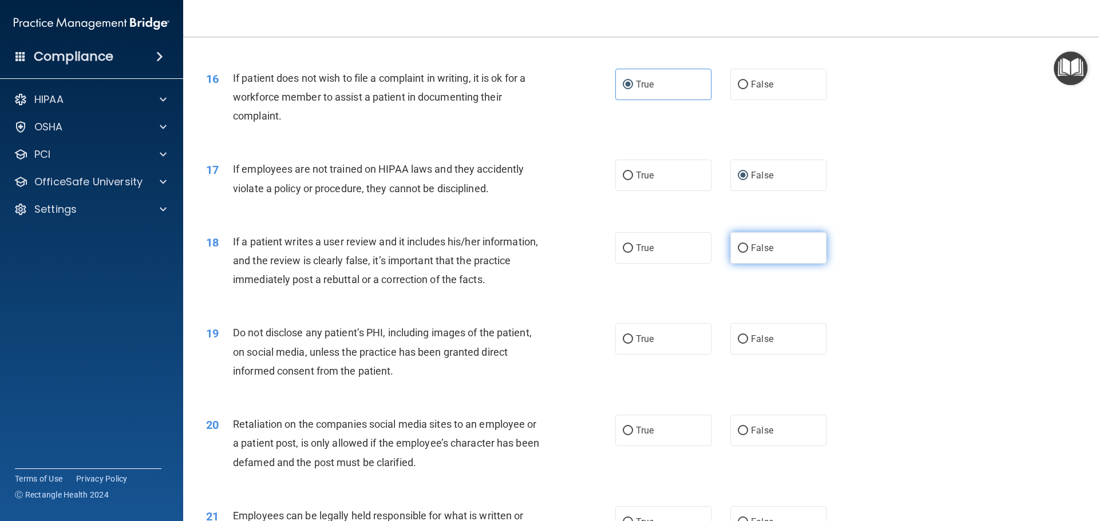
click at [749, 264] on label "False" at bounding box center [778, 247] width 96 height 31
click at [748, 253] on input "False" at bounding box center [743, 248] width 10 height 9
radio input "true"
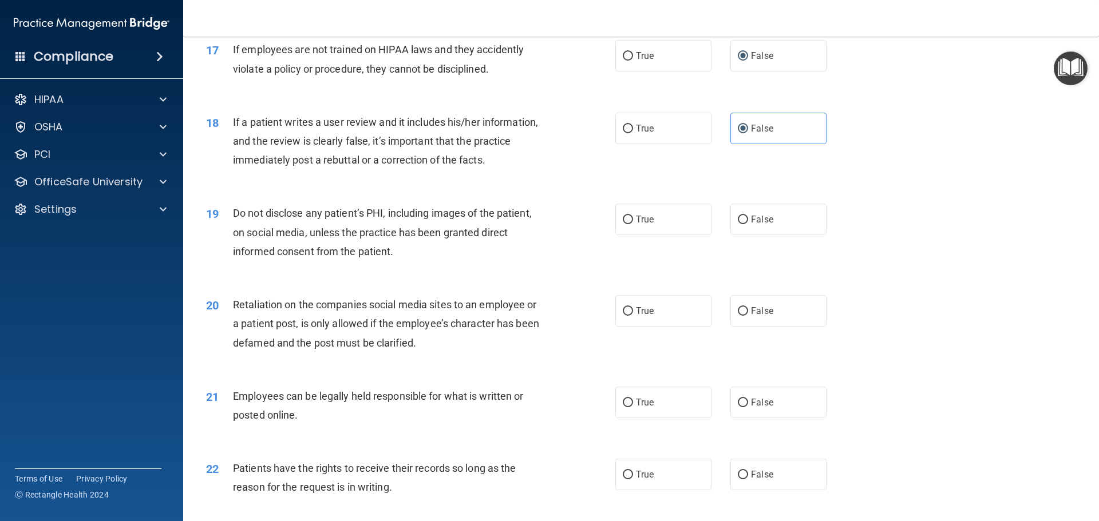
scroll to position [1602, 0]
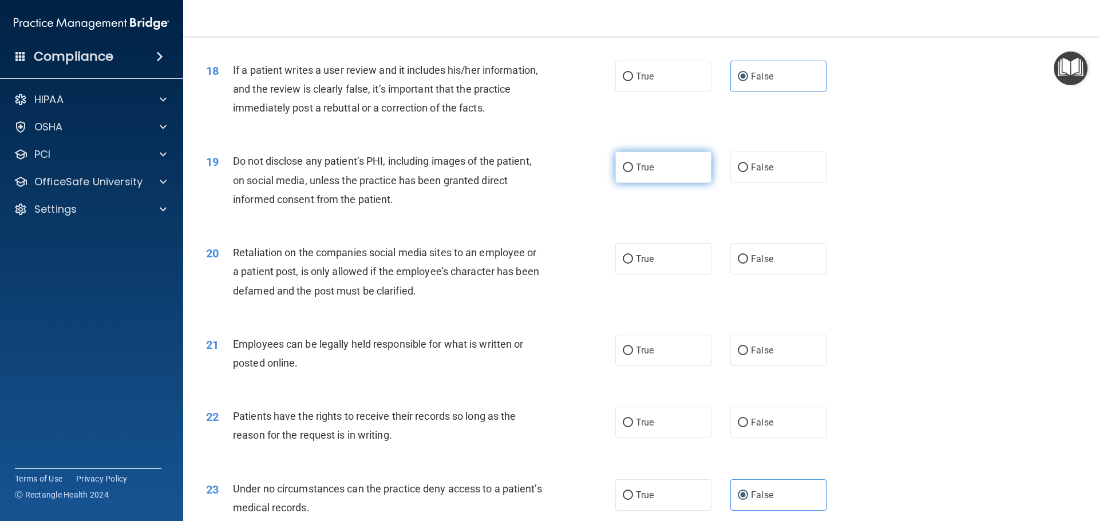
click at [666, 183] on label "True" at bounding box center [663, 167] width 96 height 31
click at [633, 172] on input "True" at bounding box center [628, 168] width 10 height 9
radio input "true"
click at [755, 264] on span "False" at bounding box center [762, 258] width 22 height 11
click at [748, 264] on input "False" at bounding box center [743, 259] width 10 height 9
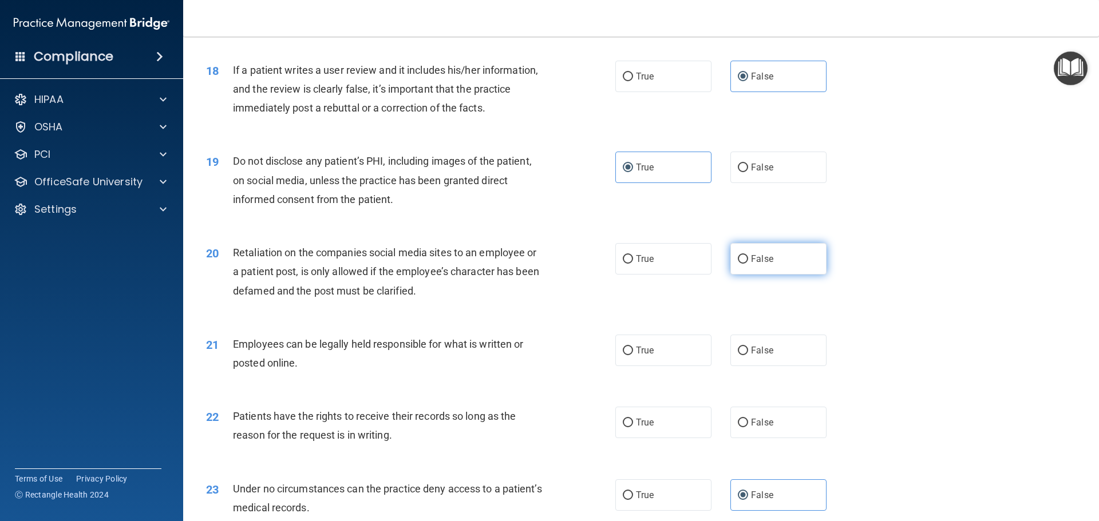
radio input "true"
click at [656, 366] on label "True" at bounding box center [663, 350] width 96 height 31
click at [633, 355] on input "True" at bounding box center [628, 351] width 10 height 9
radio input "true"
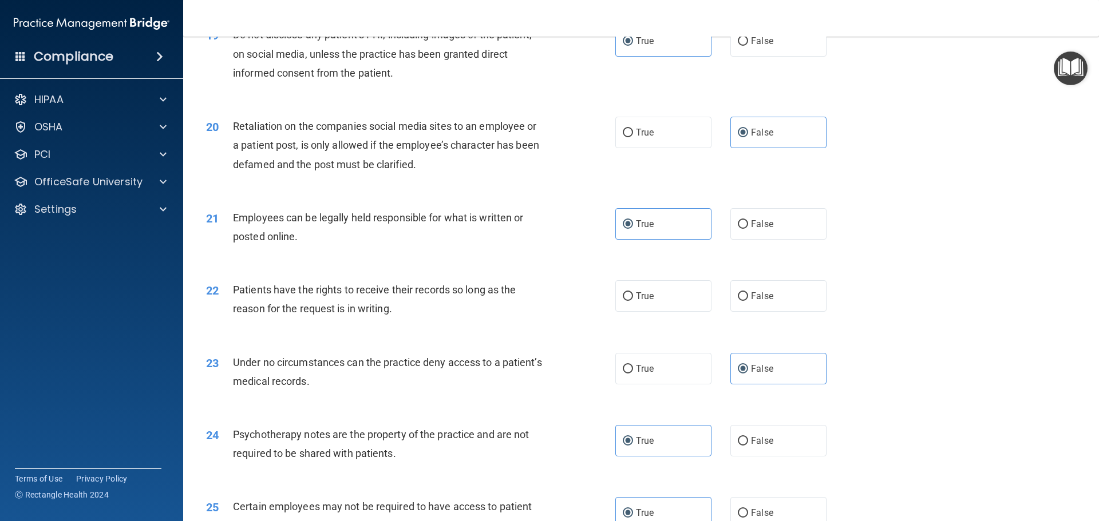
scroll to position [1831, 0]
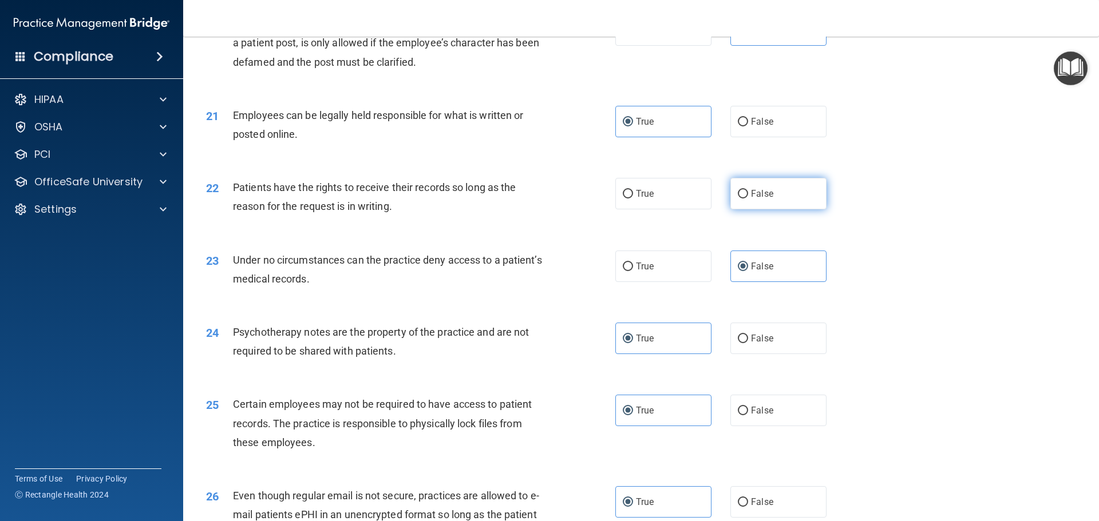
click at [745, 209] on label "False" at bounding box center [778, 193] width 96 height 31
click at [745, 199] on input "False" at bounding box center [743, 194] width 10 height 9
radio input "true"
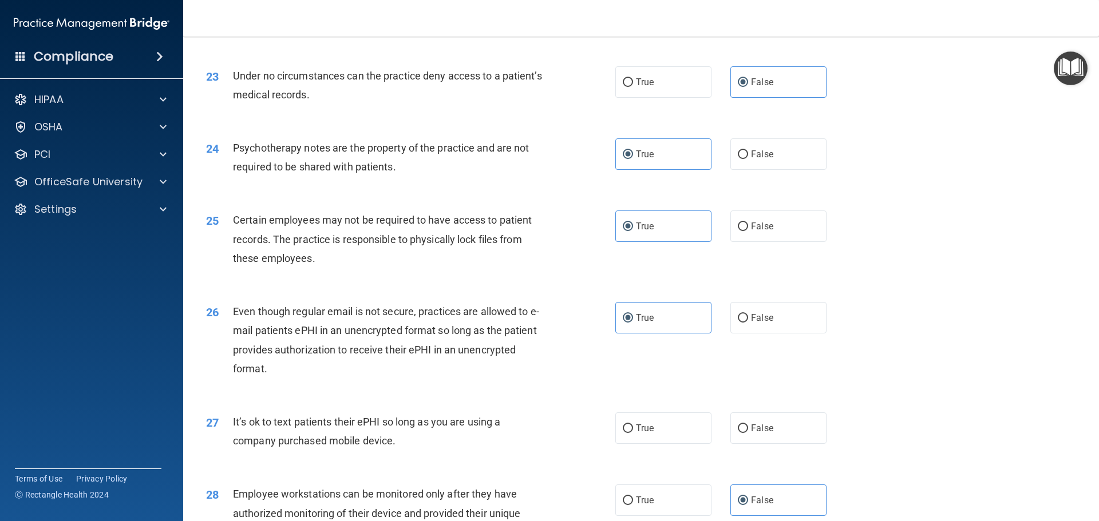
scroll to position [2060, 0]
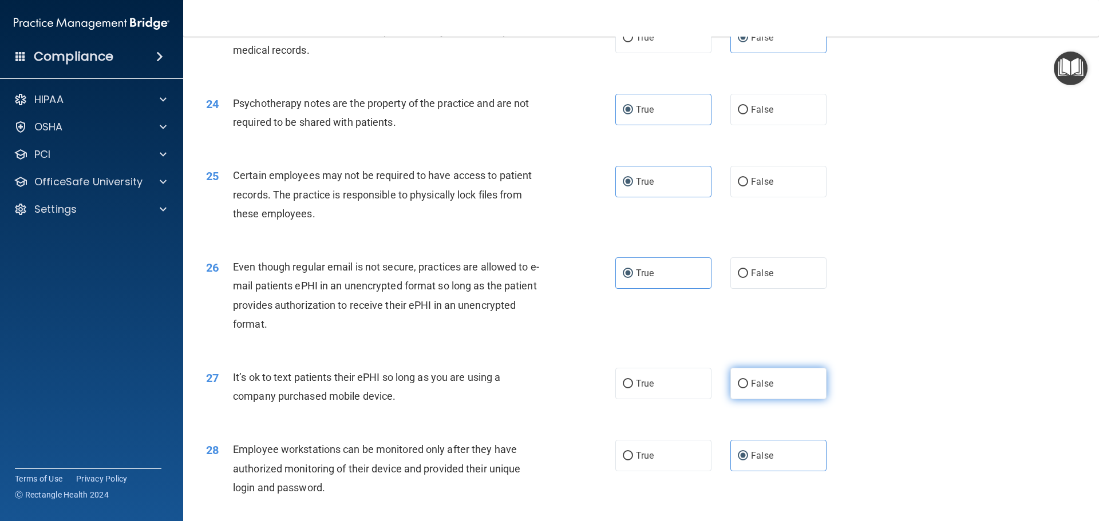
click at [744, 399] on label "False" at bounding box center [778, 383] width 96 height 31
click at [744, 389] on input "False" at bounding box center [743, 384] width 10 height 9
radio input "true"
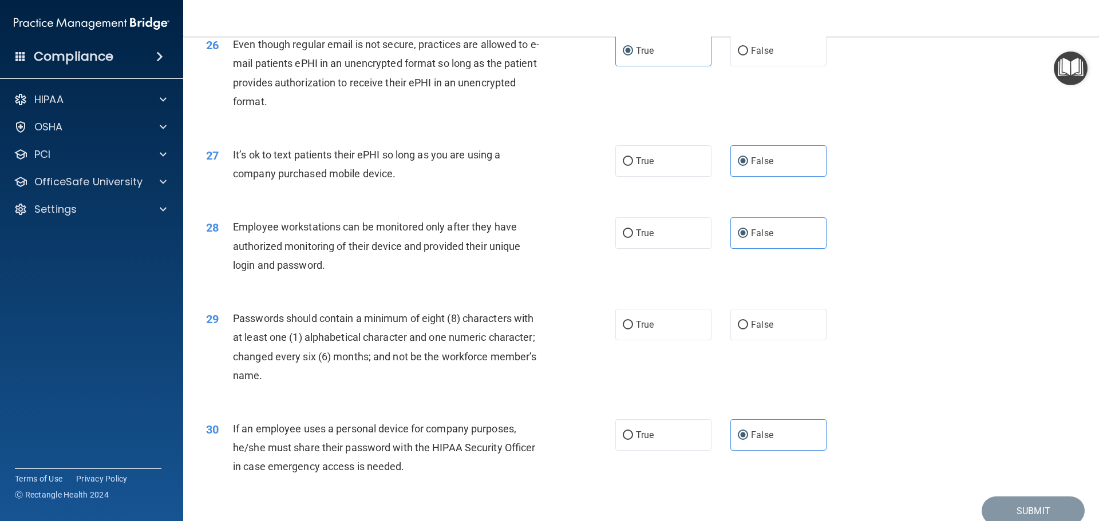
scroll to position [2346, 0]
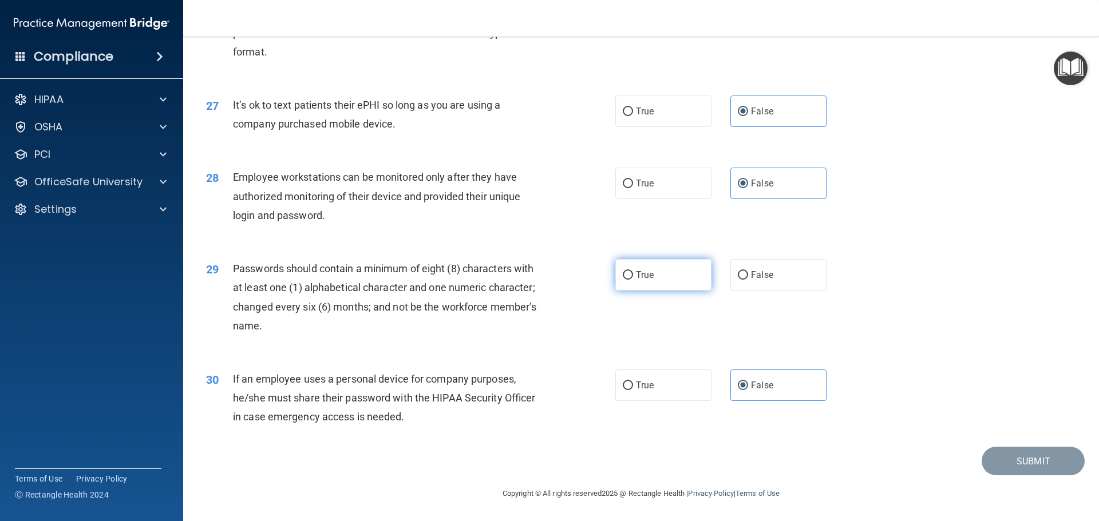
click at [663, 288] on label "True" at bounding box center [663, 274] width 96 height 31
click at [633, 280] on input "True" at bounding box center [628, 275] width 10 height 9
radio input "true"
click at [1011, 459] on button "Submit" at bounding box center [1032, 461] width 103 height 29
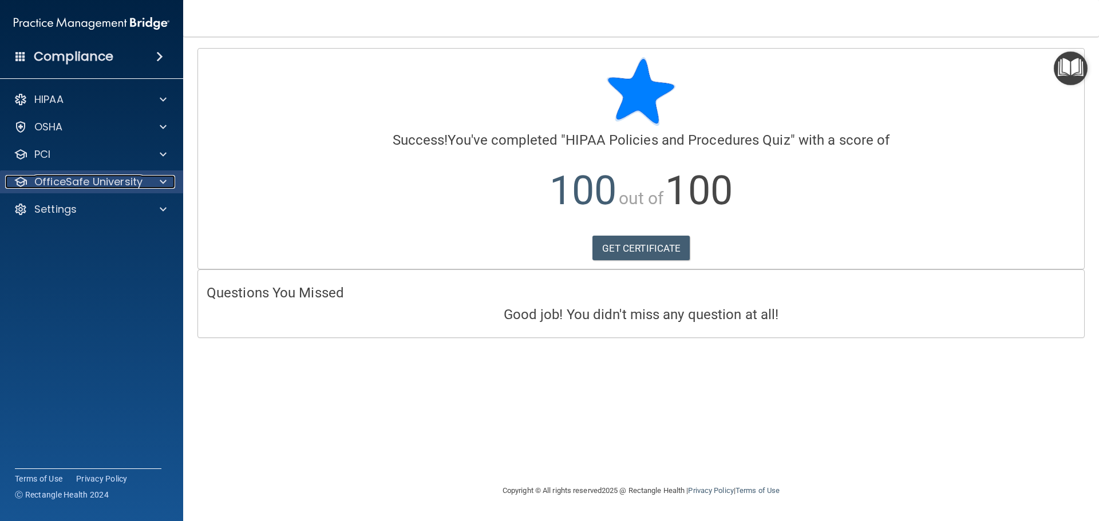
click at [86, 187] on p "OfficeSafe University" at bounding box center [88, 182] width 108 height 14
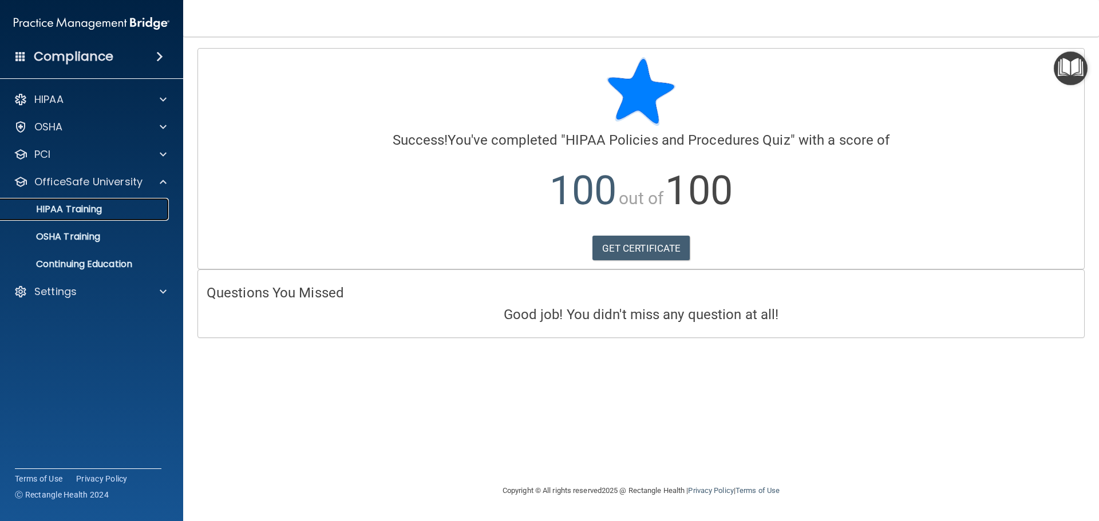
click at [86, 201] on link "HIPAA Training" at bounding box center [79, 209] width 180 height 23
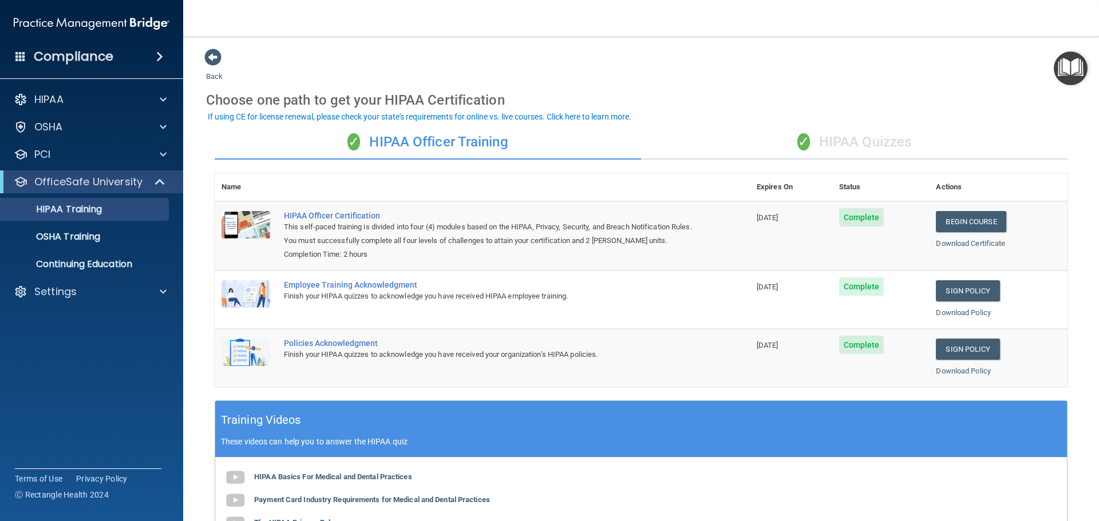
click at [895, 145] on div "✓ HIPAA Quizzes" at bounding box center [854, 142] width 426 height 34
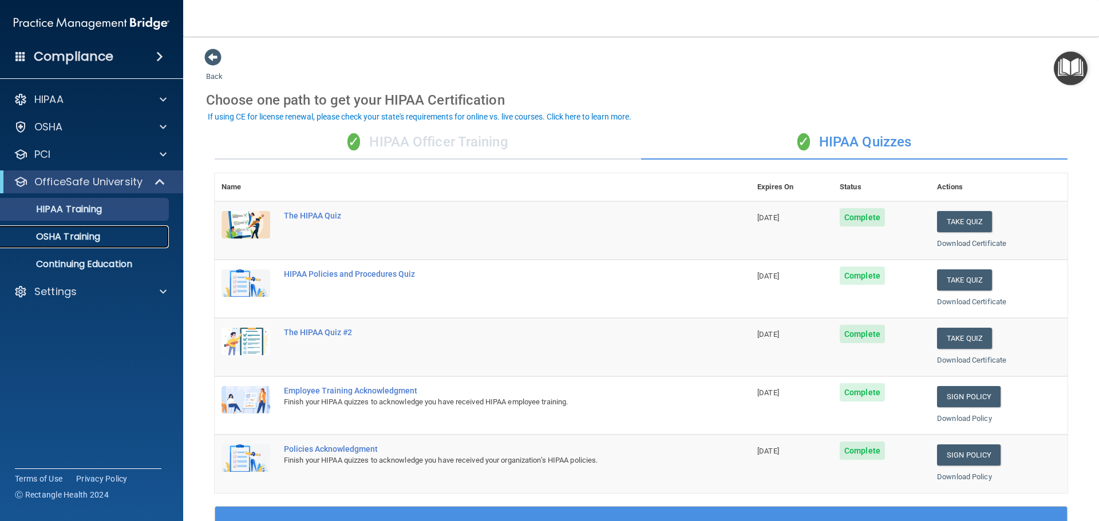
click at [110, 239] on div "OSHA Training" at bounding box center [85, 236] width 156 height 11
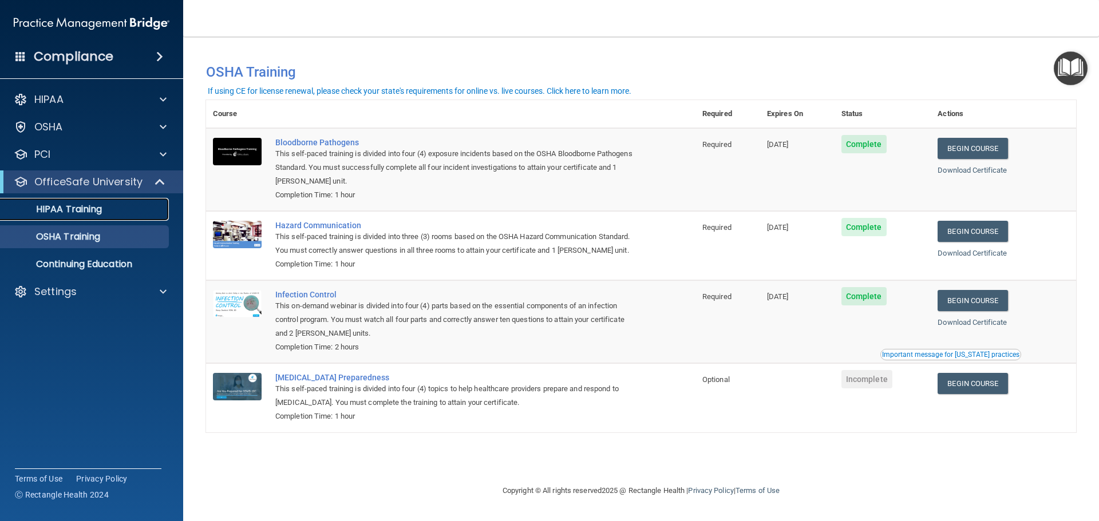
click at [104, 218] on link "HIPAA Training" at bounding box center [79, 209] width 180 height 23
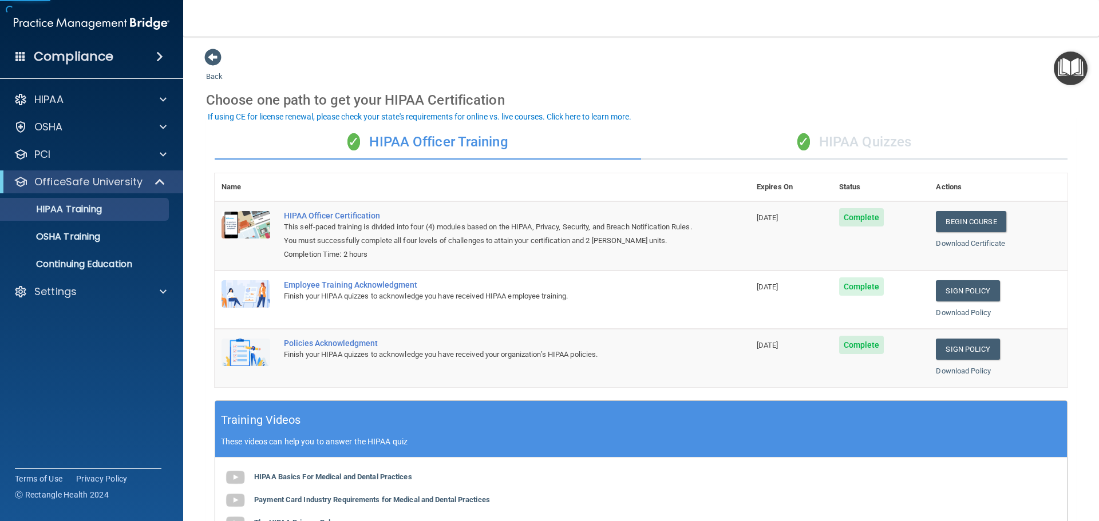
click at [835, 149] on div "✓ HIPAA Quizzes" at bounding box center [854, 142] width 426 height 34
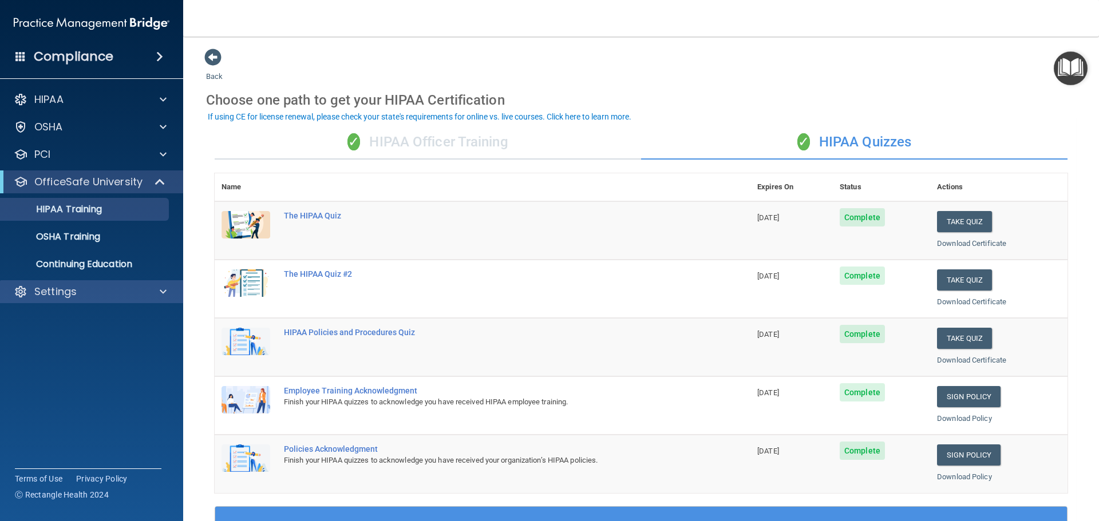
click at [66, 302] on div "Settings" at bounding box center [92, 291] width 184 height 23
click at [66, 291] on p "Settings" at bounding box center [55, 292] width 42 height 14
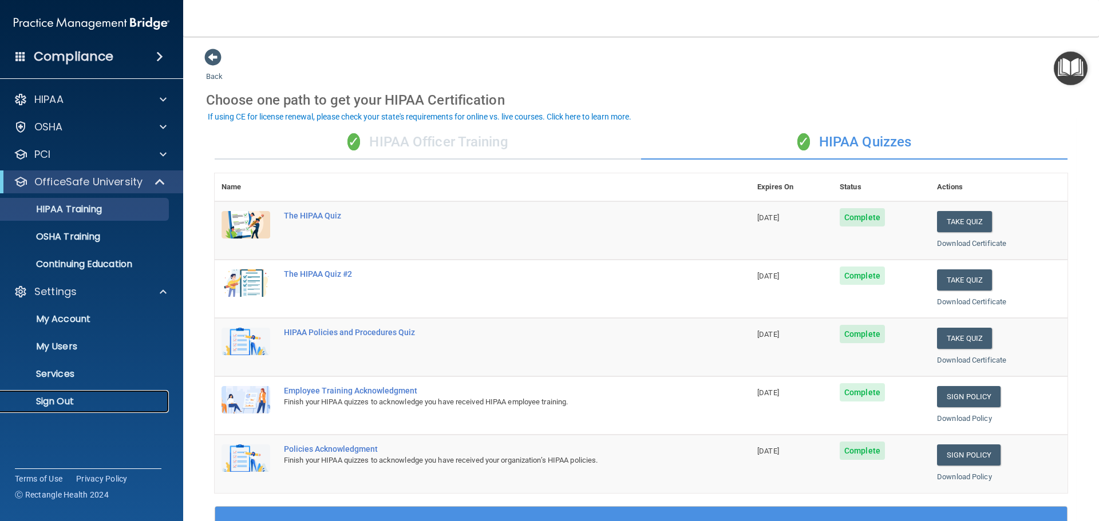
click at [52, 397] on p "Sign Out" at bounding box center [85, 401] width 156 height 11
